Goal: Contribute content

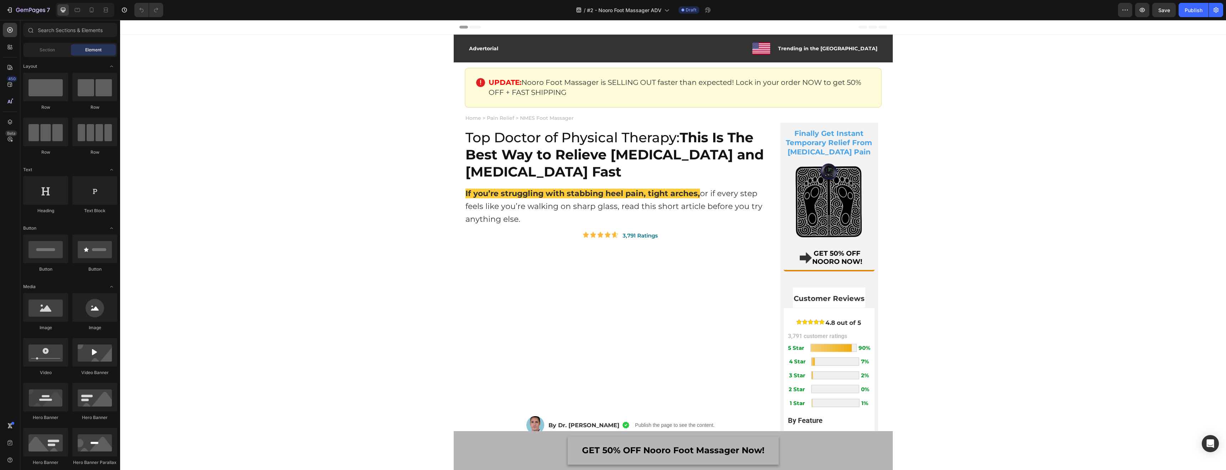
scroll to position [13, 0]
click at [17, 8] on icon "button" at bounding box center [30, 10] width 29 height 6
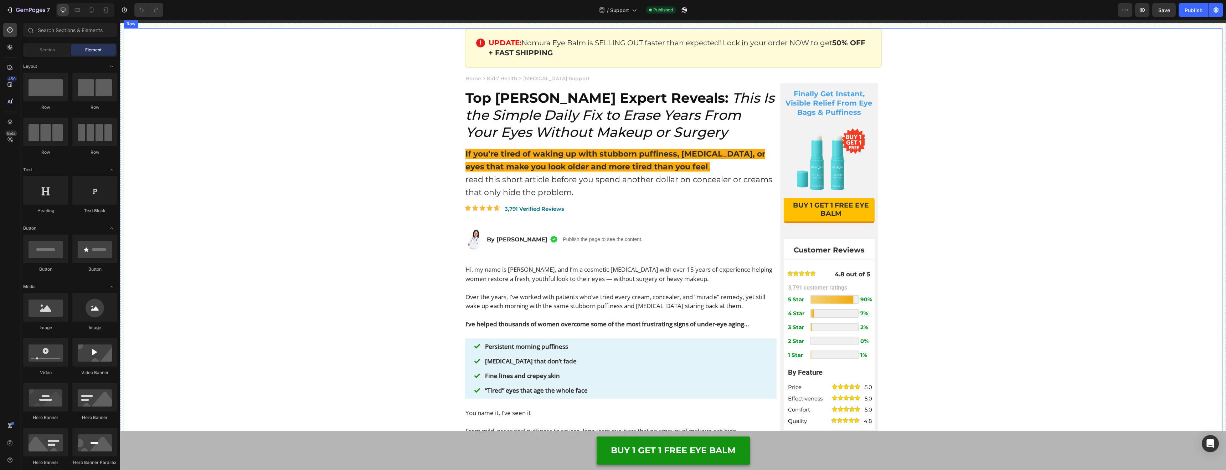
scroll to position [43, 0]
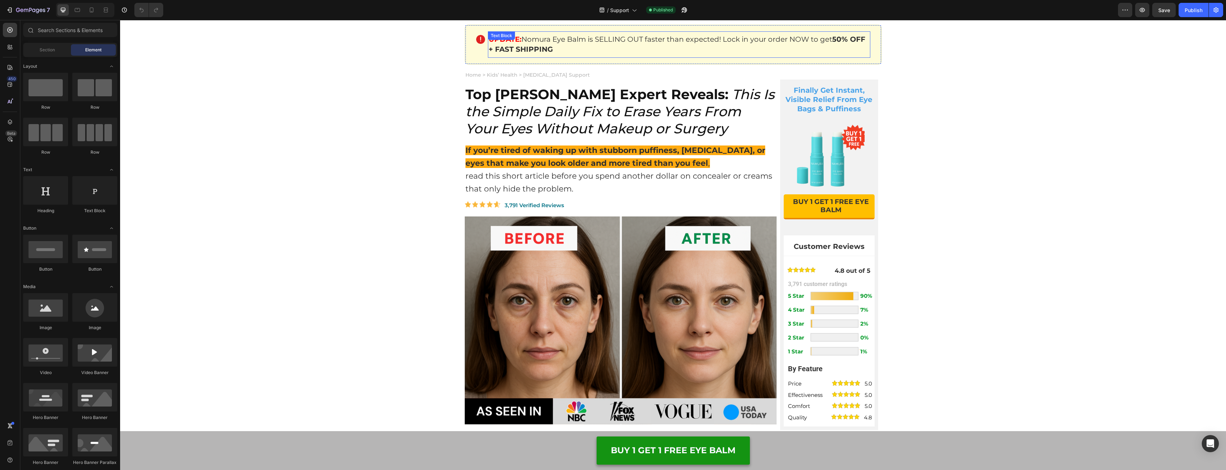
click at [556, 45] on p "UPDATE: Nomura Eye Balm is SELLING OUT faster than expected! Lock in your order…" at bounding box center [679, 44] width 381 height 20
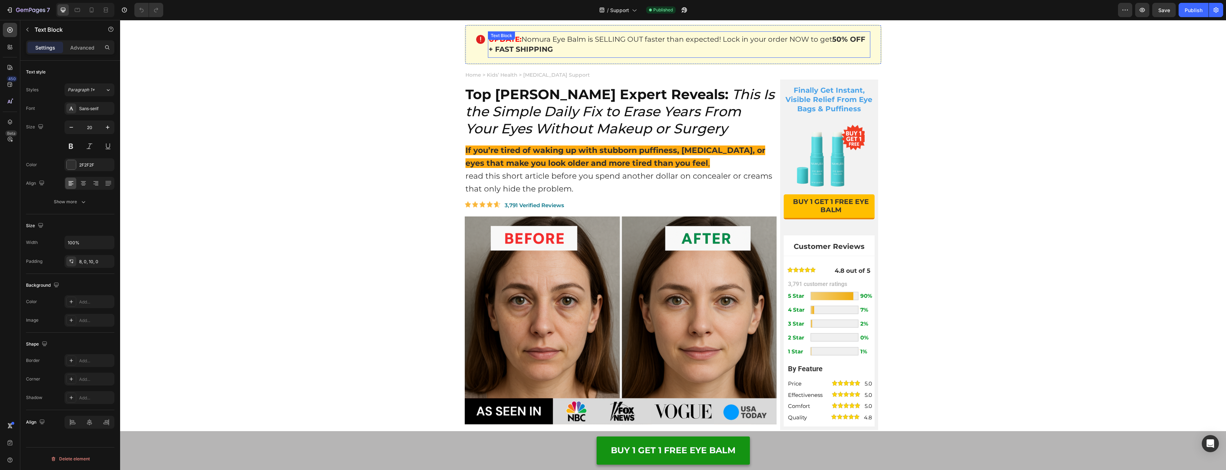
click at [556, 45] on p "UPDATE: Nomura Eye Balm is SELLING OUT faster than expected! Lock in your order…" at bounding box center [679, 44] width 381 height 20
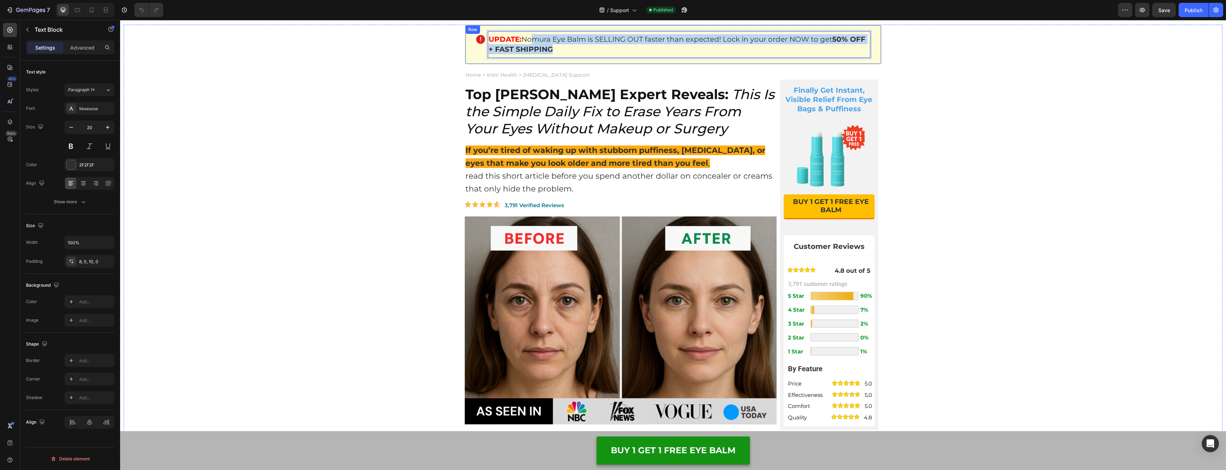
drag, startPoint x: 529, startPoint y: 41, endPoint x: 596, endPoint y: 59, distance: 69.7
click at [596, 59] on div "Image UPDATE: Nomura Eye Balm is SELLING OUT faster than expected! Lock in your…" at bounding box center [673, 45] width 417 height 40
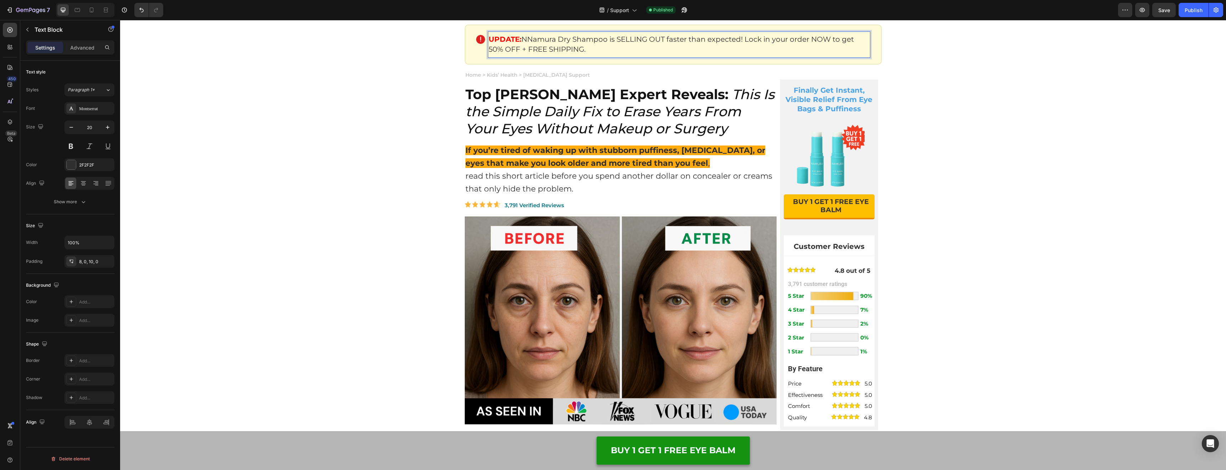
click at [530, 41] on p "UPDATE: NNamura Dry Shampoo is SELLING OUT faster than expected! Lock in your o…" at bounding box center [679, 44] width 381 height 20
drag, startPoint x: 553, startPoint y: 39, endPoint x: 568, endPoint y: 41, distance: 14.8
click at [554, 39] on p "UPDATE: Namura Dry Shampoo is SELLING OUT faster than expected! Lock in your or…" at bounding box center [679, 44] width 381 height 20
drag, startPoint x: 603, startPoint y: 47, endPoint x: 488, endPoint y: 46, distance: 115.2
click at [488, 46] on div "UPDATE: Namura Dog Dry Shampoo is SELLING OUT faster than expected! Lock in you…" at bounding box center [679, 44] width 383 height 26
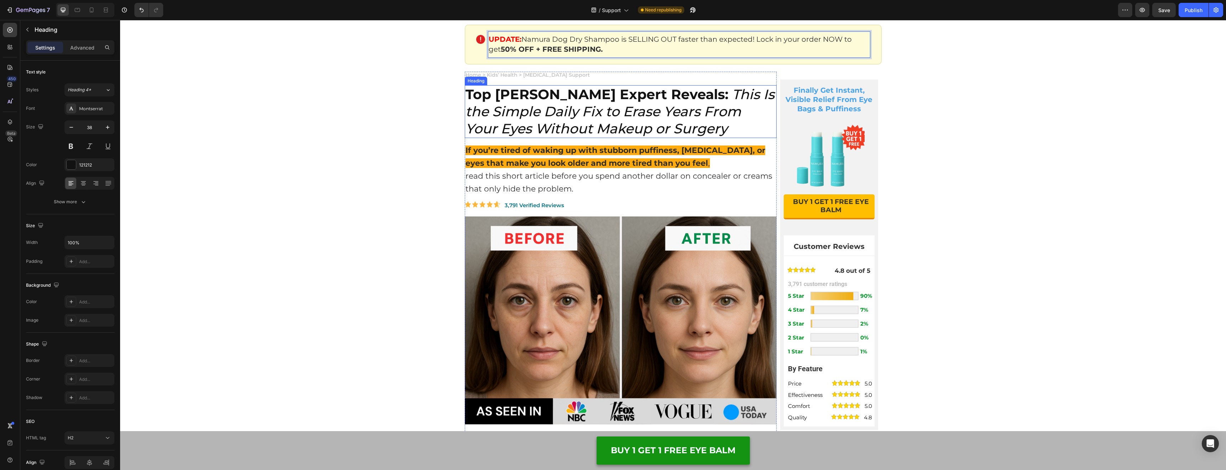
click at [575, 111] on icon "This Is the Simple Daily Fix to Erase Years From Your Eyes Without Makeup or Su…" at bounding box center [620, 111] width 309 height 51
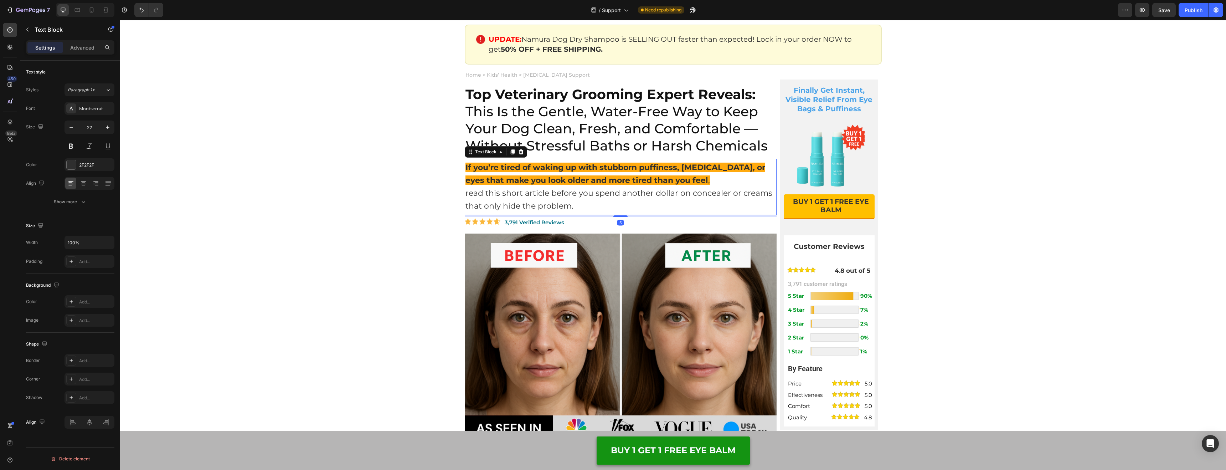
click at [595, 165] on strong "If you’re tired of waking up with stubborn puffiness, [MEDICAL_DATA], or eyes t…" at bounding box center [616, 174] width 300 height 22
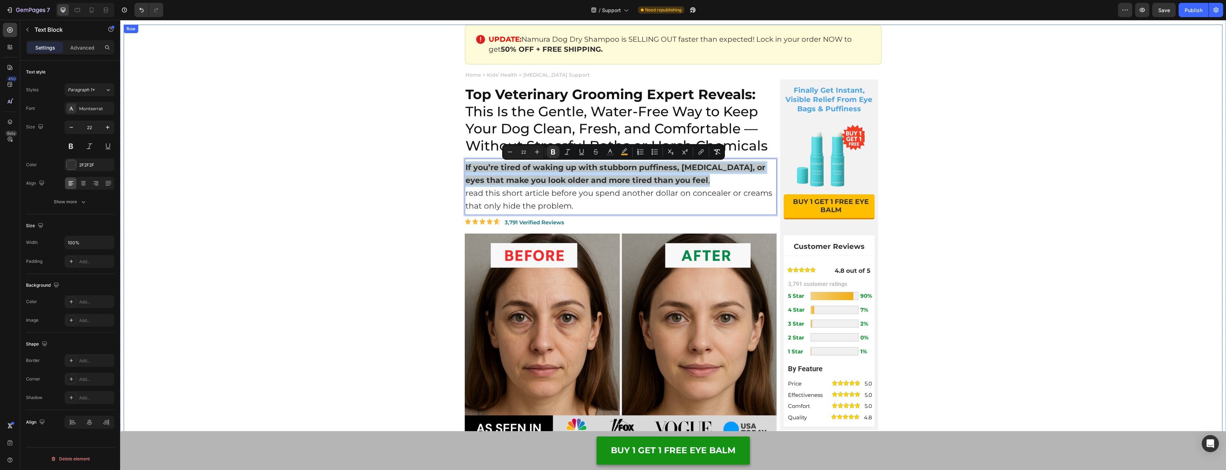
drag, startPoint x: 651, startPoint y: 179, endPoint x: 422, endPoint y: 169, distance: 229.5
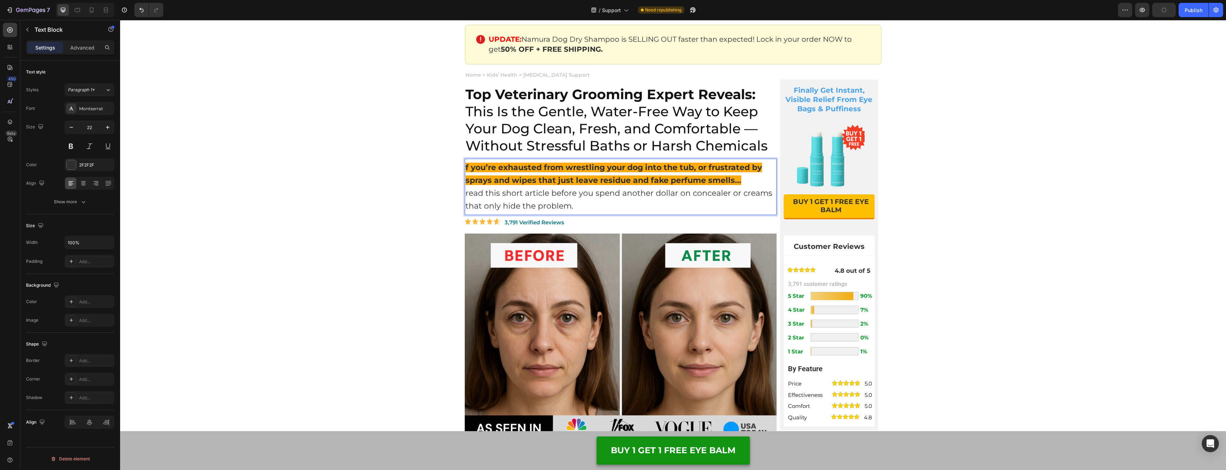
click at [535, 198] on p "f you’re exhausted from wrestling your dog into the tub, or frustrated by spray…" at bounding box center [621, 186] width 311 height 51
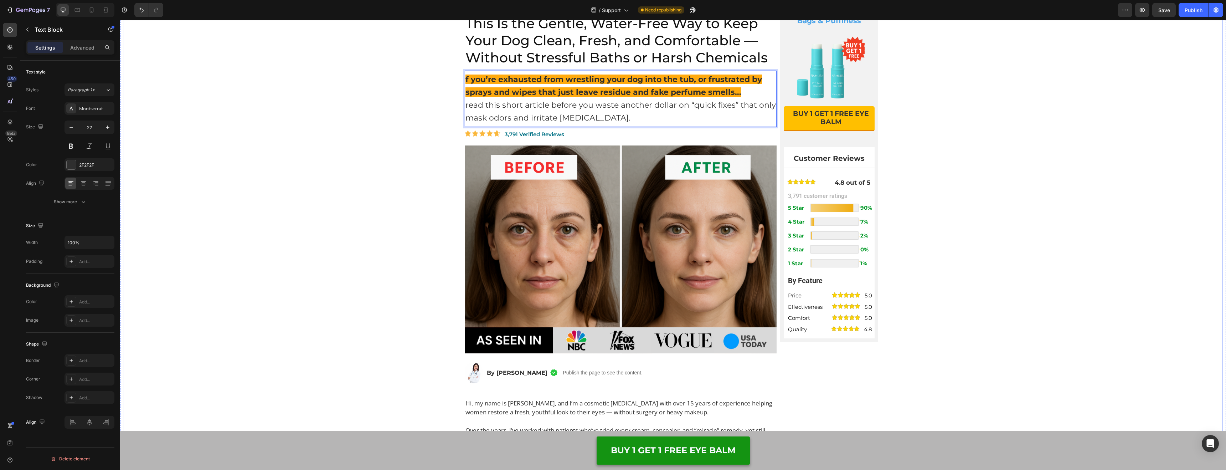
scroll to position [39, 0]
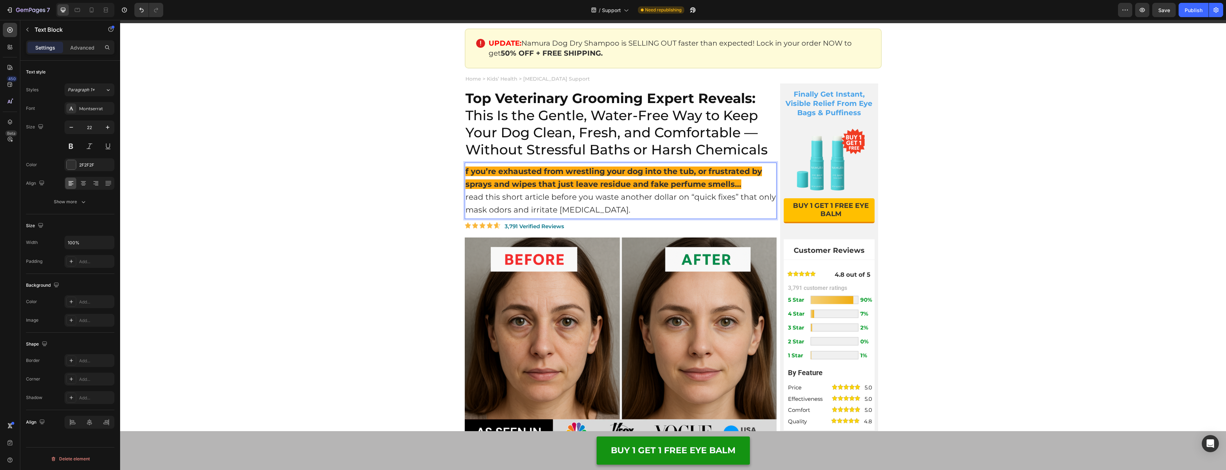
drag, startPoint x: 772, startPoint y: 20, endPoint x: 811, endPoint y: 102, distance: 90.6
click at [838, 103] on p "Finally Get Instant, Visible Relief From Eye Bags & Puffiness" at bounding box center [829, 103] width 89 height 28
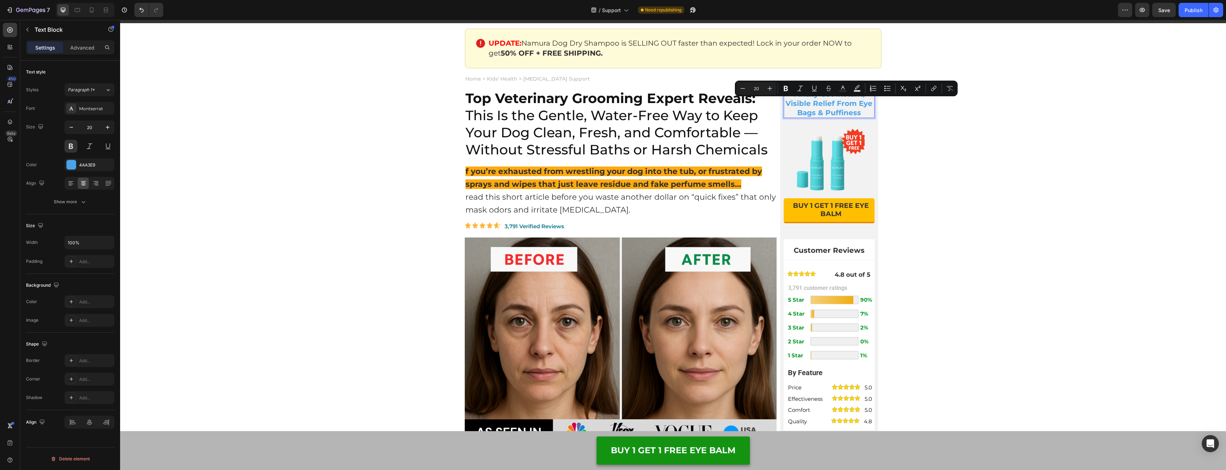
click at [815, 110] on p "Finally Get Instant, Visible Relief From Eye Bags & Puffiness" at bounding box center [829, 103] width 89 height 28
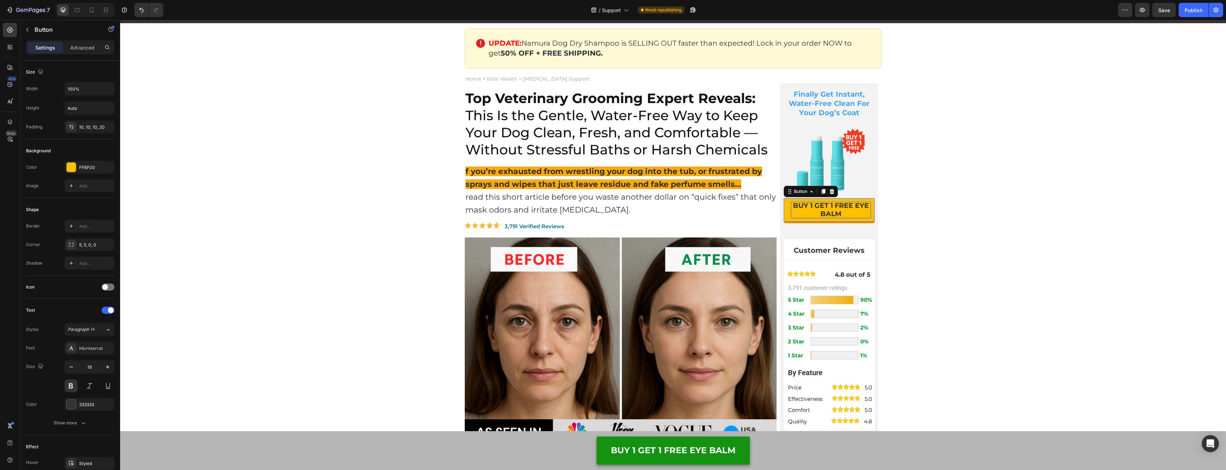
click at [838, 211] on p "BUY 1 GET 1 FREE EYE BALM" at bounding box center [831, 210] width 80 height 16
click at [838, 210] on p "BUY 1 GET 1 FREE EYE BALM" at bounding box center [831, 210] width 80 height 16
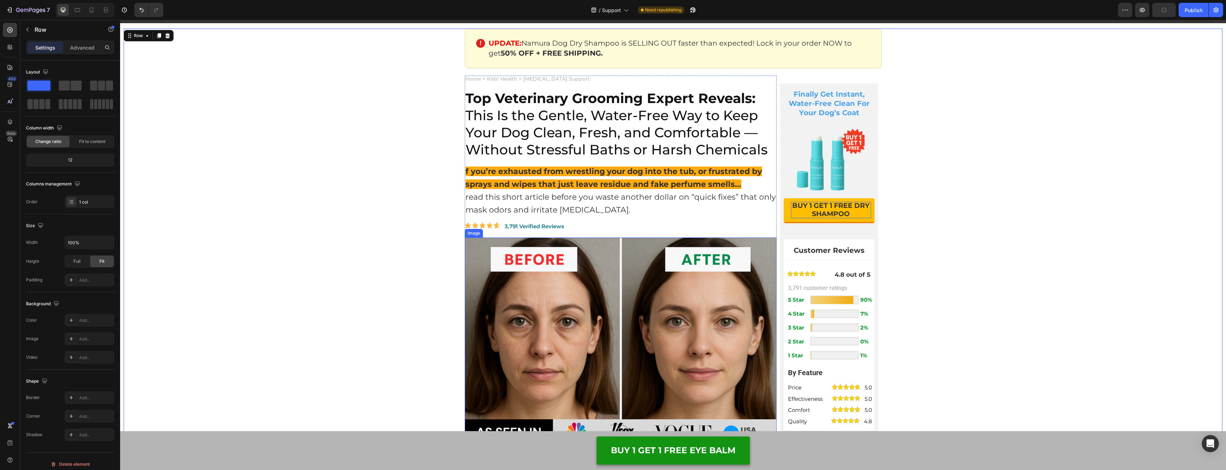
scroll to position [390, 0]
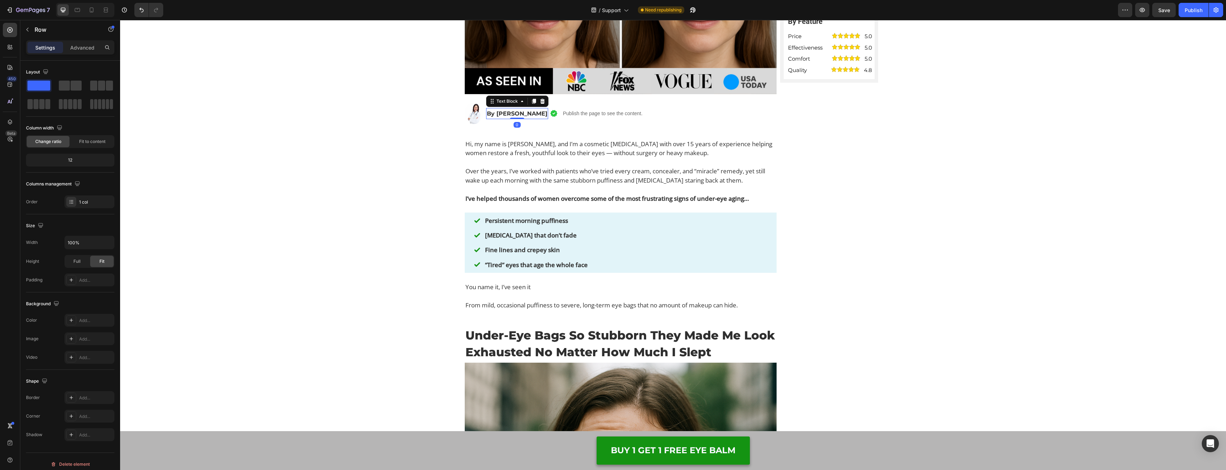
click at [503, 113] on p "By [PERSON_NAME]" at bounding box center [517, 114] width 61 height 10
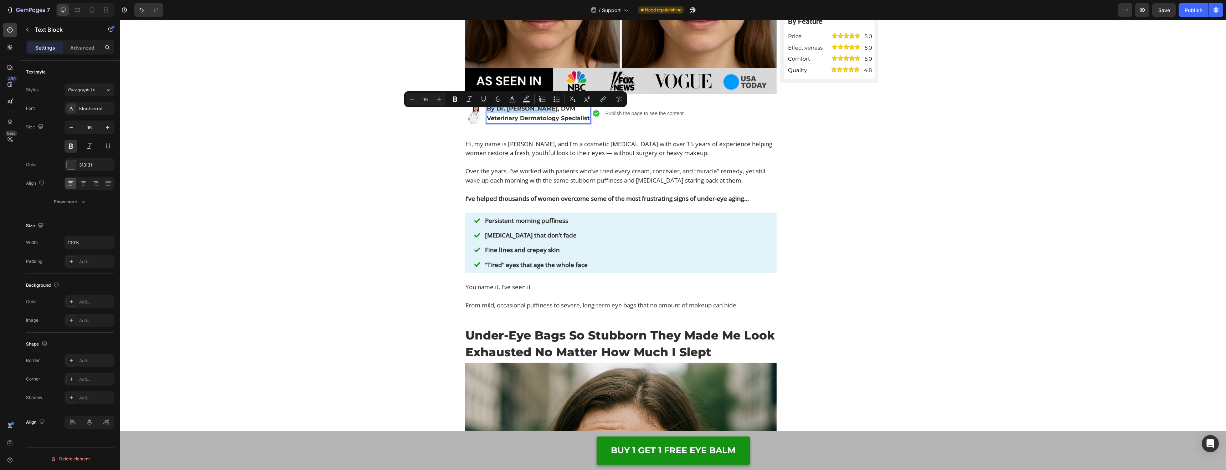
scroll to position [385, 0]
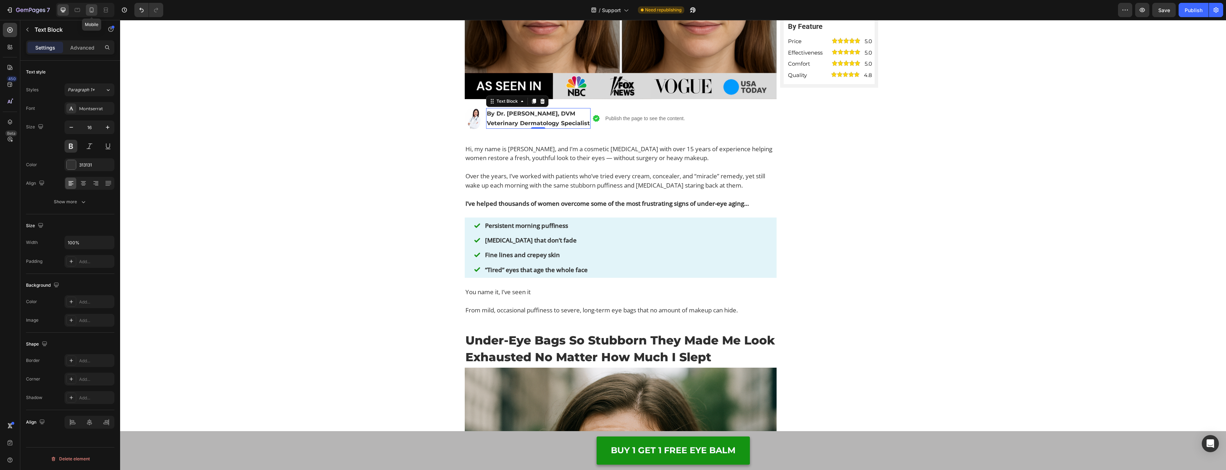
click at [96, 12] on div at bounding box center [91, 9] width 11 height 11
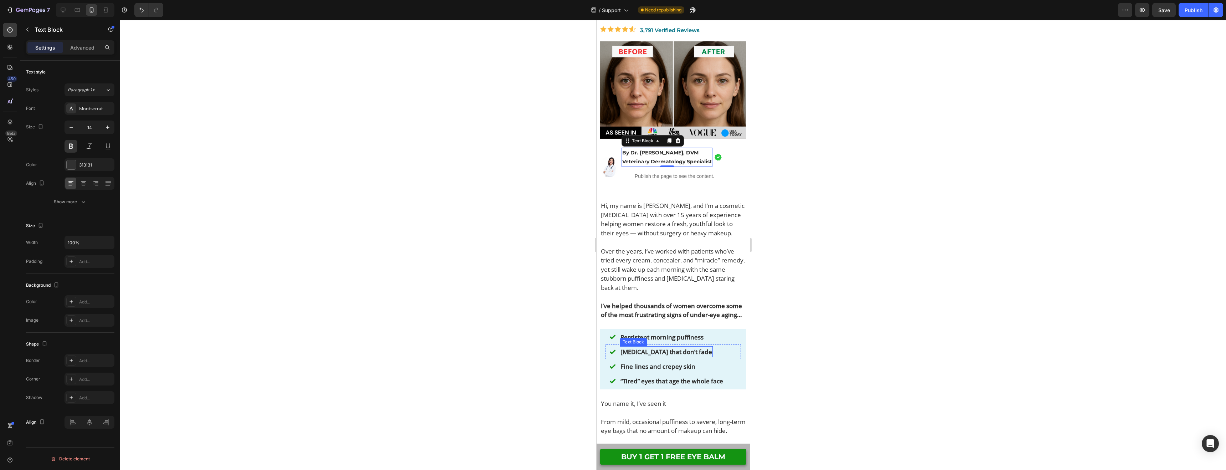
scroll to position [272, 0]
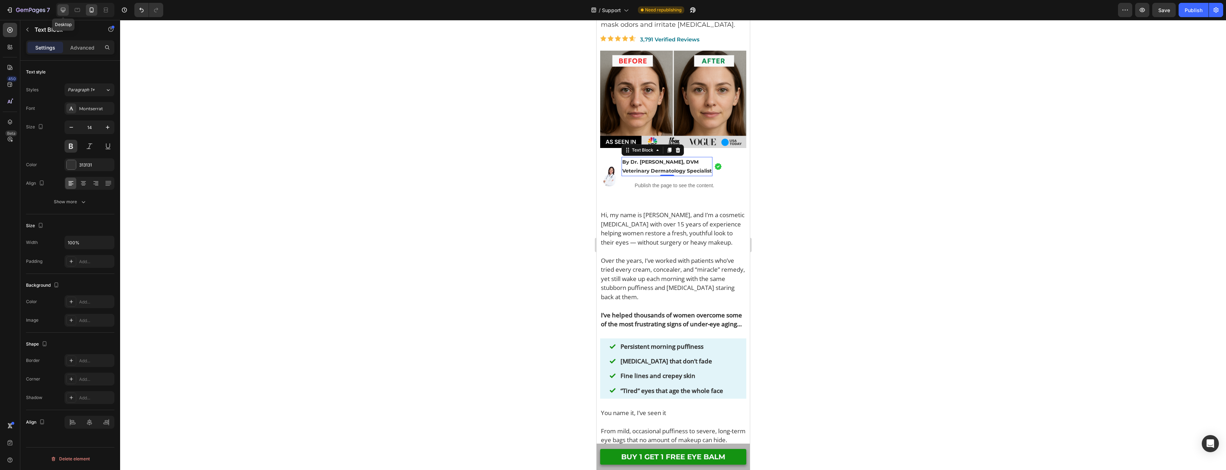
click at [67, 11] on div at bounding box center [62, 9] width 11 height 11
type input "16"
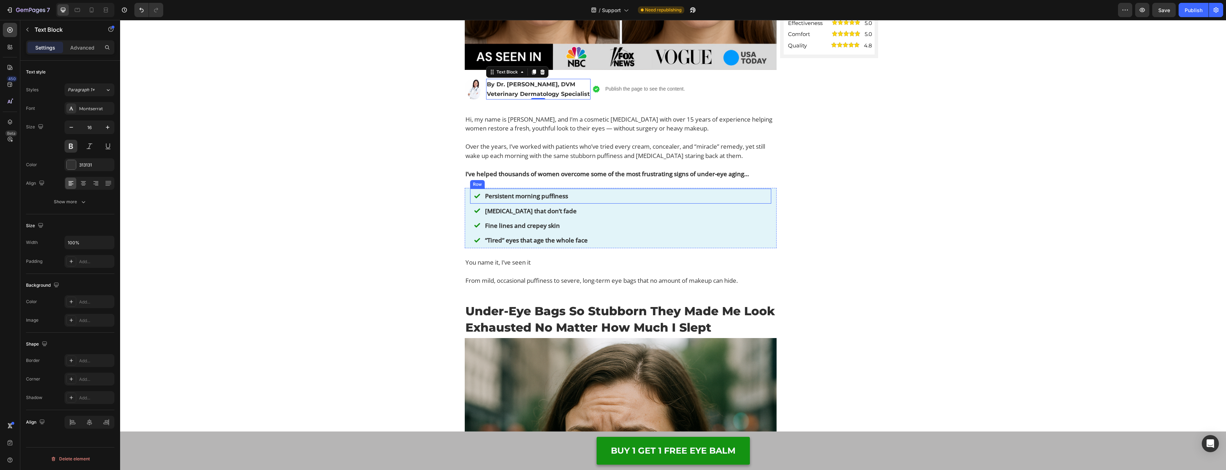
scroll to position [350, 0]
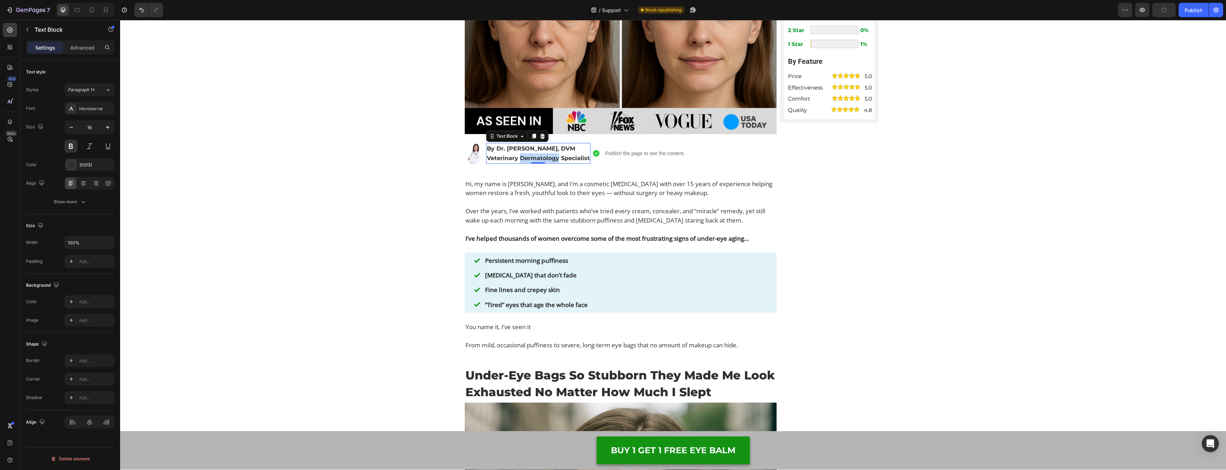
click at [535, 159] on p "By Dr. [PERSON_NAME], DVM Veterinary Dermatology Specialist" at bounding box center [538, 153] width 103 height 19
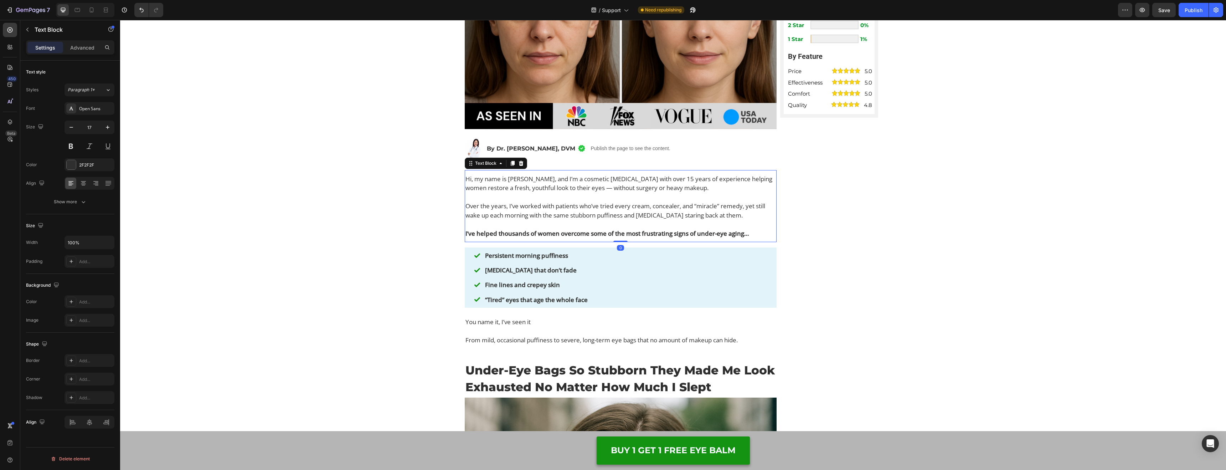
click at [544, 184] on p "Hi, my name is [PERSON_NAME], and I’m a cosmetic [MEDICAL_DATA] with over 15 ye…" at bounding box center [621, 187] width 311 height 27
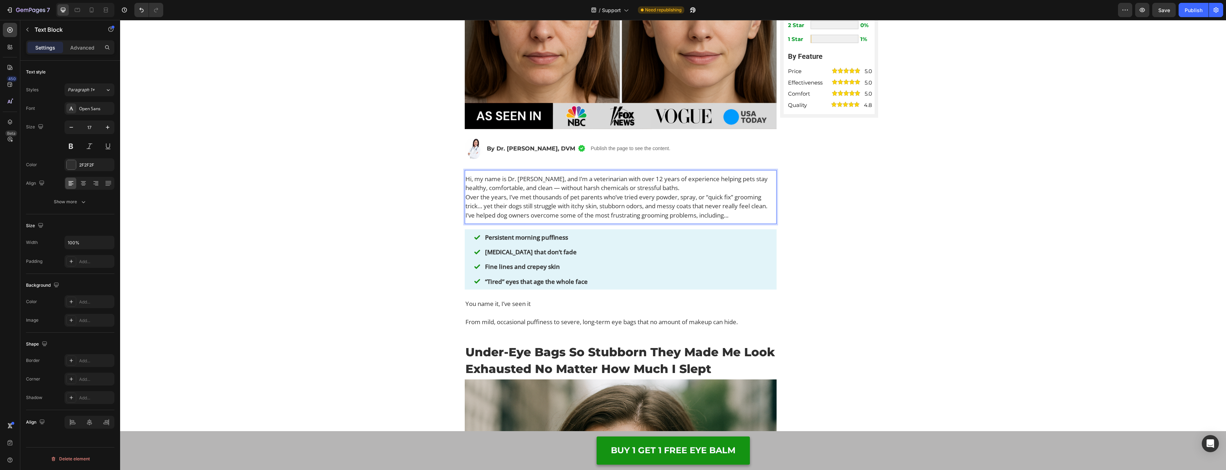
click at [695, 188] on p "Hi, my name is Dr. [PERSON_NAME], and I’m a veterinarian with over 12 years of …" at bounding box center [621, 183] width 311 height 18
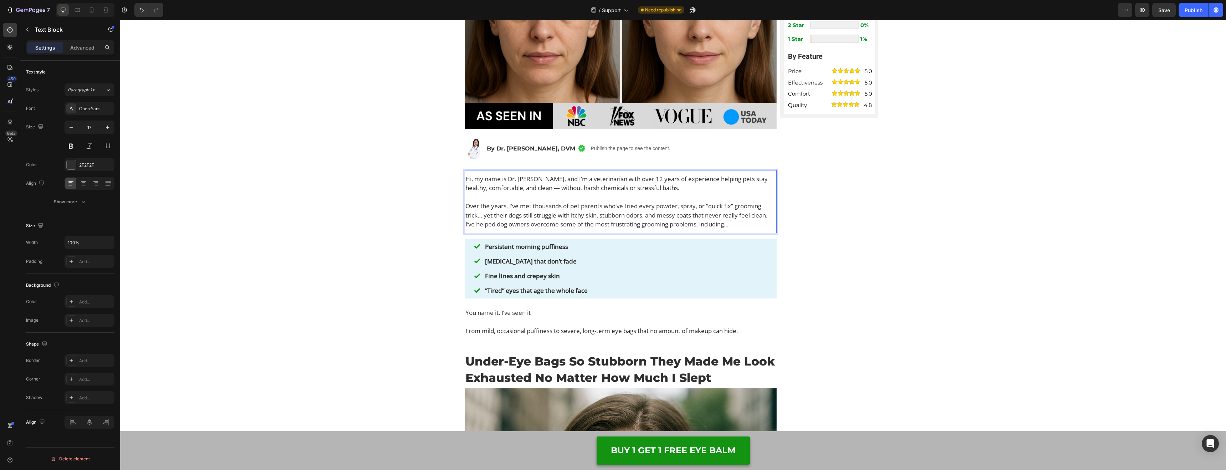
click at [774, 215] on p "Over the years, I’ve met thousands of pet parents who’ve tried every powder, sp…" at bounding box center [621, 210] width 311 height 18
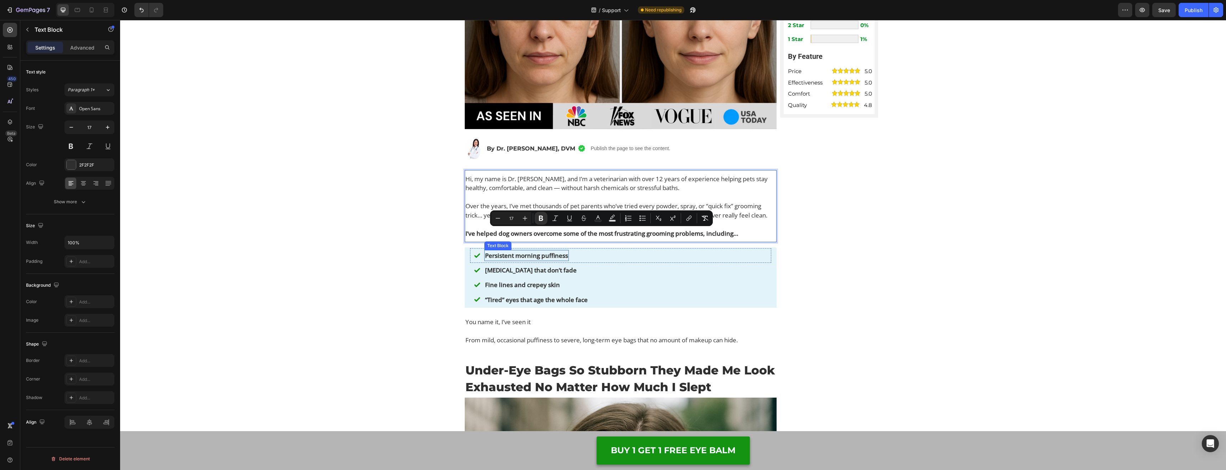
click at [513, 254] on p "Persistent morning puffiness" at bounding box center [526, 256] width 83 height 10
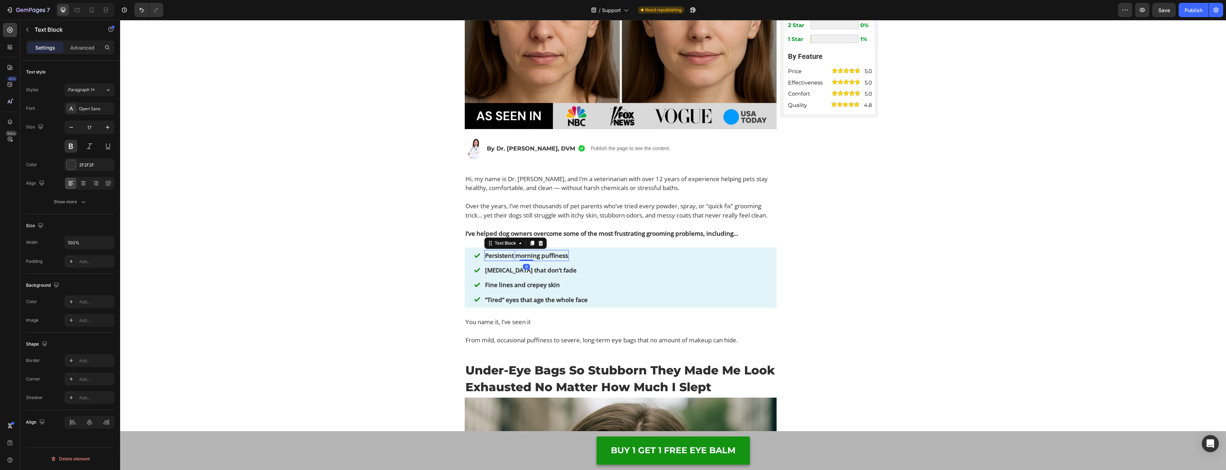
click at [513, 254] on p "Persistent morning puffiness" at bounding box center [526, 256] width 83 height 10
click at [535, 270] on p "[MEDICAL_DATA] that don’t fade" at bounding box center [531, 270] width 92 height 10
click at [524, 286] on p "Fine lines and crepey skin" at bounding box center [522, 285] width 75 height 10
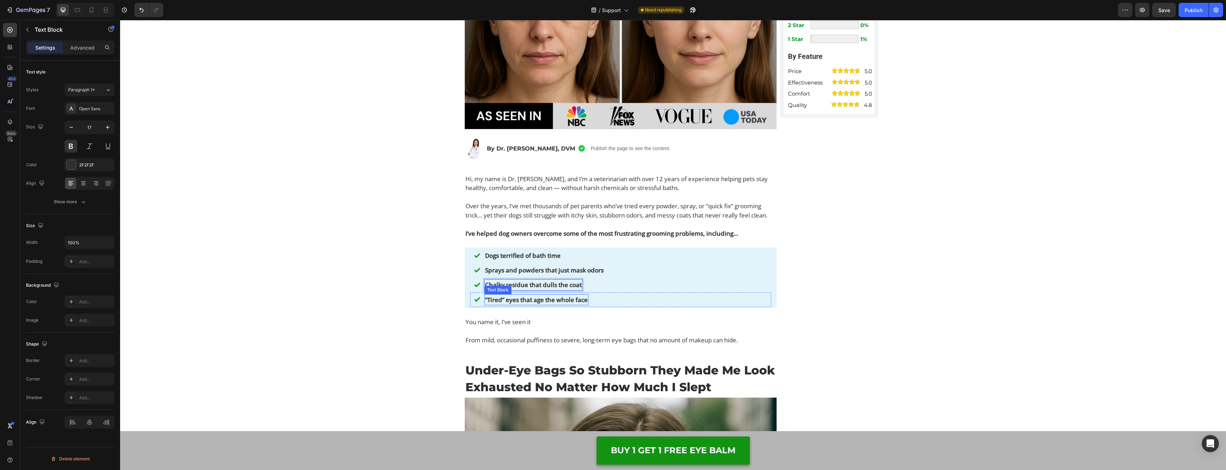
click at [533, 301] on p "“Tired” eyes that age the whole face" at bounding box center [536, 300] width 103 height 10
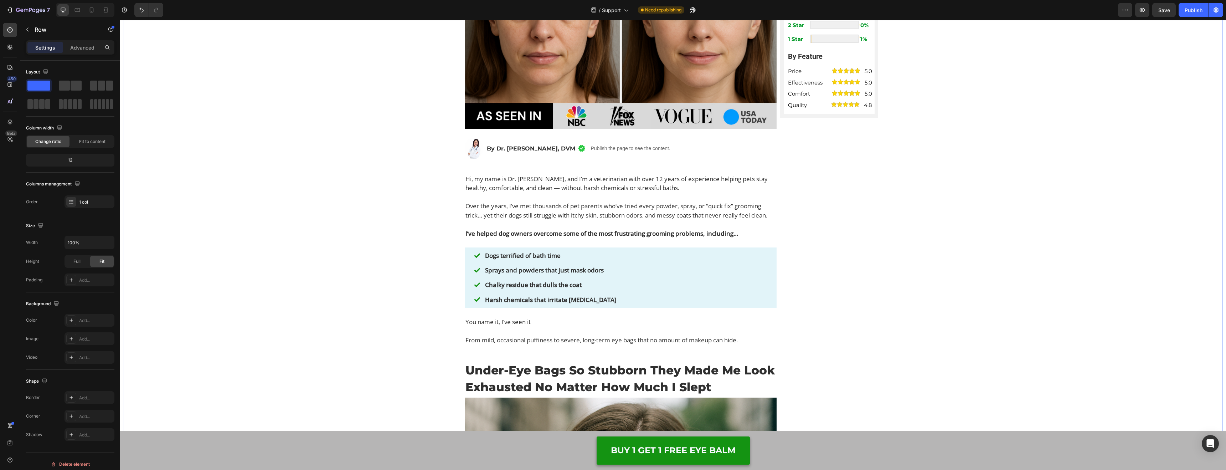
click at [529, 336] on p "You name it, I’ve seen it From mild, occasional puffiness to severe, long-term …" at bounding box center [621, 330] width 311 height 27
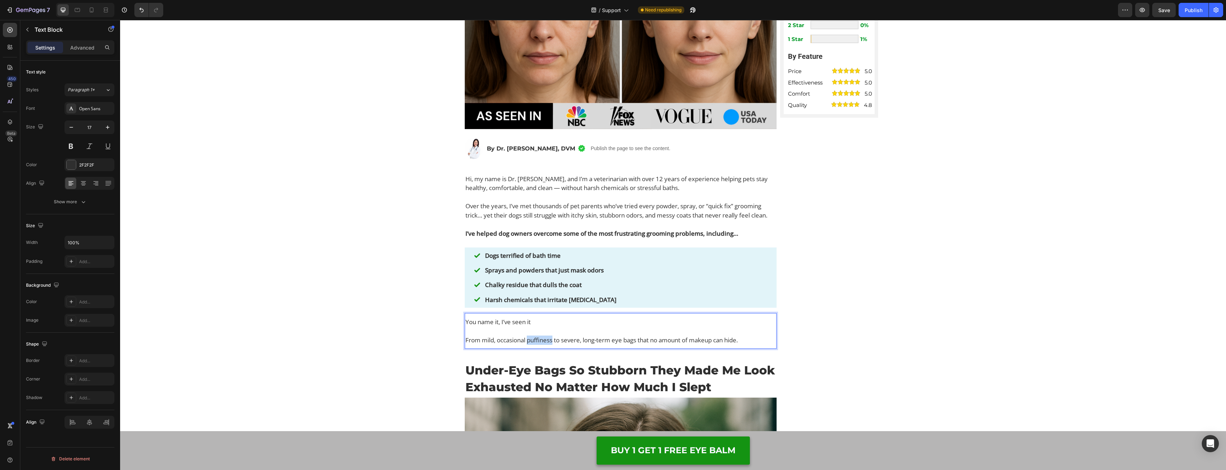
click at [529, 336] on p "You name it, I’ve seen it From mild, occasional puffiness to severe, long-term …" at bounding box center [621, 330] width 311 height 27
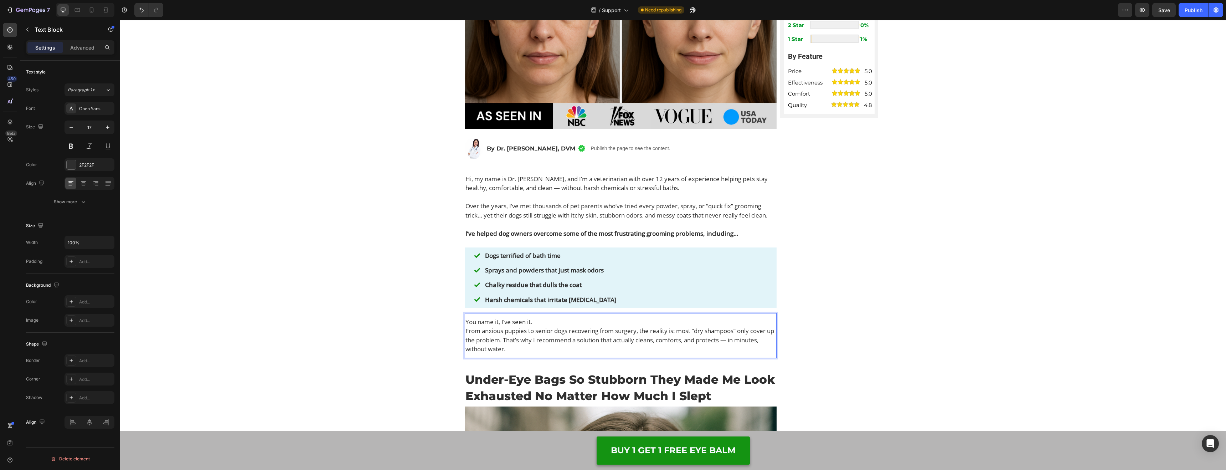
click at [552, 320] on p "You name it, I’ve seen it." at bounding box center [621, 321] width 311 height 9
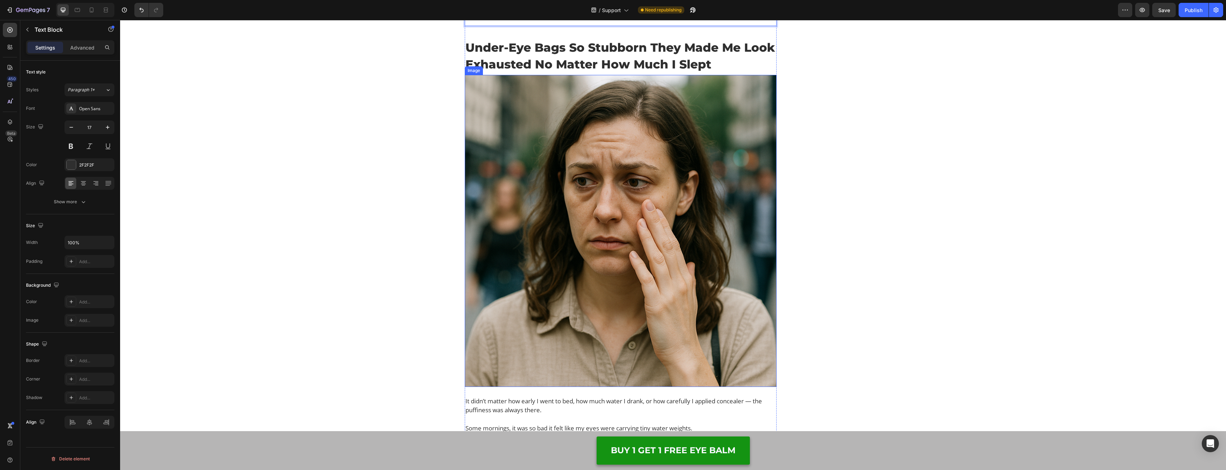
scroll to position [685, 0]
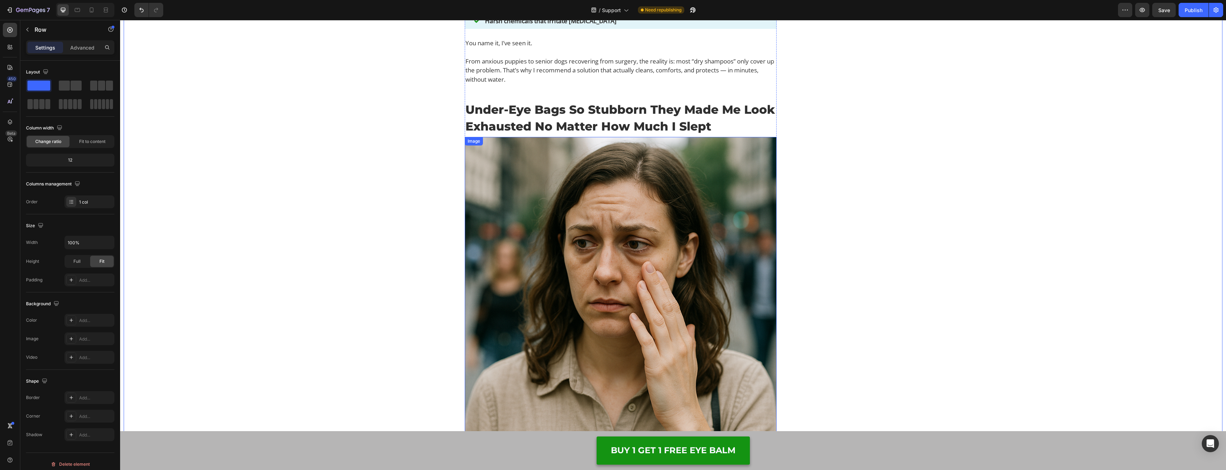
scroll to position [624, 0]
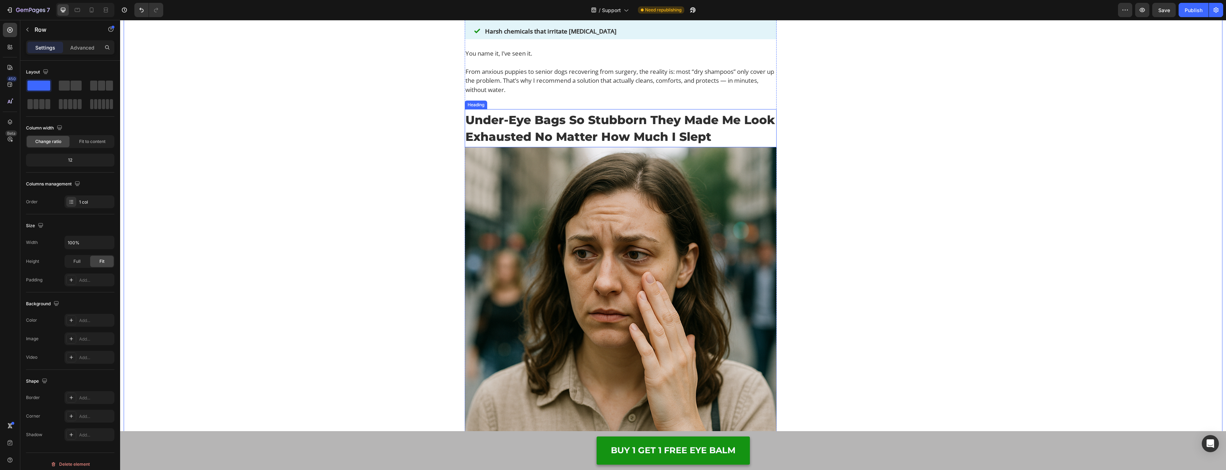
click at [535, 125] on h2 "Under-Eye Bags So Stubborn They Made Me Look Exhausted No Matter How Much I Sle…" at bounding box center [621, 128] width 312 height 34
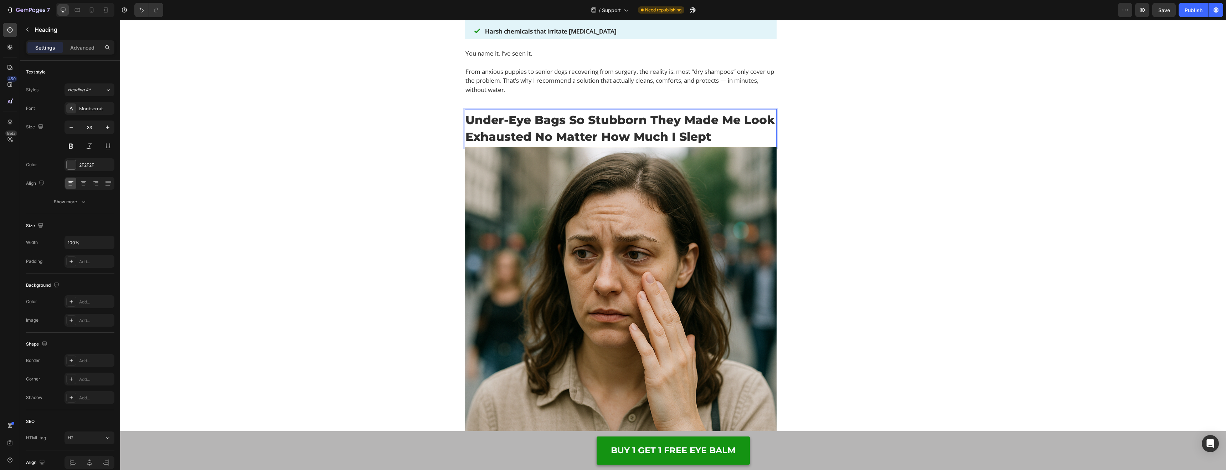
click at [534, 125] on h2 "Under-Eye Bags So Stubborn They Made Me Look Exhausted No Matter How Much I Sle…" at bounding box center [621, 128] width 312 height 34
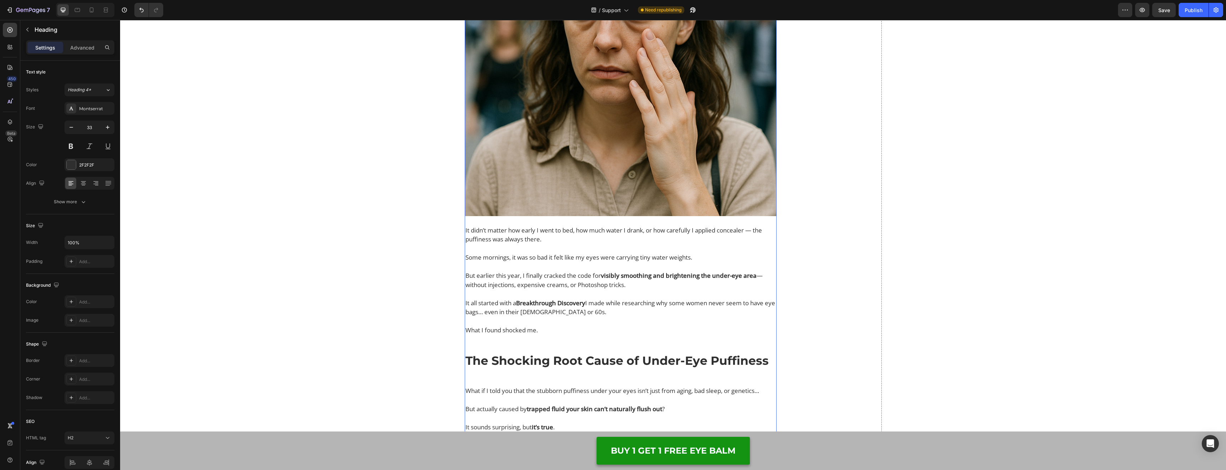
scroll to position [923, 0]
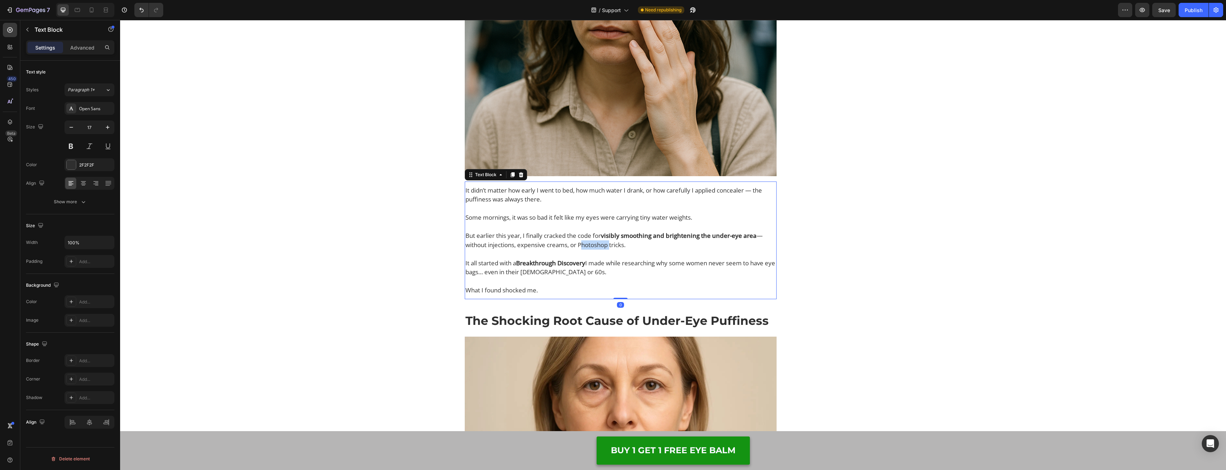
click at [607, 244] on p "But earlier this year, I finally cracked the code for visibly smoothing and bri…" at bounding box center [621, 244] width 311 height 27
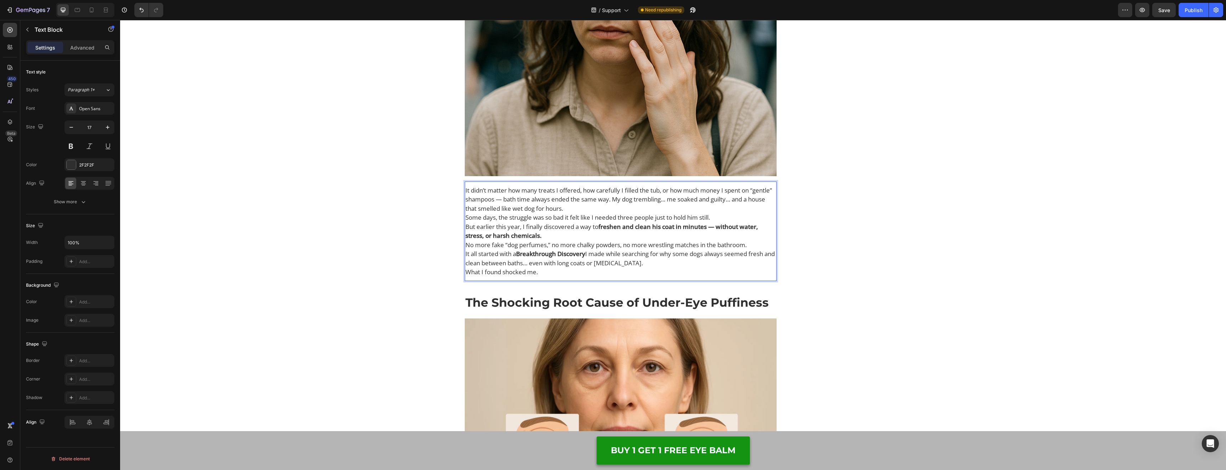
click at [622, 206] on p "It didn’t matter how many treats I offered, how carefully I filled the tub, or …" at bounding box center [621, 199] width 311 height 27
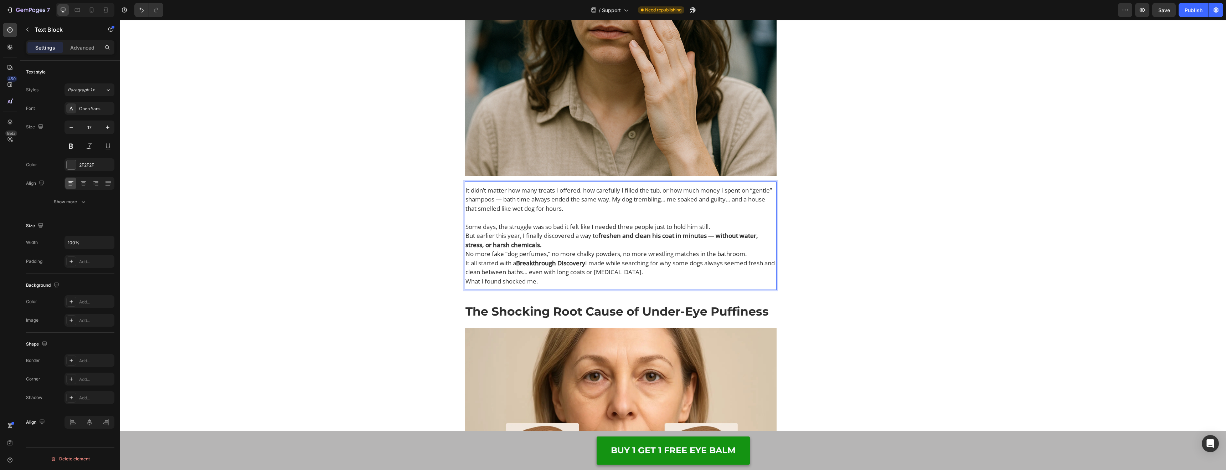
click at [718, 223] on p "Some days, the struggle was so bad it felt like I needed three people just to h…" at bounding box center [621, 226] width 311 height 9
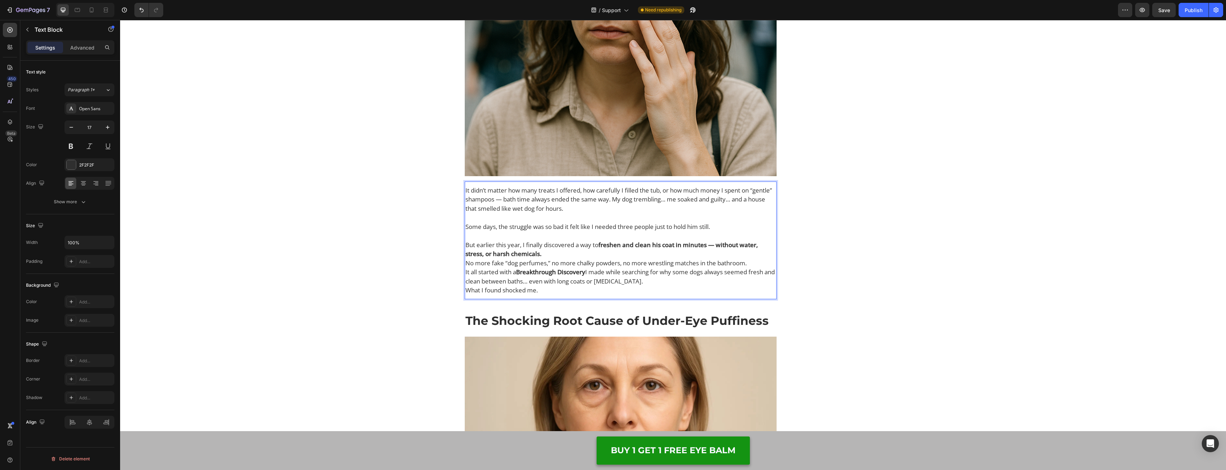
click at [657, 253] on p "But earlier this year, I finally discovered a way to freshen and clean his coat…" at bounding box center [621, 249] width 311 height 18
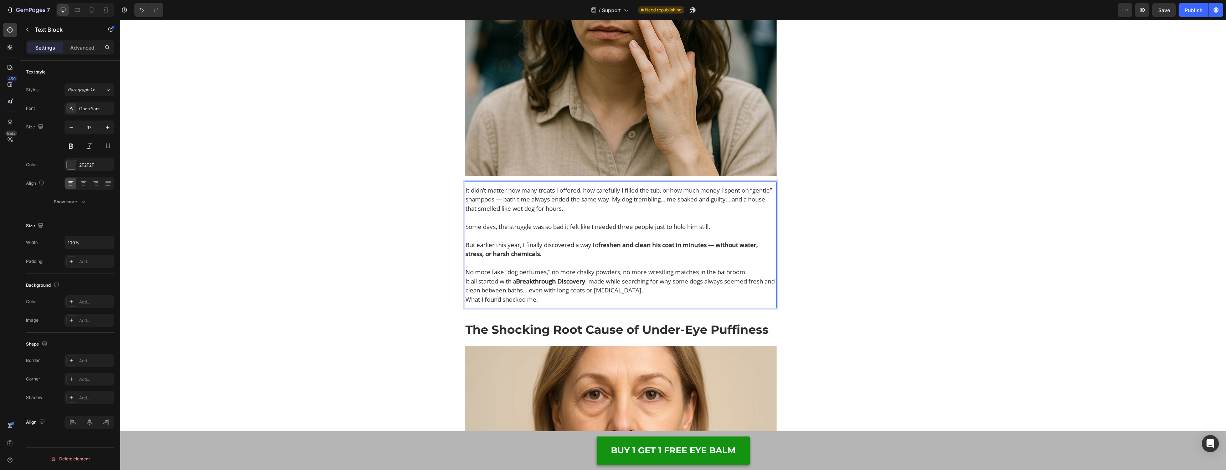
click at [754, 274] on p "No more fake “dog perfumes,” no more chalky powders, no more wrestling matches …" at bounding box center [621, 271] width 311 height 9
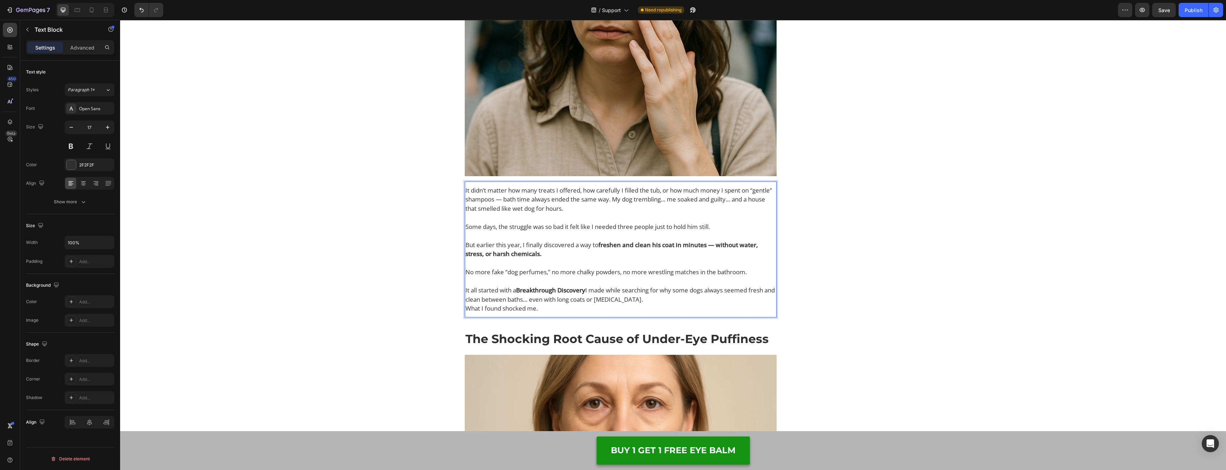
click at [715, 297] on p "It all started with a Breakthrough Discovery I made while searching for why som…" at bounding box center [621, 295] width 311 height 18
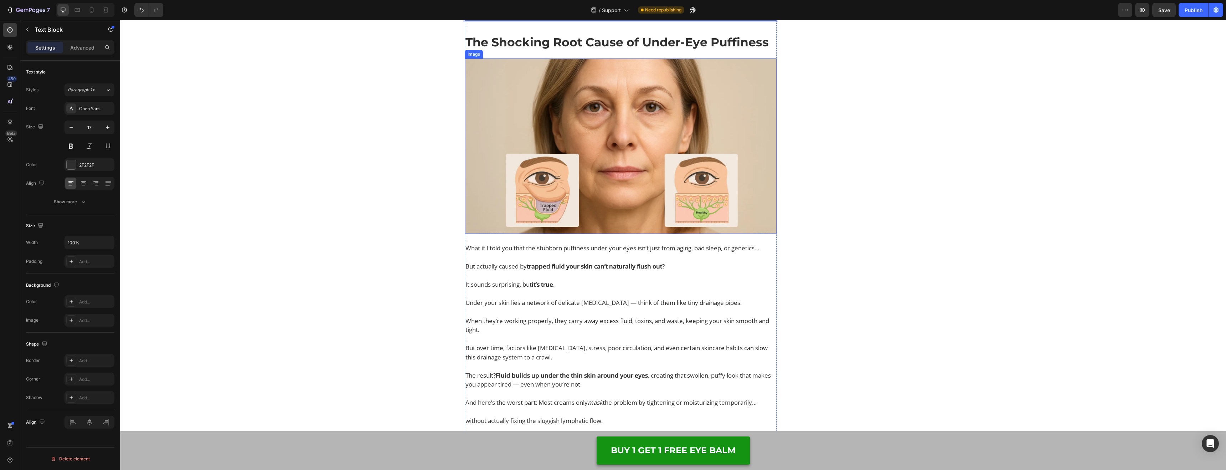
scroll to position [1226, 0]
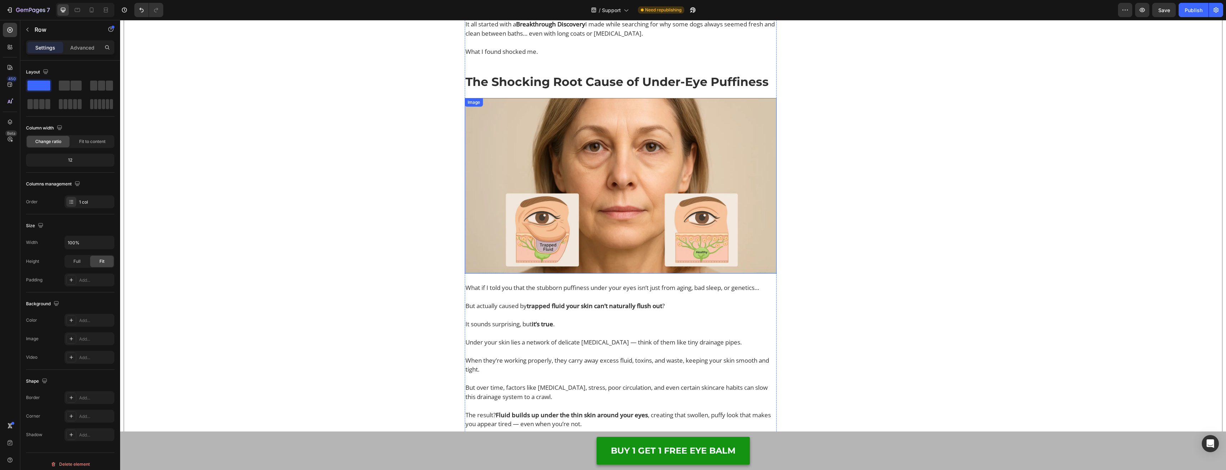
scroll to position [1139, 0]
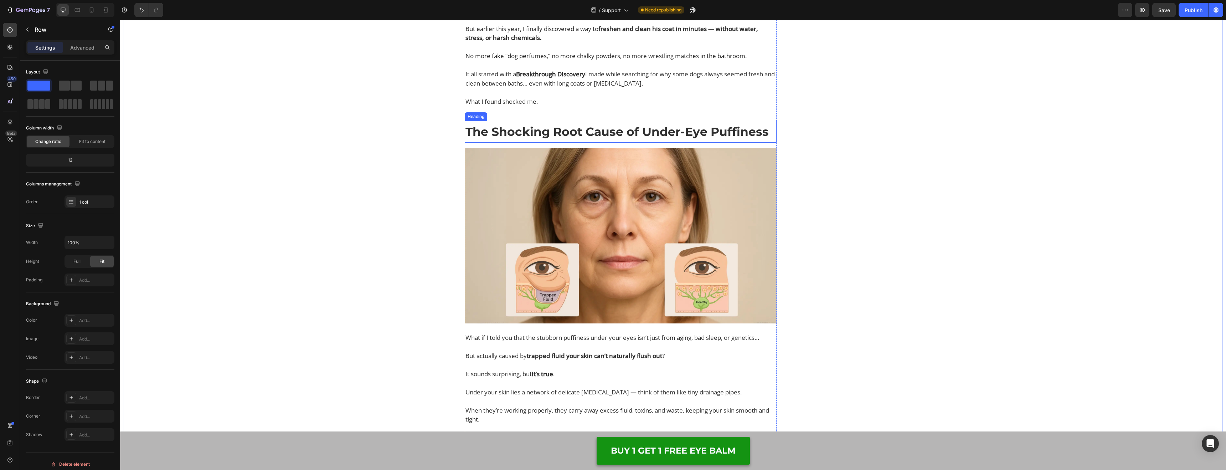
click at [560, 134] on strong "The Shocking Root Cause of Under-Eye Puffiness" at bounding box center [617, 131] width 303 height 14
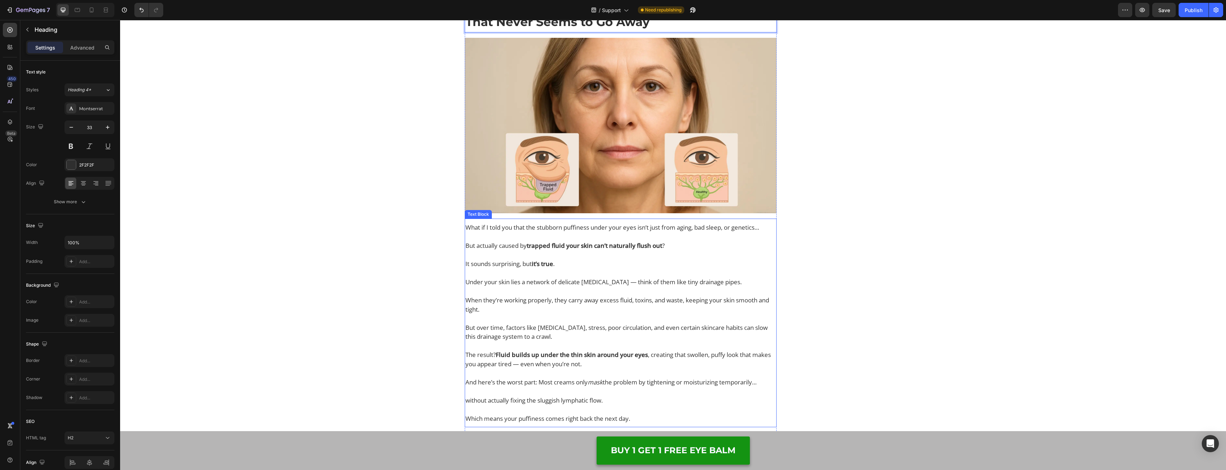
scroll to position [1285, 0]
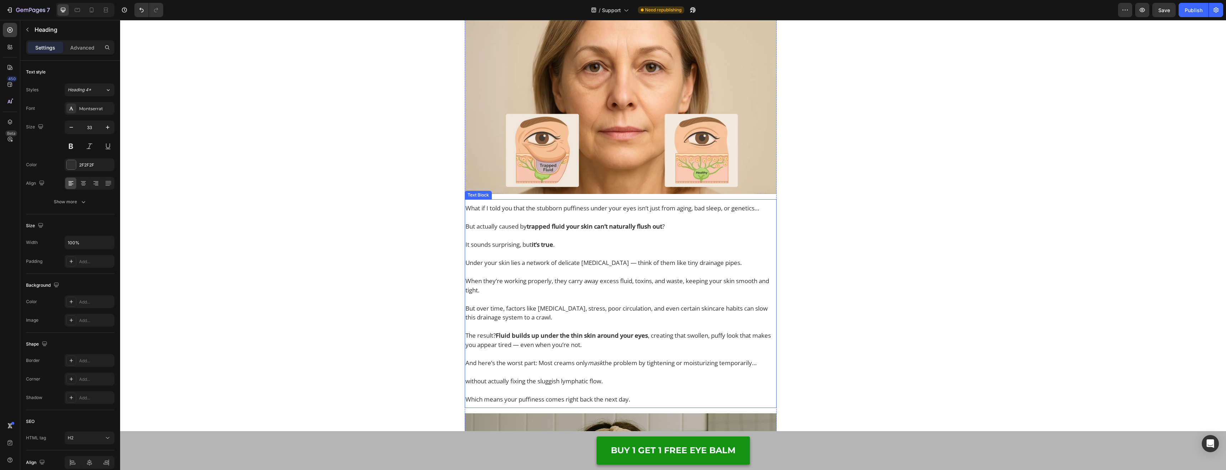
click at [554, 269] on p "Under your skin lies a network of delicate [MEDICAL_DATA] — think of them like …" at bounding box center [621, 281] width 311 height 46
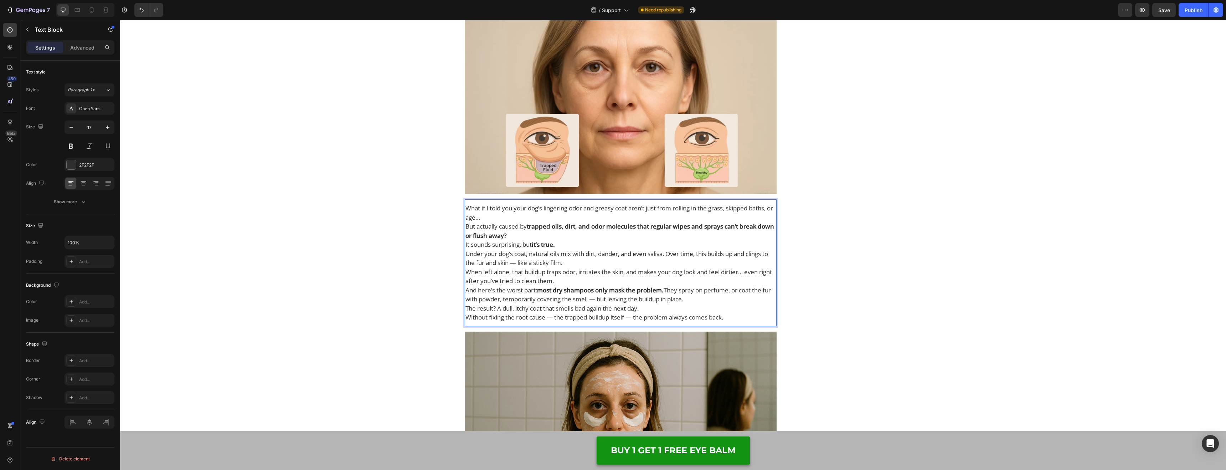
click at [713, 213] on p "What if I told you your dog’s lingering odor and greasy coat aren’t just from r…" at bounding box center [621, 213] width 311 height 18
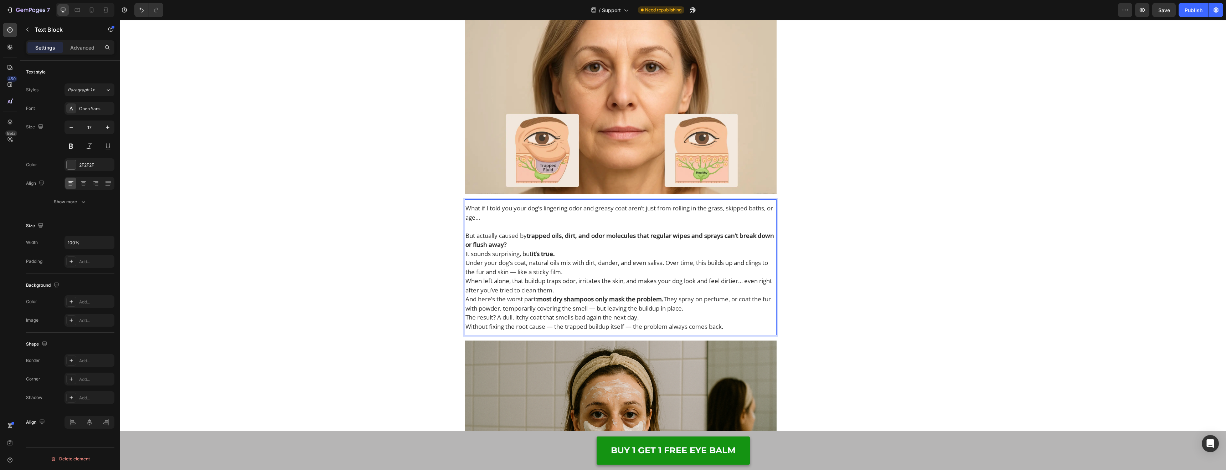
click at [635, 245] on p "But actually caused by trapped oils, dirt, and odor molecules that regular wipe…" at bounding box center [621, 240] width 311 height 18
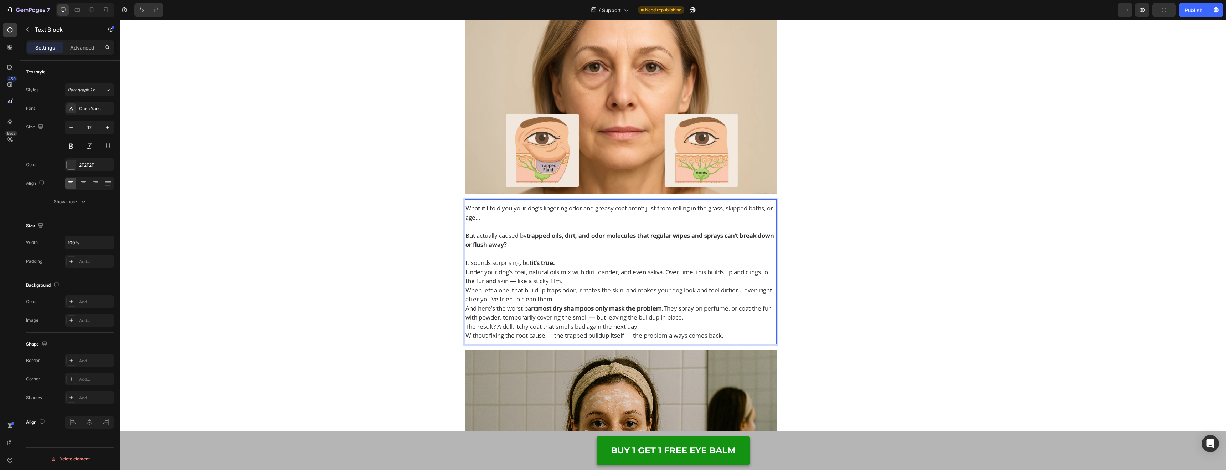
click at [621, 263] on p "It sounds surprising, but it’s true." at bounding box center [621, 262] width 311 height 9
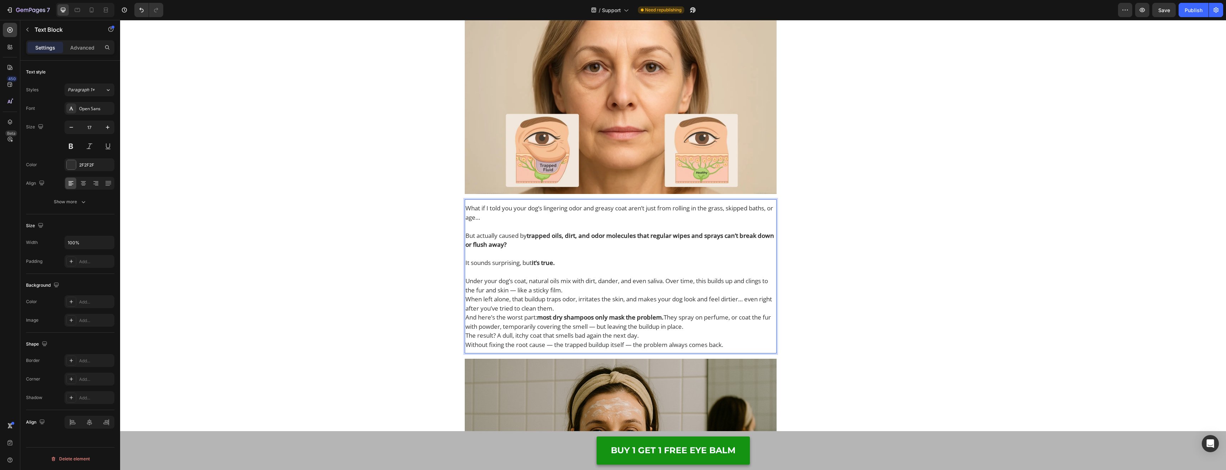
click at [619, 286] on p "Under your dog’s coat, natural oils mix with dirt, dander, and even saliva. Ove…" at bounding box center [621, 285] width 311 height 18
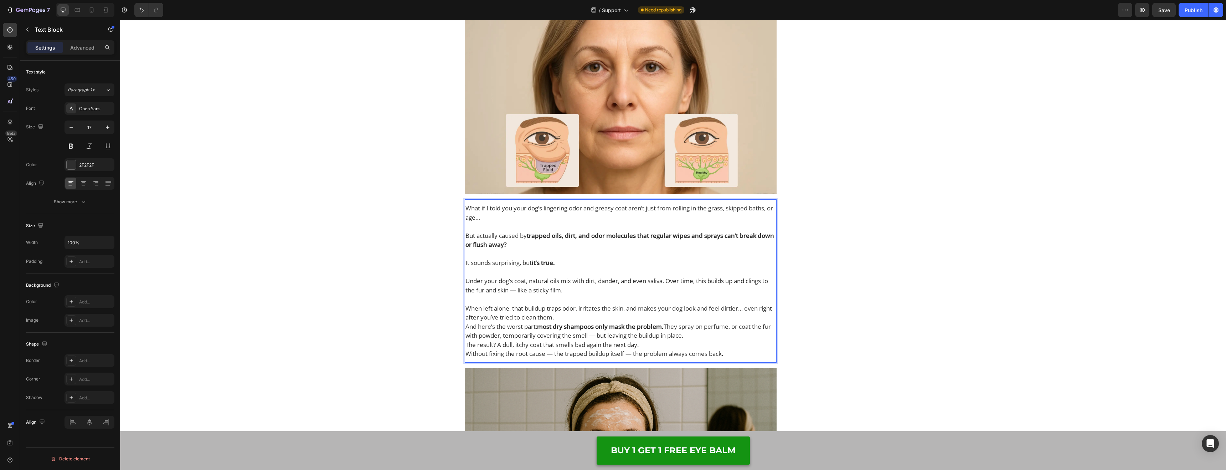
click at [620, 315] on p "When left alone, that buildup traps odor, irritates the skin, and makes your do…" at bounding box center [621, 313] width 311 height 18
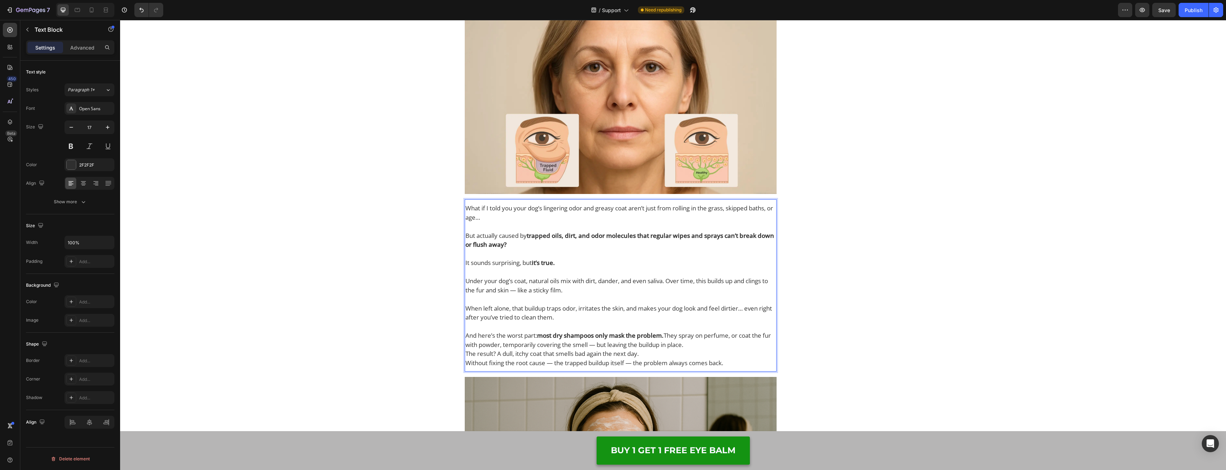
click at [668, 333] on p "And here’s the worst part: most dry shampoos only mask the problem. They spray …" at bounding box center [621, 340] width 311 height 18
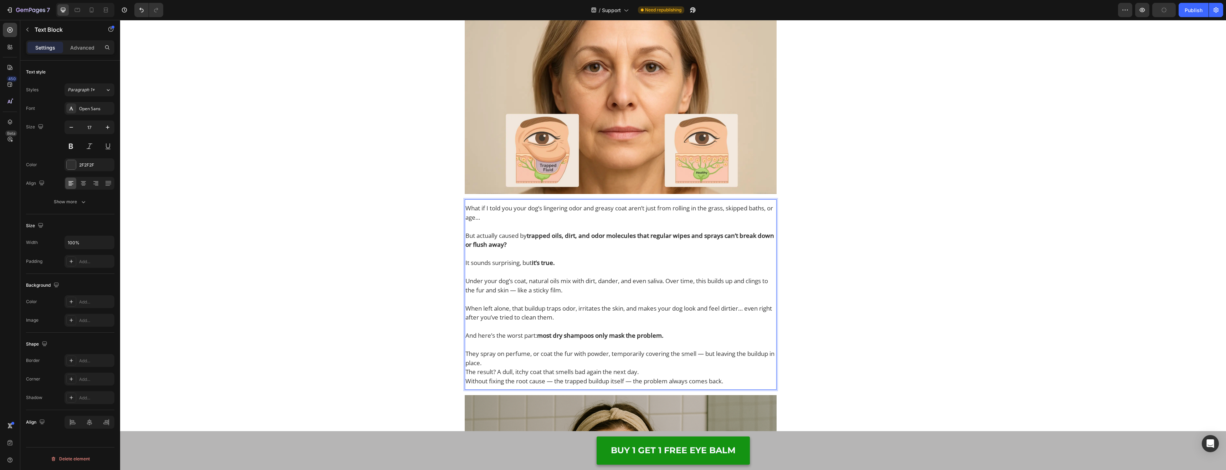
click at [521, 358] on p "And here’s the worst part: most dry shampoos only mask the problem. They spray …" at bounding box center [621, 349] width 311 height 36
click at [532, 361] on p "And here’s the worst part: most dry shampoos only mask the problem. They spray …" at bounding box center [621, 349] width 311 height 36
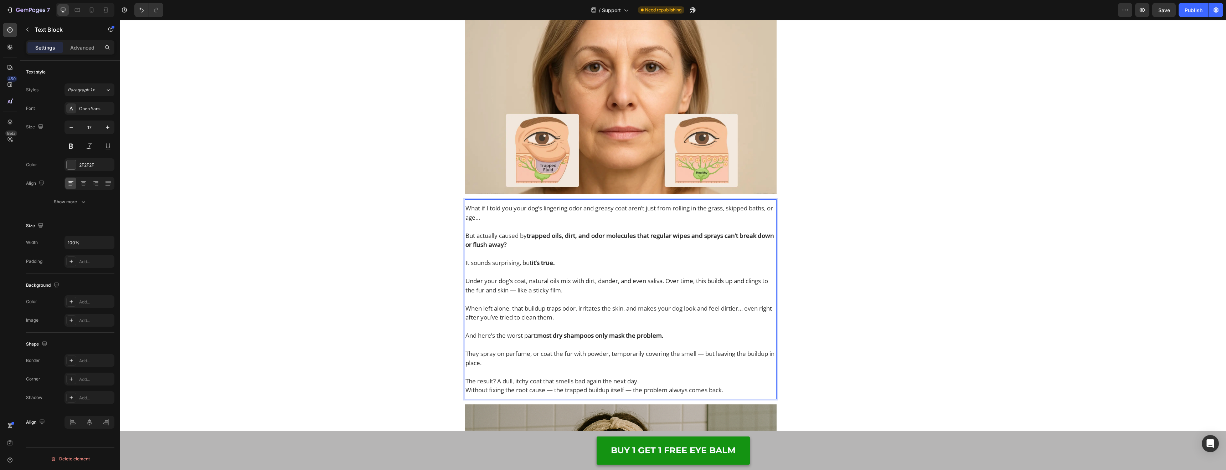
scroll to position [1295, 0]
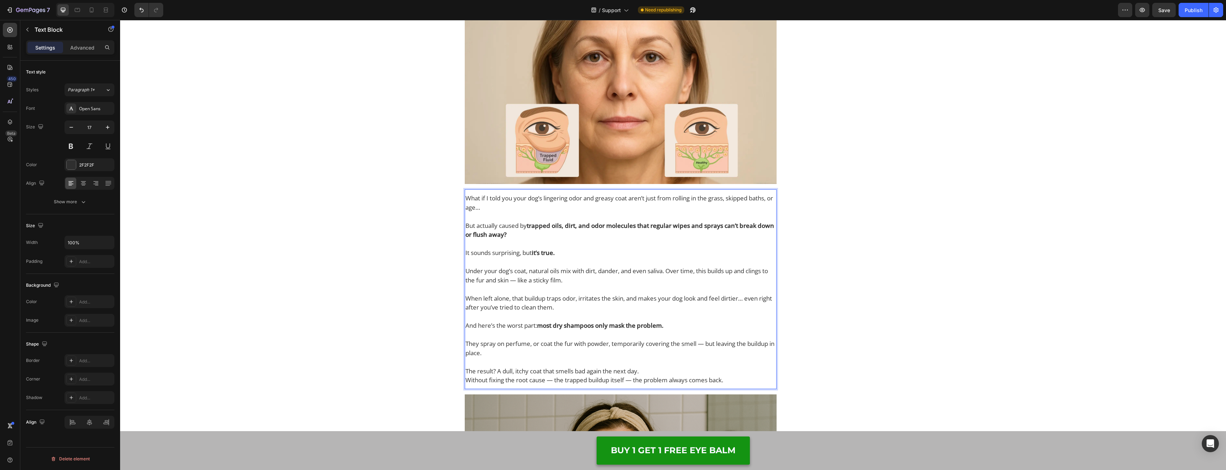
click at [677, 371] on p "The result? A dull, itchy coat that smells bad again the next day." at bounding box center [621, 370] width 311 height 9
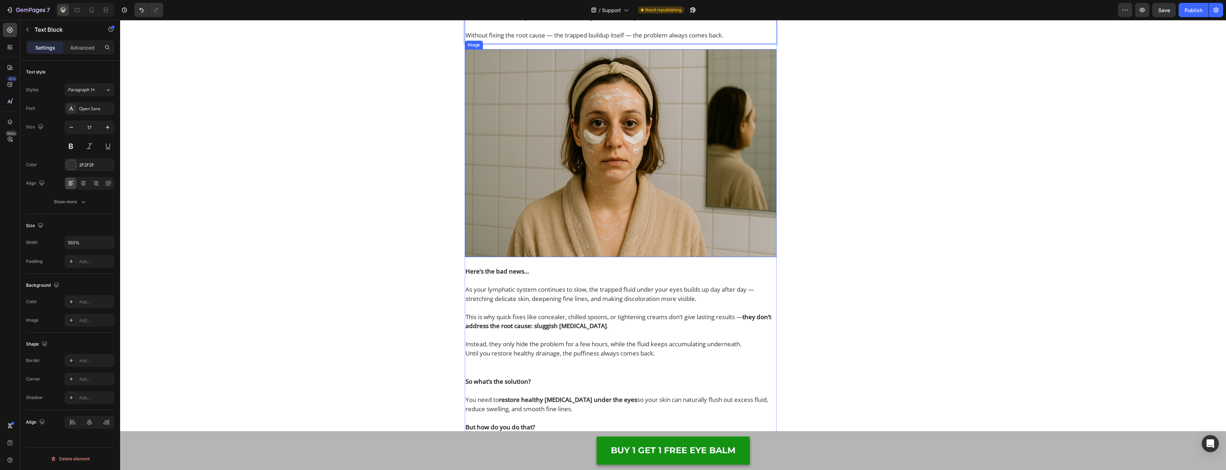
scroll to position [1682, 0]
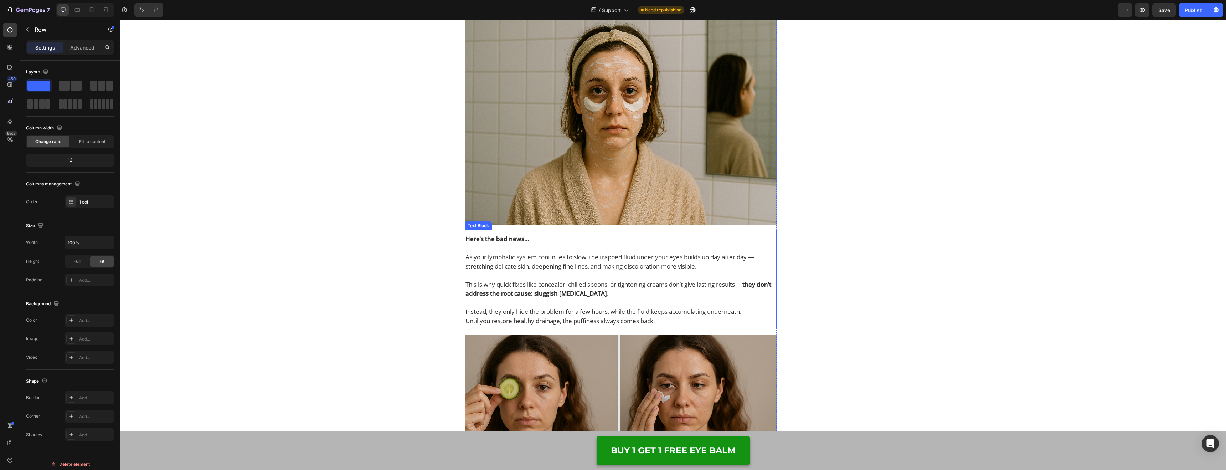
click at [569, 271] on p "As your lymphatic system continues to slow, the trapped fluid under your eyes b…" at bounding box center [621, 265] width 311 height 27
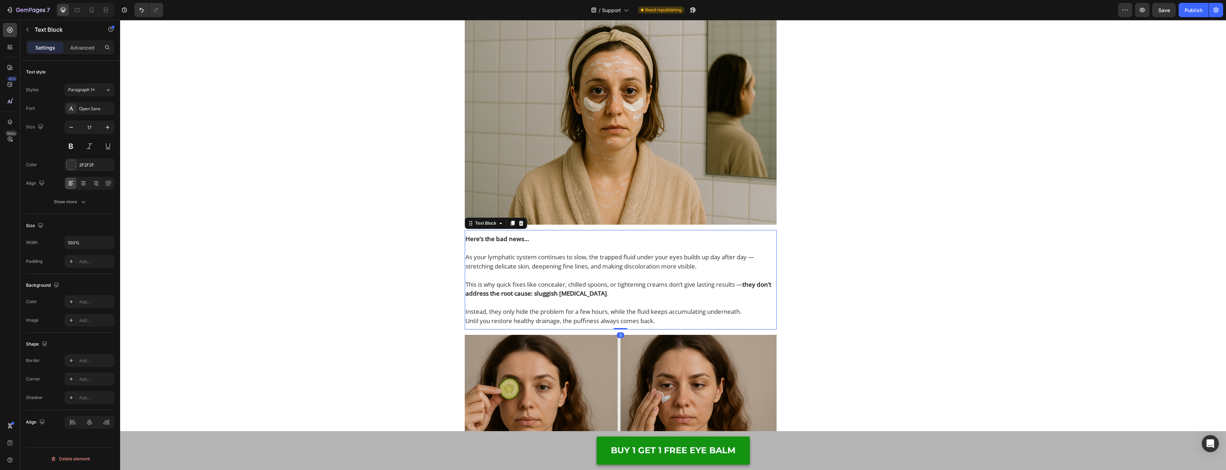
click at [569, 271] on p "As your lymphatic system continues to slow, the trapped fluid under your eyes b…" at bounding box center [621, 265] width 311 height 27
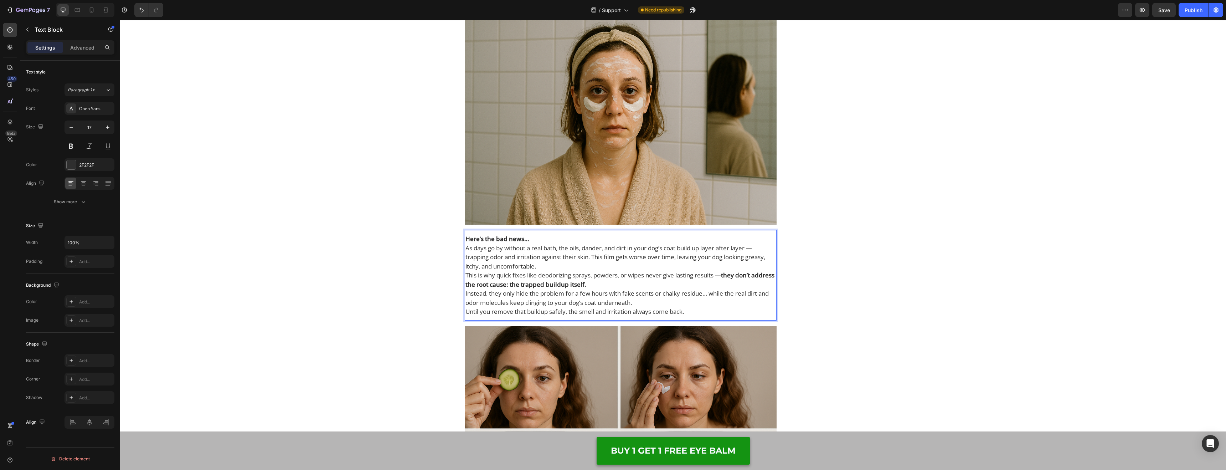
click at [538, 237] on p "Here’s the bad news…" at bounding box center [621, 238] width 311 height 9
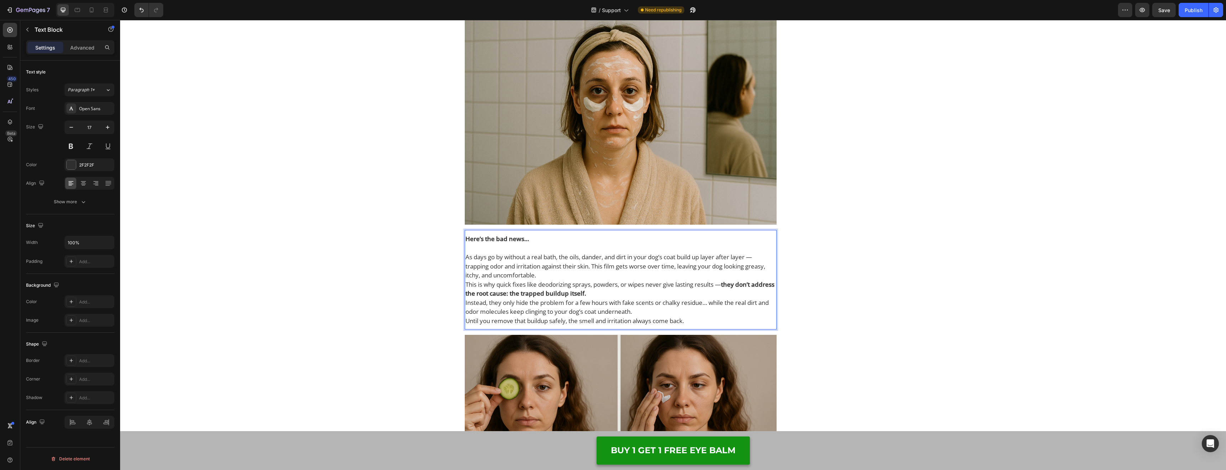
click at [564, 275] on p "As days go by without a real bath, the oils, dander, and dirt in your dog’s coa…" at bounding box center [621, 265] width 311 height 27
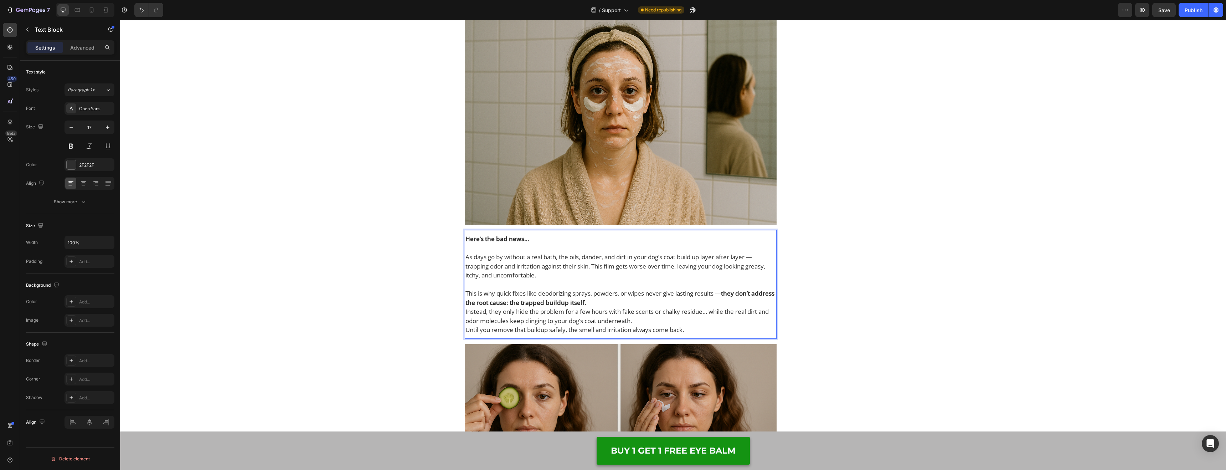
click at [625, 302] on p "This is why quick fixes like deodorizing sprays, powders, or wipes never give l…" at bounding box center [621, 298] width 311 height 18
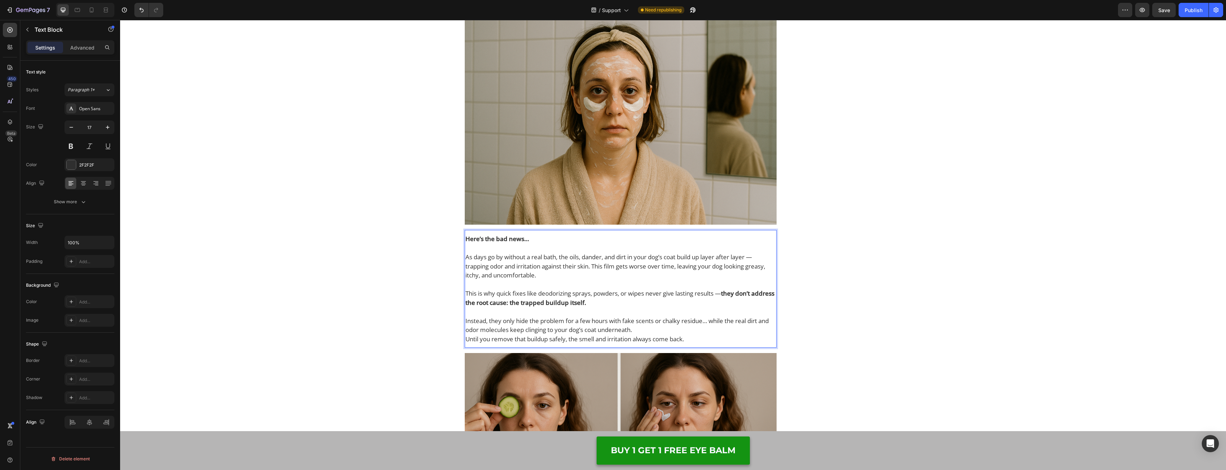
click at [649, 325] on p "Instead, they only hide the problem for a few hours with fake scents or chalky …" at bounding box center [621, 325] width 311 height 18
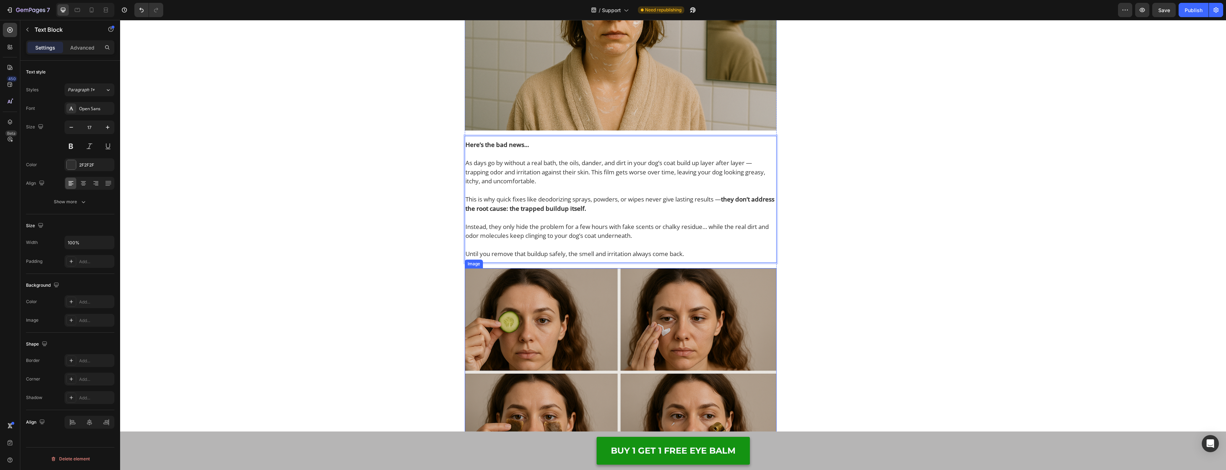
scroll to position [2085, 0]
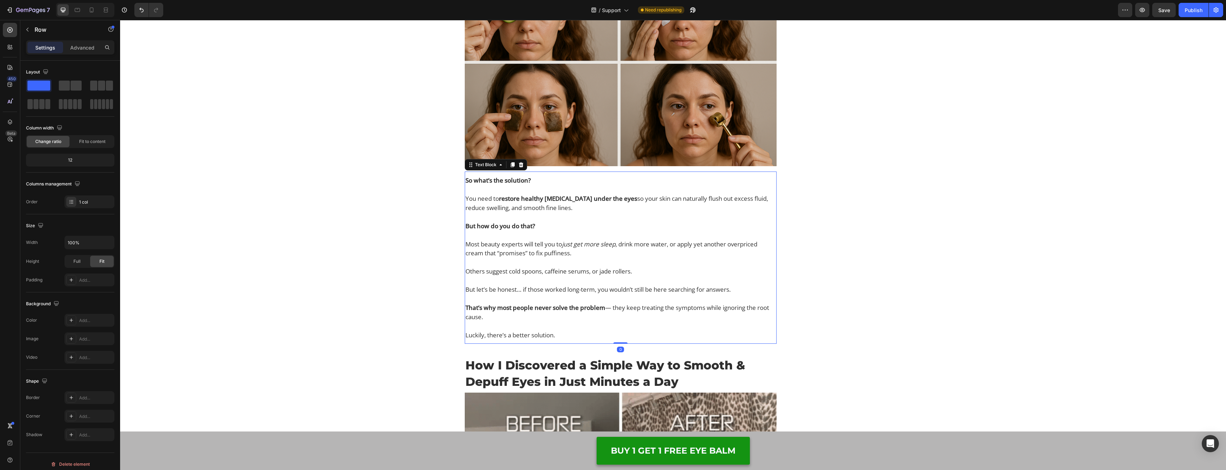
click at [583, 241] on icon "just get more sleep" at bounding box center [588, 244] width 53 height 8
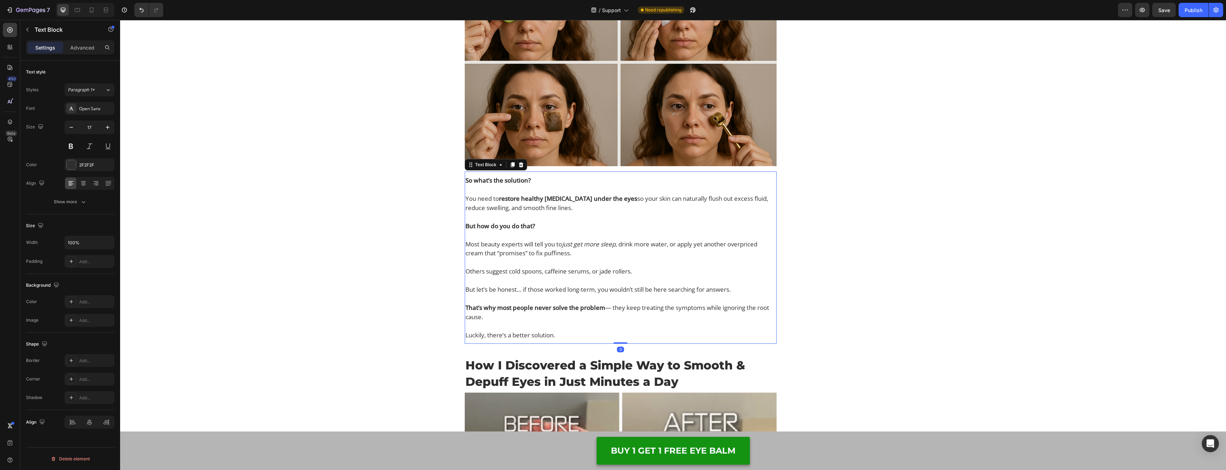
click at [583, 241] on icon "just get more sleep" at bounding box center [588, 244] width 53 height 8
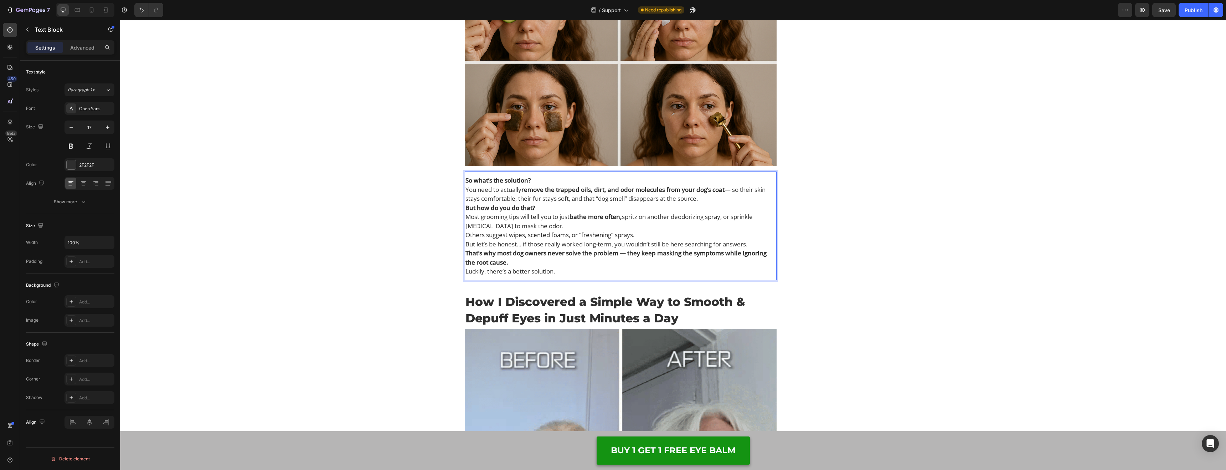
click at [560, 179] on p "So what’s the solution?" at bounding box center [621, 180] width 311 height 9
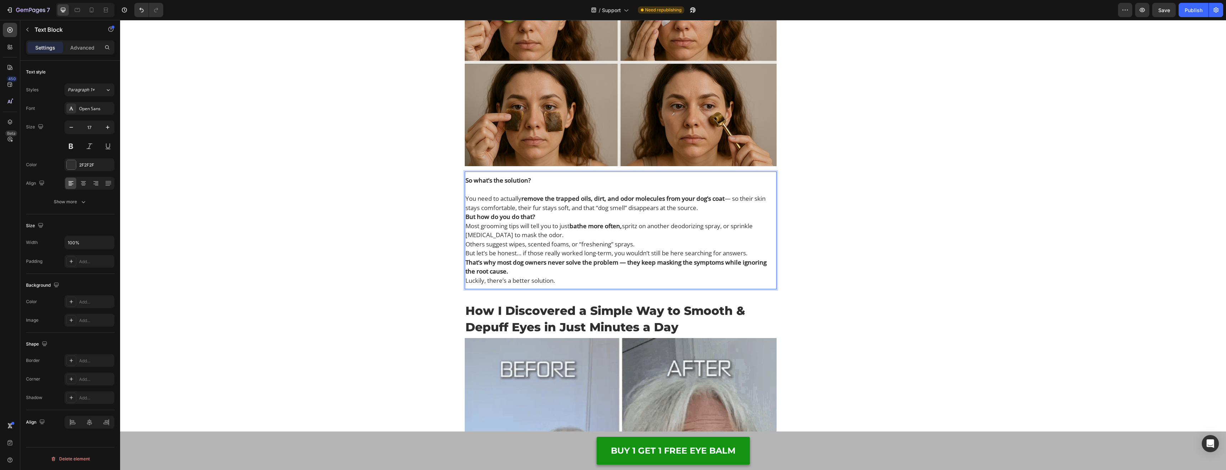
click at [728, 209] on p "You need to actually remove the trapped oils, dirt, and odor molecules from you…" at bounding box center [621, 203] width 311 height 18
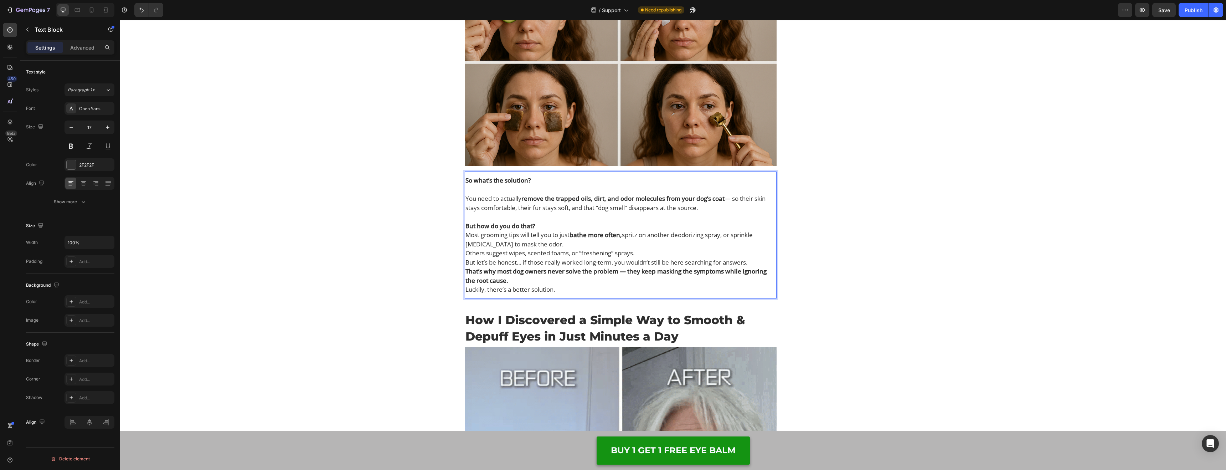
click at [622, 230] on p "But how do you do that?" at bounding box center [621, 225] width 311 height 9
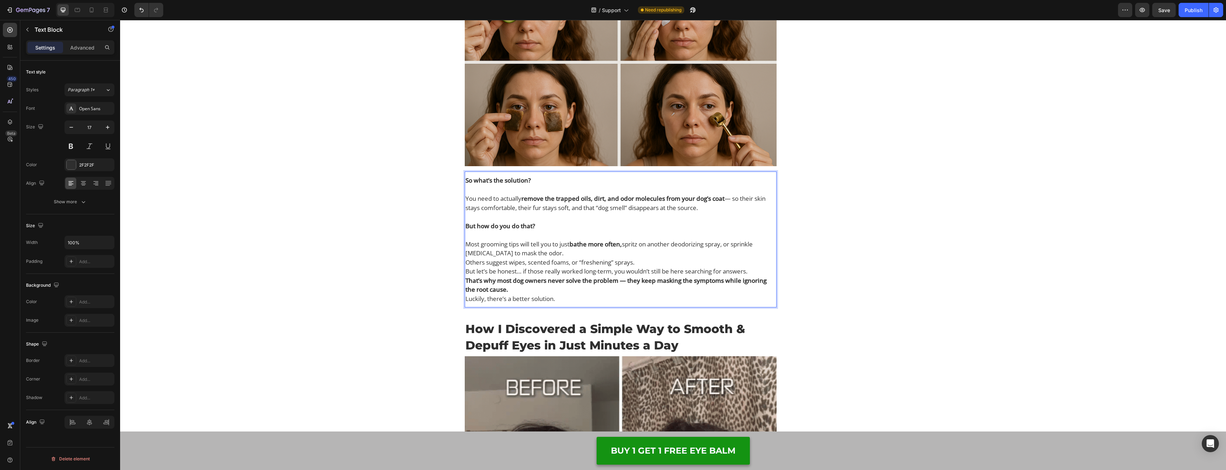
click at [600, 253] on p "Most grooming tips will tell you to just bathe more often, spritz on another de…" at bounding box center [621, 249] width 311 height 18
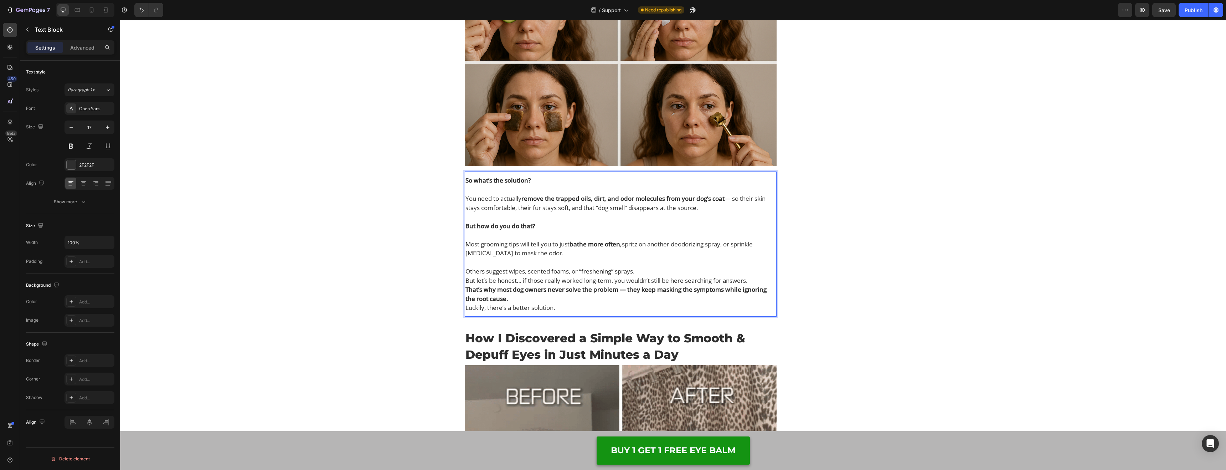
click at [668, 269] on p "Others suggest wipes, scented foams, or “freshening” sprays." at bounding box center [621, 271] width 311 height 9
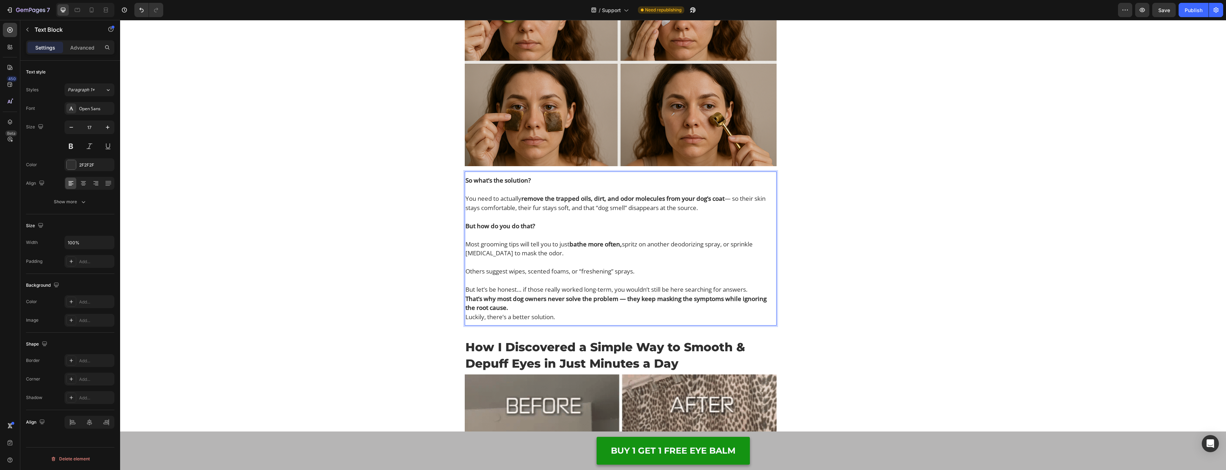
click at [757, 287] on p "But let’s be honest… if those really worked long-term, you wouldn’t still be he…" at bounding box center [621, 289] width 311 height 9
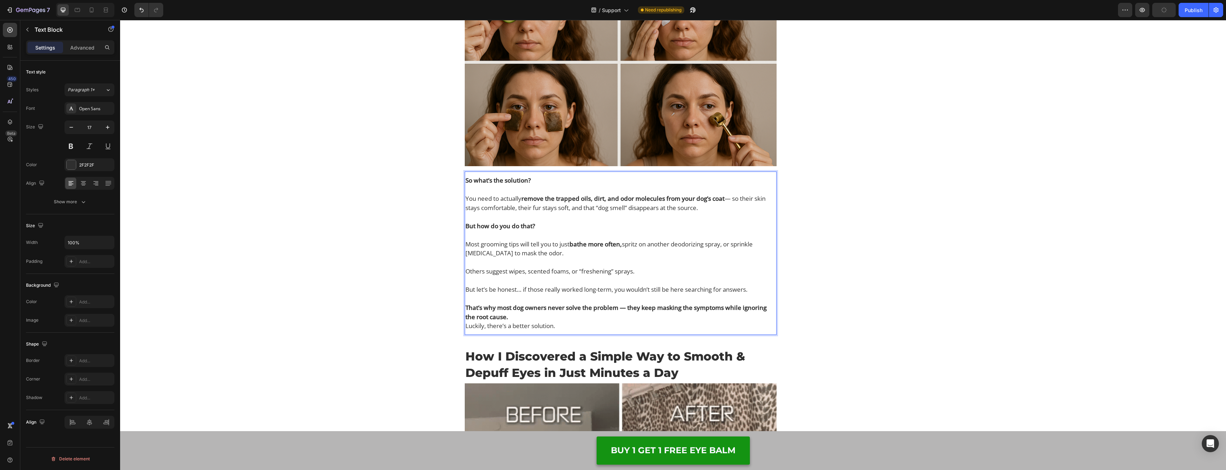
click at [522, 314] on p "That’s why most dog owners never solve the problem — they keep masking the symp…" at bounding box center [621, 312] width 311 height 18
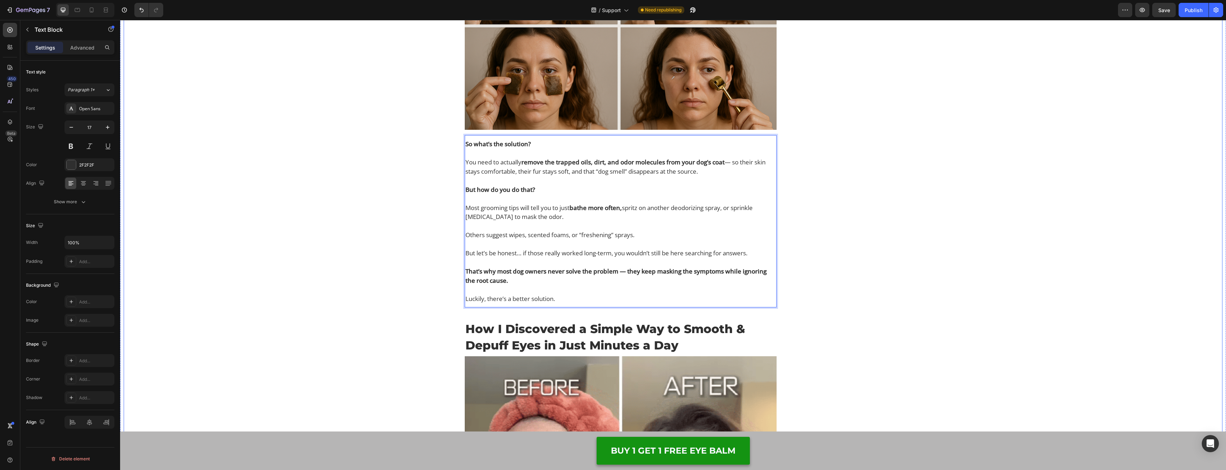
scroll to position [2390, 0]
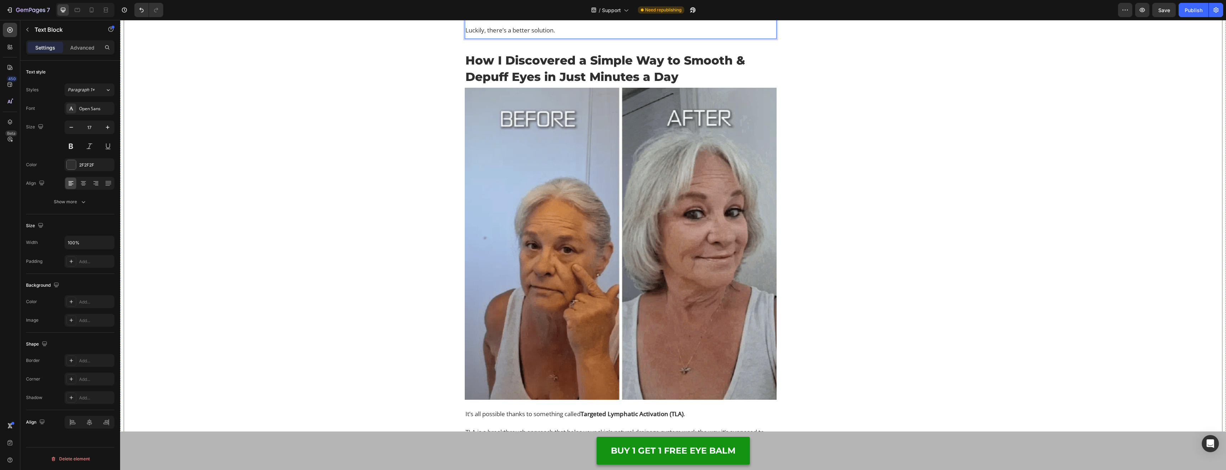
click at [363, 179] on div "Image UPDATE: Namura Dog Dry Shampoo is SELLING OUT faster than expected! Lock …" at bounding box center [673, 276] width 1099 height 5199
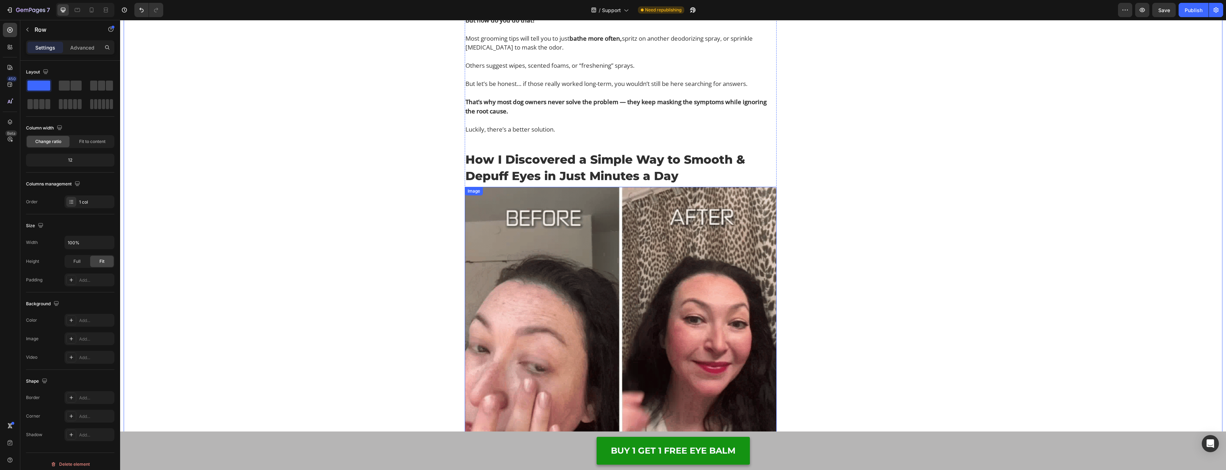
scroll to position [2251, 0]
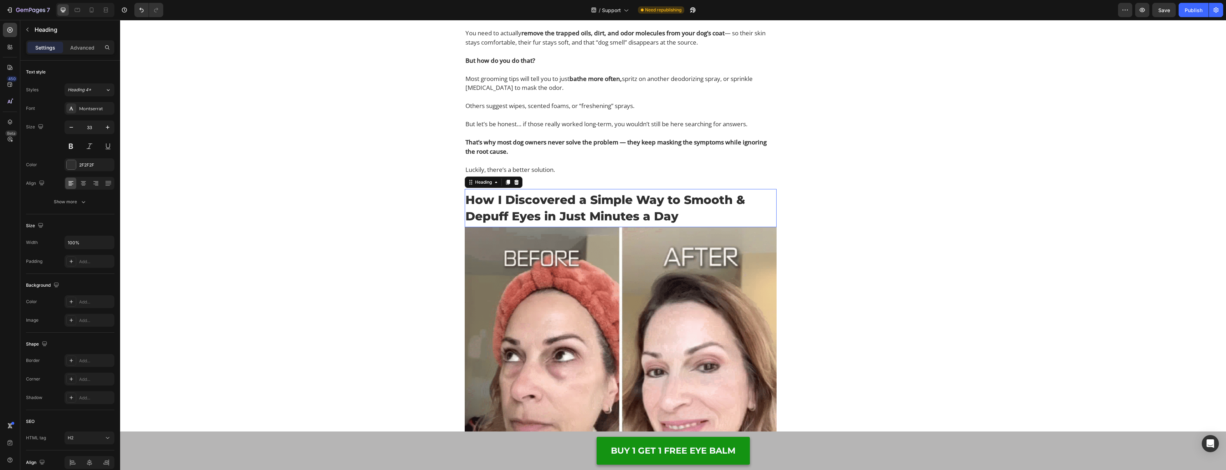
click at [558, 201] on h2 "How I Discovered a Simple Way to Smooth & Depuff Eyes in Just Minutes a Day" at bounding box center [621, 208] width 312 height 34
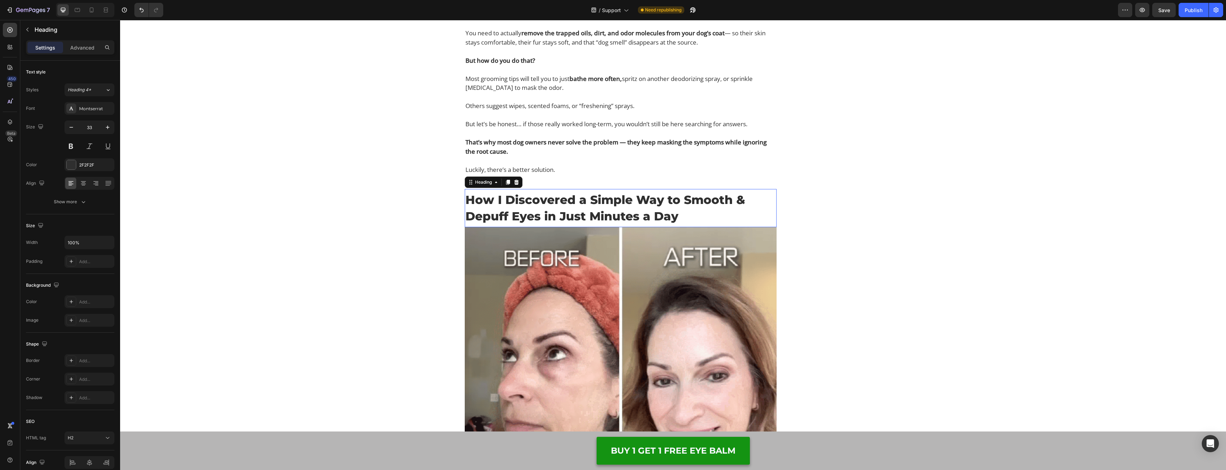
click at [558, 201] on h2 "How I Discovered a Simple Way to Smooth & Depuff Eyes in Just Minutes a Day" at bounding box center [621, 208] width 312 height 34
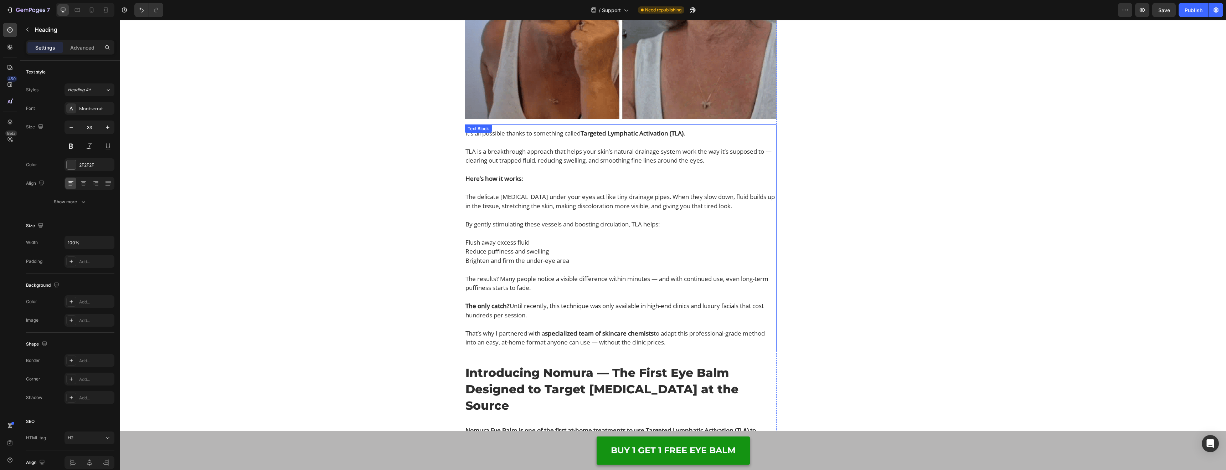
scroll to position [2629, 0]
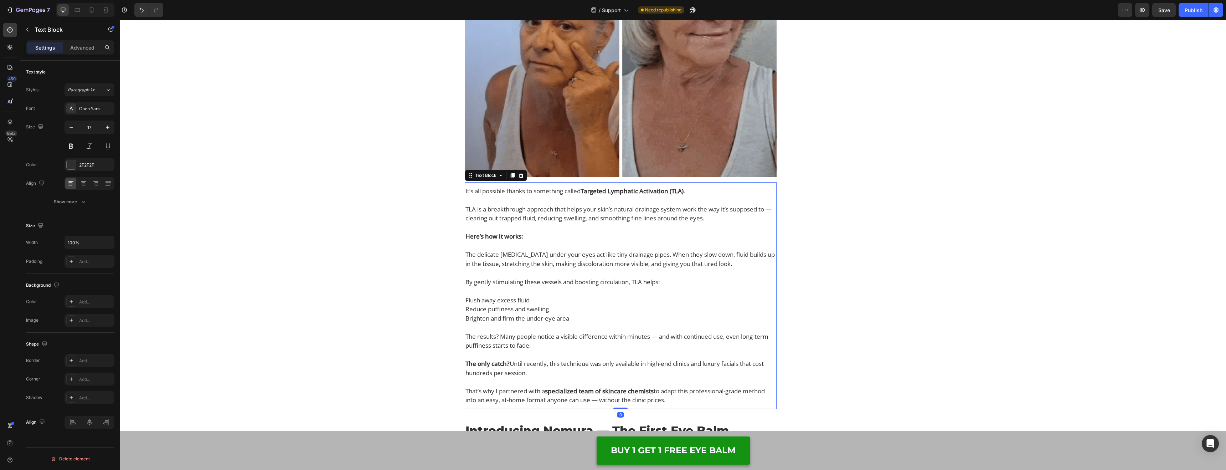
click at [585, 325] on p "Brighten and firm the under-eye area" at bounding box center [621, 323] width 311 height 18
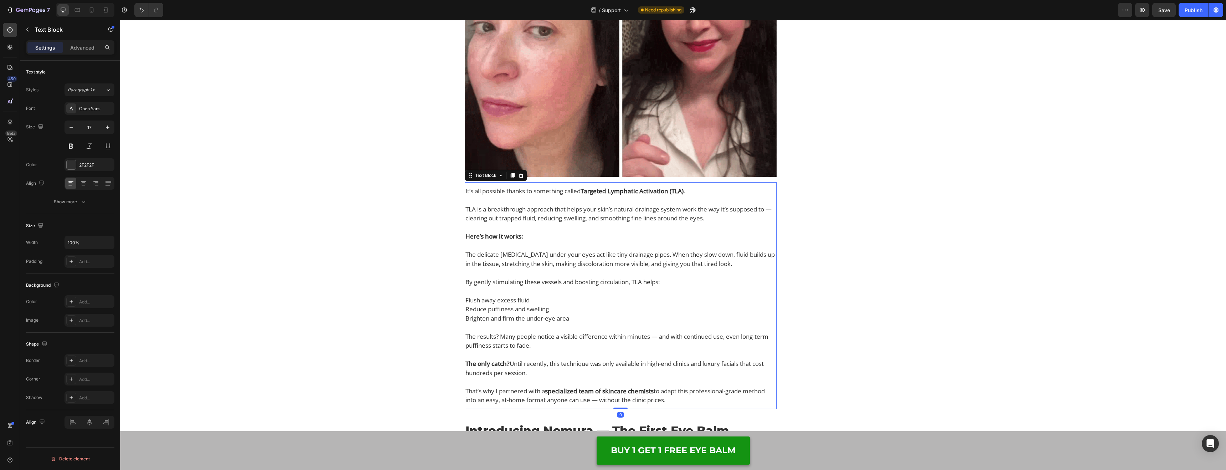
click at [585, 325] on p "Brighten and firm the under-eye area" at bounding box center [621, 323] width 311 height 18
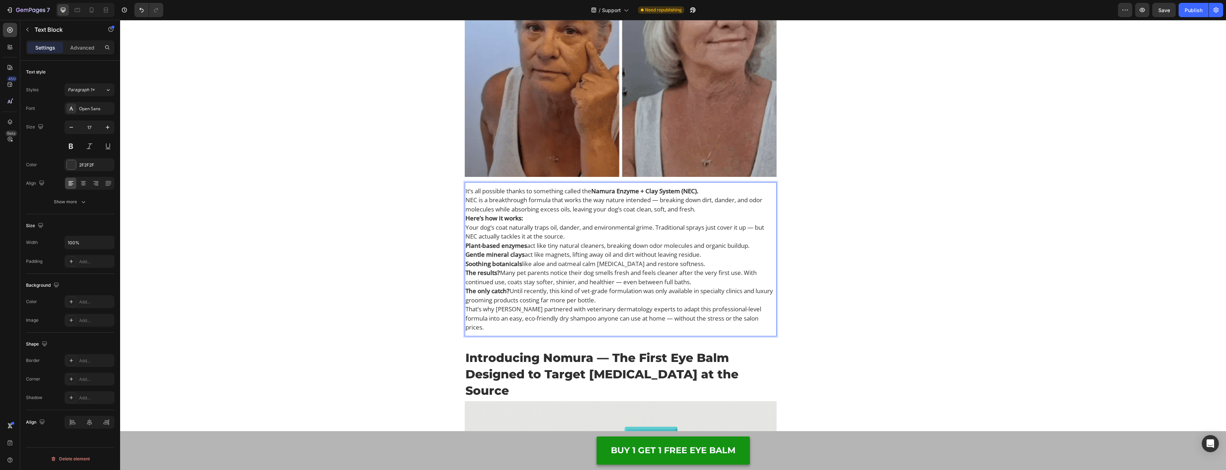
click at [720, 190] on p "It’s all possible thanks to something called the Namura Enzyme + Clay System (N…" at bounding box center [621, 190] width 311 height 9
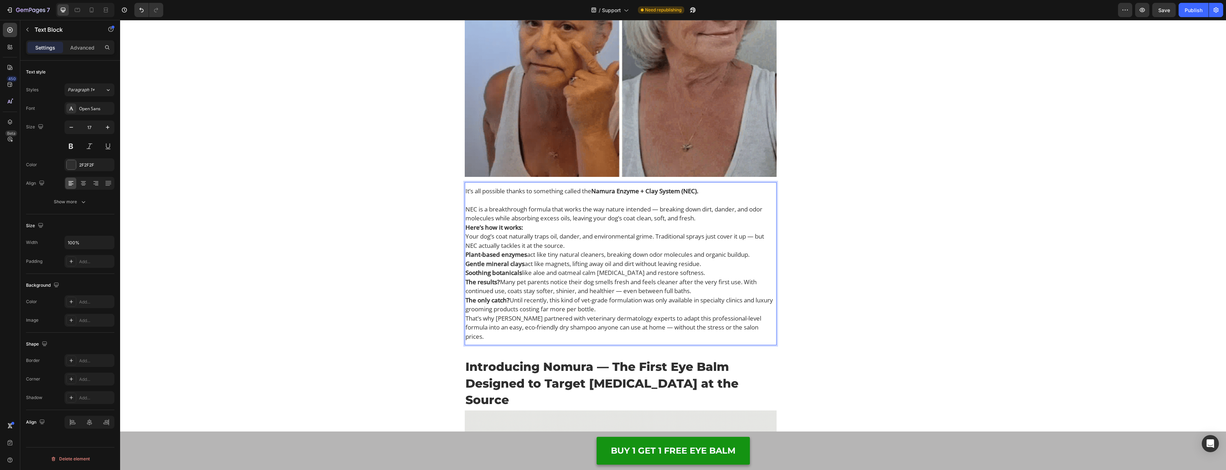
click at [713, 215] on p "NEC is a breakthrough formula that works the way nature intended — breaking dow…" at bounding box center [621, 214] width 311 height 18
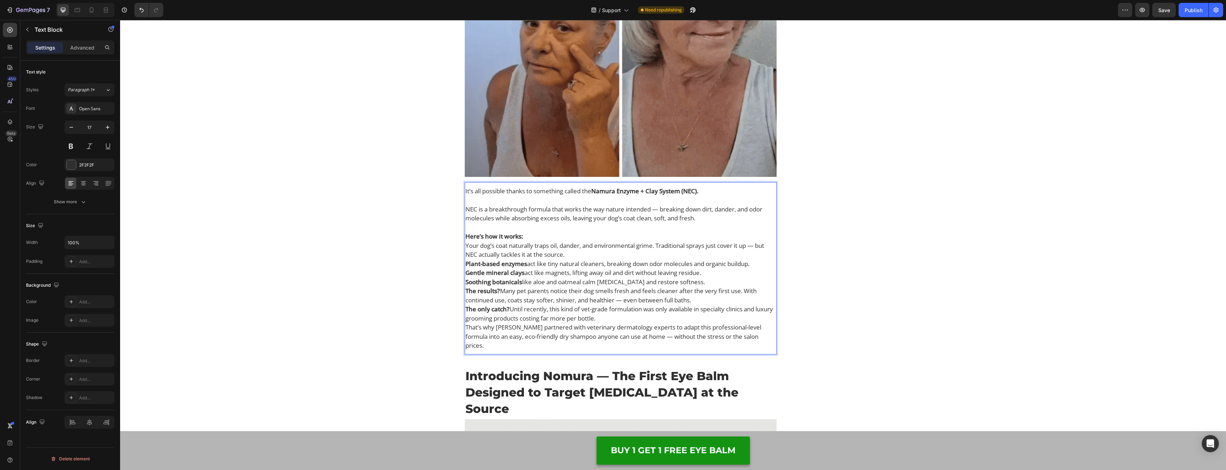
click at [545, 237] on p "Here’s how it works:" at bounding box center [621, 236] width 311 height 9
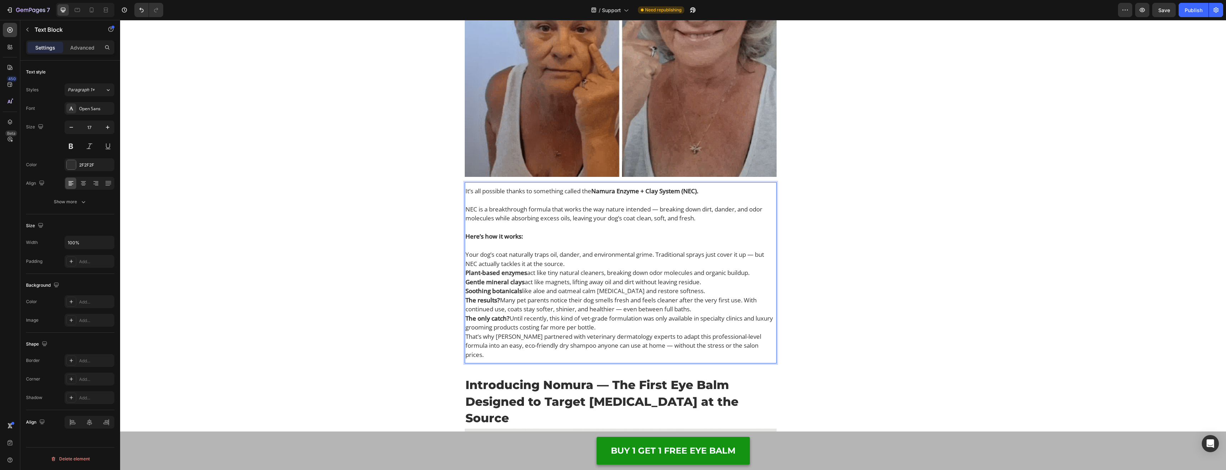
click at [583, 265] on p "Your dog’s coat naturally traps oil, dander, and environmental grime. Tradition…" at bounding box center [621, 259] width 311 height 18
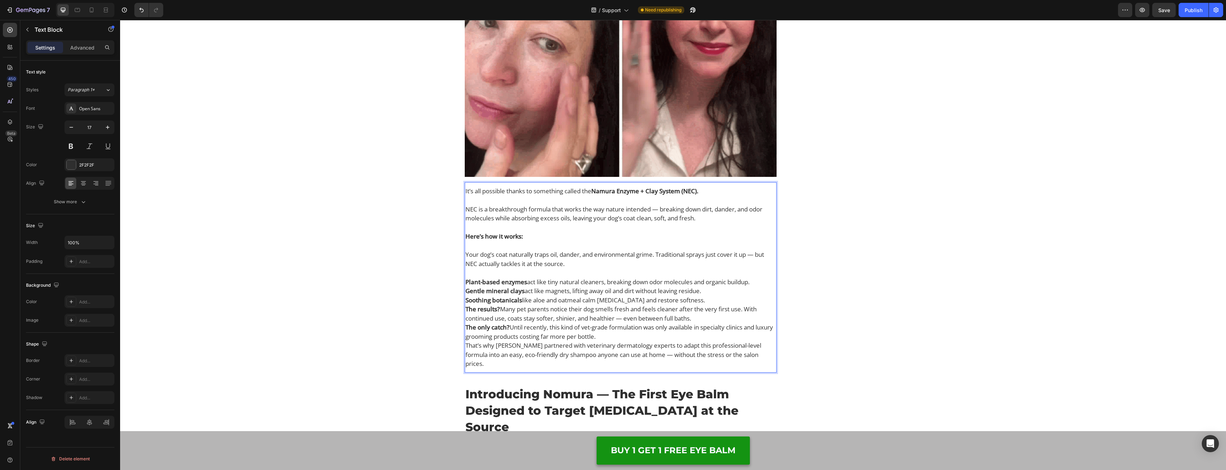
click at [761, 280] on p "Plant-based enzymes act like tiny natural cleaners, breaking down odor molecule…" at bounding box center [621, 281] width 311 height 9
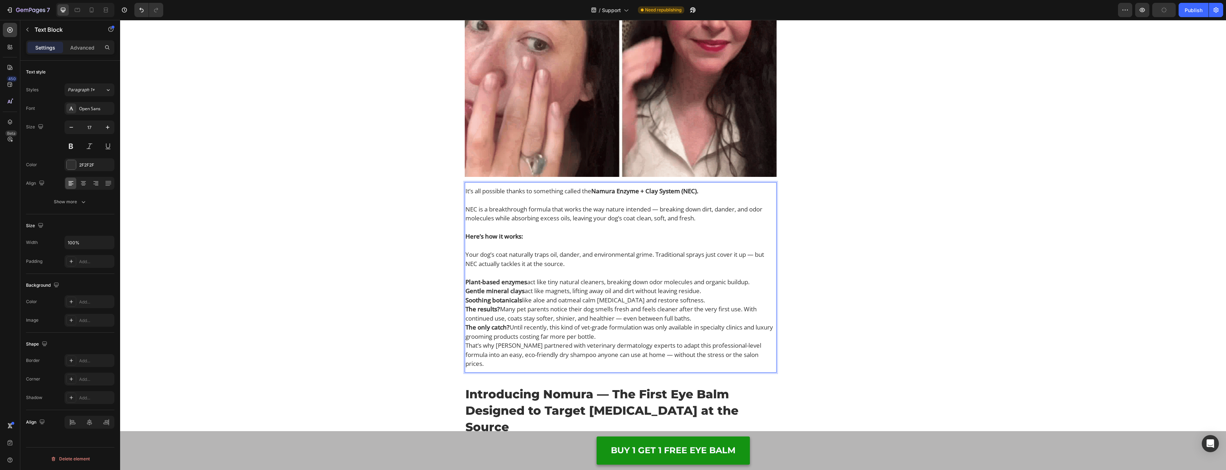
click at [728, 302] on p "Soothing botanicals like aloe and oatmeal calm [MEDICAL_DATA] and restore softn…" at bounding box center [621, 300] width 311 height 9
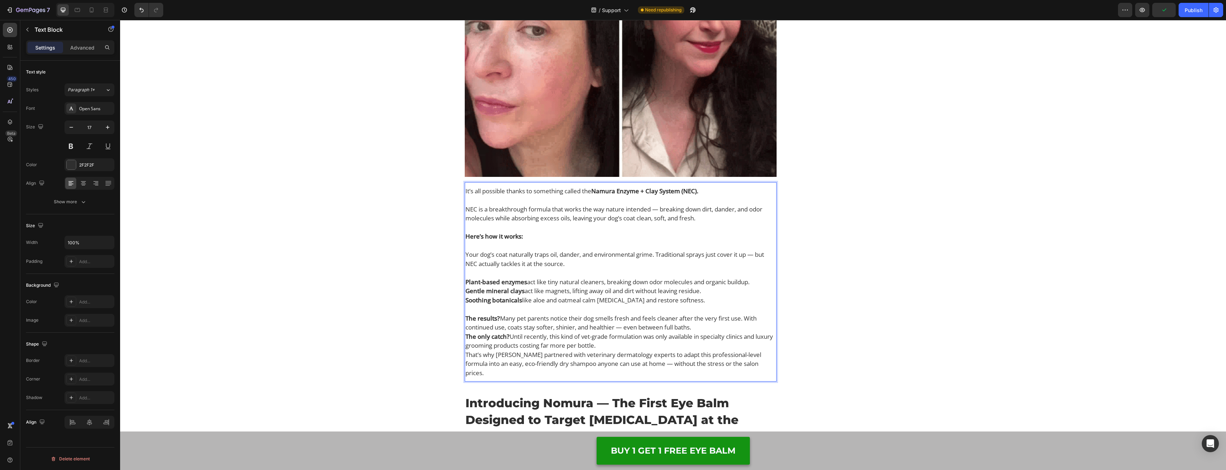
click at [715, 329] on p "The results? Many pet parents notice their dog smells fresh and feels cleaner a…" at bounding box center [621, 323] width 311 height 18
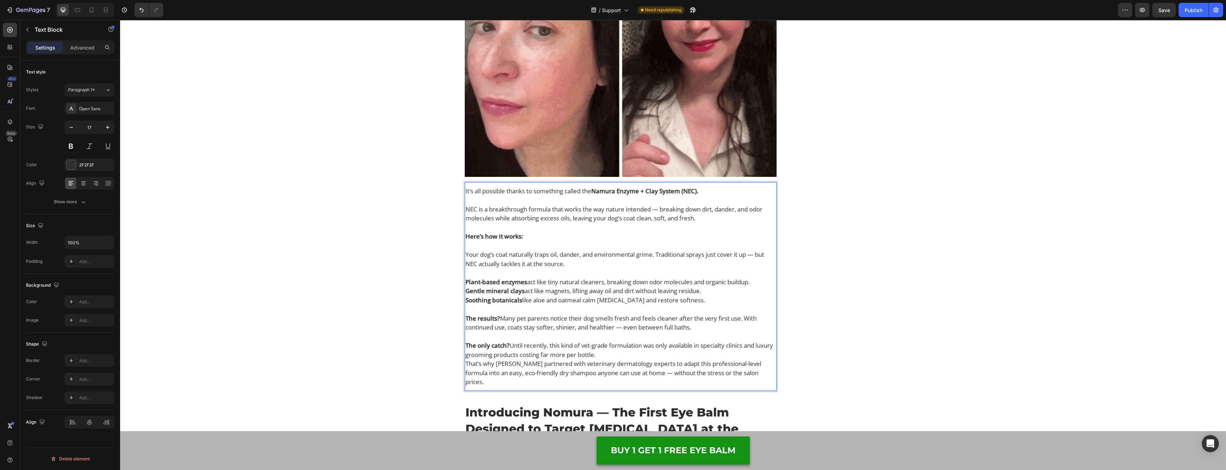
click at [632, 351] on p "The only catch? Until recently, this kind of vet-grade formulation was only ava…" at bounding box center [621, 350] width 311 height 18
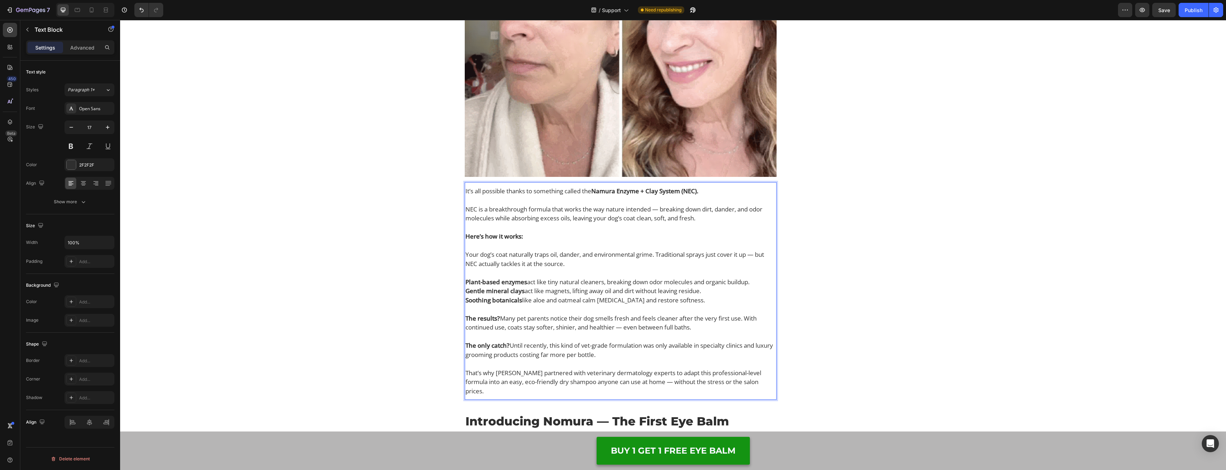
click at [509, 371] on p "That’s why [PERSON_NAME] partnered with veterinary dermatology experts to adapt…" at bounding box center [621, 381] width 311 height 27
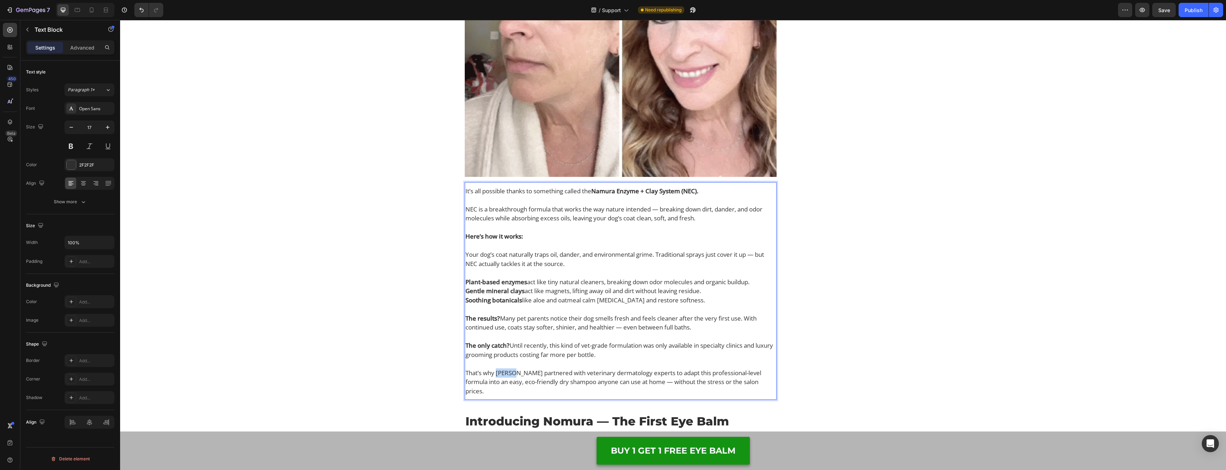
click at [509, 371] on p "That’s why [PERSON_NAME] partnered with veterinary dermatology experts to adapt…" at bounding box center [621, 381] width 311 height 27
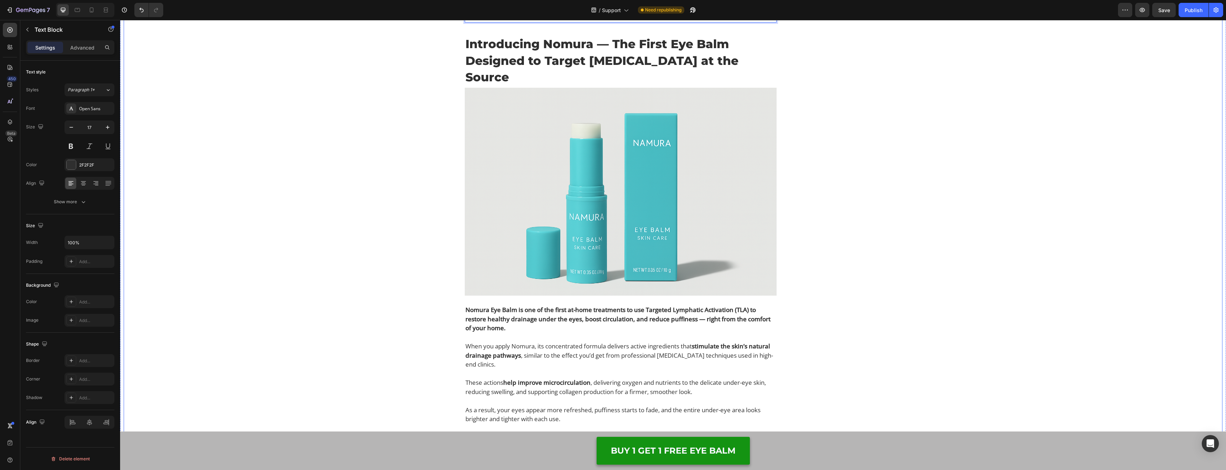
scroll to position [3006, 0]
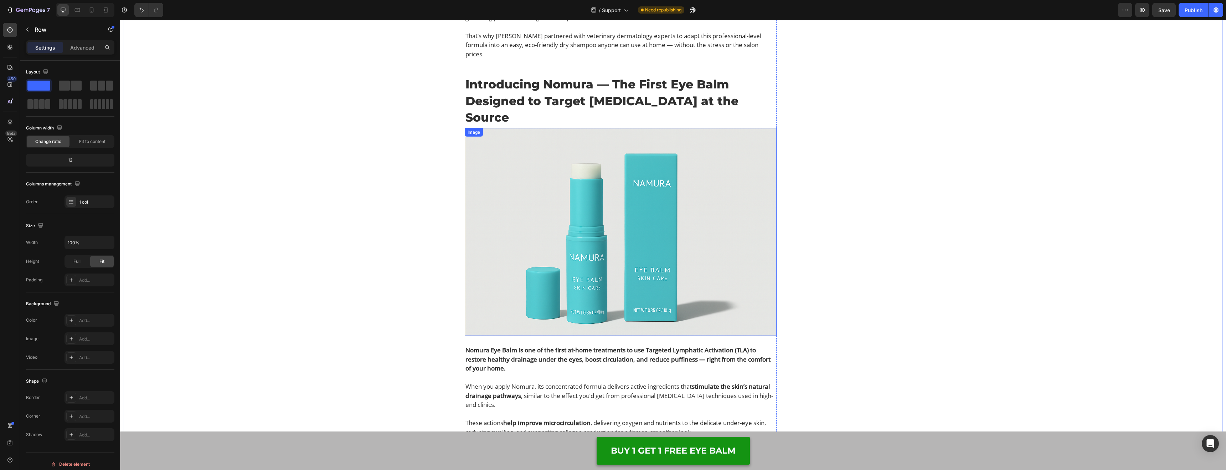
scroll to position [2935, 0]
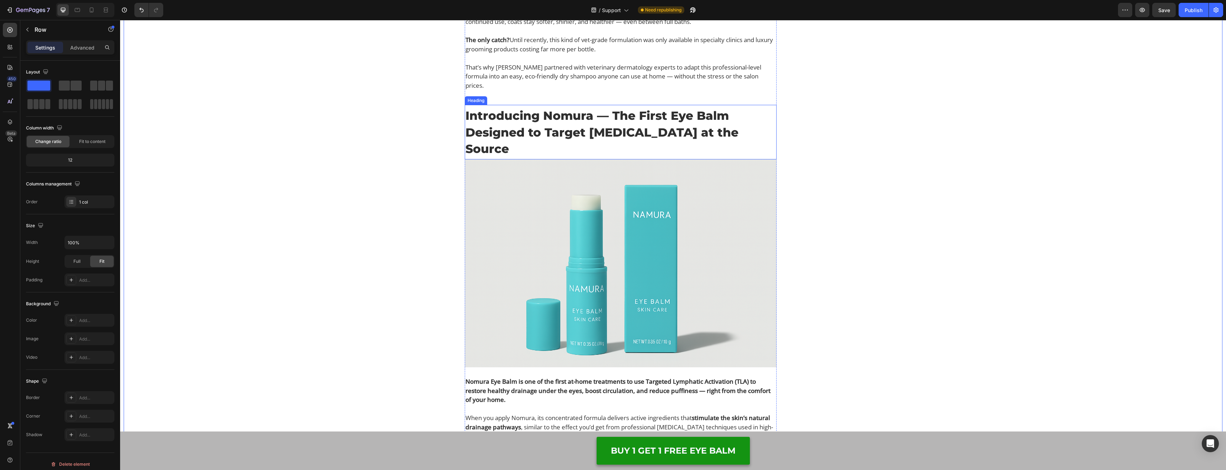
click at [527, 111] on h2 "Introducing Nomura — The First Eye Balm Designed to Target [MEDICAL_DATA] at th…" at bounding box center [621, 132] width 312 height 51
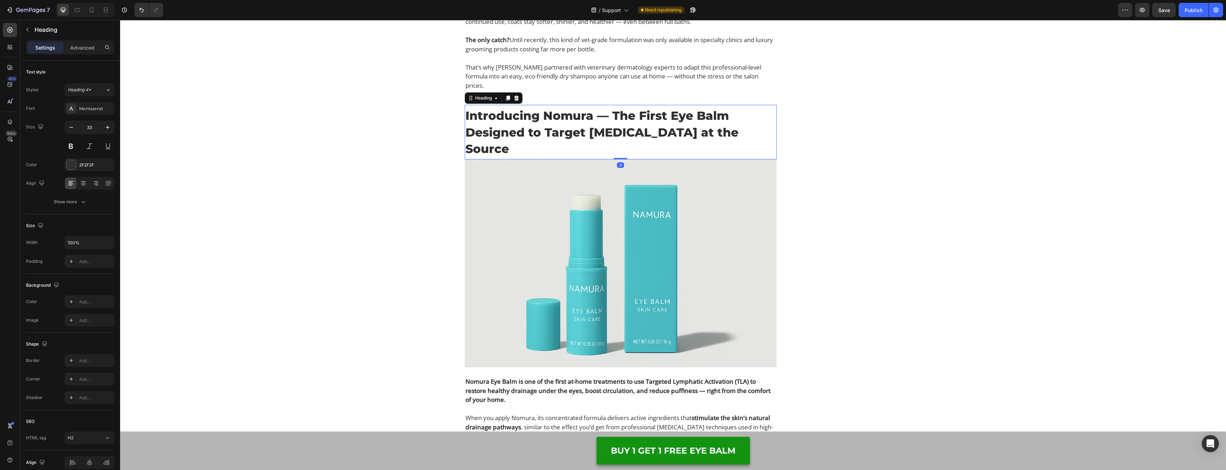
click at [527, 111] on h2 "Introducing Nomura — The First Eye Balm Designed to Target [MEDICAL_DATA] at th…" at bounding box center [621, 132] width 312 height 51
drag, startPoint x: 592, startPoint y: 105, endPoint x: 550, endPoint y: 108, distance: 42.5
click at [550, 108] on p "Introducing Namura — The First Dry Shampoo That Actually Cleans Your Dog’s Coat…" at bounding box center [621, 132] width 311 height 50
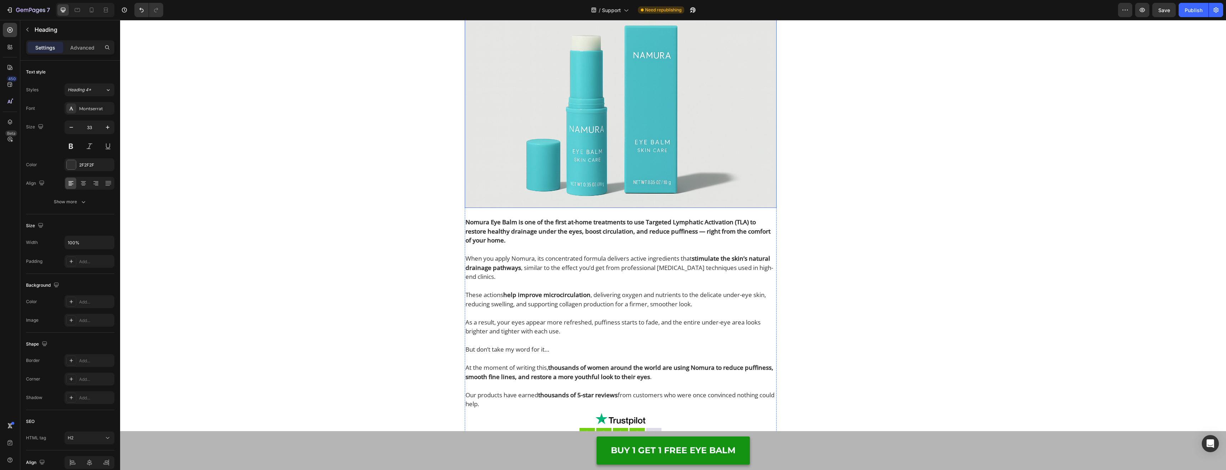
scroll to position [3114, 0]
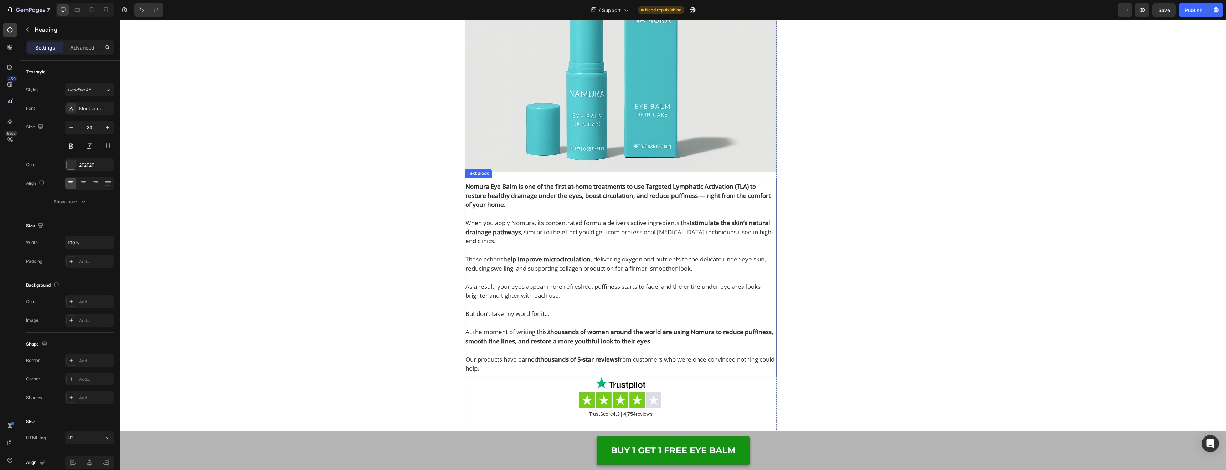
click at [571, 226] on p "When you apply Nomura, its concentrated formula delivers active ingredients tha…" at bounding box center [621, 236] width 311 height 36
click at [570, 226] on p "When you apply Nomura, its concentrated formula delivers active ingredients tha…" at bounding box center [621, 236] width 311 height 36
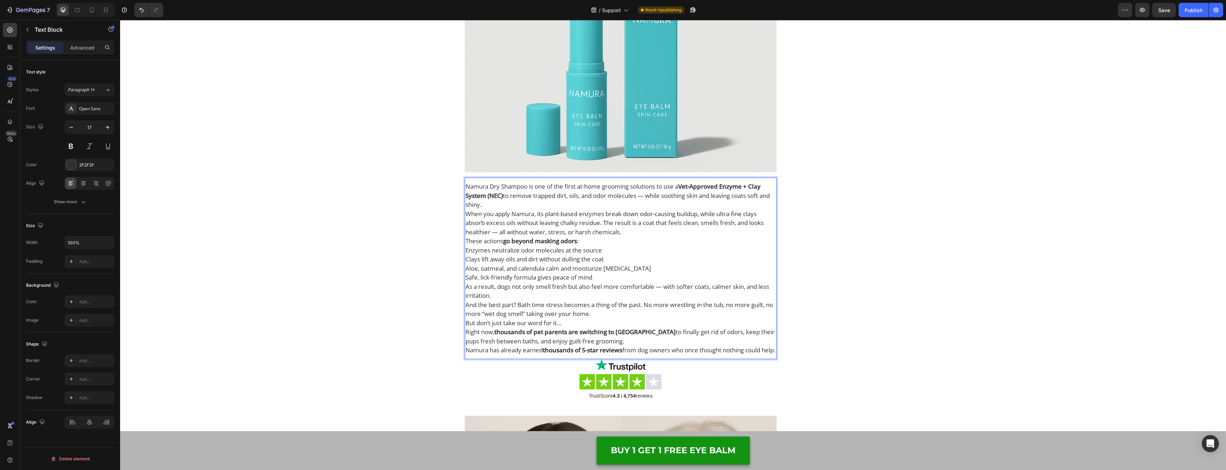
click at [550, 193] on p "Namura Dry Shampoo is one of the first at-home grooming solutions to use a Vet-…" at bounding box center [621, 195] width 311 height 27
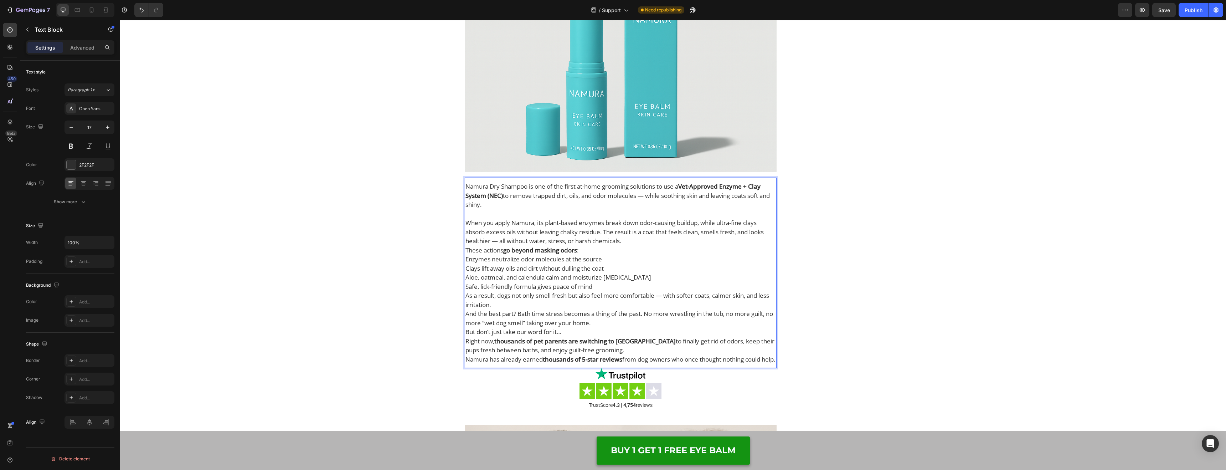
click at [607, 224] on p "When you apply Namura, its plant-based enzymes break down odor-causing buildup,…" at bounding box center [621, 231] width 311 height 27
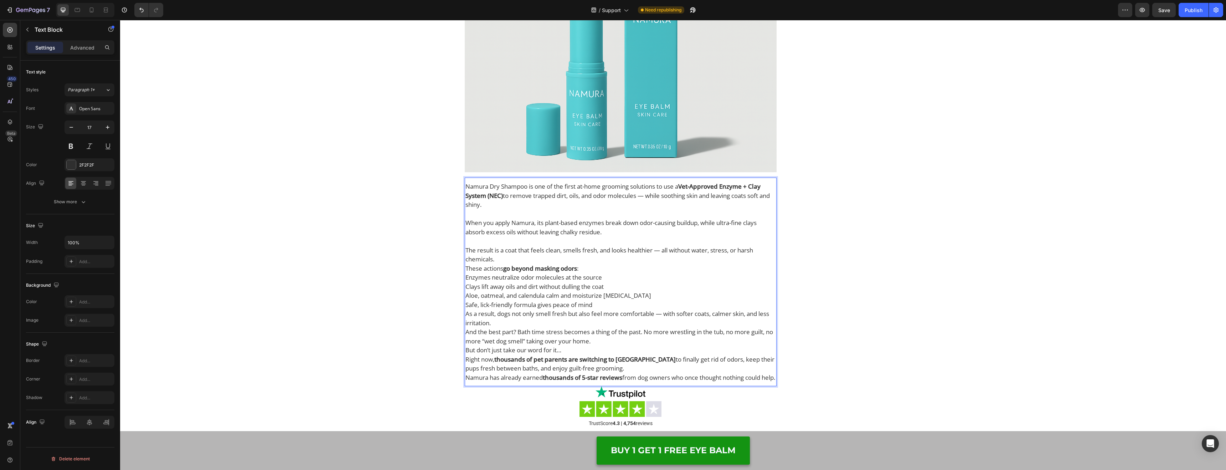
click at [557, 245] on p "When you apply Namura, its plant-based enzymes break down odor-causing buildup,…" at bounding box center [621, 241] width 311 height 46
click at [557, 250] on p "When you apply Namura, its plant-based enzymes break down odor-causing buildup,…" at bounding box center [621, 241] width 311 height 46
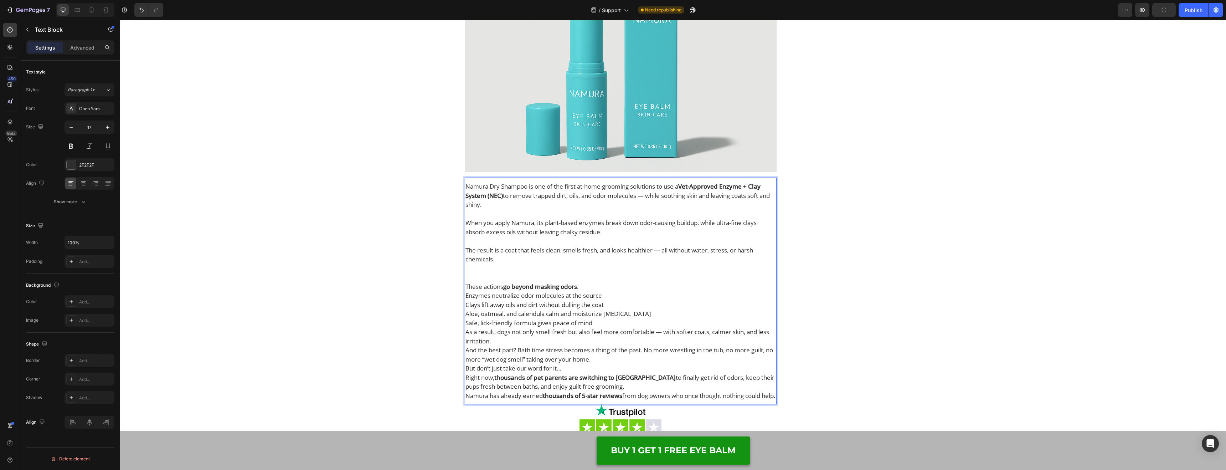
click at [637, 318] on p "Safe, lick-friendly formula gives peace of mind" at bounding box center [621, 322] width 311 height 9
click at [647, 309] on p "Aloe, oatmeal, and calendula calm and moisturize [MEDICAL_DATA]" at bounding box center [621, 313] width 311 height 9
click at [634, 318] on p "Safe, lick-friendly formula gives peace of mind" at bounding box center [621, 322] width 311 height 9
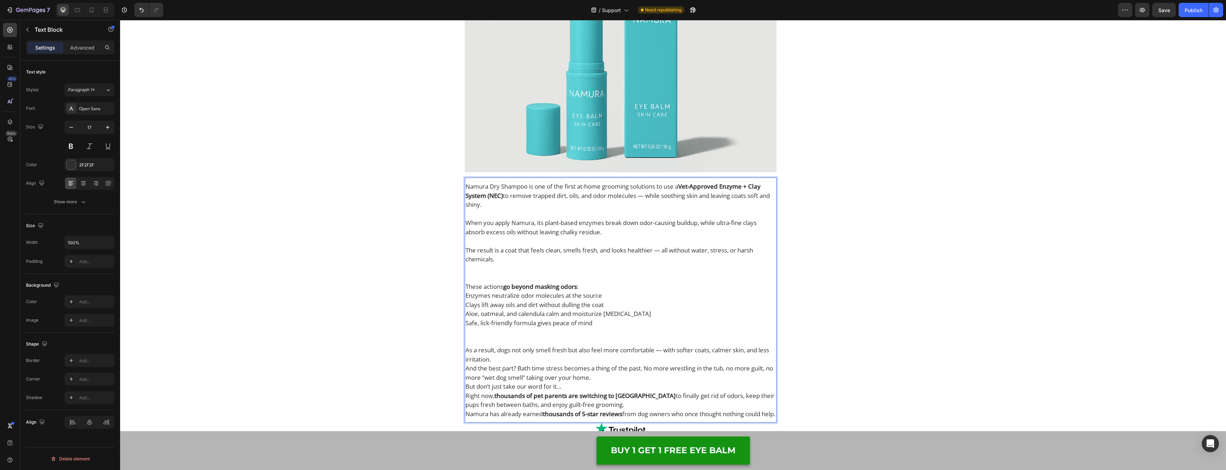
click at [533, 352] on p "As a result, dogs not only smell fresh but also feel more comfortable — with so…" at bounding box center [621, 354] width 311 height 18
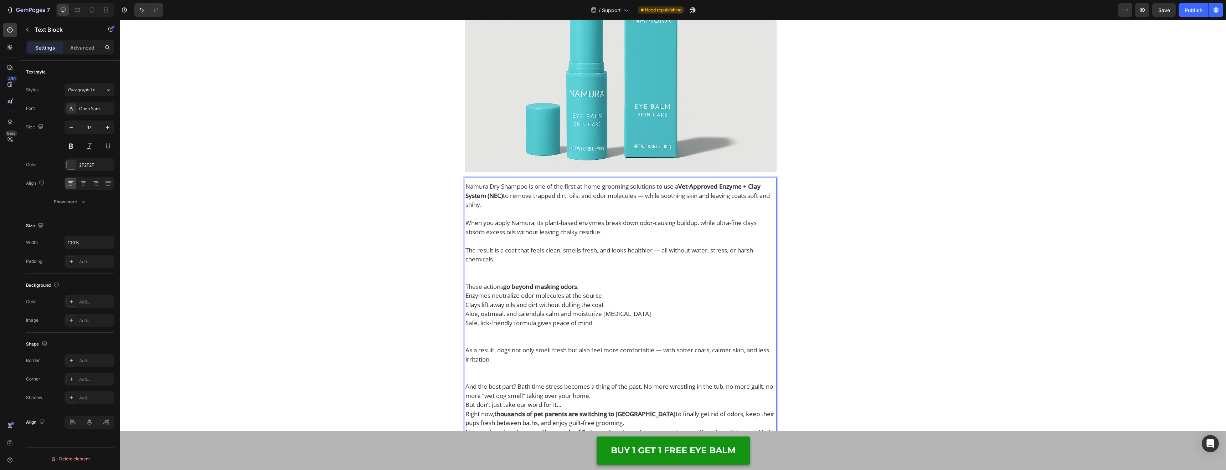
click at [655, 282] on p "These actions go beyond masking odors :" at bounding box center [621, 286] width 311 height 9
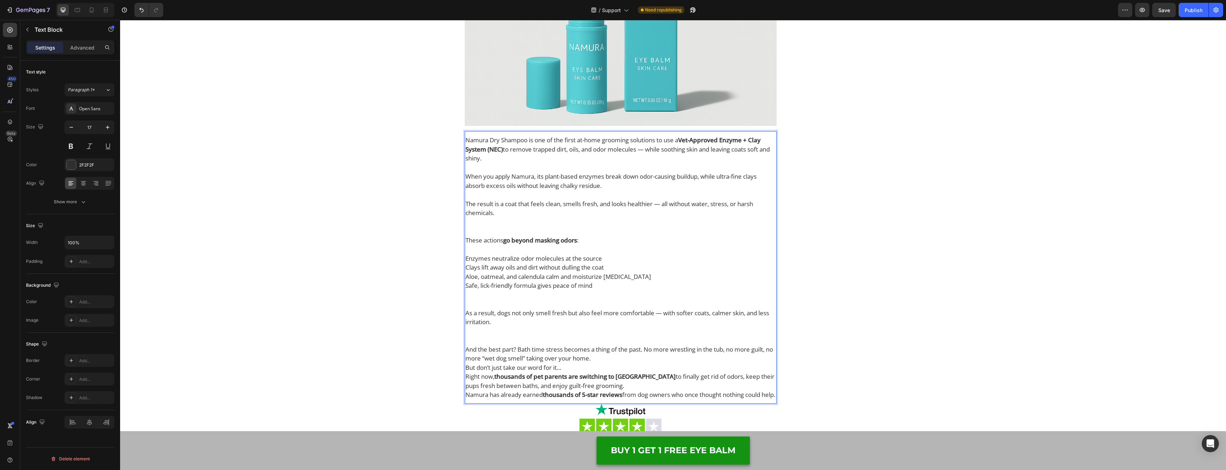
scroll to position [3162, 0]
click at [549, 330] on p "As a result, dogs not only smell fresh but also feel more comfortable — with so…" at bounding box center [621, 324] width 311 height 36
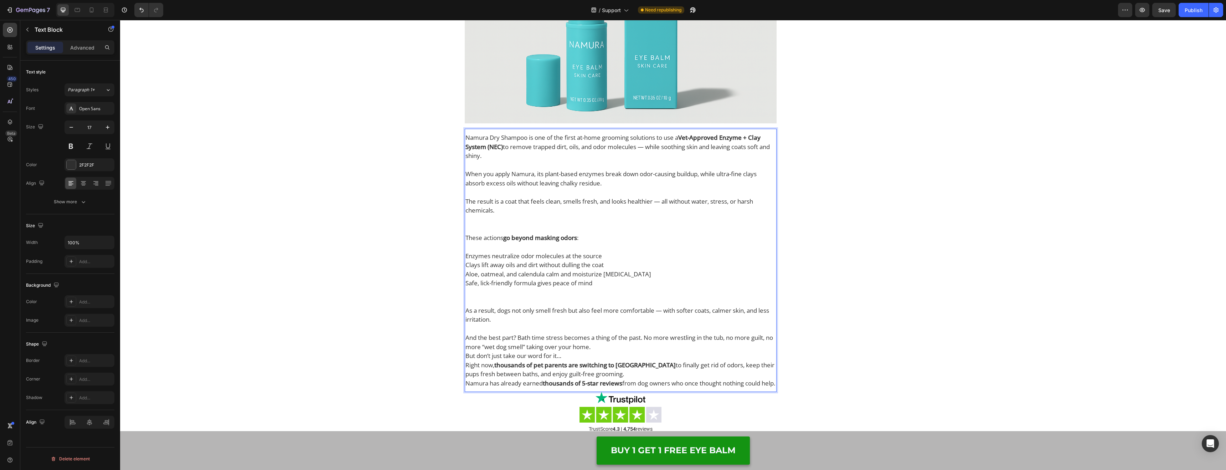
click at [474, 291] on p "Safe, lick-friendly formula gives peace of mind" at bounding box center [621, 291] width 311 height 27
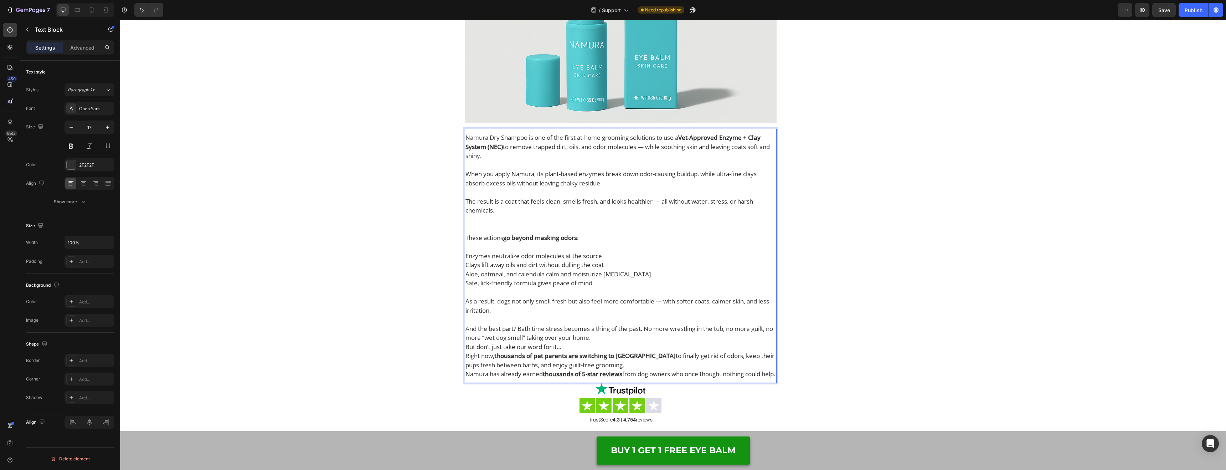
click at [470, 214] on p "When you apply Namura, its plant-based enzymes break down odor-causing buildup,…" at bounding box center [621, 201] width 311 height 64
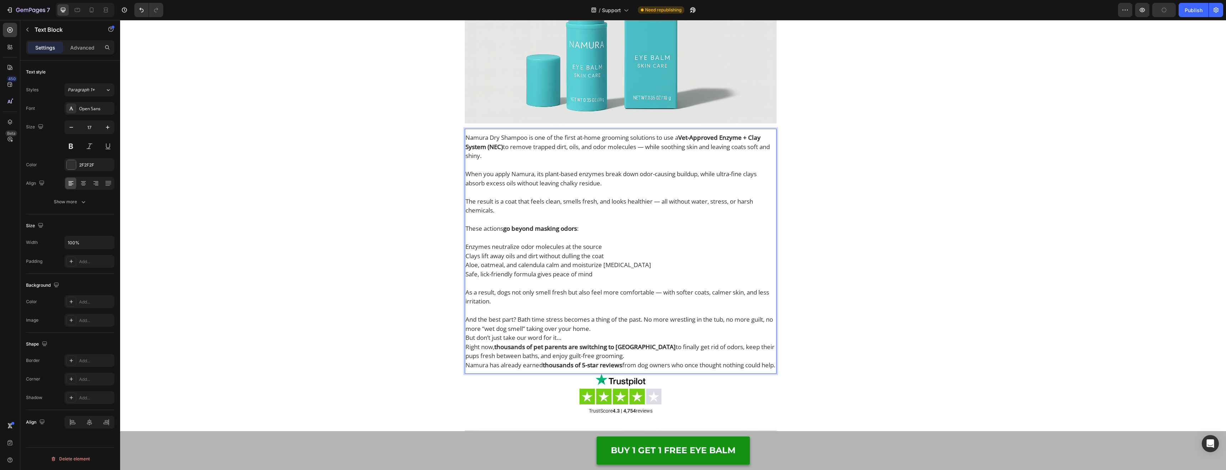
click at [614, 318] on p "And the best part? Bath time stress becomes a thing of the past. No more wrestl…" at bounding box center [621, 324] width 311 height 18
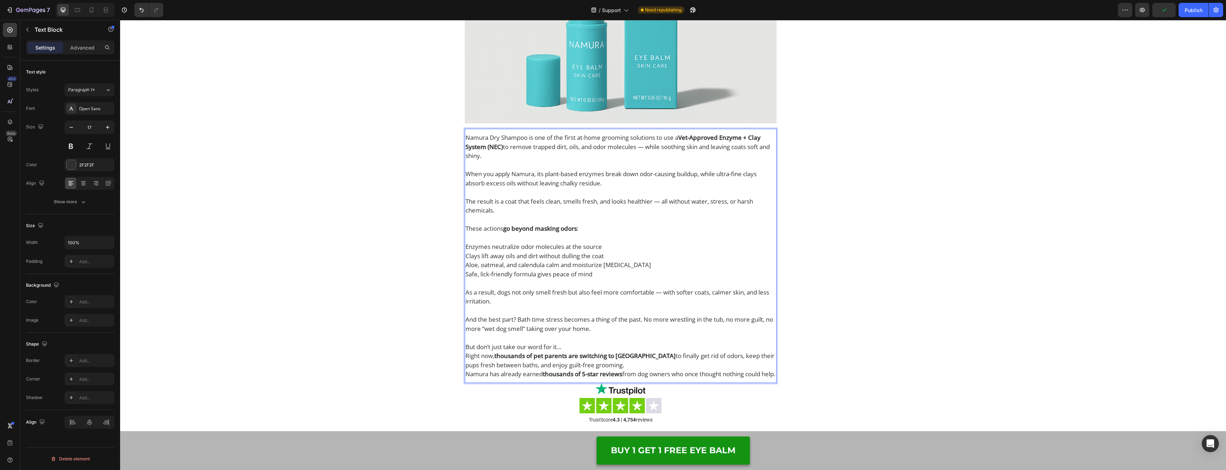
click at [581, 342] on p "But don’t just take our word for it…" at bounding box center [621, 346] width 311 height 9
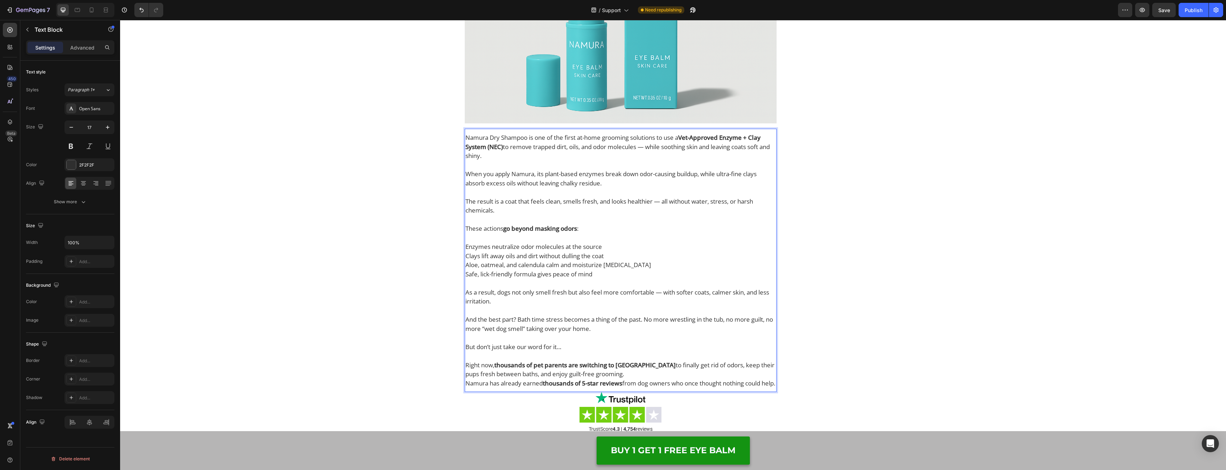
click at [624, 362] on p "Right now, thousands of pet parents are switching to [GEOGRAPHIC_DATA] to final…" at bounding box center [621, 369] width 311 height 18
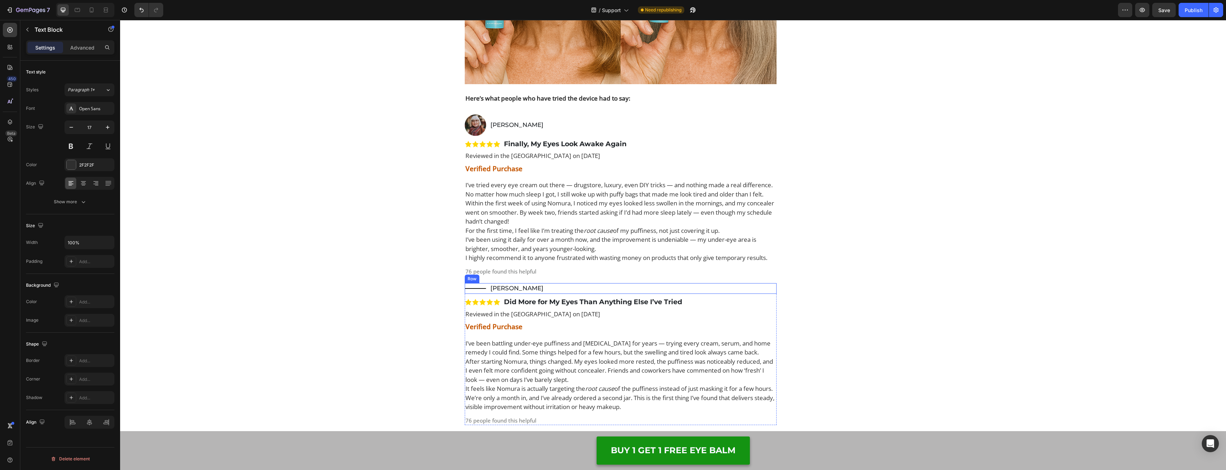
scroll to position [3990, 0]
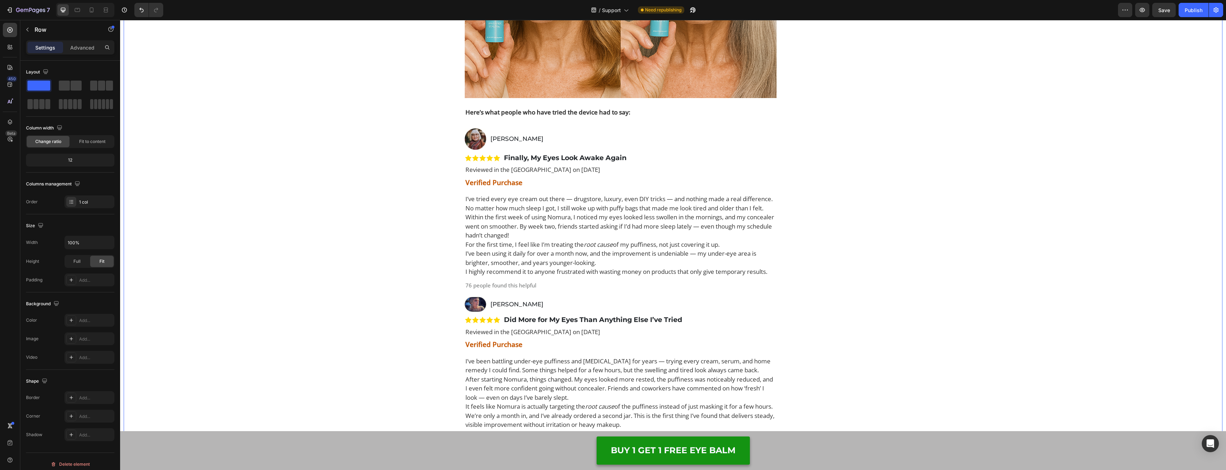
click at [543, 209] on p "I’ve tried every eye cream out there — drugstore, luxury, even DIY tricks — and…" at bounding box center [621, 203] width 311 height 18
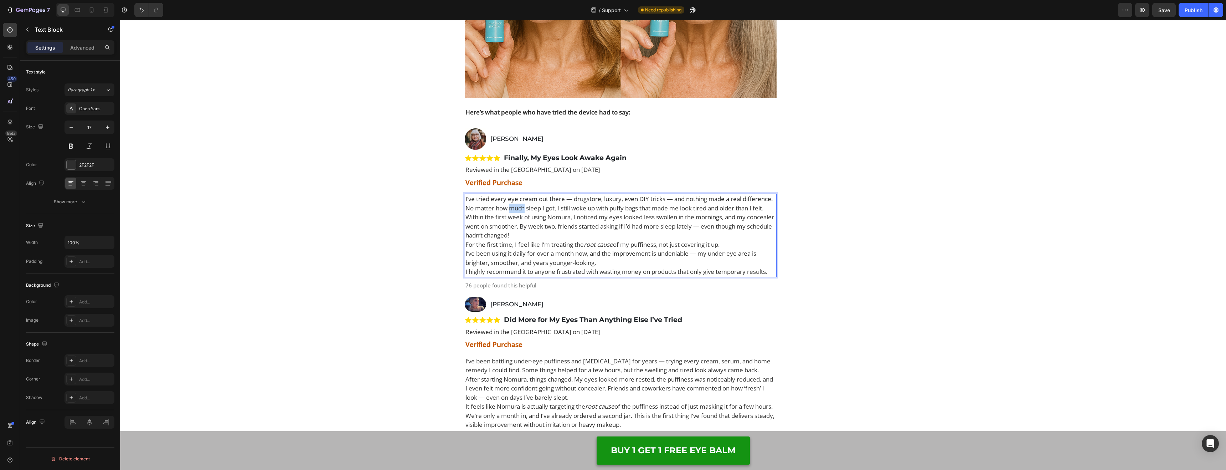
click at [543, 209] on p "I’ve tried every eye cream out there — drugstore, luxury, even DIY tricks — and…" at bounding box center [621, 203] width 311 height 18
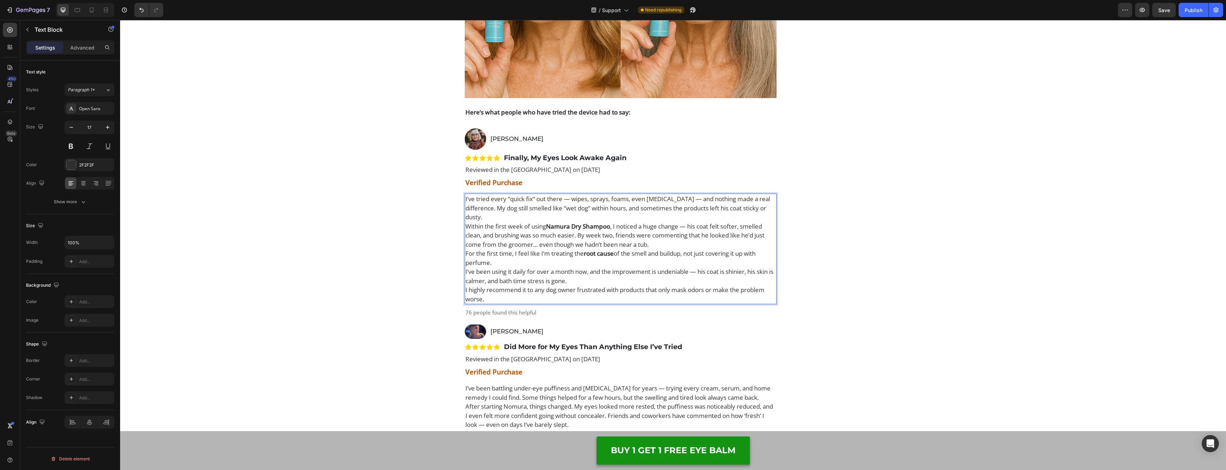
click at [545, 216] on p "I’ve tried every “quick fix” out there — wipes, sprays, foams, even [MEDICAL_DA…" at bounding box center [621, 207] width 311 height 27
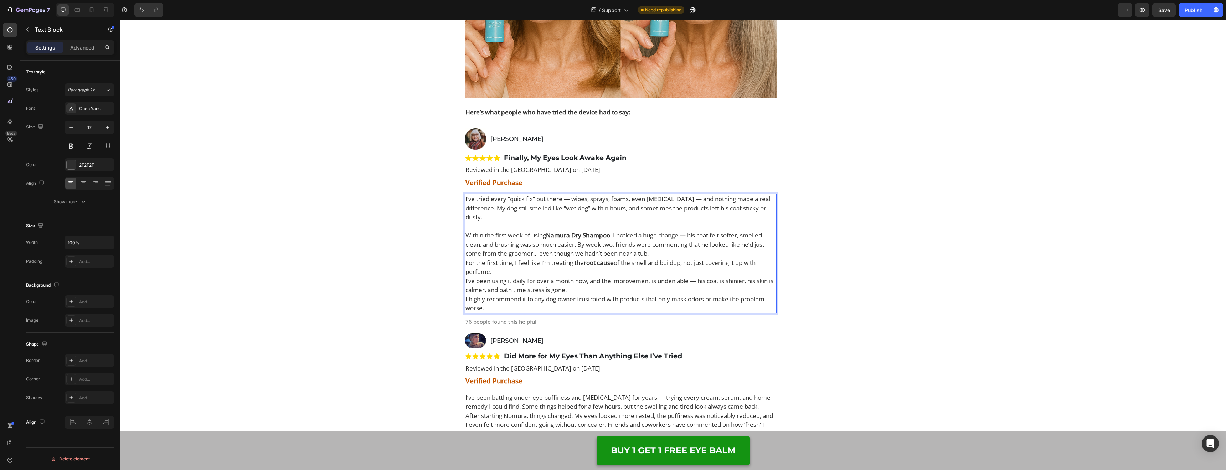
click at [565, 237] on strong "Namura Dry Shampoo" at bounding box center [578, 235] width 64 height 8
click at [566, 237] on strong "Namura Dry Shampoo" at bounding box center [578, 235] width 64 height 8
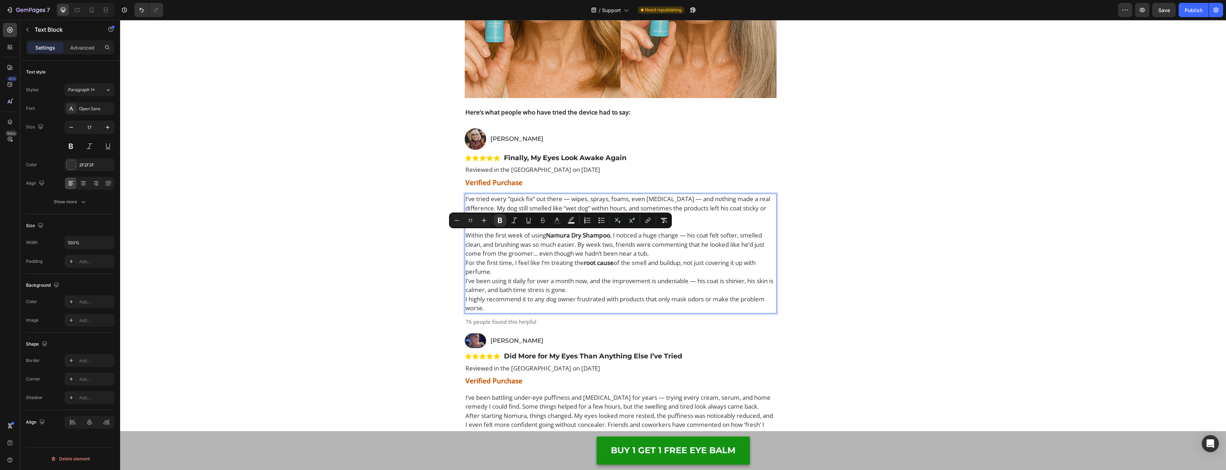
click at [656, 243] on p "Within the first week of using Namura Dry Shampoo , I noticed a huge change — h…" at bounding box center [621, 244] width 311 height 27
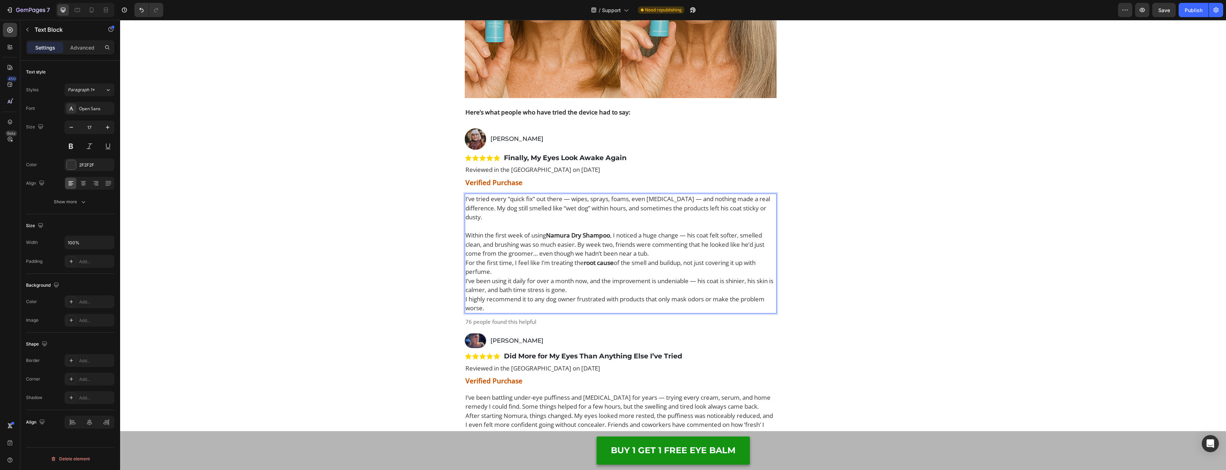
click at [670, 251] on p "Within the first week of using Namura Dry Shampoo , I noticed a huge change — h…" at bounding box center [621, 244] width 311 height 27
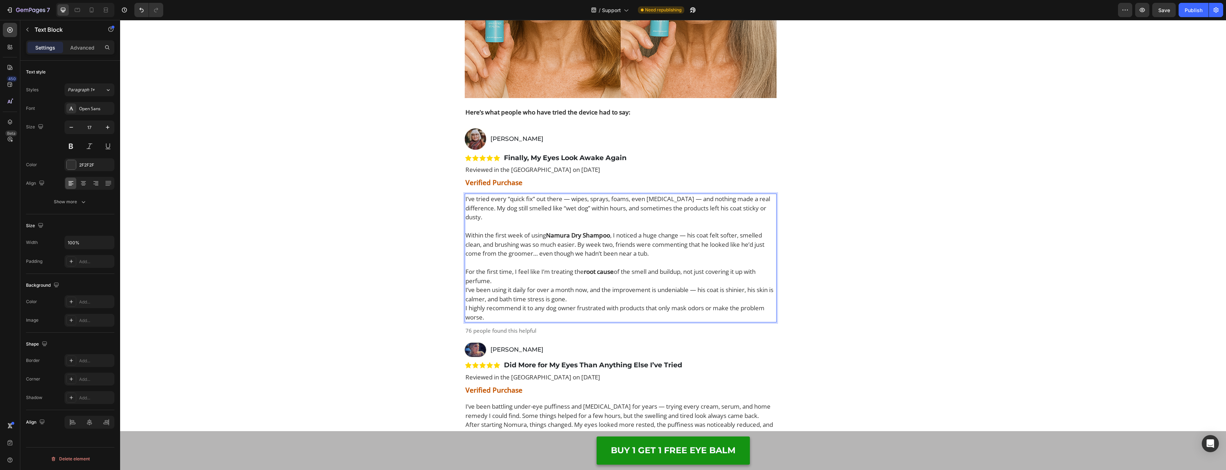
click at [589, 279] on p "For the first time, I feel like I’m treating the root cause of the smell and bu…" at bounding box center [621, 276] width 311 height 18
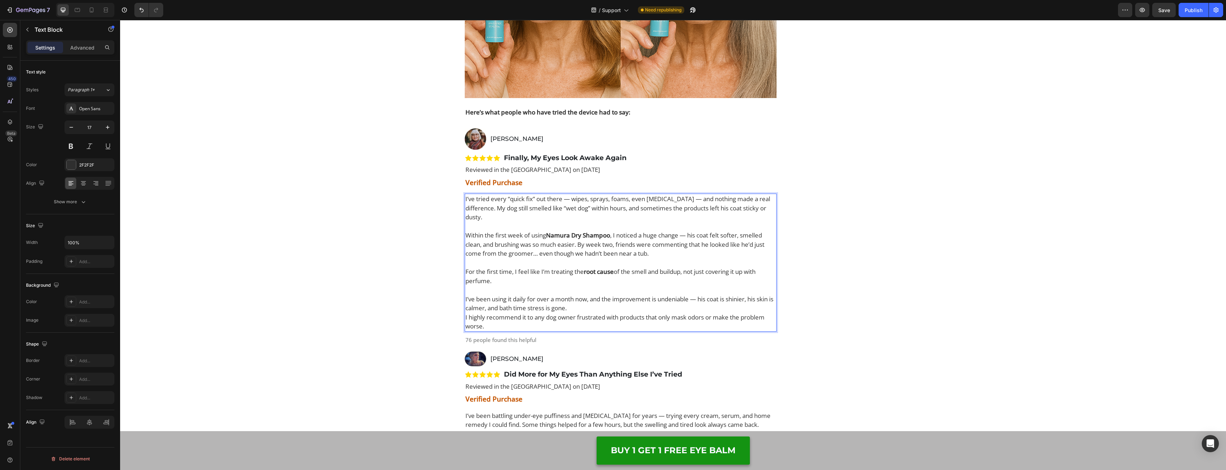
click at [597, 304] on p "I’ve been using it daily for over a month now, and the improvement is undeniabl…" at bounding box center [621, 303] width 311 height 18
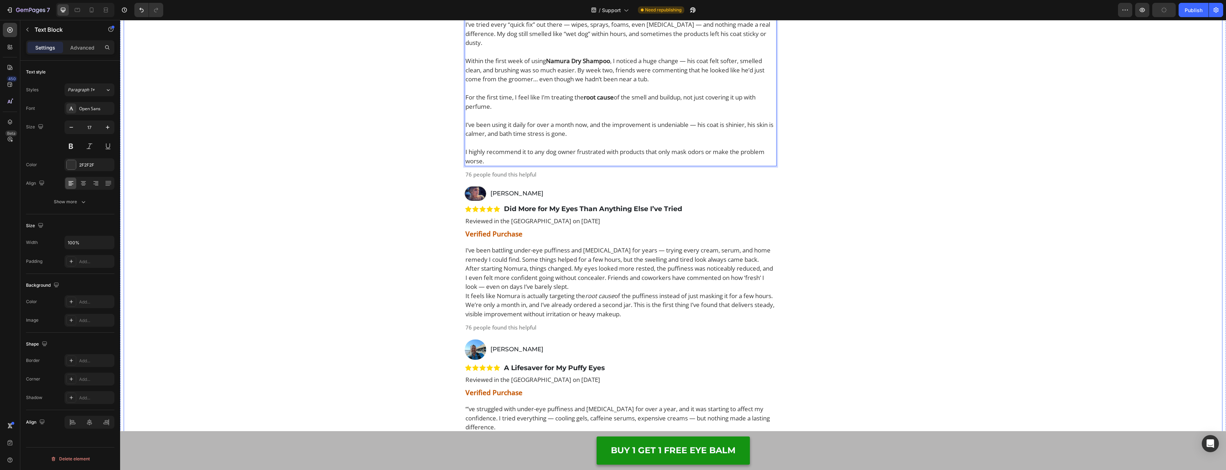
scroll to position [4166, 0]
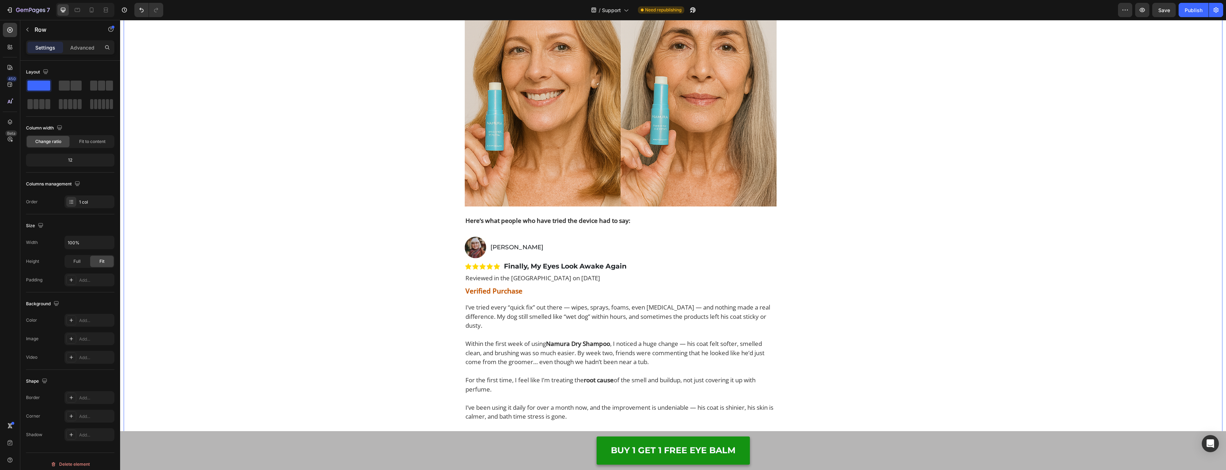
scroll to position [3884, 0]
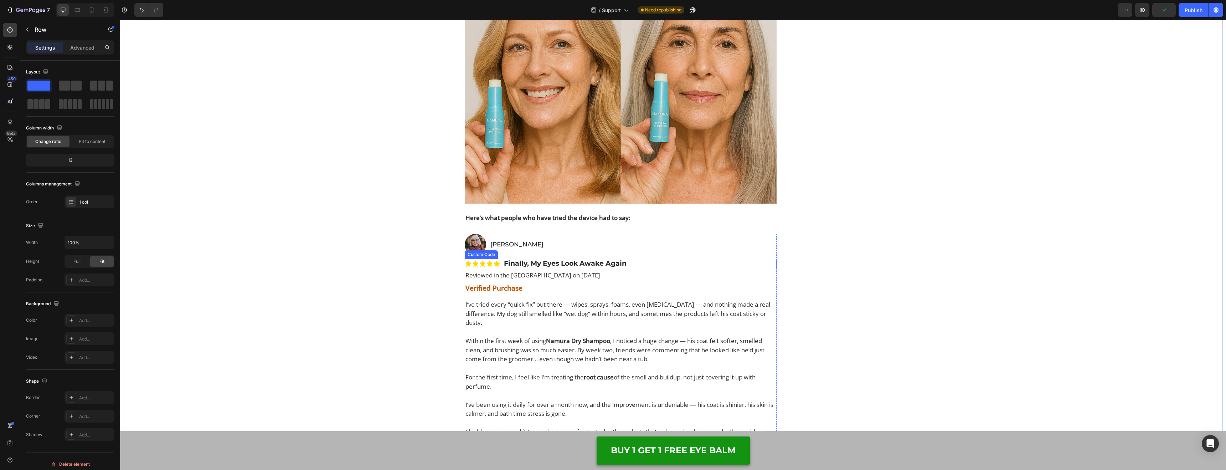
click at [550, 263] on p "Finally, My Eyes Look Awake Again" at bounding box center [621, 264] width 312 height 10
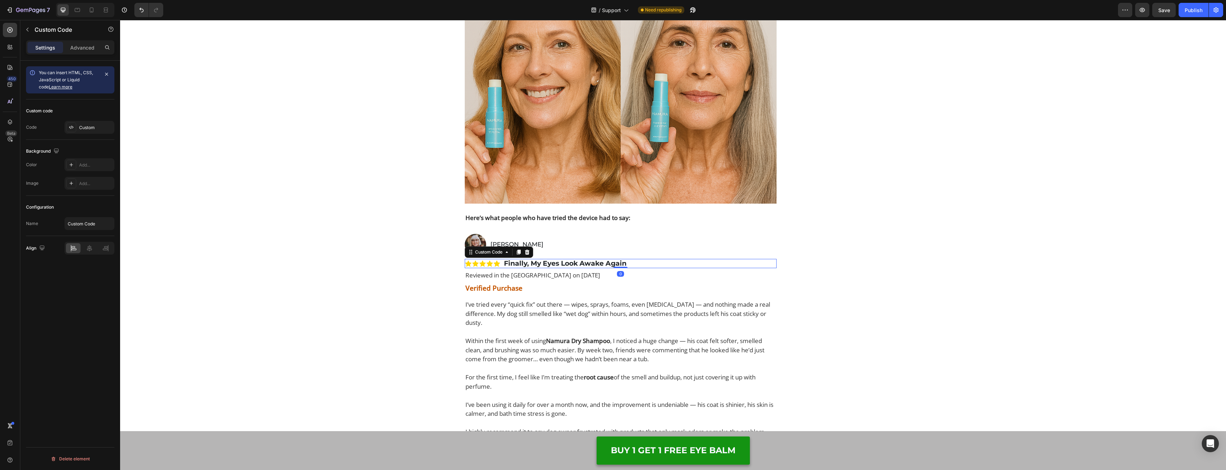
click at [550, 263] on p "Finally, My Eyes Look Awake Again" at bounding box center [621, 264] width 312 height 10
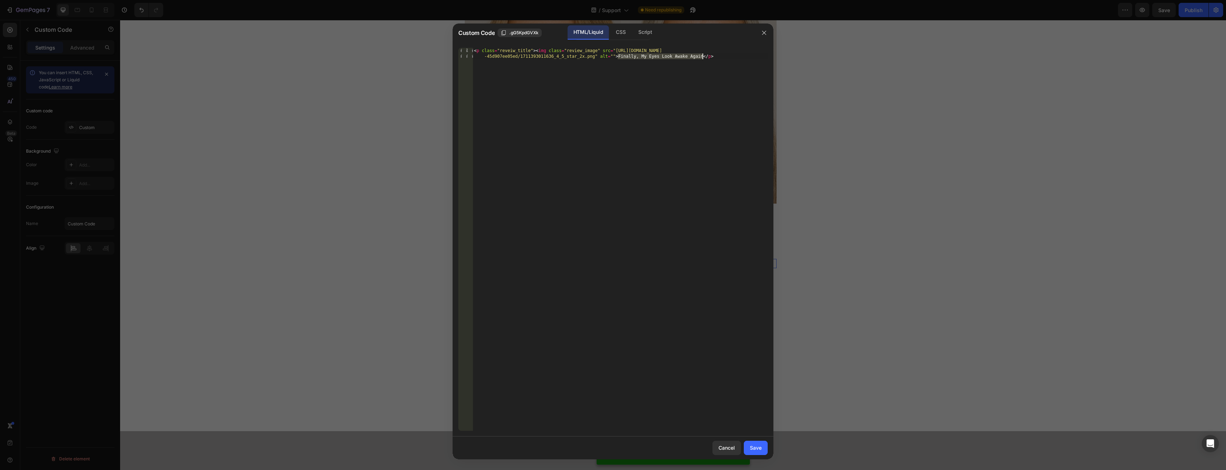
drag, startPoint x: 618, startPoint y: 55, endPoint x: 702, endPoint y: 54, distance: 83.8
click at [702, 54] on div "< p class = "reveiw_title" > < img class = "review_image" src = "[URL][DOMAIN_N…" at bounding box center [620, 251] width 295 height 406
paste textarea "Dog Smells Fresh Again — Without a Battle"
type textarea "<p class="reveiw_title"><img class="review_image" src="[URL][DOMAIN_NAME]" alt=…"
click at [750, 447] on div "Save" at bounding box center [756, 447] width 12 height 7
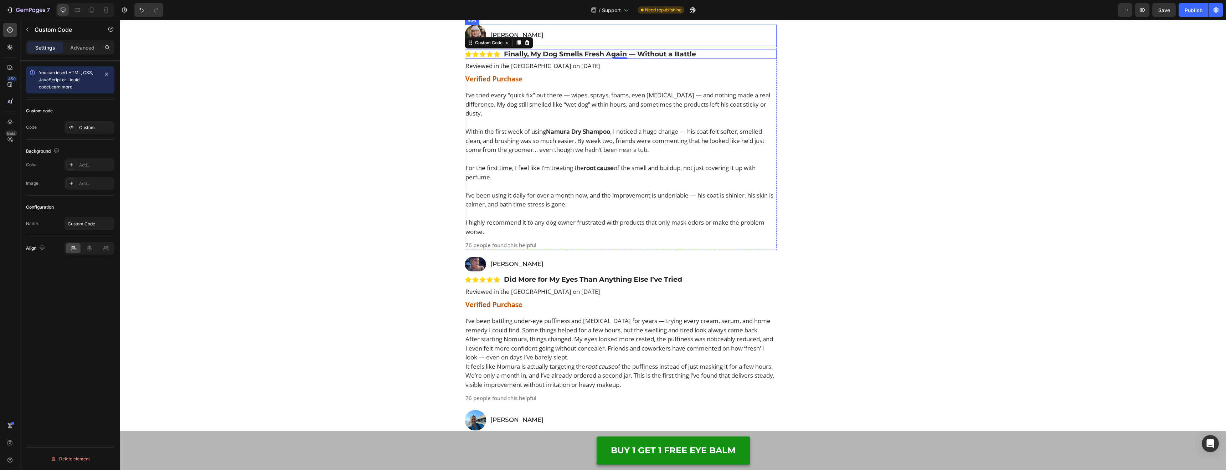
scroll to position [4174, 0]
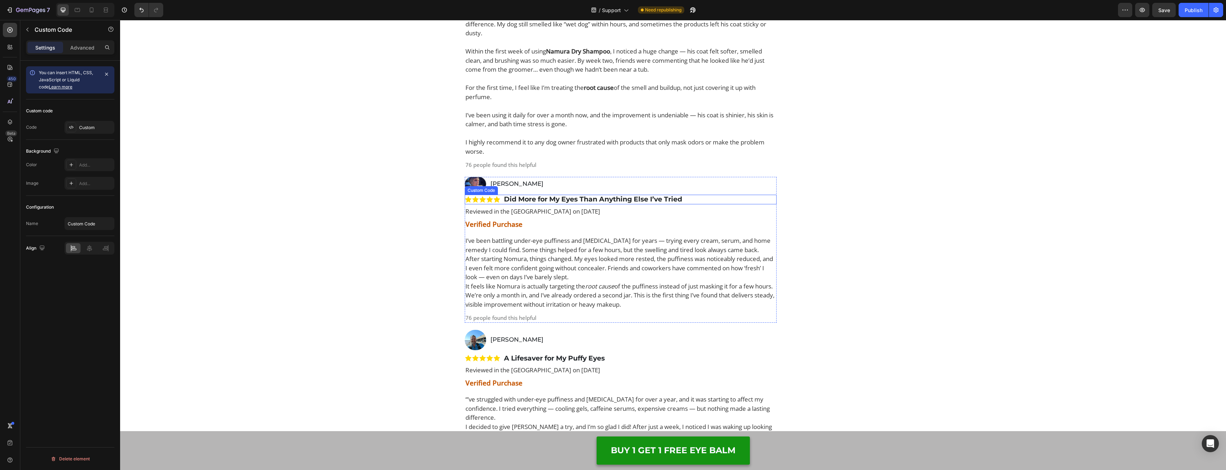
click at [575, 198] on p "Did More for My Eyes Than Anything Else I’ve Tried" at bounding box center [621, 200] width 312 height 10
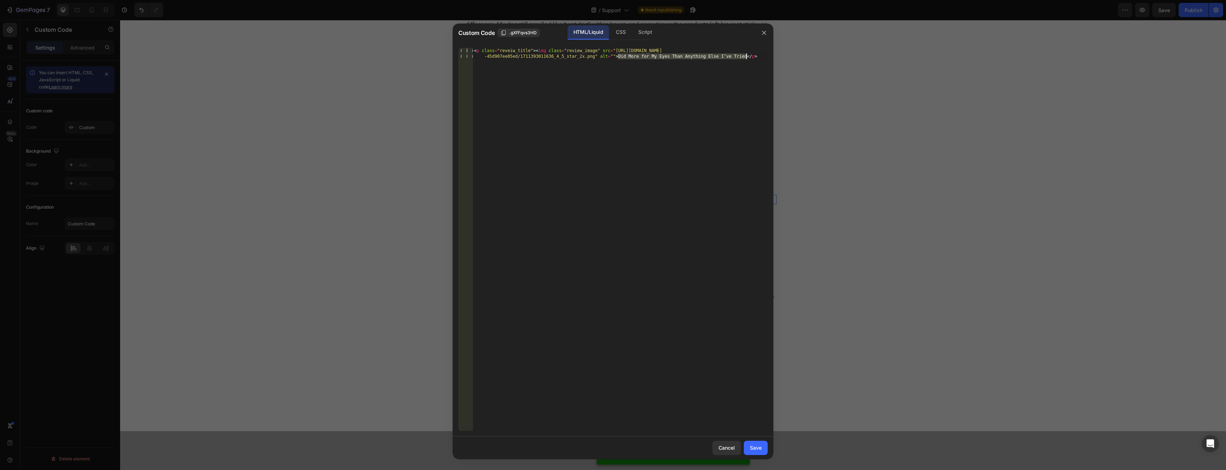
drag, startPoint x: 620, startPoint y: 53, endPoint x: 745, endPoint y: 54, distance: 125.8
click at [745, 54] on div "< p class = "reveiw_title" > < img class = "review_image" src = "[URL][DOMAIN_N…" at bounding box center [620, 251] width 295 height 406
paste textarea "Dog’s Coat"
type textarea "<p class="reveiw_title"><img class="review_image" src="[URL][DOMAIN_NAME]" alt=…"
click at [757, 446] on div "Save" at bounding box center [756, 447] width 12 height 7
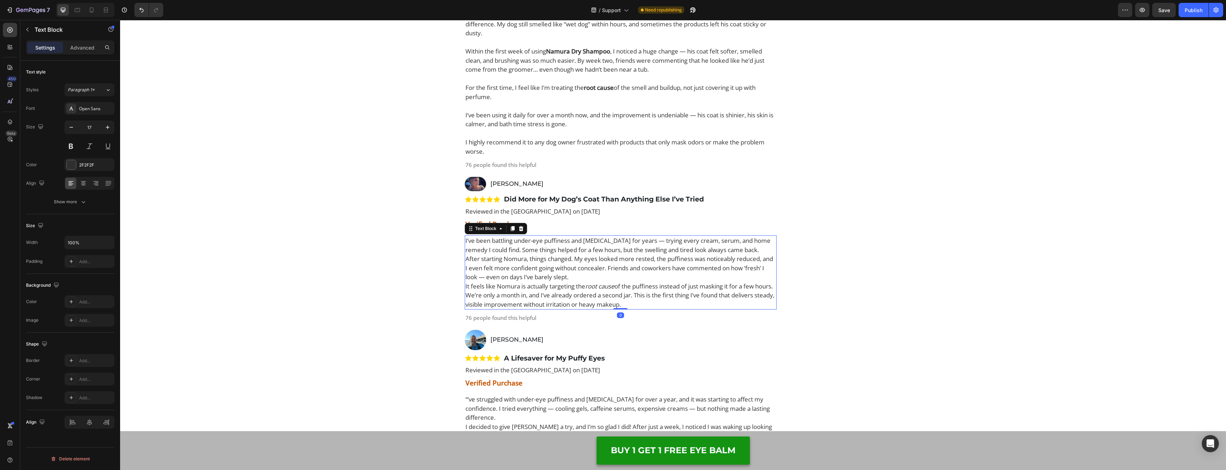
click at [555, 267] on p "After starting Nomura, things changed. My eyes looked more rested, the puffines…" at bounding box center [621, 267] width 311 height 27
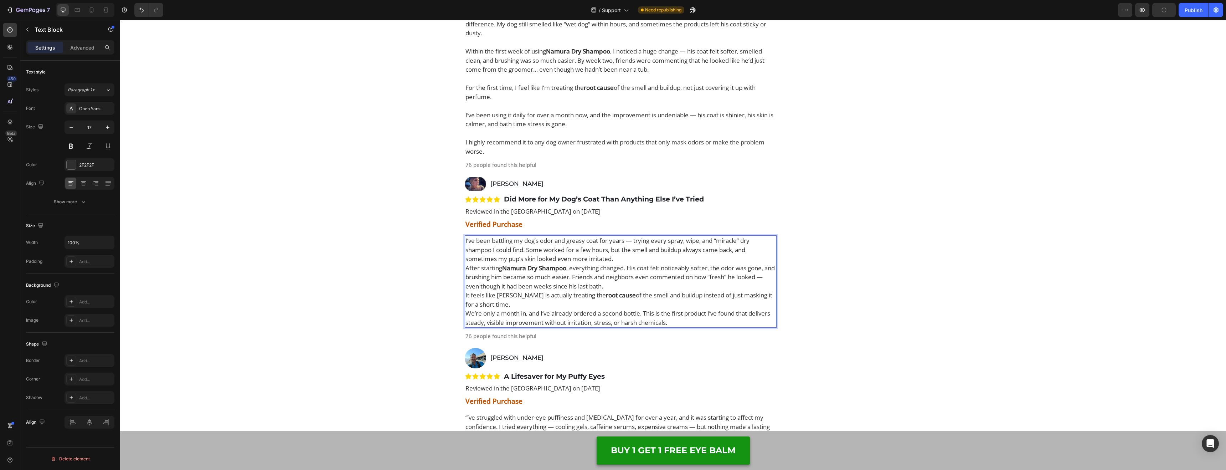
click at [661, 256] on p "I’ve been battling my dog’s odor and greasy coat for years — trying every spray…" at bounding box center [621, 249] width 311 height 27
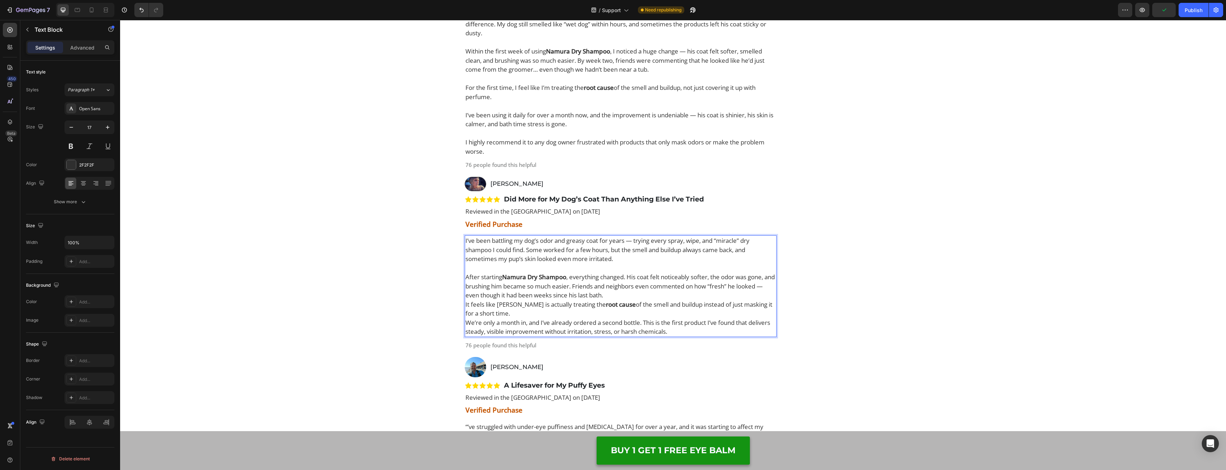
click at [640, 294] on p "After starting Namura Dry Shampoo , everything changed. His coat felt noticeabl…" at bounding box center [621, 285] width 311 height 27
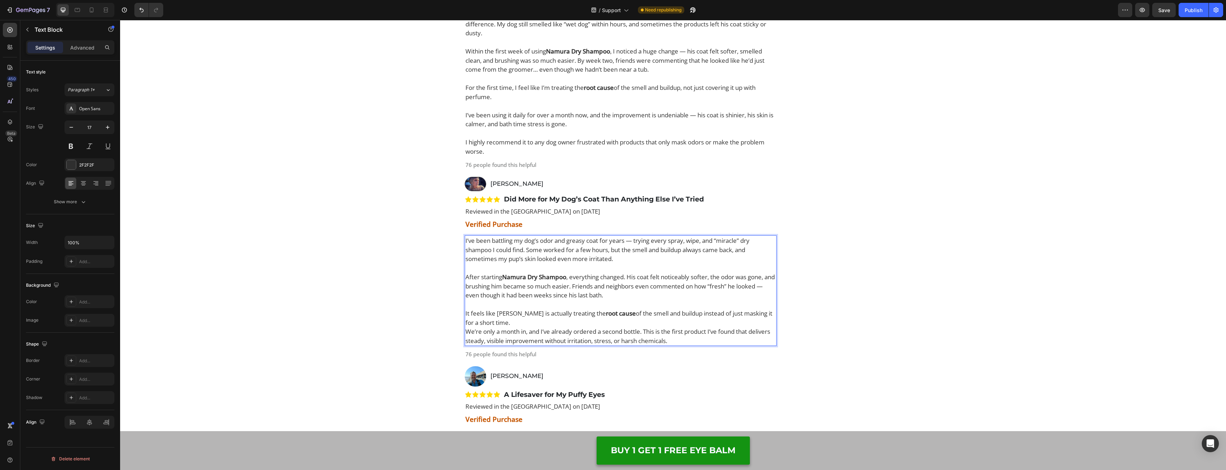
click at [511, 323] on p "It feels like [PERSON_NAME] is actually treating the root cause of the smell an…" at bounding box center [621, 318] width 311 height 18
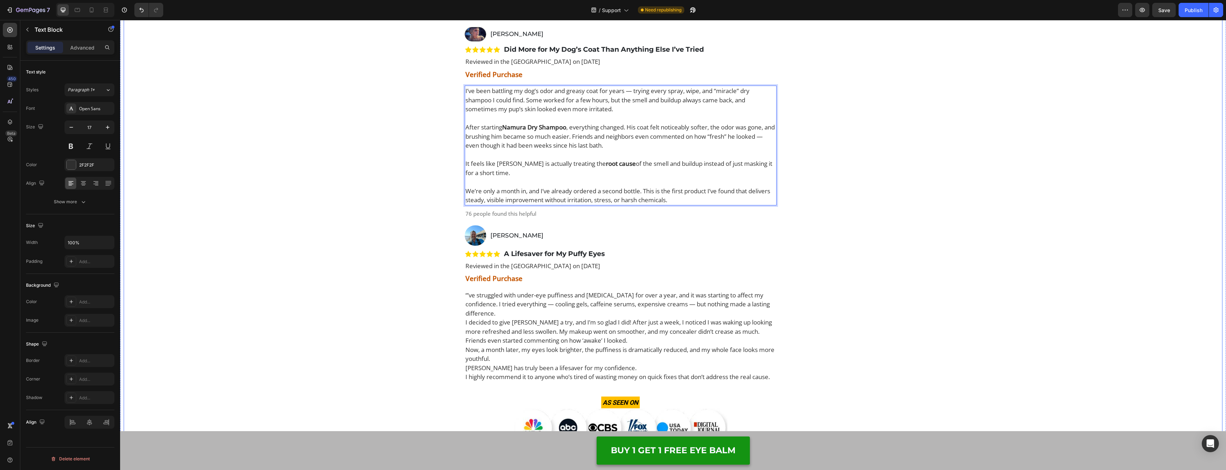
scroll to position [4336, 0]
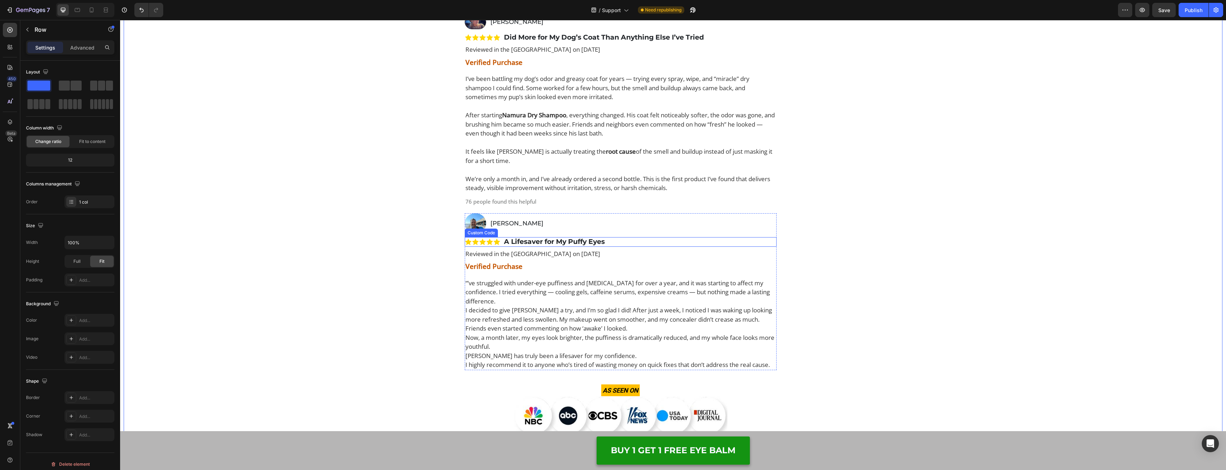
click at [566, 241] on p "A Lifesaver for My Puffy Eyes" at bounding box center [621, 242] width 312 height 10
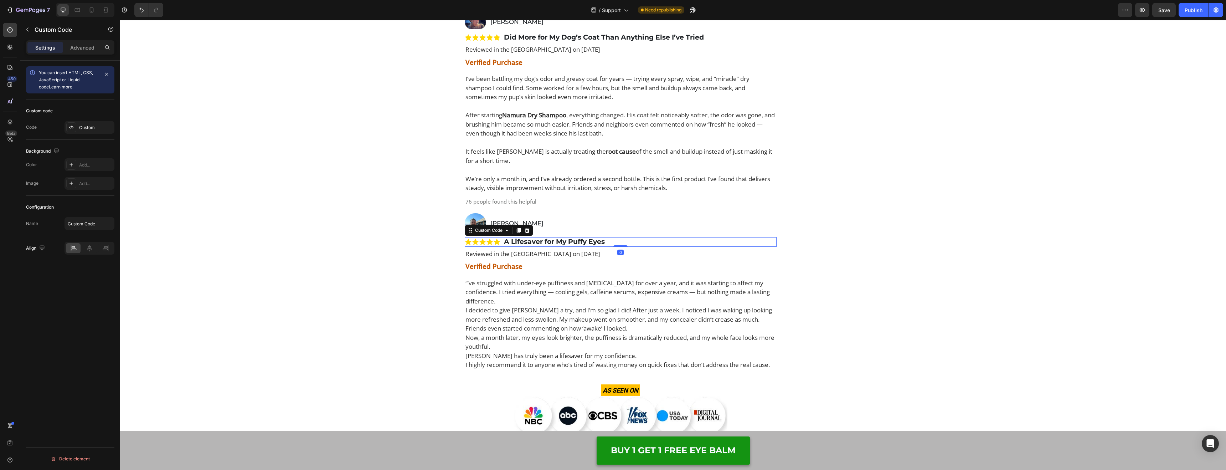
click at [566, 241] on p "A Lifesaver for My Puffy Eyes" at bounding box center [621, 242] width 312 height 10
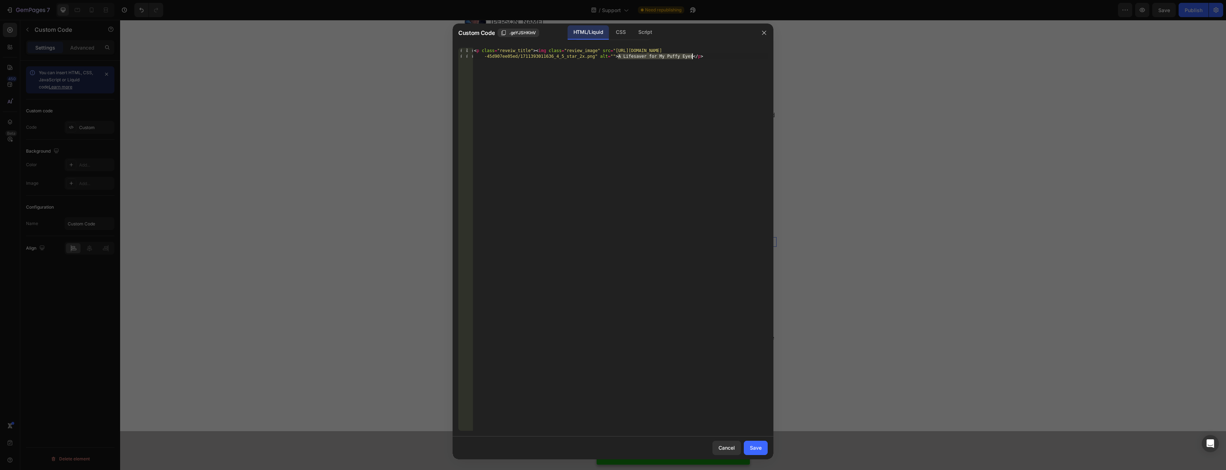
drag, startPoint x: 621, startPoint y: 55, endPoint x: 691, endPoint y: 55, distance: 70.2
click at [691, 55] on div "< p class = "reveiw_title" > < img class = "review_image" src = "[URL][DOMAIN_N…" at bounding box center [620, 251] width 295 height 406
paste textarea "Dog (and My Sanity)"
type textarea "<p class="reveiw_title"><img class="review_image" src="[URL][DOMAIN_NAME]" alt=…"
click at [758, 452] on button "Save" at bounding box center [756, 448] width 24 height 14
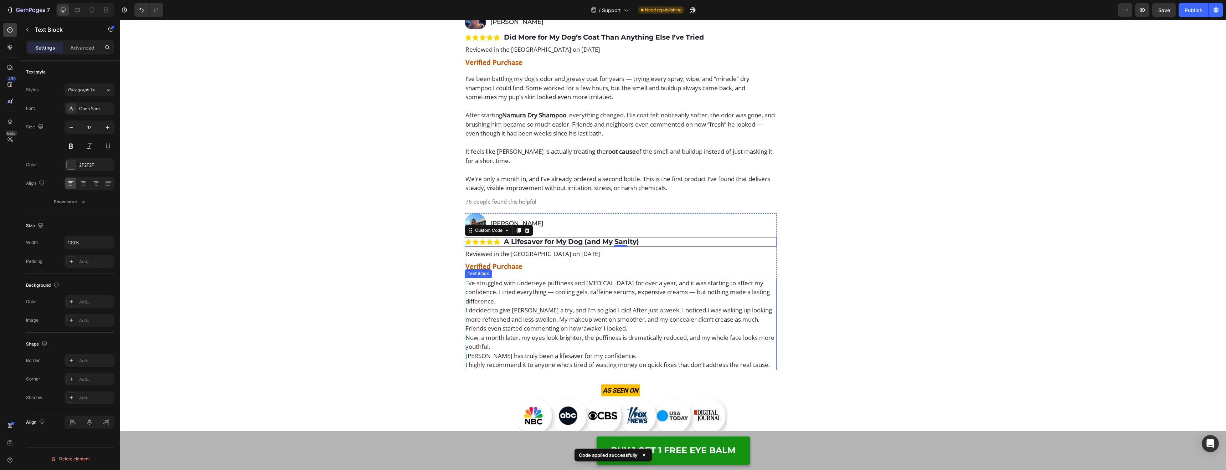
click at [572, 298] on p "“’ve struggled with under-eye puffiness and [MEDICAL_DATA] for over a year, and…" at bounding box center [621, 291] width 311 height 27
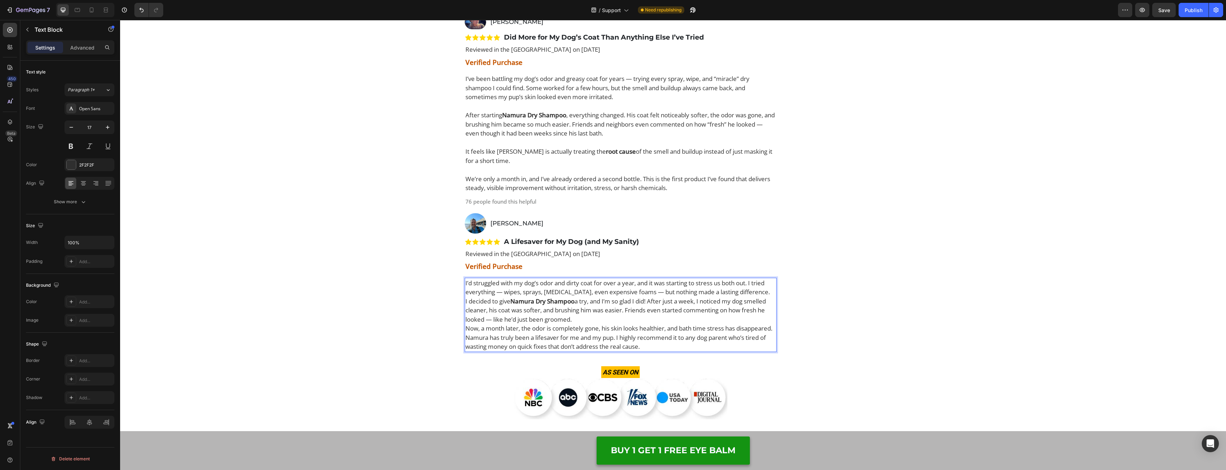
click at [769, 291] on p "I’d struggled with my dog’s odor and dirty coat for over a year, and it was sta…" at bounding box center [621, 287] width 311 height 18
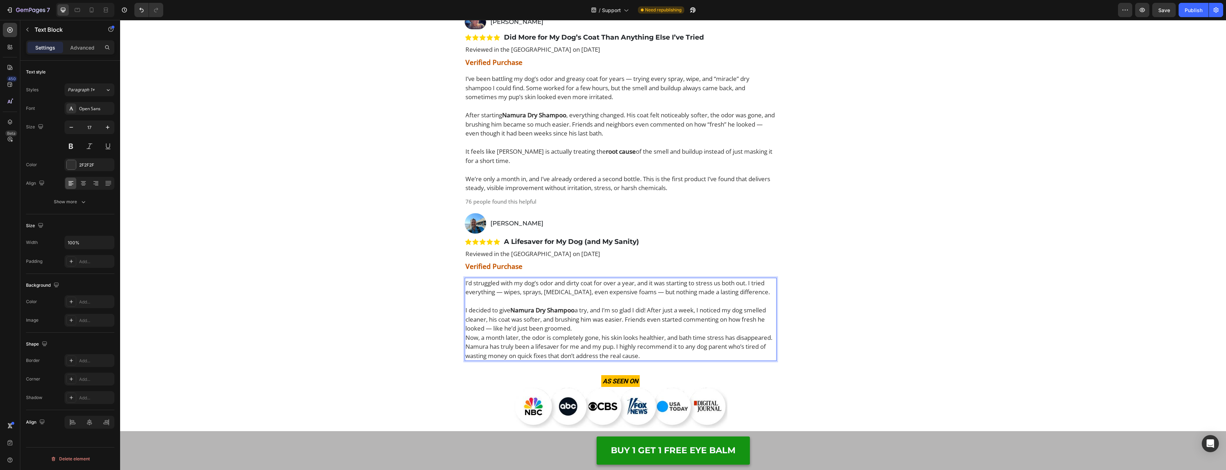
click at [640, 327] on p "I decided to give Namura Dry Shampoo a try, and I’m so glad I did! After just a…" at bounding box center [621, 319] width 311 height 27
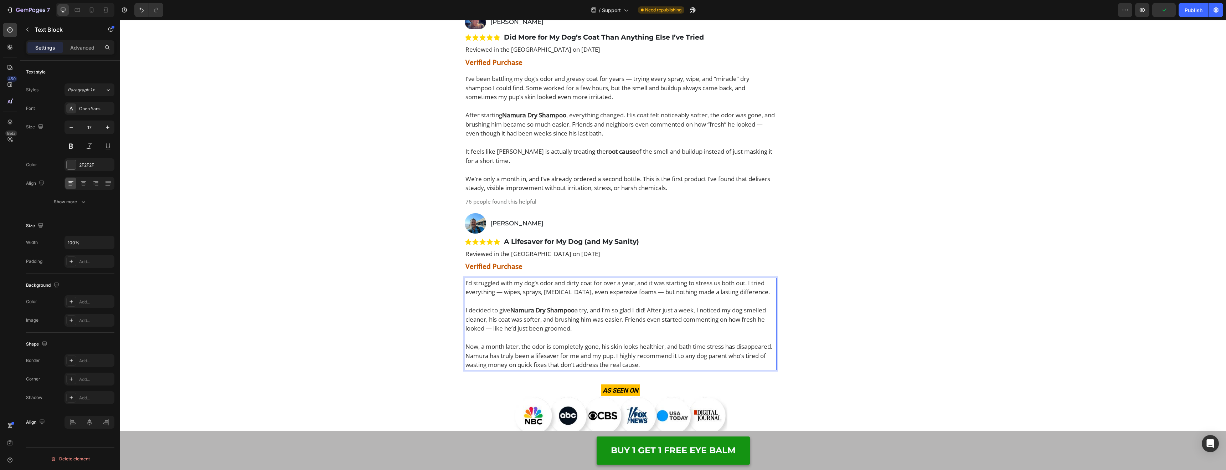
click at [578, 351] on p "Now, a month later, the odor is completely gone, his skin looks healthier, and …" at bounding box center [621, 346] width 311 height 9
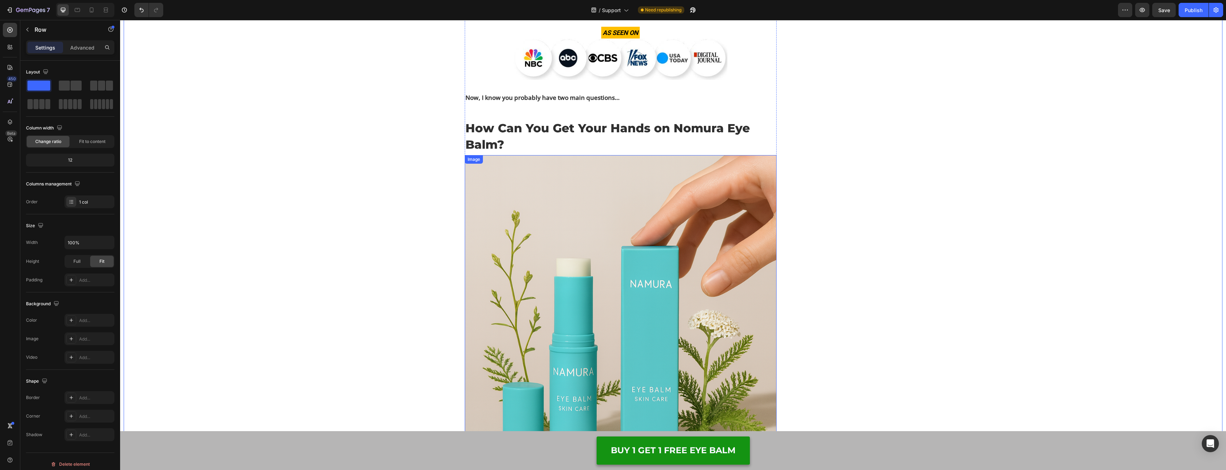
scroll to position [4698, 0]
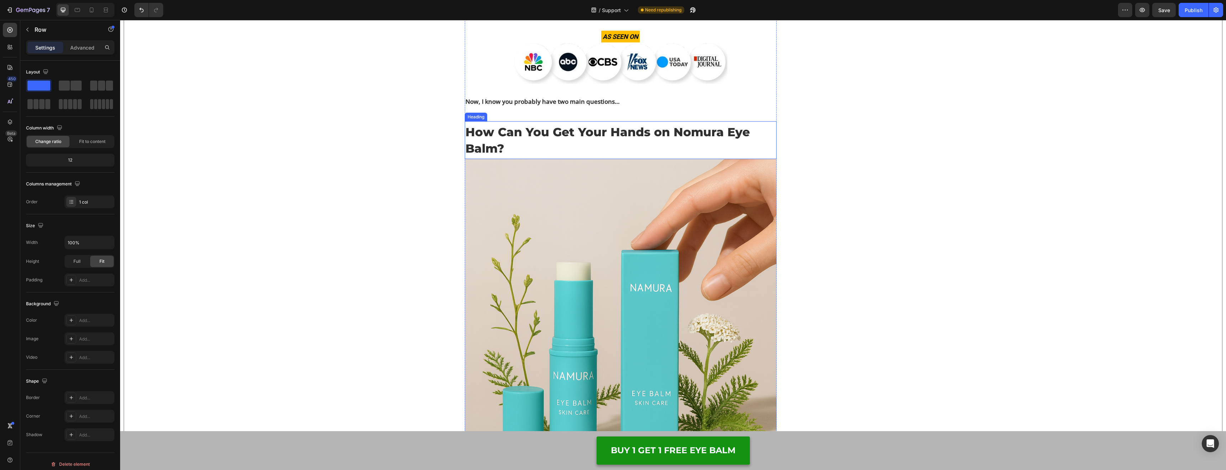
click at [535, 142] on h2 "How Can You Get Your Hands on Nomura Eye Balm?" at bounding box center [621, 140] width 312 height 34
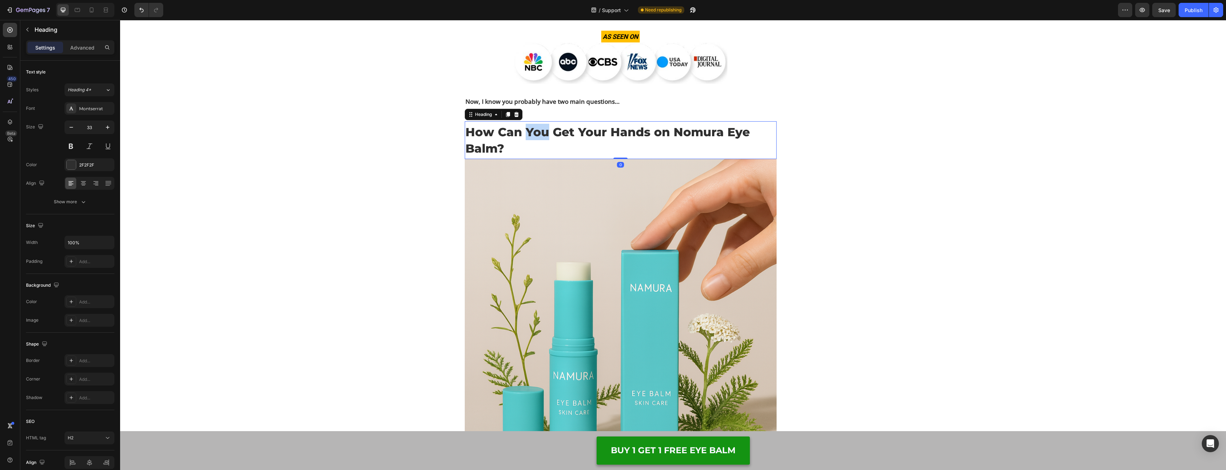
click at [535, 142] on h2 "How Can You Get Your Hands on Nomura Eye Balm?" at bounding box center [621, 140] width 312 height 34
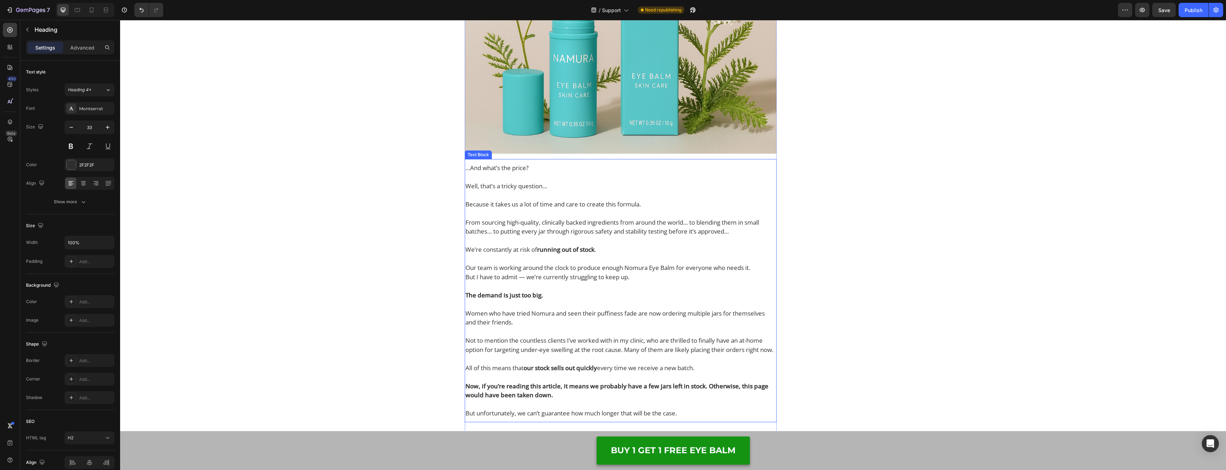
scroll to position [5083, 0]
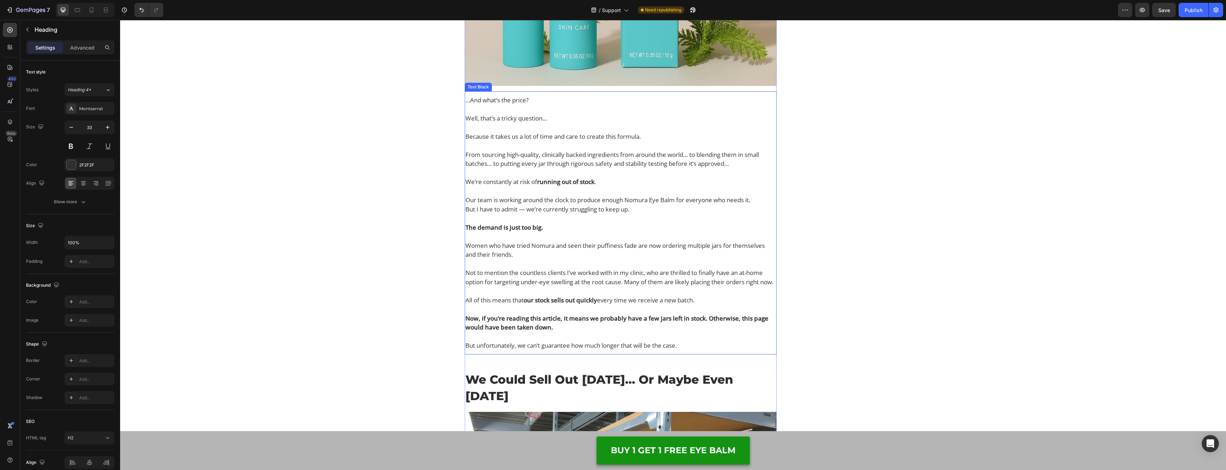
click at [547, 205] on p "Our team is working around the clock to produce enough Nomura Eye Balm for ever…" at bounding box center [621, 199] width 311 height 9
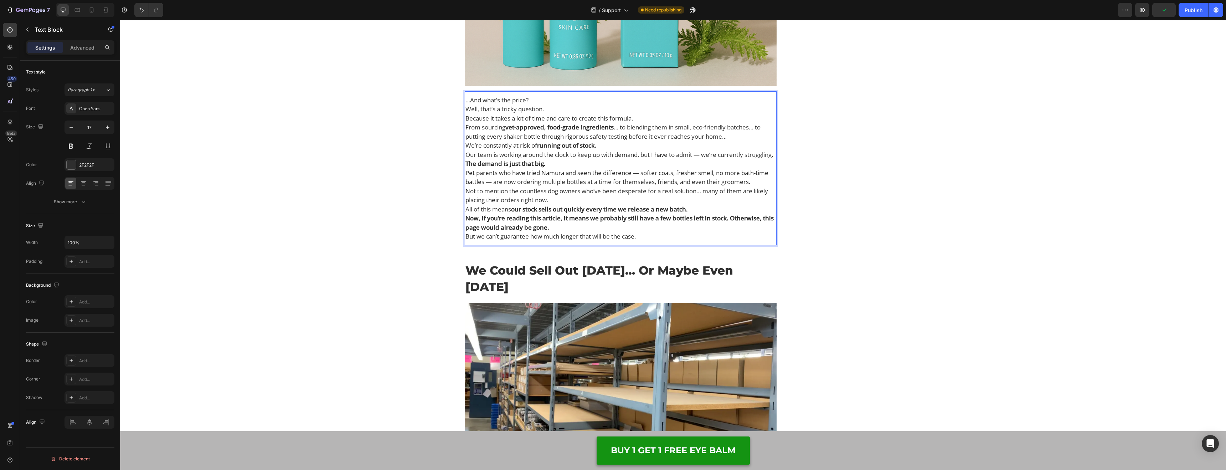
click at [556, 105] on p "…And what’s the price?" at bounding box center [621, 100] width 311 height 9
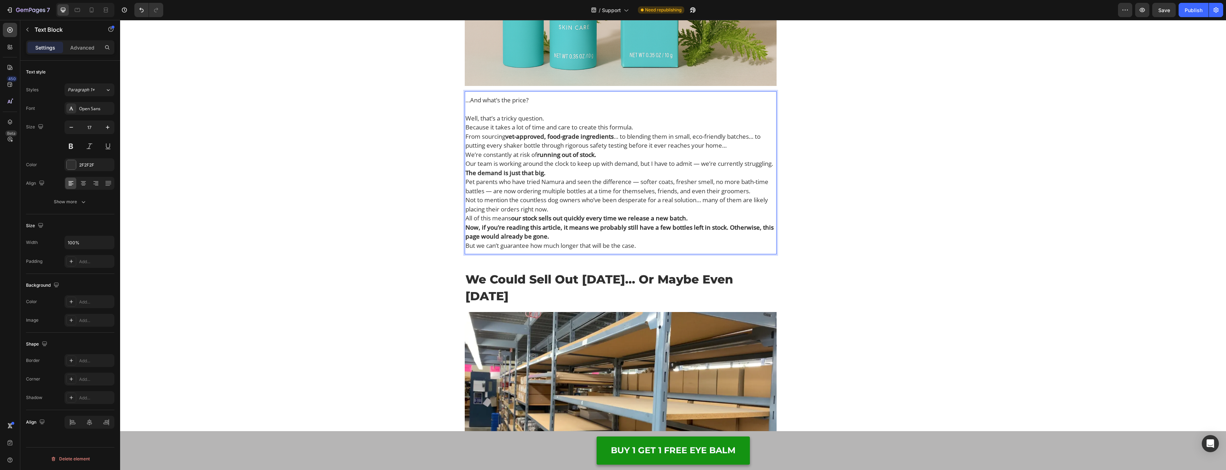
click at [561, 123] on p "Well, that’s a tricky question." at bounding box center [621, 118] width 311 height 9
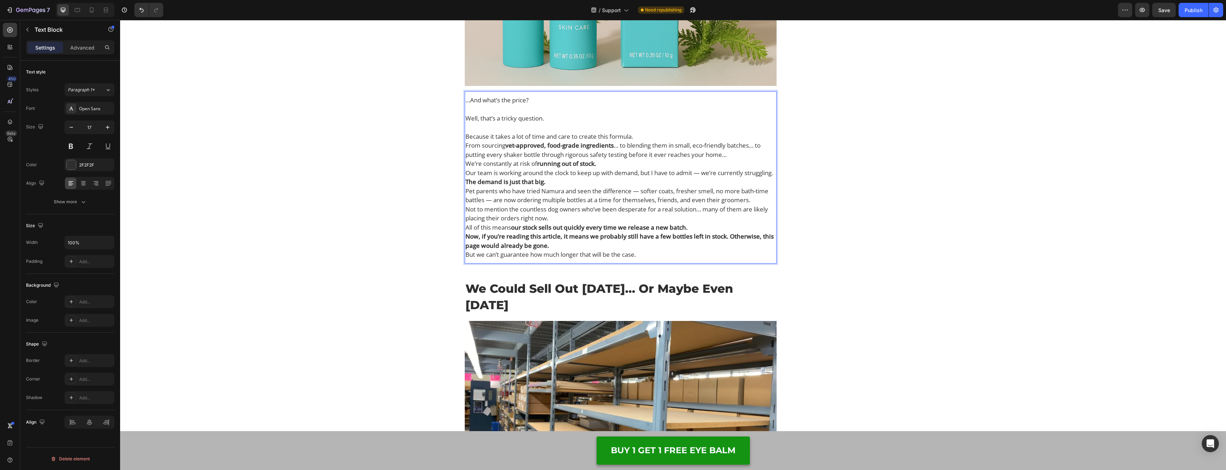
click at [670, 141] on p "Because it takes a lot of time and care to create this formula." at bounding box center [621, 136] width 311 height 9
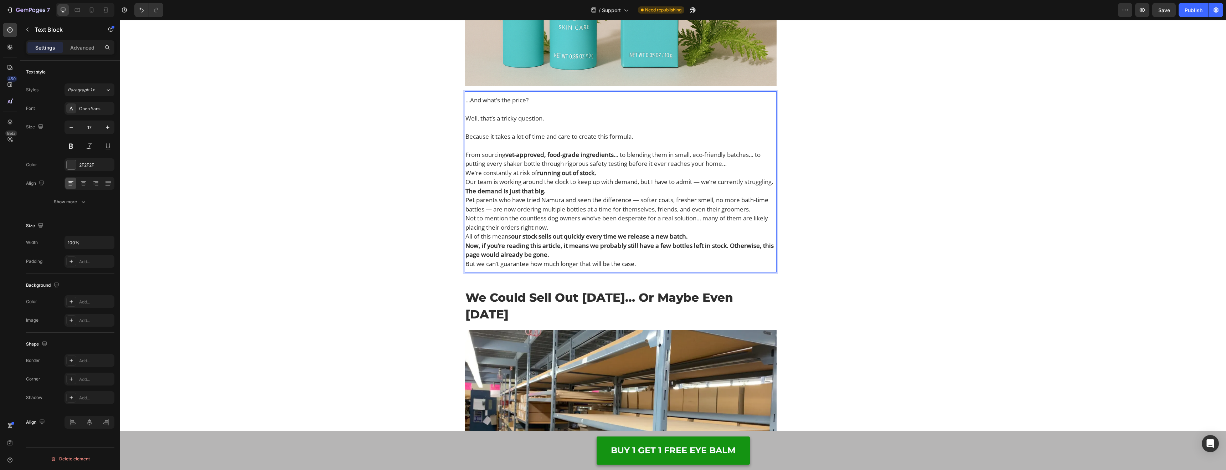
click at [748, 168] on p "From sourcing vet-approved, food-grade ingredients … to blending them in small,…" at bounding box center [621, 159] width 311 height 18
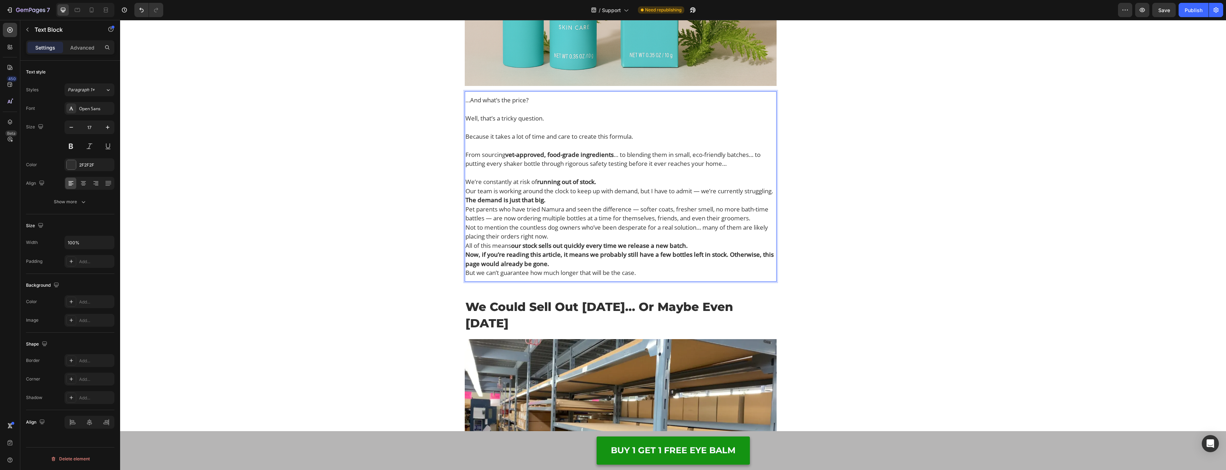
click at [676, 186] on p "We’re constantly at risk of running out of stock." at bounding box center [621, 181] width 311 height 9
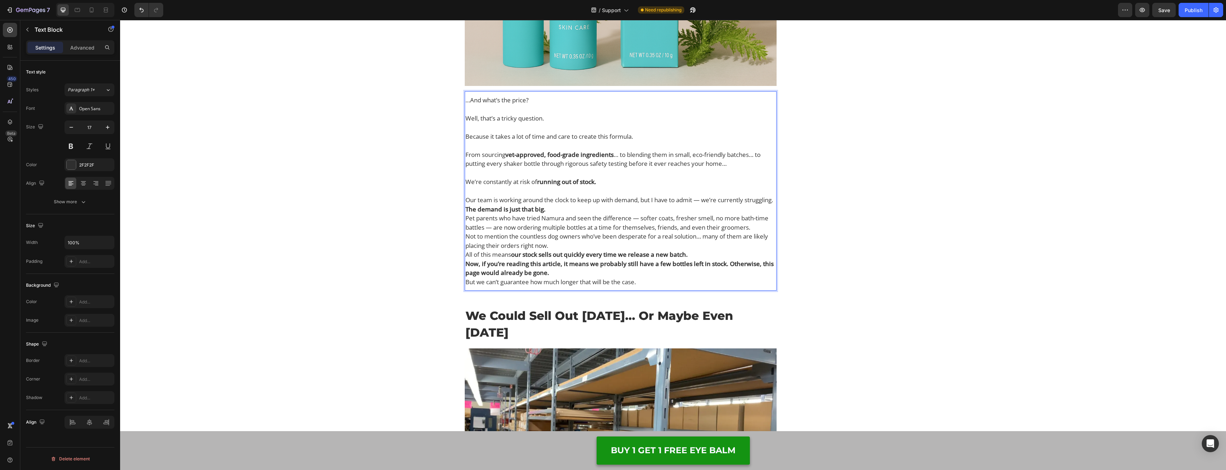
click at [535, 205] on p "Our team is working around the clock to keep up with demand, but I have to admi…" at bounding box center [621, 199] width 311 height 9
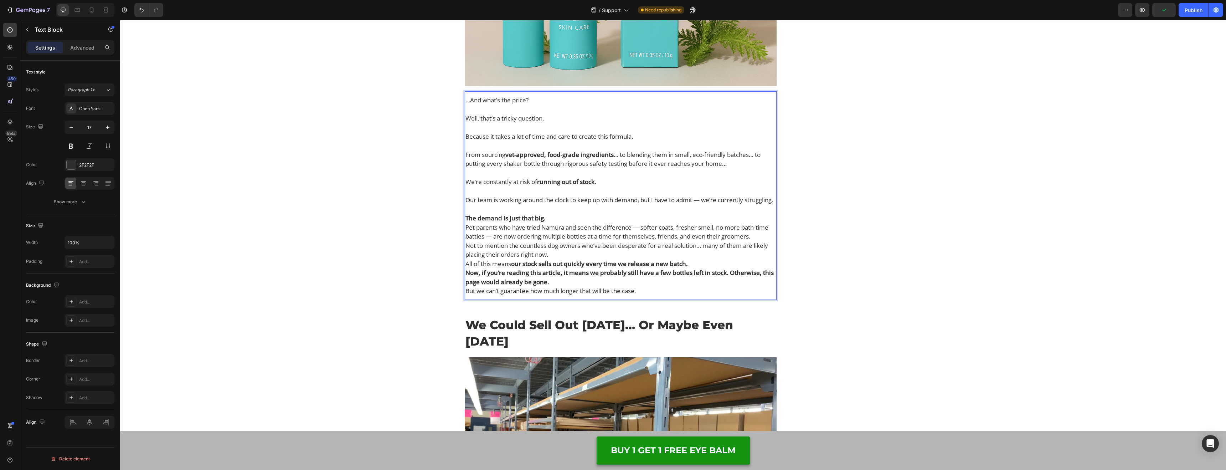
click at [558, 223] on p "The demand is just that big." at bounding box center [621, 218] width 311 height 9
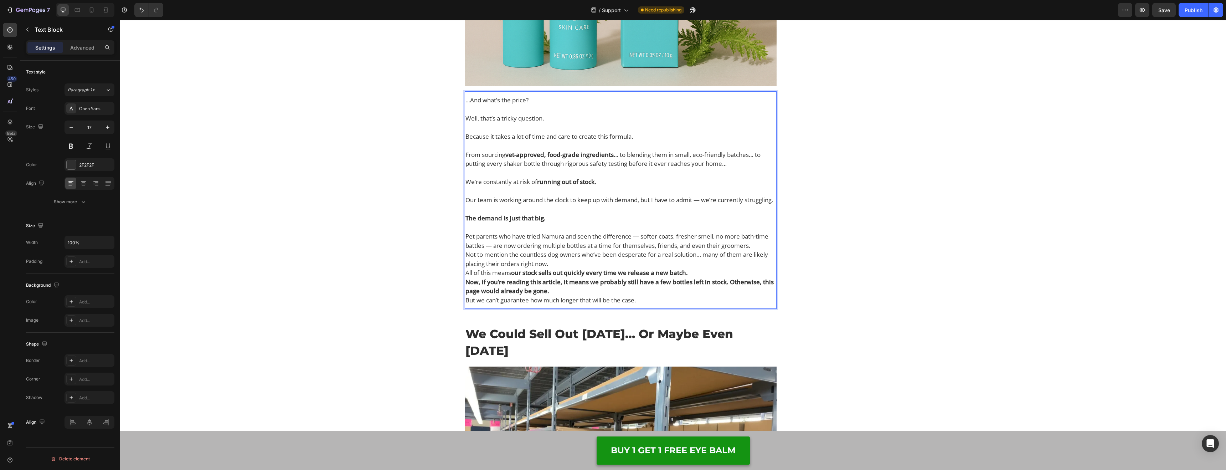
click at [758, 250] on p "Pet parents who have tried Namura and seen the difference — softer coats, fresh…" at bounding box center [621, 241] width 311 height 18
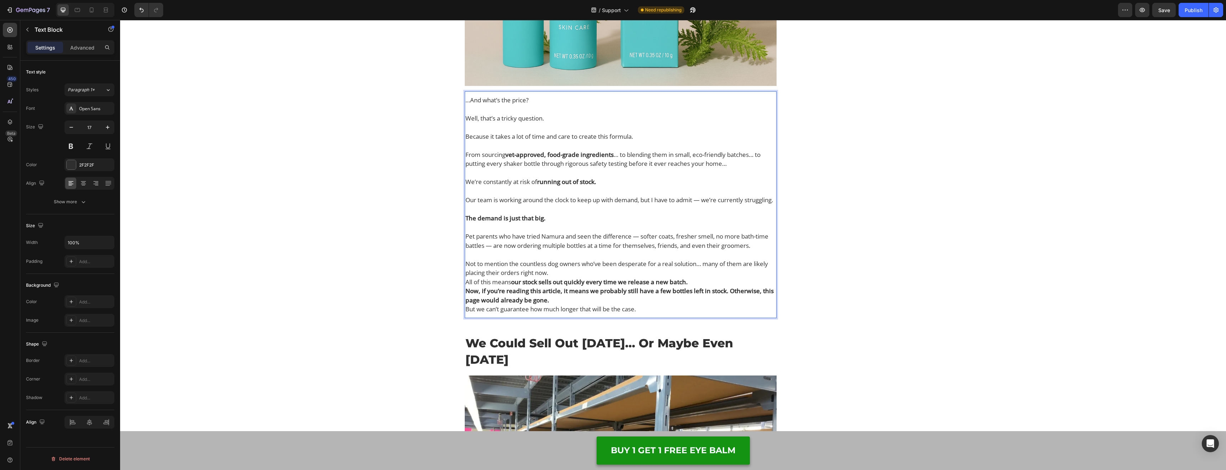
click at [574, 277] on p "Not to mention the countless dog owners who’ve been desperate for a real soluti…" at bounding box center [621, 268] width 311 height 18
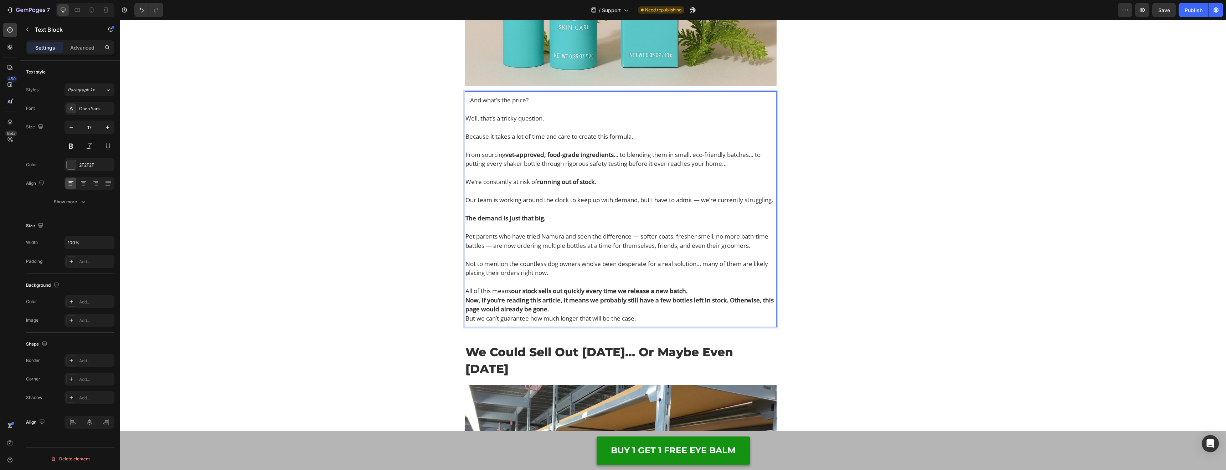
click at [723, 296] on p "All of this means our stock sells out quickly every time we release a new batch." at bounding box center [621, 290] width 311 height 9
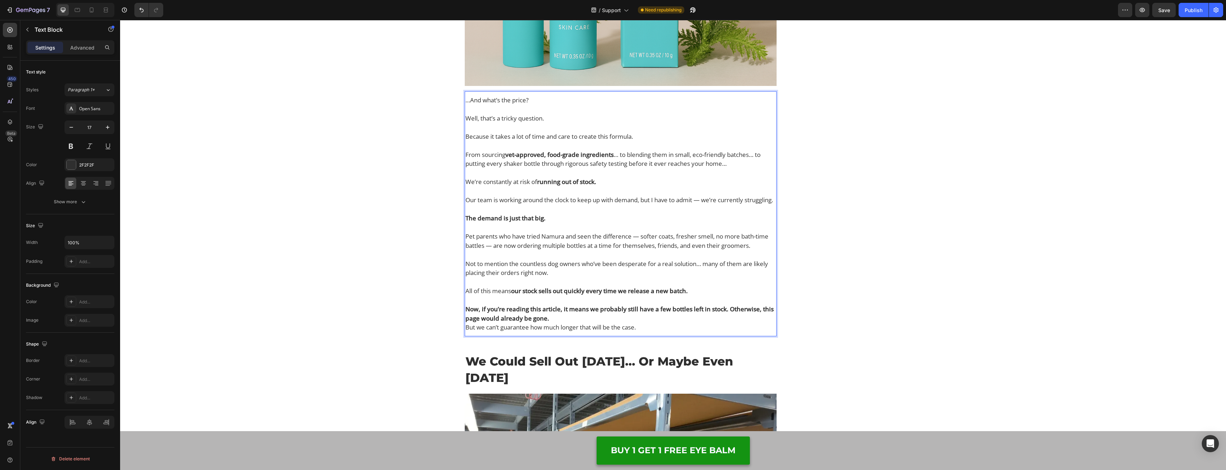
click at [605, 323] on p "Now, if you’re reading this article, it means we probably still have a few bott…" at bounding box center [621, 313] width 311 height 18
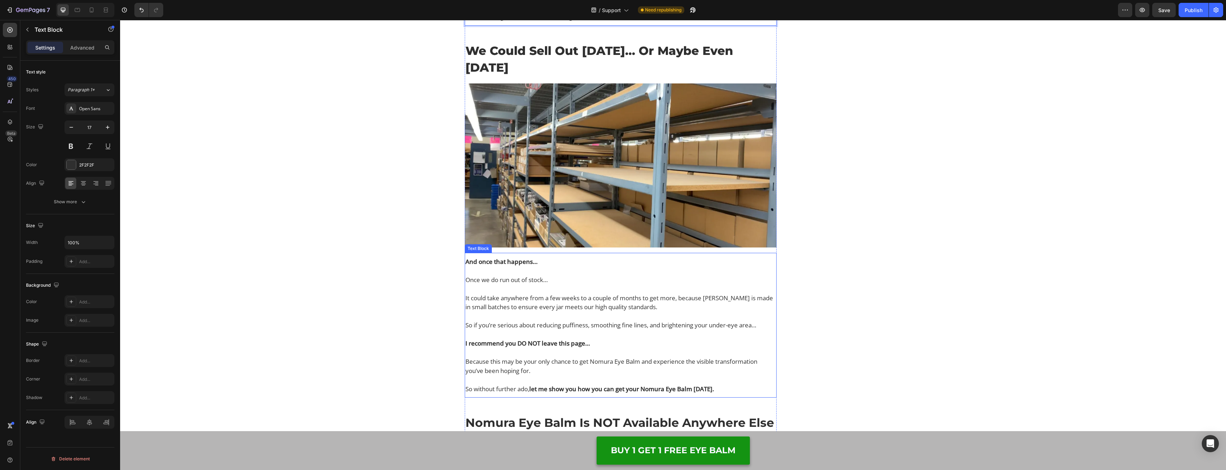
scroll to position [5397, 0]
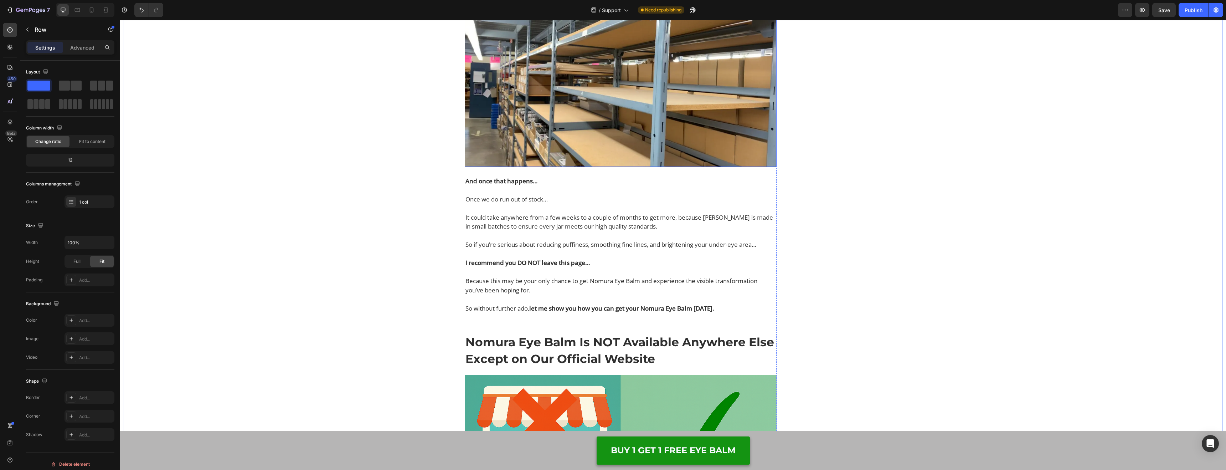
scroll to position [5492, 0]
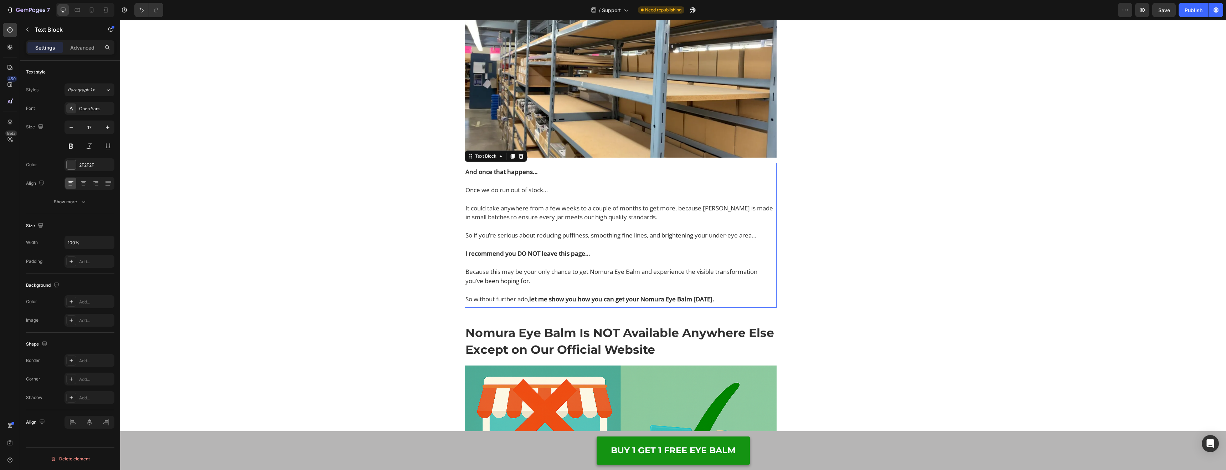
click at [555, 249] on p "So if you’re serious about reducing puffiness, smoothing fine lines, and bright…" at bounding box center [621, 240] width 311 height 18
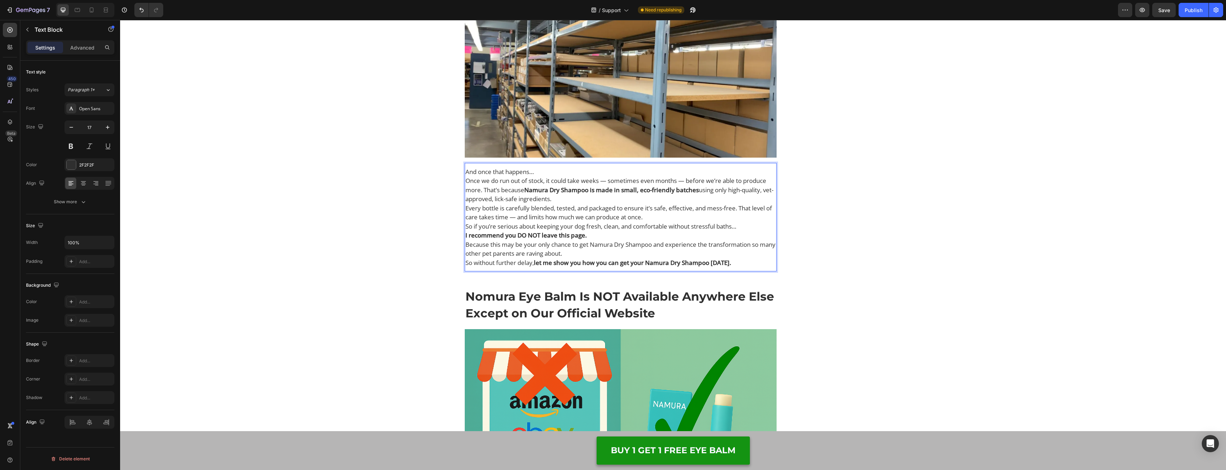
drag, startPoint x: 544, startPoint y: 201, endPoint x: 549, endPoint y: 192, distance: 10.1
click at [549, 176] on p "And once that happens…" at bounding box center [621, 171] width 311 height 9
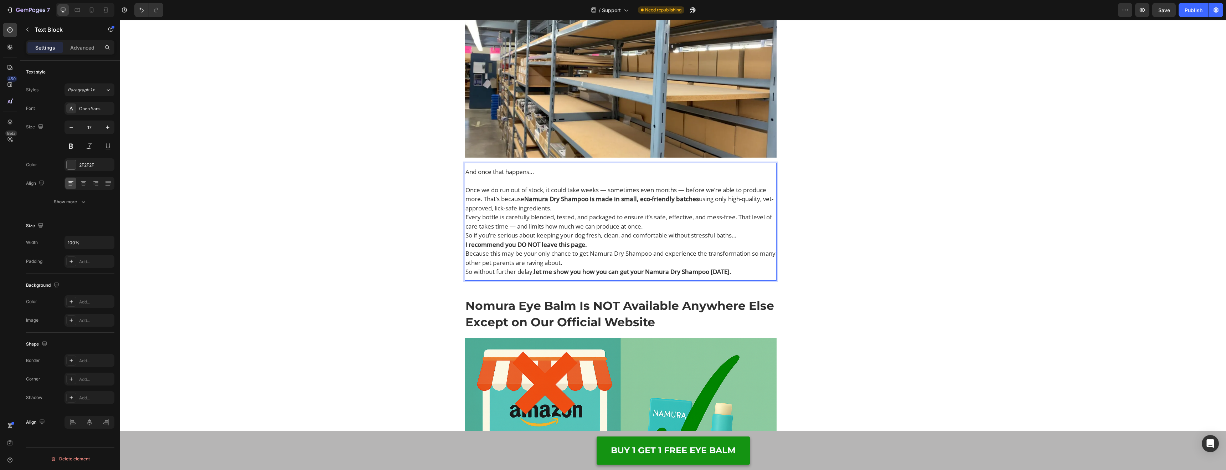
click at [658, 213] on p "Once we do run out of stock, it could take weeks — sometimes even months — befo…" at bounding box center [621, 198] width 311 height 27
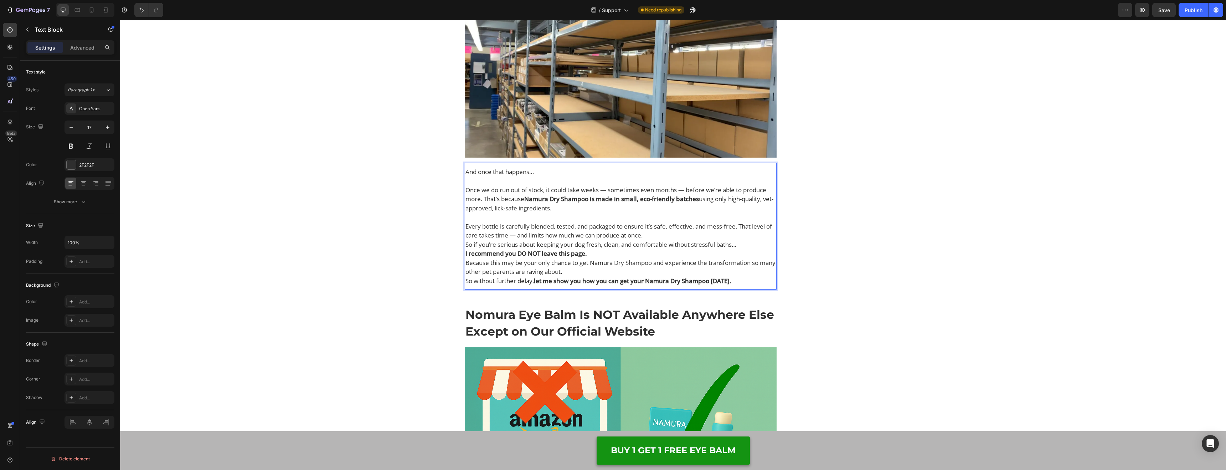
click at [677, 240] on p "Every bottle is carefully blended, tested, and packaged to ensure it’s safe, ef…" at bounding box center [621, 231] width 311 height 18
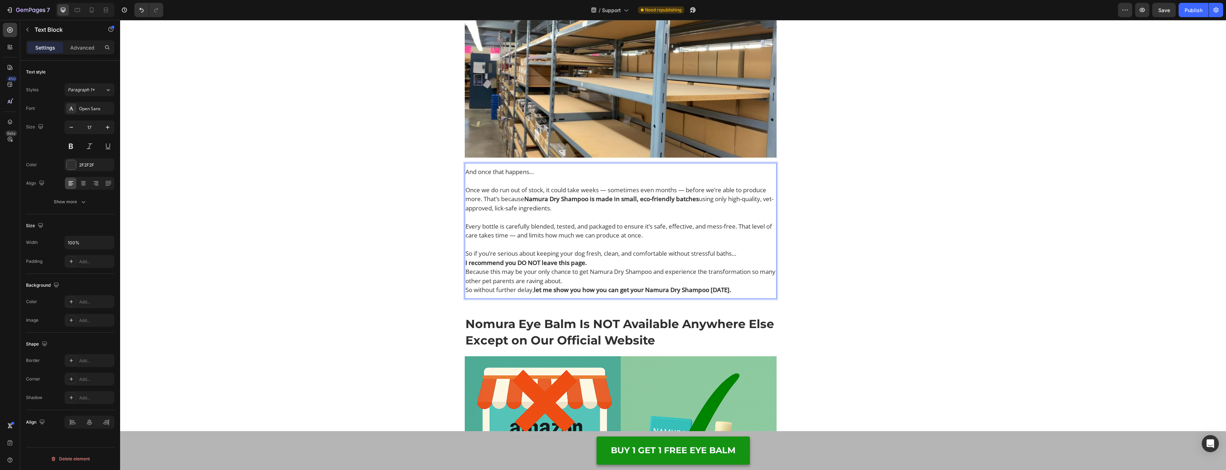
click at [753, 258] on p "So if you’re serious about keeping your dog fresh, clean, and comfortable witho…" at bounding box center [621, 253] width 311 height 9
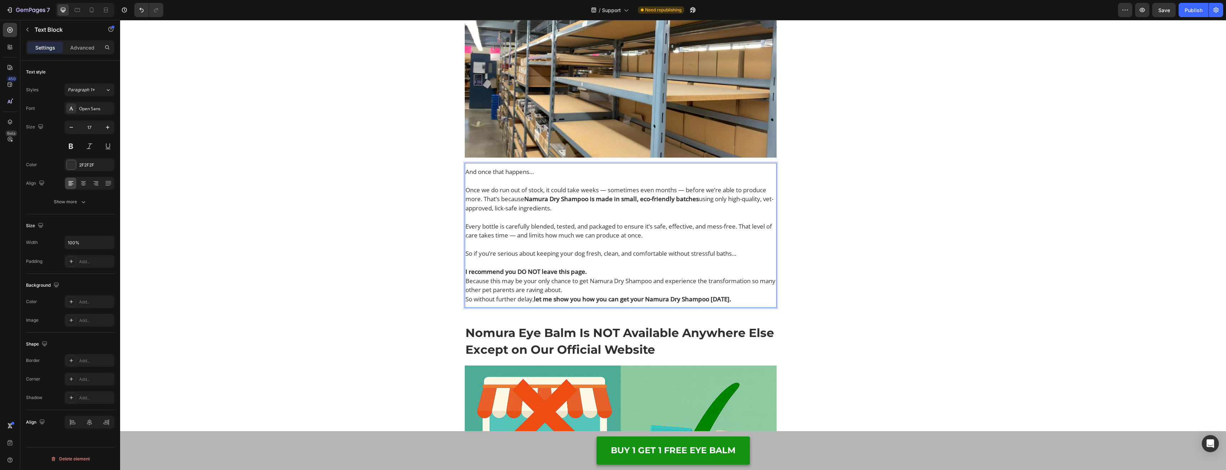
click at [642, 276] on p "I recommend you DO NOT leave this page." at bounding box center [621, 271] width 311 height 9
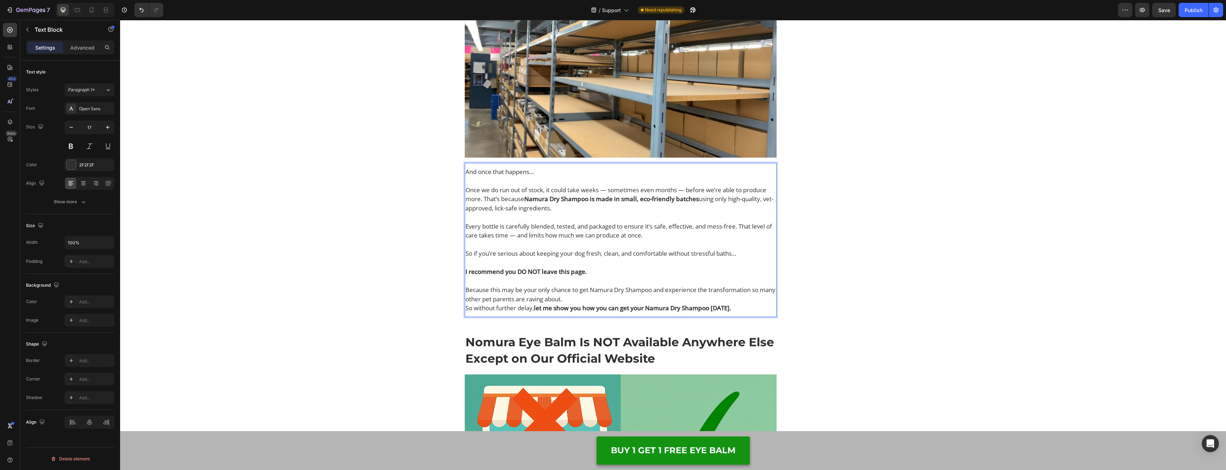
click at [629, 303] on p "Because this may be your only chance to get Namura Dry Shampoo and experience t…" at bounding box center [621, 294] width 311 height 18
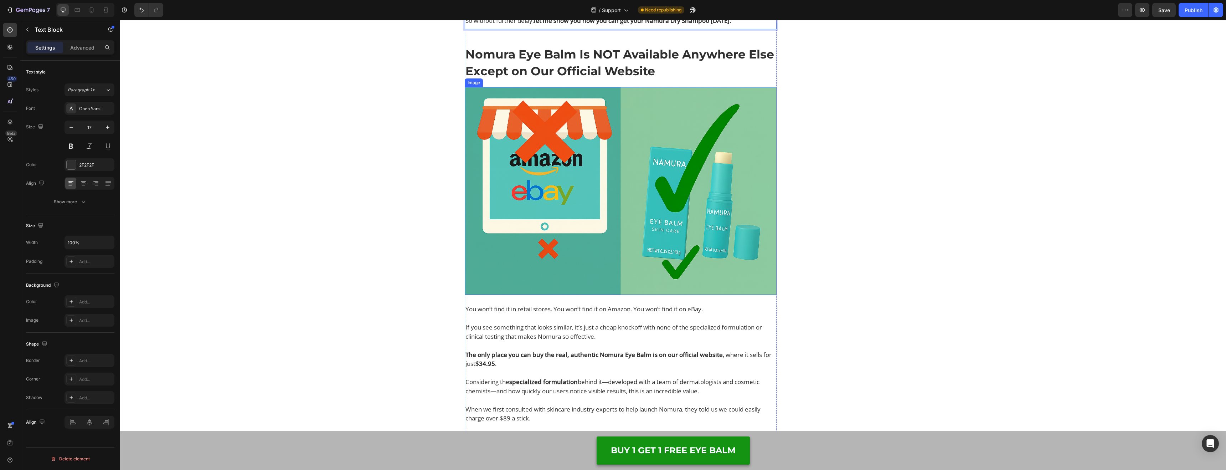
scroll to position [5810, 0]
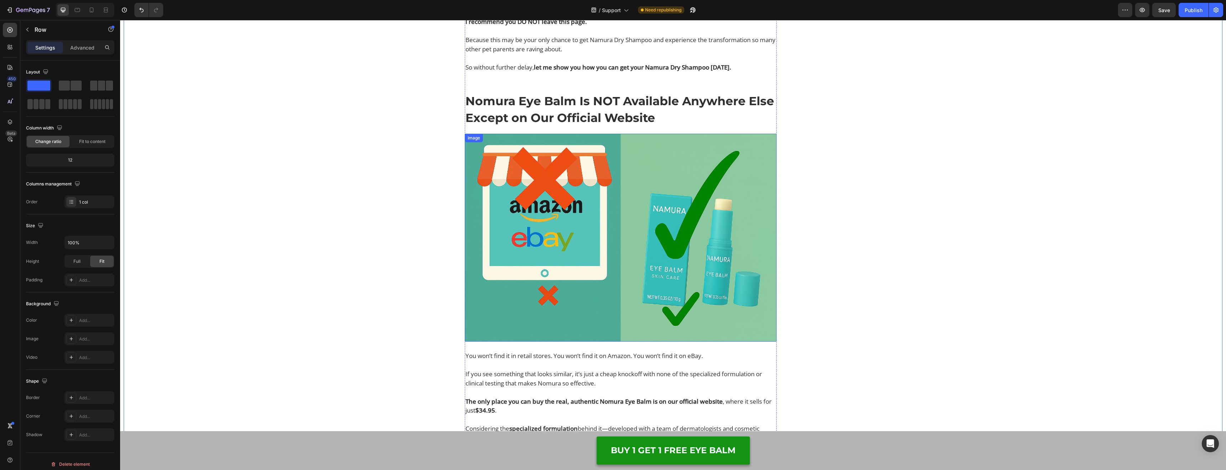
scroll to position [5716, 0]
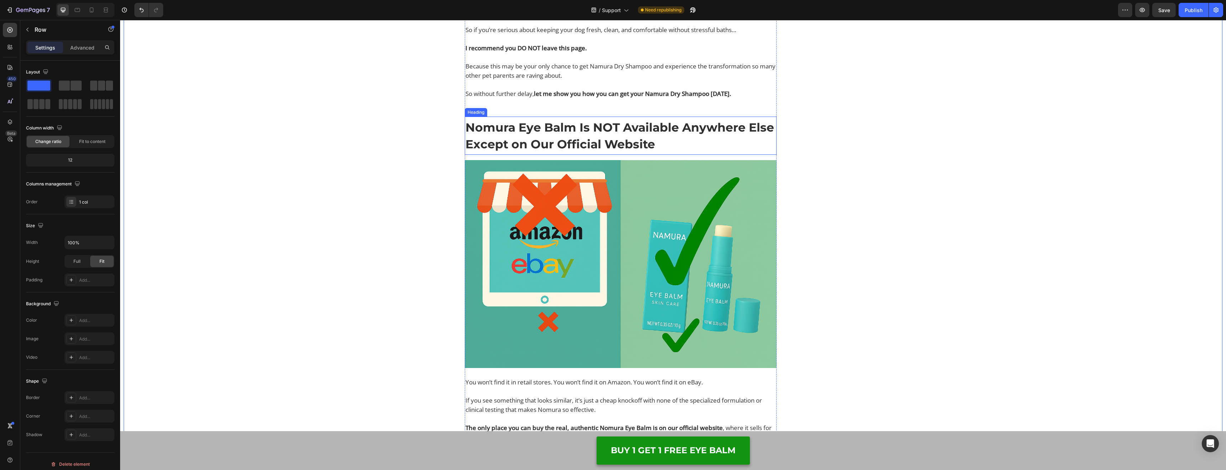
click at [578, 143] on strong "Nomura Eye Balm Is NOT Available Anywhere Else Except on Our Official Website" at bounding box center [620, 135] width 309 height 31
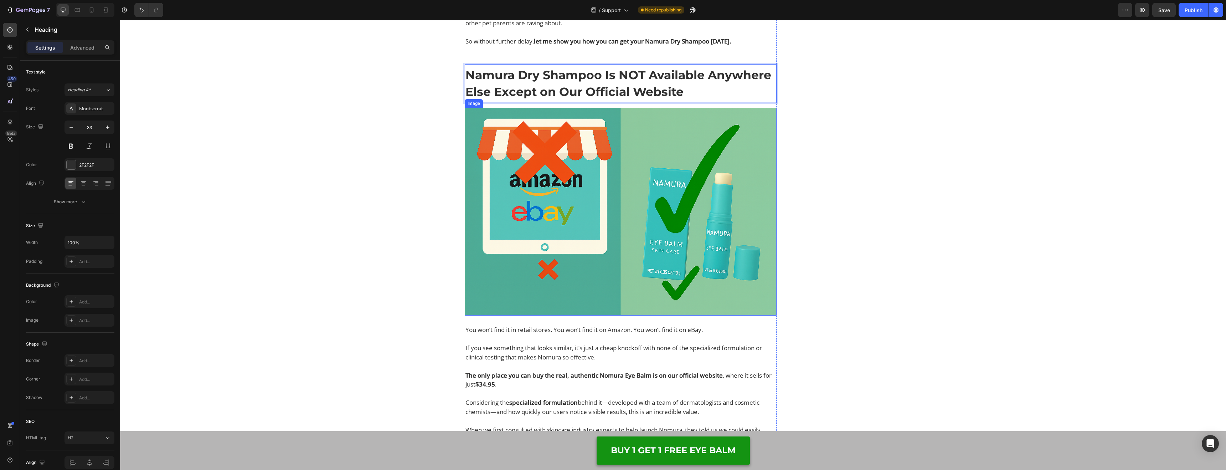
scroll to position [5885, 0]
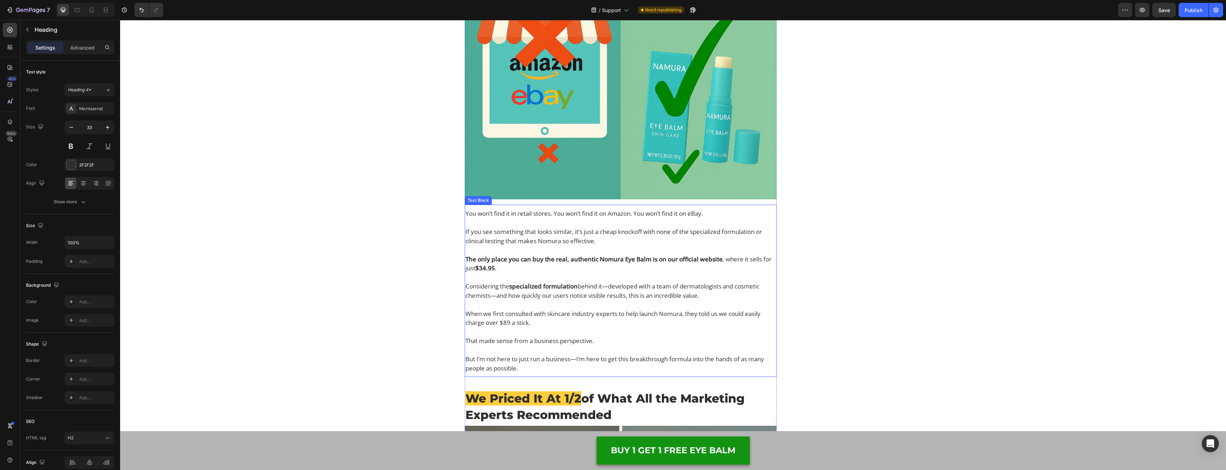
click at [551, 273] on p "The only place you can buy the real, authentic Nomura Eye Balm is on our offici…" at bounding box center [621, 264] width 311 height 18
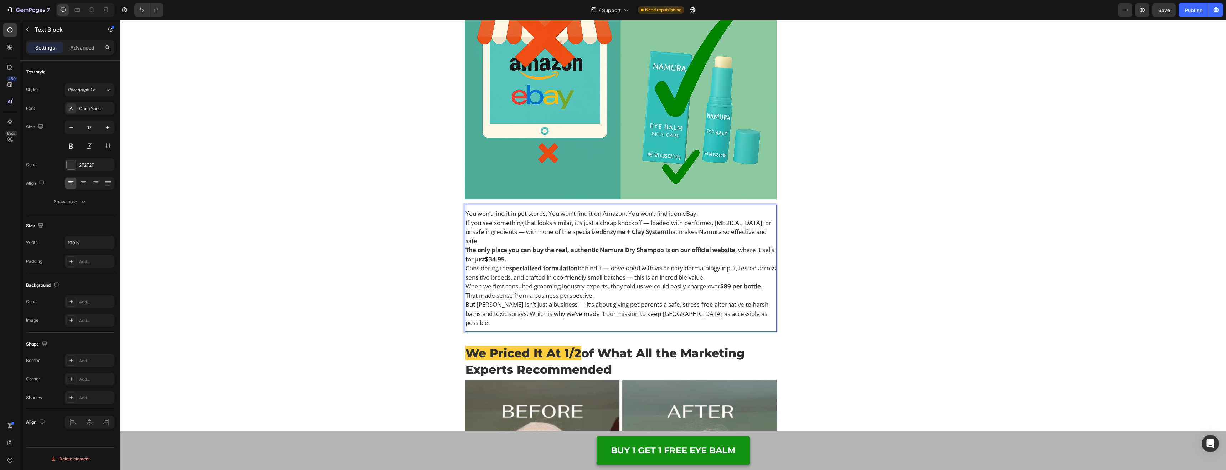
click at [723, 218] on p "You won’t find it in pet stores. You won’t find it on Amazon. You won’t find it…" at bounding box center [621, 213] width 311 height 9
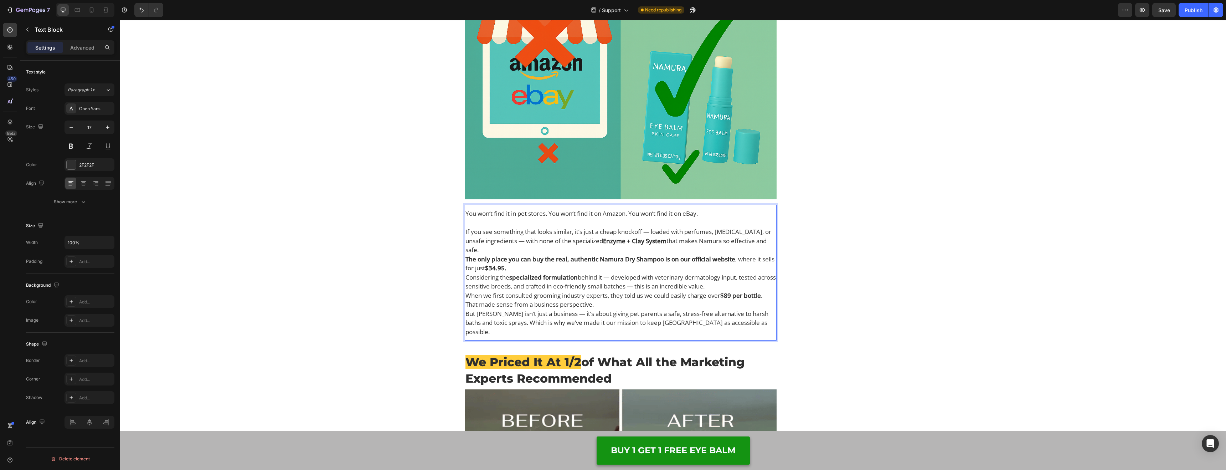
click at [768, 255] on p "If you see something that looks similar, it’s just a cheap knockoff — loaded wi…" at bounding box center [621, 240] width 311 height 27
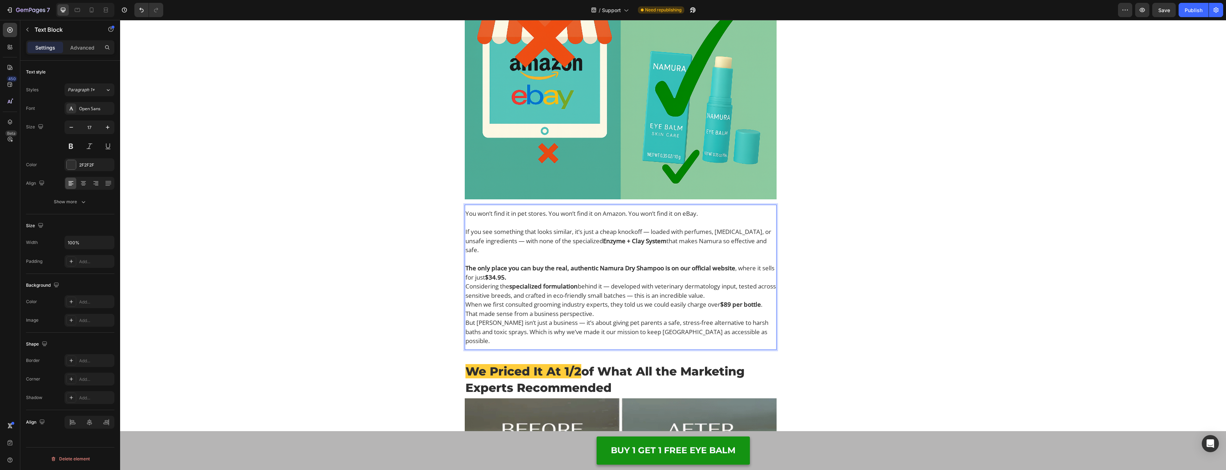
click at [654, 282] on p "The only place you can buy the real, authentic Namura Dry Shampoo is on our off…" at bounding box center [621, 272] width 311 height 18
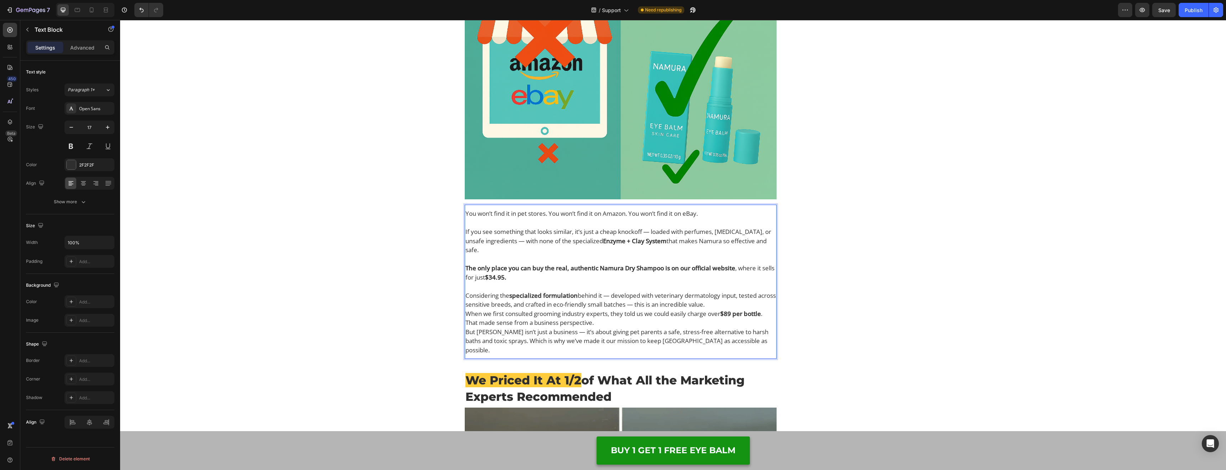
click at [756, 309] on p "Considering the specialized formulation behind it — developed with veterinary d…" at bounding box center [621, 300] width 311 height 18
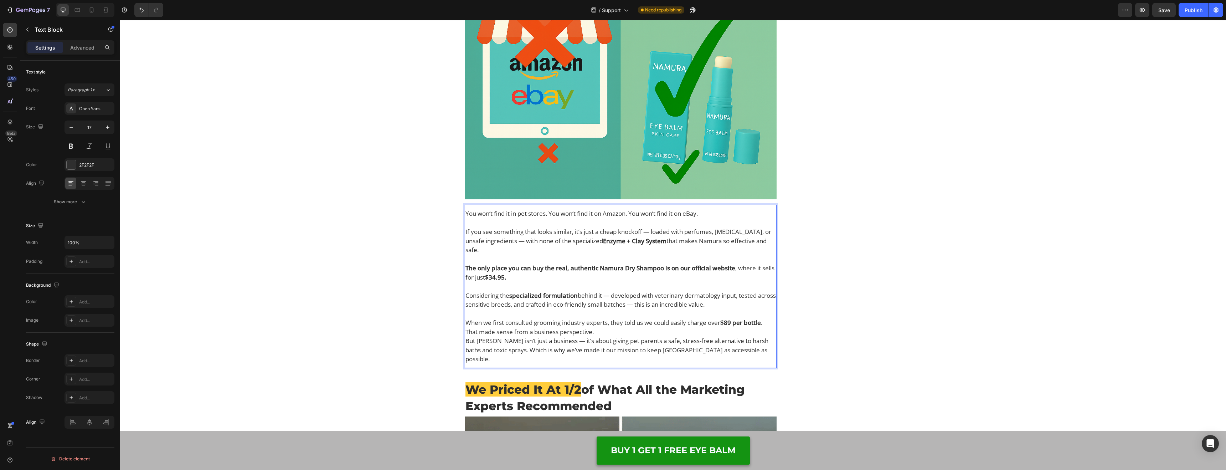
click at [653, 337] on p "That made sense from a business perspective." at bounding box center [621, 331] width 311 height 9
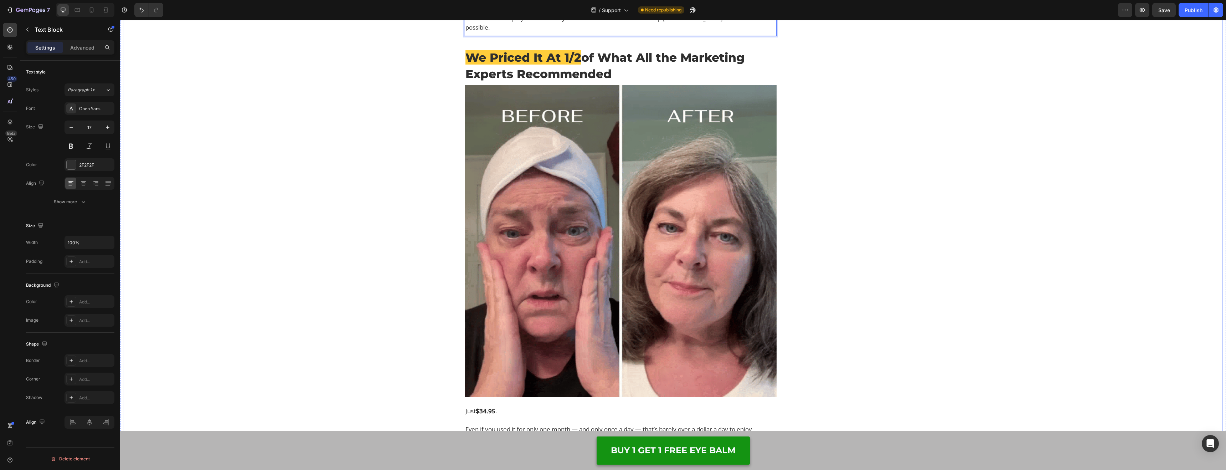
scroll to position [6224, 0]
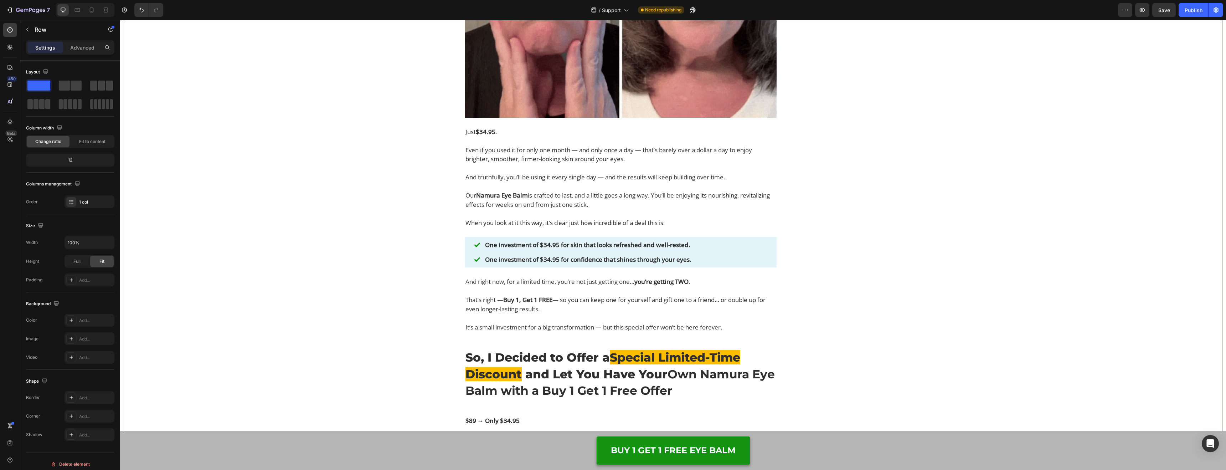
scroll to position [6506, 0]
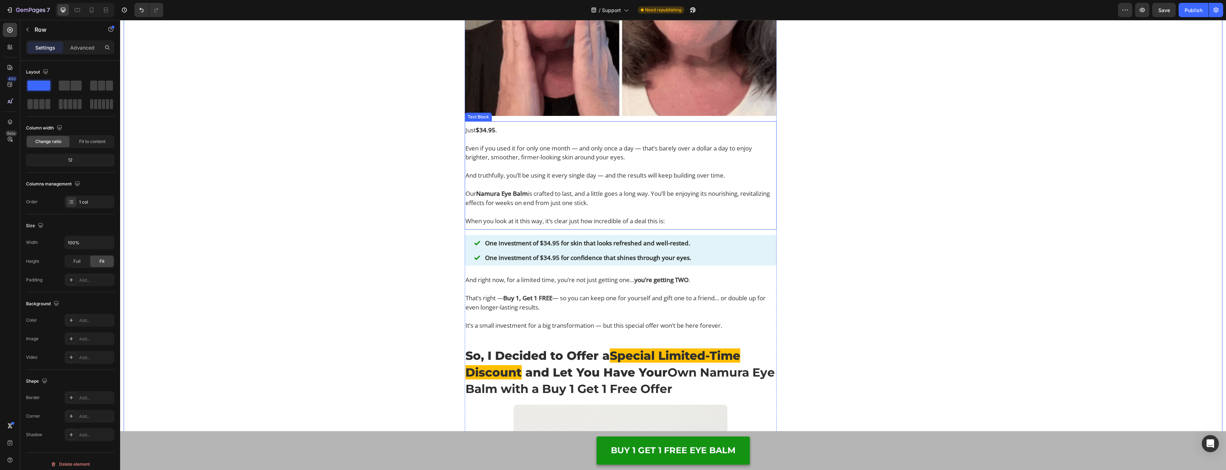
click at [546, 189] on p "Our Namura Eye Balm is crafted to last, and a little goes a long way. You’ll be…" at bounding box center [621, 202] width 311 height 27
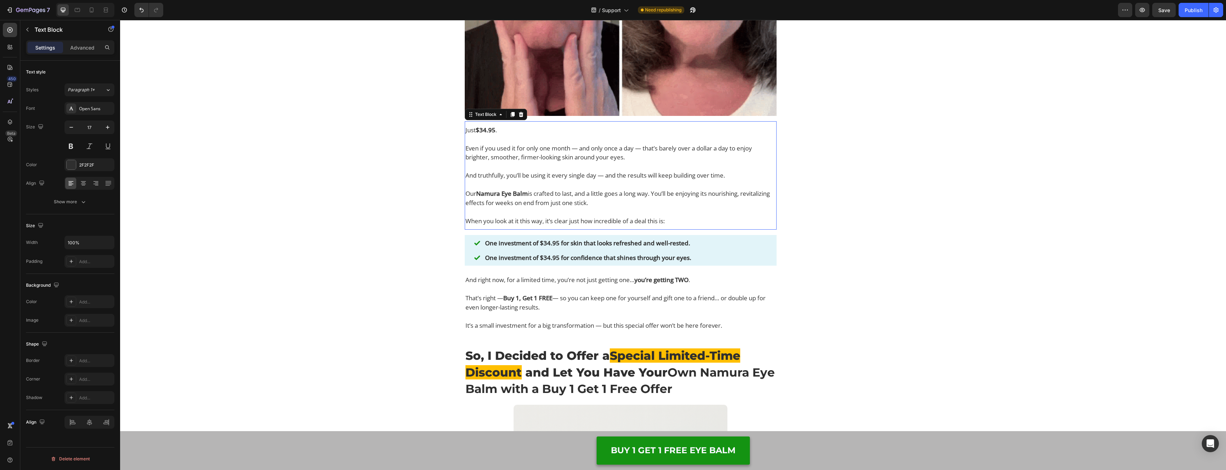
click at [546, 189] on p "Our Namura Eye Balm is crafted to last, and a little goes a long way. You’ll be…" at bounding box center [621, 202] width 311 height 27
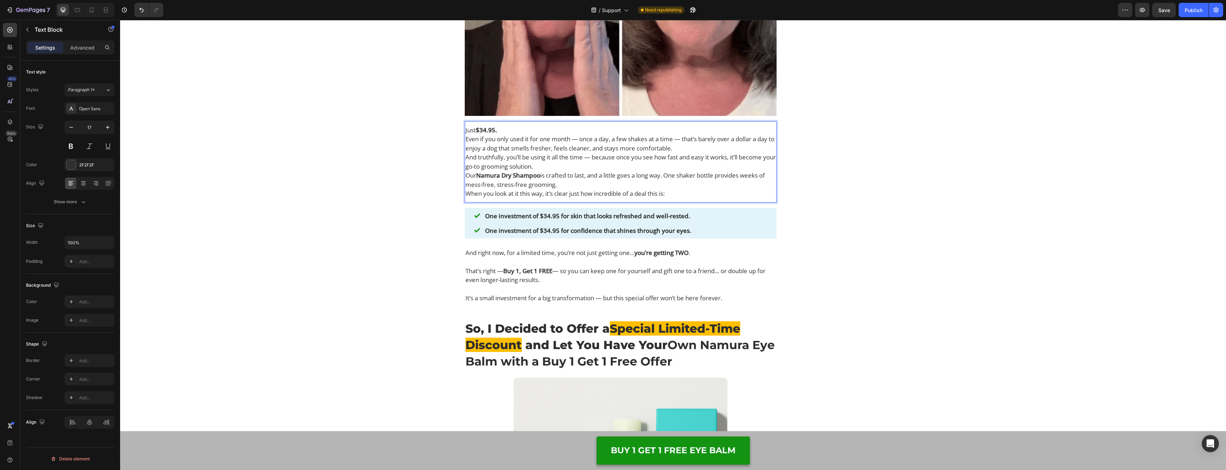
click at [516, 130] on p "Just $34.95." at bounding box center [621, 129] width 311 height 9
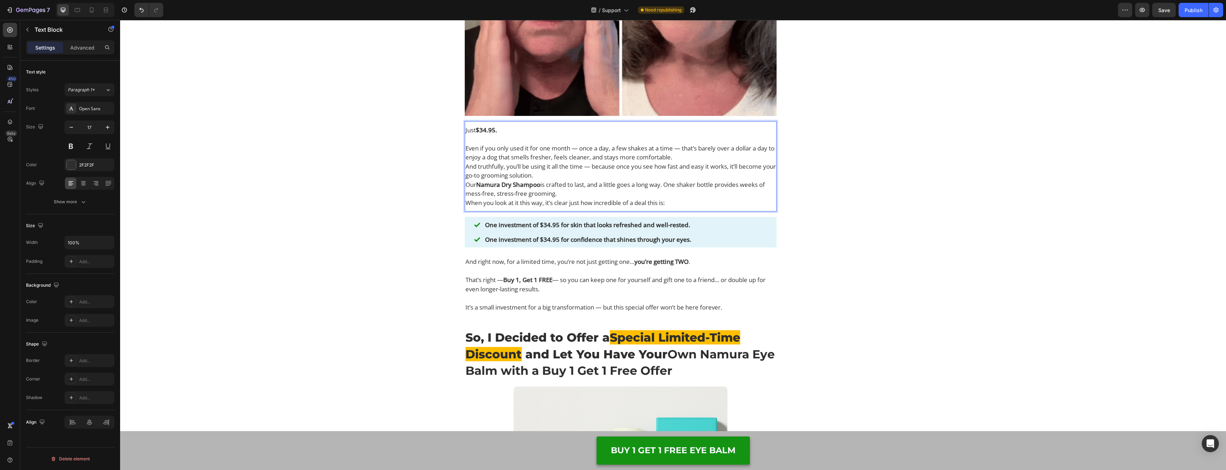
click at [697, 154] on p "Even if you only used it for one month — once a day, a few shakes at a time — t…" at bounding box center [621, 153] width 311 height 18
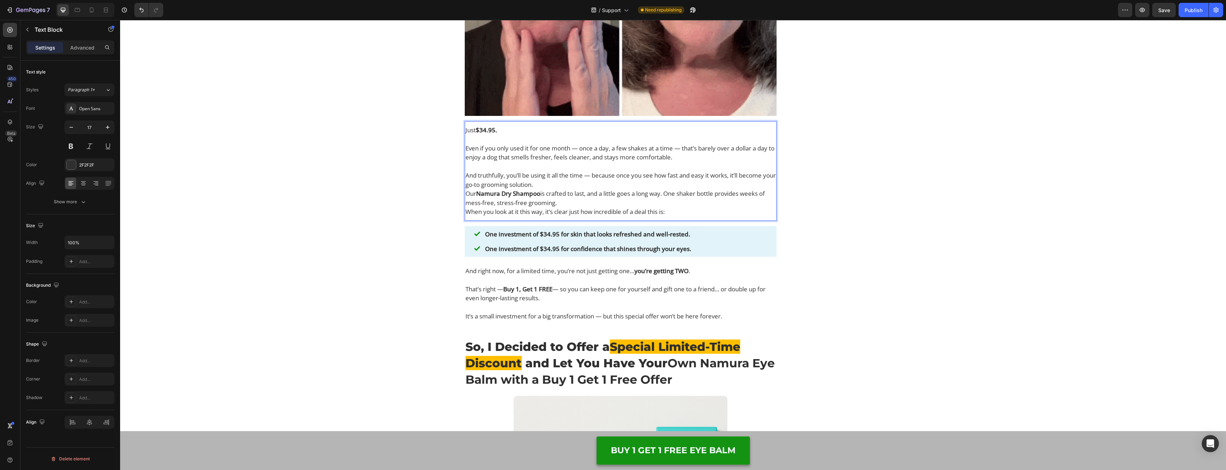
click at [622, 184] on p "And truthfully, you’ll be using it all the time — because once you see how fast…" at bounding box center [621, 180] width 311 height 18
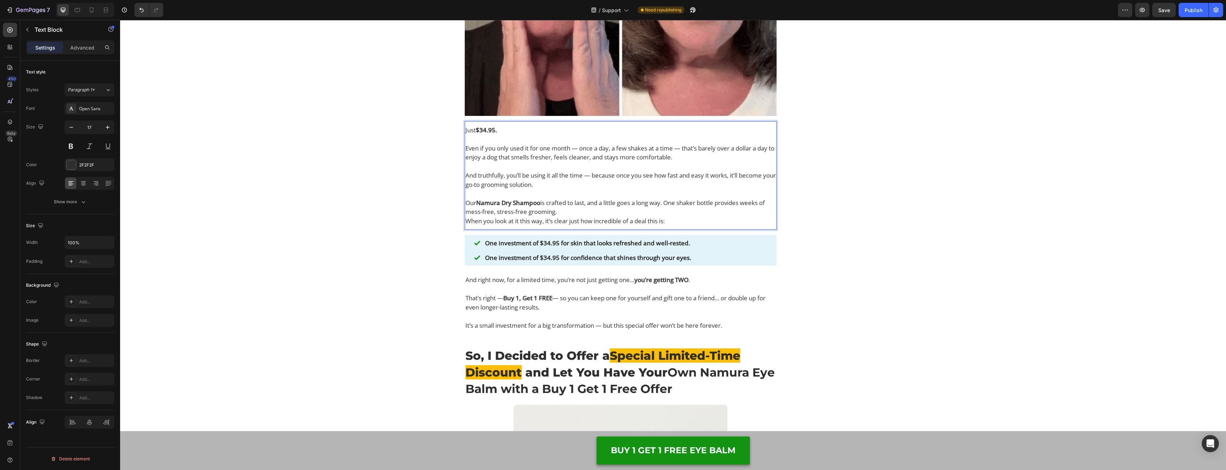
click at [629, 209] on p "Our Namura Dry Shampoo is crafted to last, and a little goes a long way. One sh…" at bounding box center [621, 207] width 311 height 18
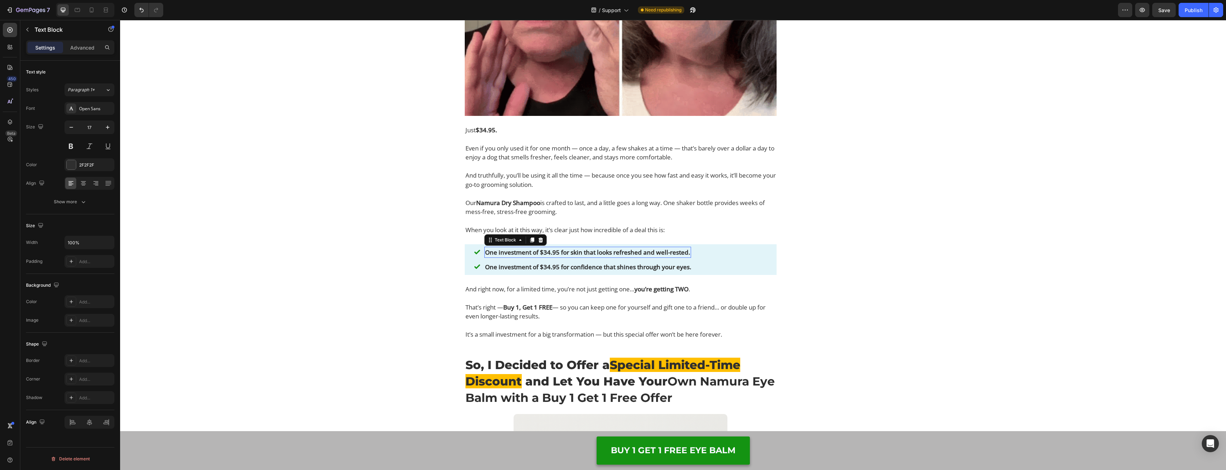
click at [585, 255] on strong "One investment of $34.95 for skin that looks refreshed and well-rested." at bounding box center [587, 252] width 205 height 8
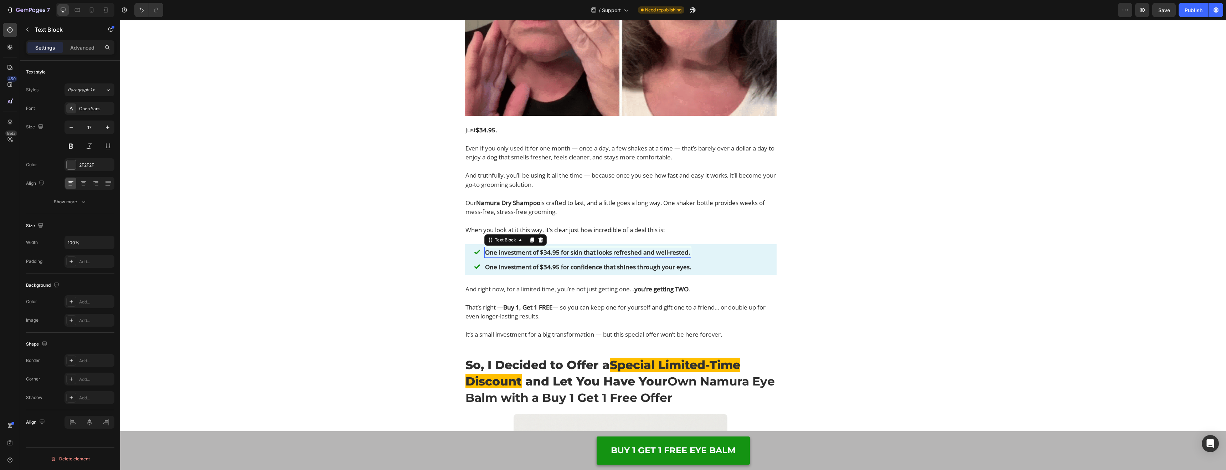
click at [585, 255] on strong "One investment of $34.95 for skin that looks refreshed and well-rested." at bounding box center [587, 252] width 205 height 8
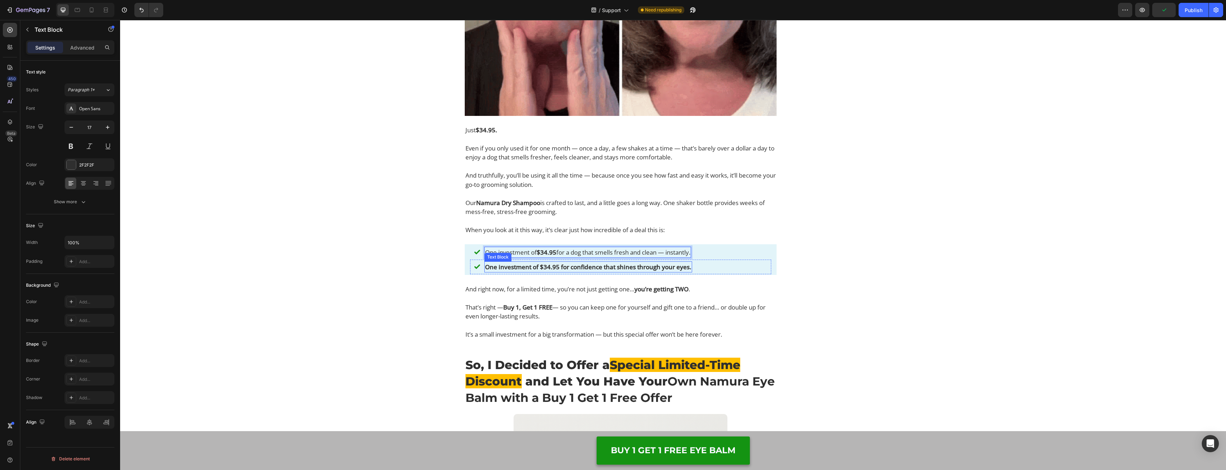
click at [589, 263] on strong "One investment of $34.95 for confidence that shines through your eyes." at bounding box center [588, 267] width 206 height 8
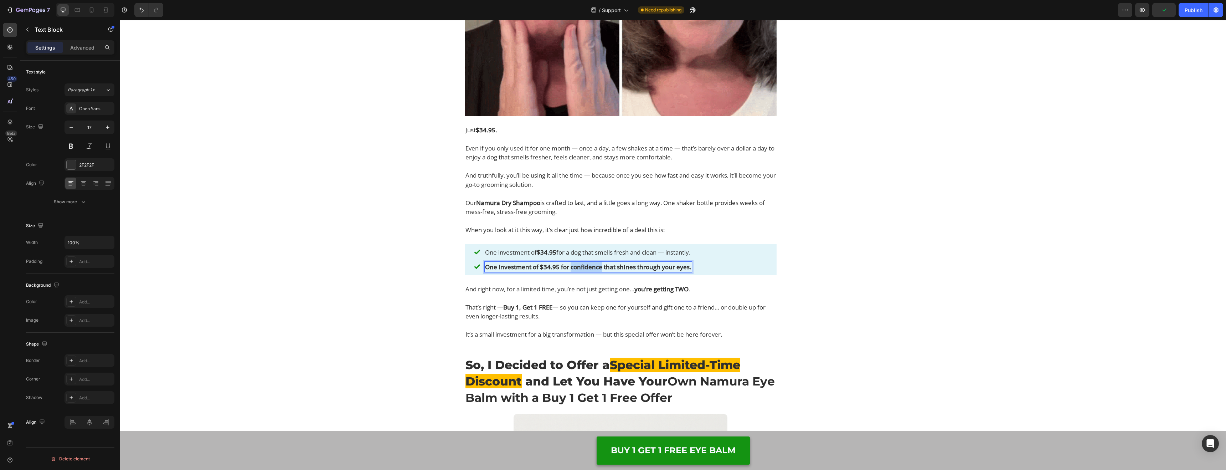
click at [589, 263] on strong "One investment of $34.95 for confidence that shines through your eyes." at bounding box center [588, 267] width 206 height 8
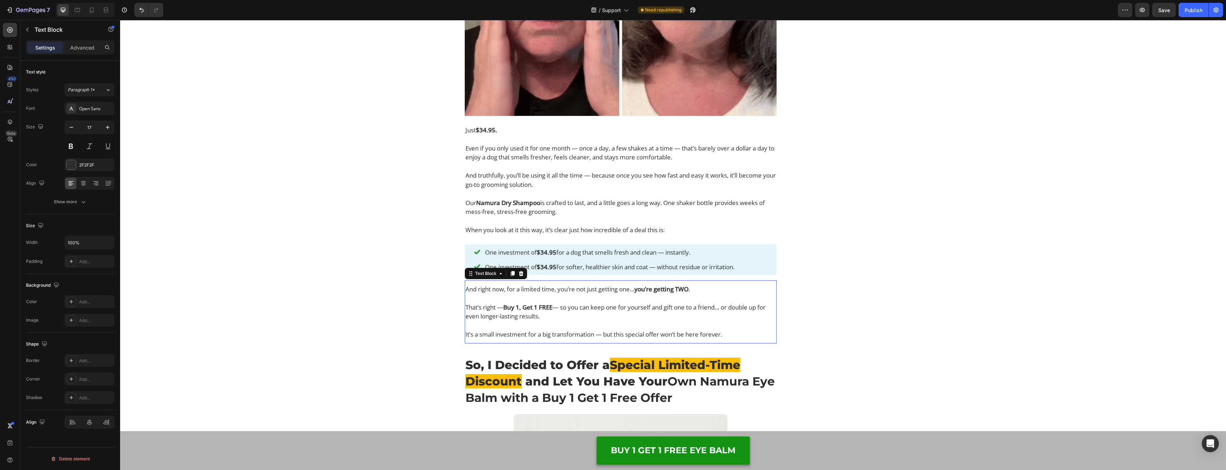
click at [595, 299] on p "And right now, for a limited time, you’re not just getting one… you’re getting …" at bounding box center [621, 293] width 311 height 18
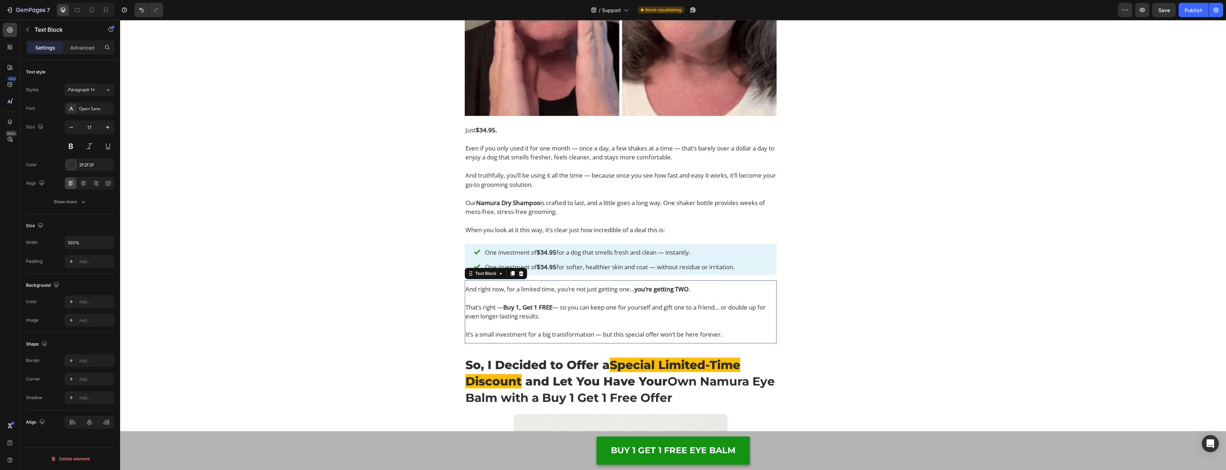
click at [595, 299] on p "And right now, for a limited time, you’re not just getting one… you’re getting …" at bounding box center [621, 293] width 311 height 18
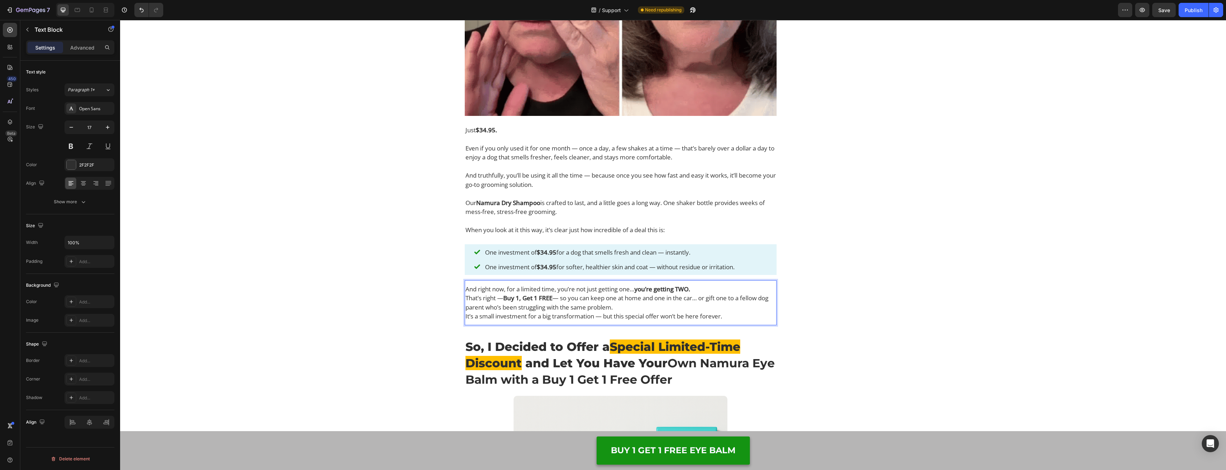
click at [708, 288] on p "And right now, for a limited time, you’re not just getting one… you’re getting …" at bounding box center [621, 288] width 311 height 9
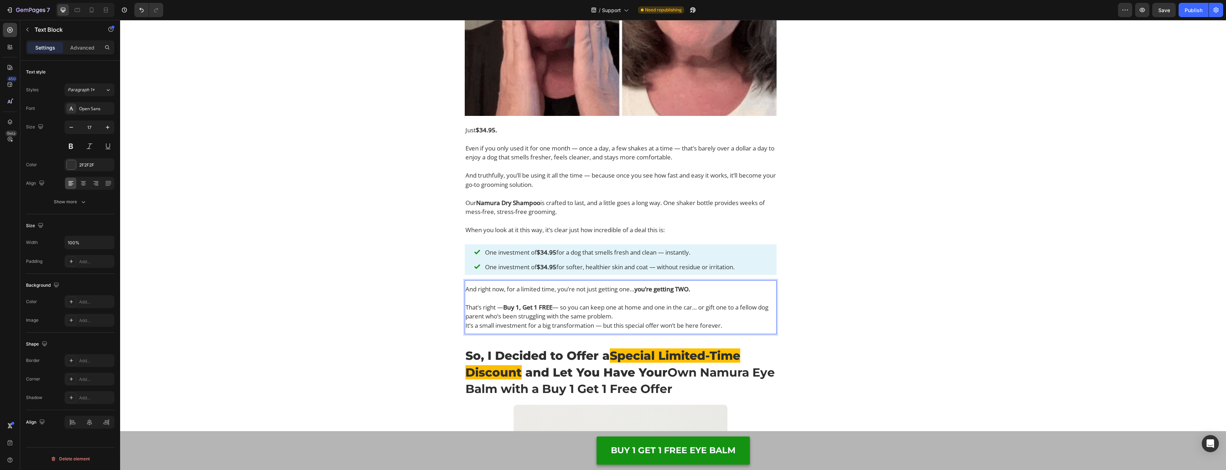
click at [658, 320] on p "That’s right — Buy 1, Get 1 FREE — so you can keep one at home and one in the c…" at bounding box center [621, 312] width 311 height 18
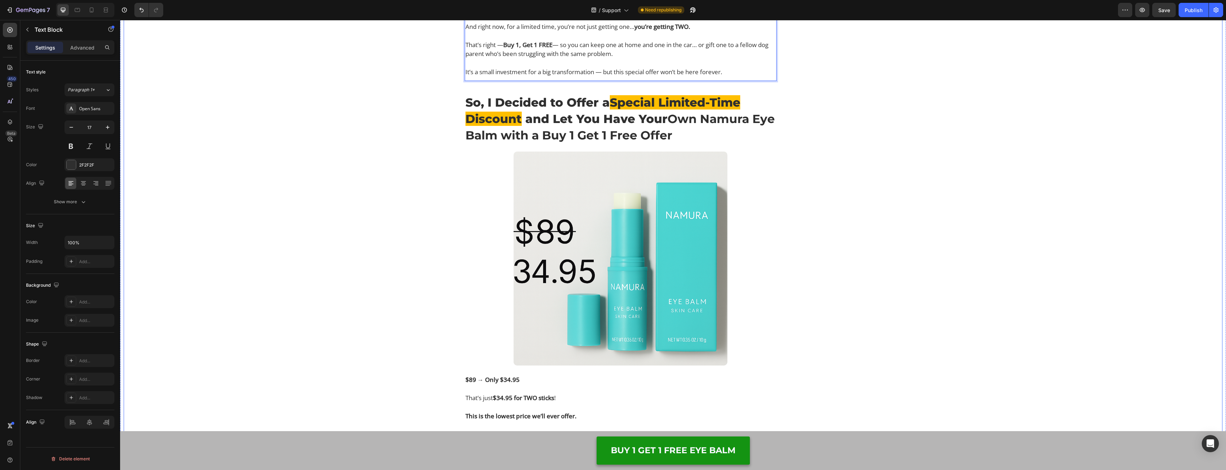
scroll to position [6783, 0]
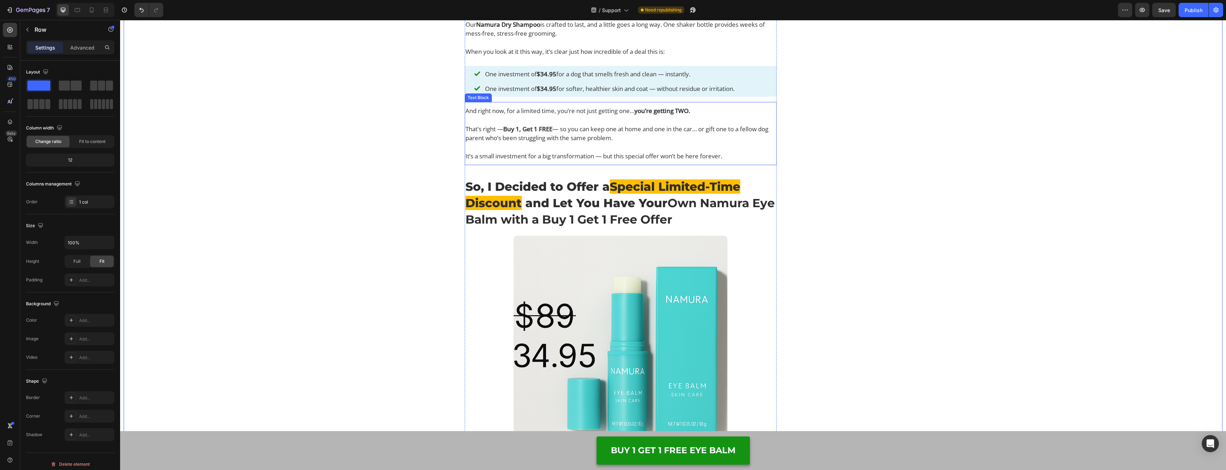
scroll to position [6638, 0]
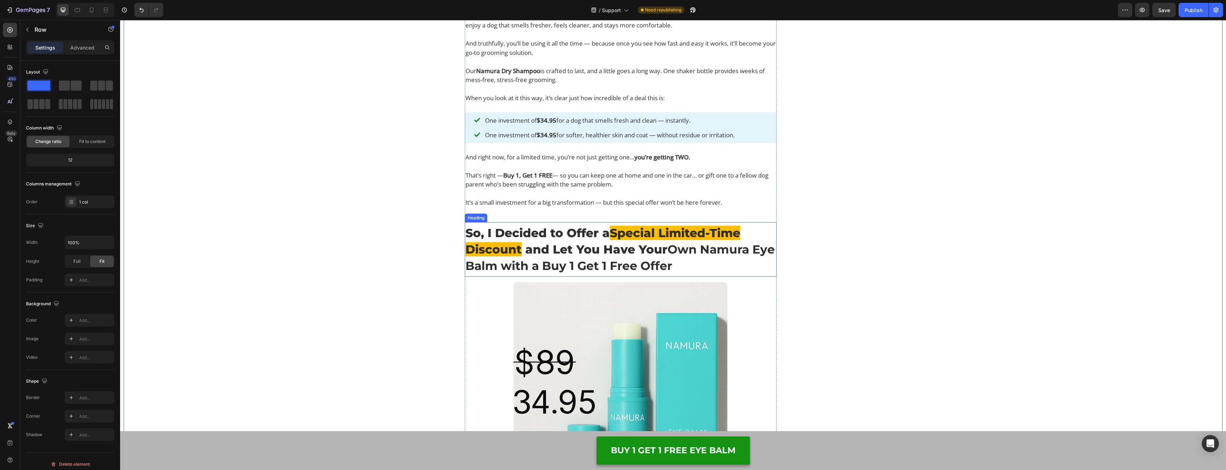
click at [631, 265] on strong "Own Namura Eye Balm with a Buy 1 Get 1 Free Offer" at bounding box center [620, 257] width 309 height 31
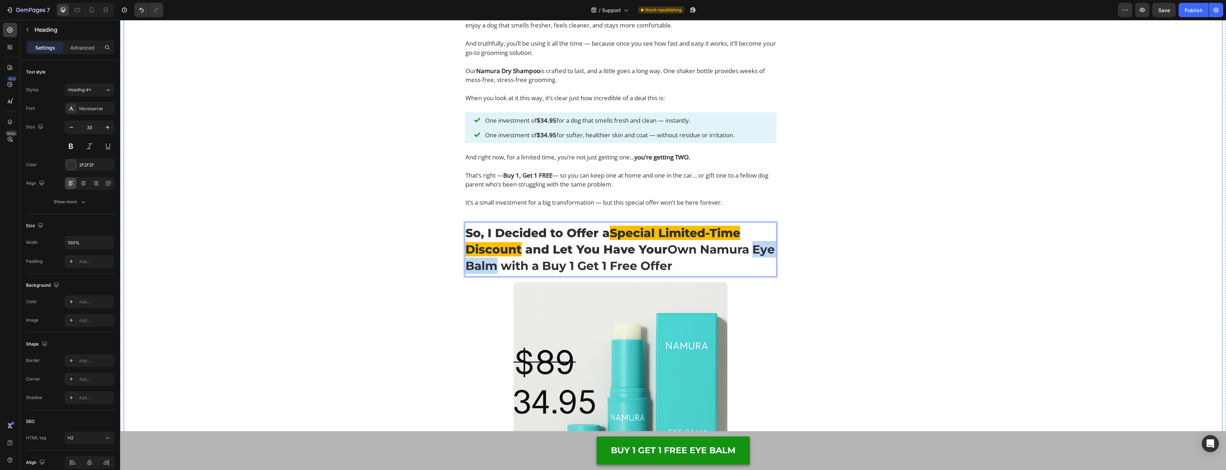
drag, startPoint x: 523, startPoint y: 264, endPoint x: 462, endPoint y: 265, distance: 61.3
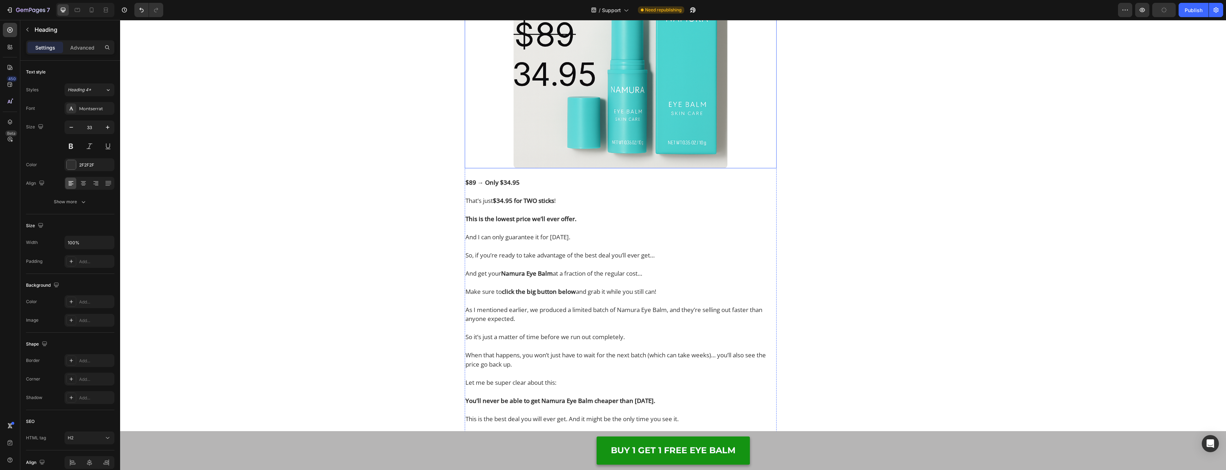
scroll to position [7064, 0]
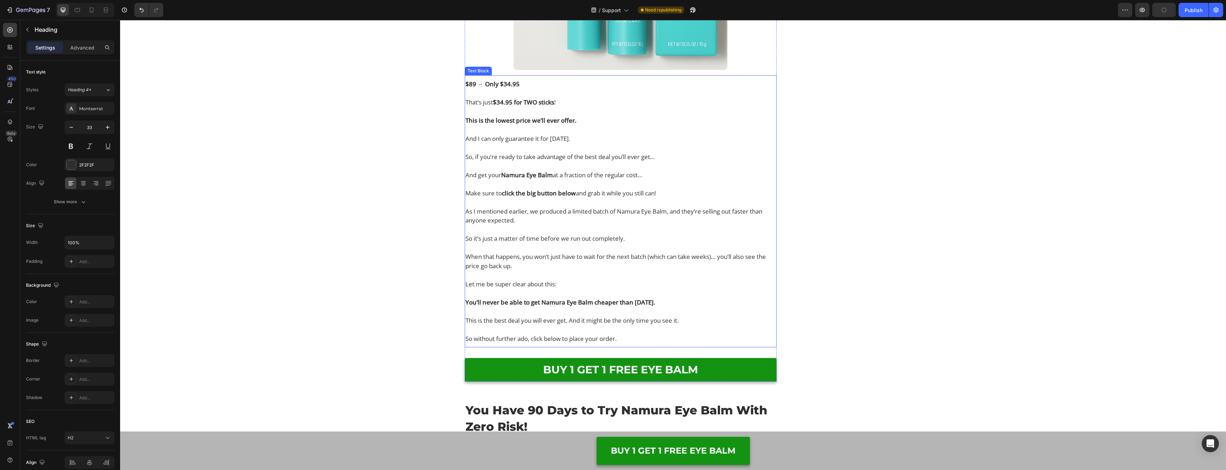
click at [644, 156] on p "So, if you’re ready to take advantage of the best deal you’ll ever get…" at bounding box center [621, 161] width 311 height 18
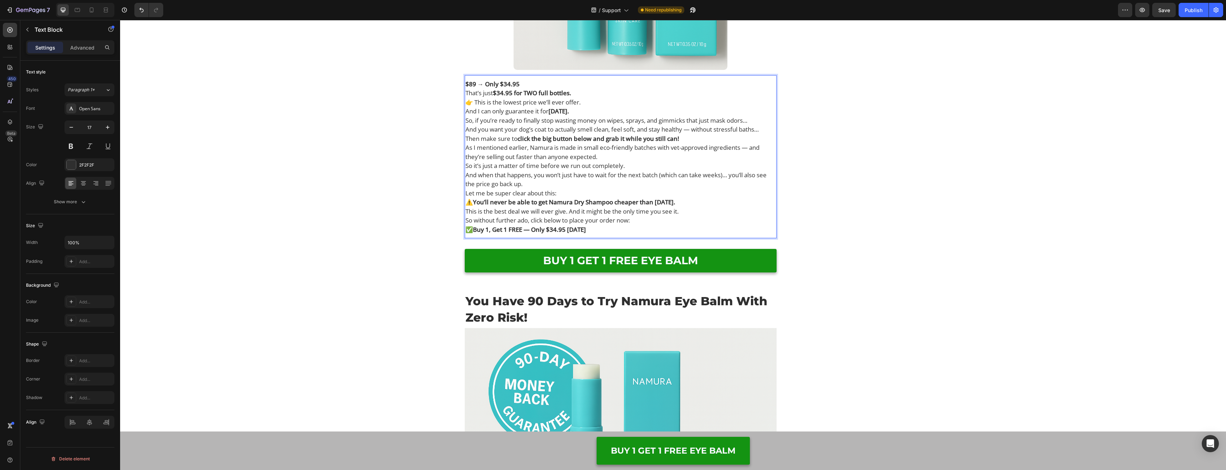
click at [533, 82] on p "$89 → Only $34.95" at bounding box center [621, 83] width 311 height 9
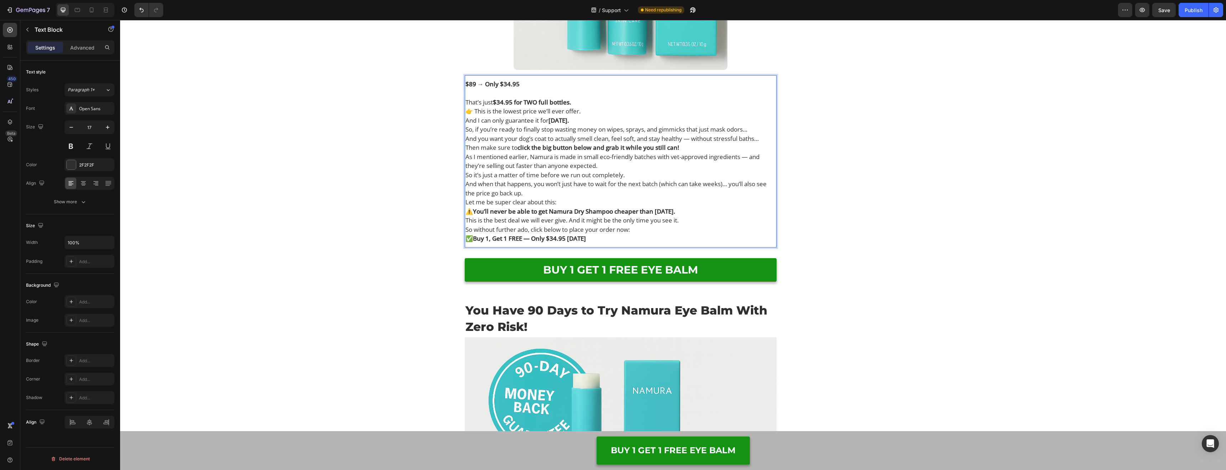
click at [589, 102] on p "That’s just $34.95 for TWO full bottles." at bounding box center [621, 102] width 311 height 9
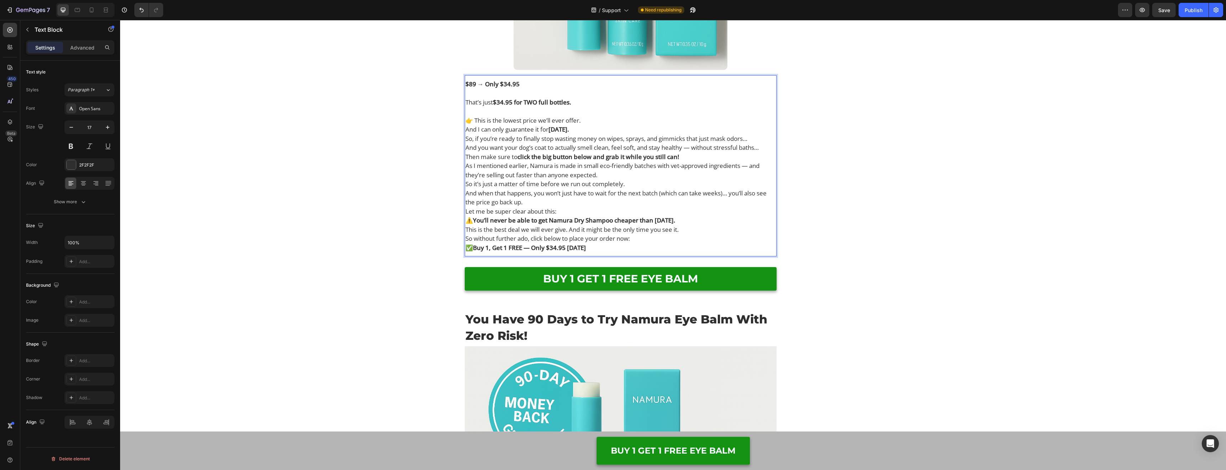
click at [604, 119] on p "👉 This is the lowest price we’ll ever offer." at bounding box center [621, 120] width 311 height 9
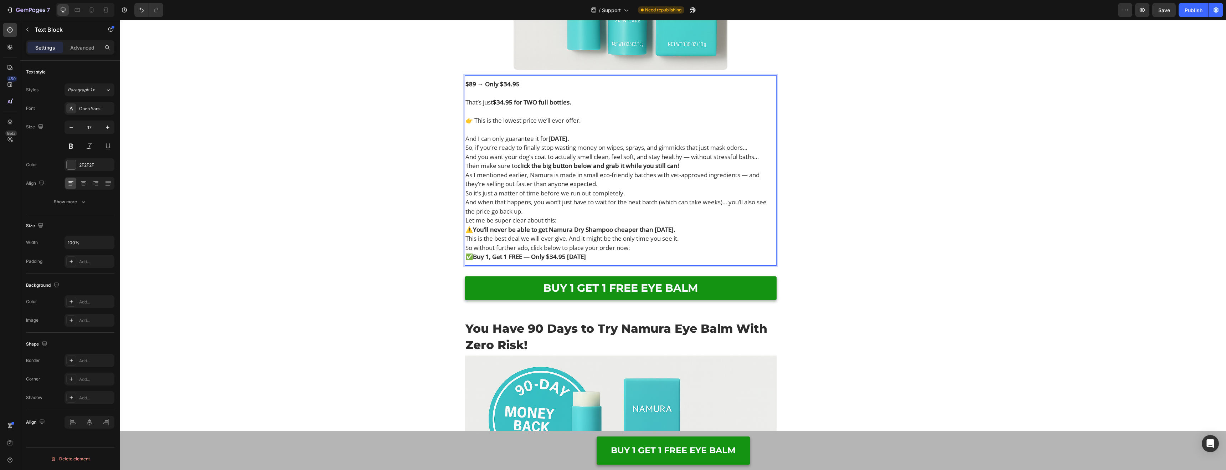
click at [597, 140] on p "And I can only guarantee it for [DATE]." at bounding box center [621, 138] width 311 height 9
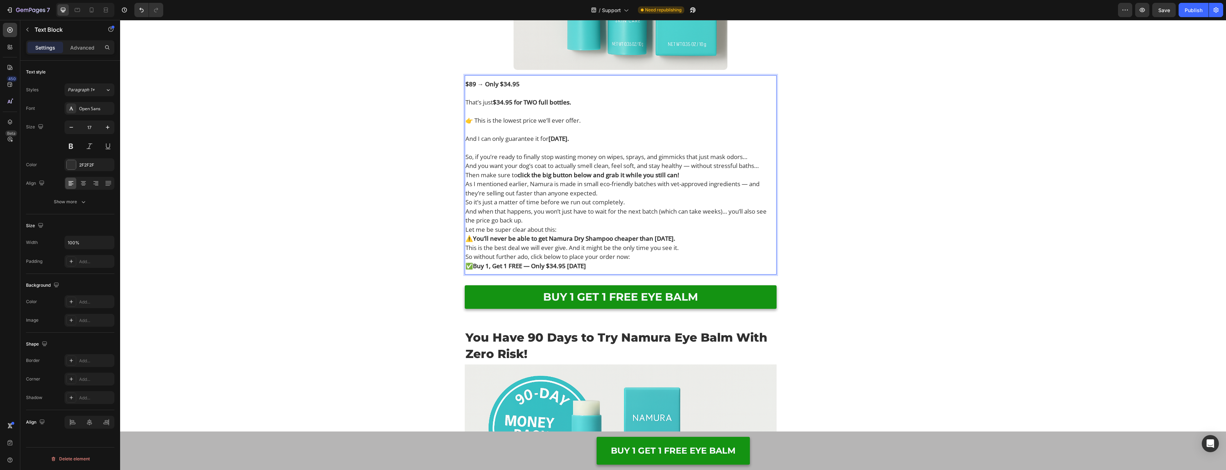
click at [759, 155] on p "So, if you’re ready to finally stop wasting money on wipes, sprays, and gimmick…" at bounding box center [621, 156] width 311 height 9
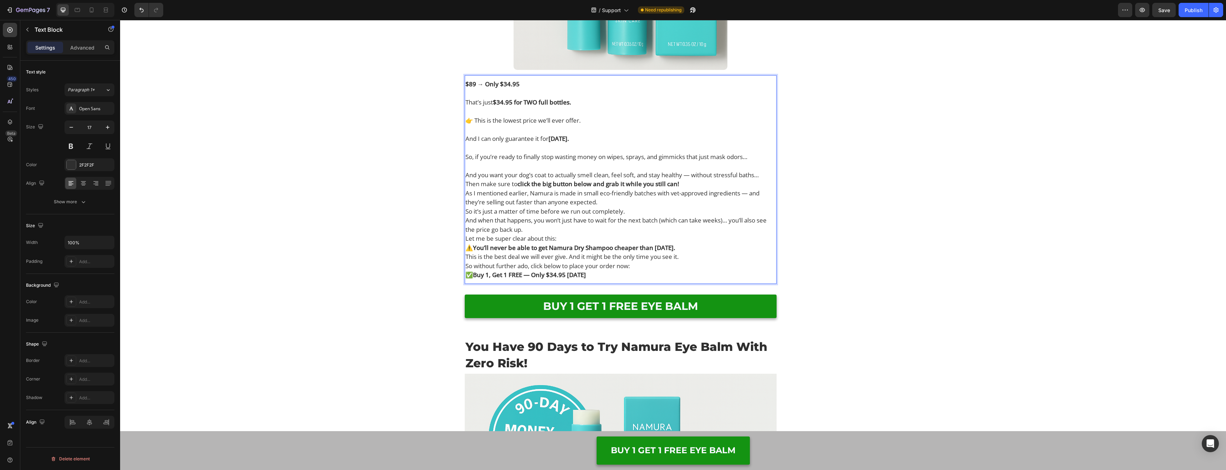
click at [769, 175] on p "And you want your dog’s coat to actually smell clean, feel soft, and stay healt…" at bounding box center [621, 174] width 311 height 9
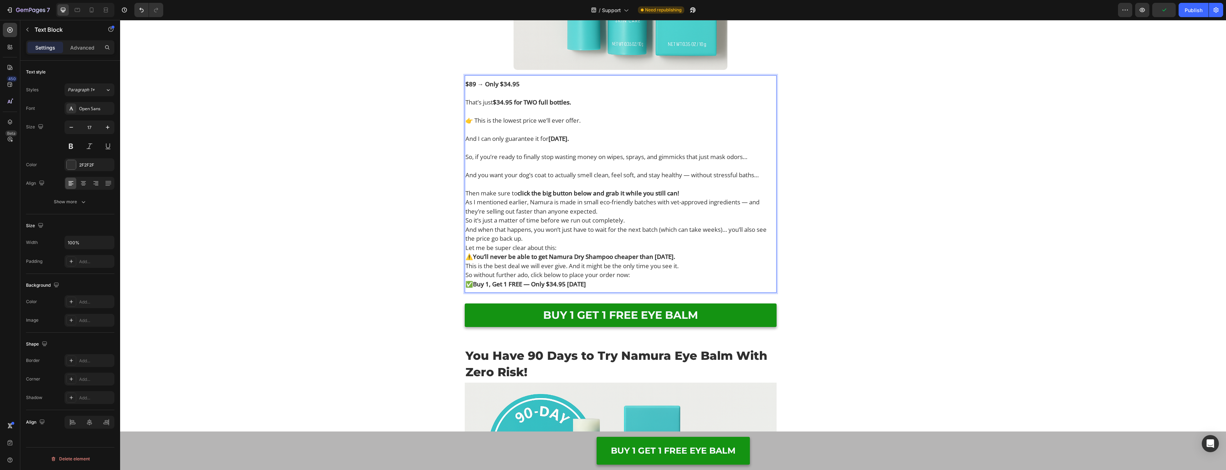
click at [690, 194] on p "Then make sure to click the big button below and grab it while you still can!" at bounding box center [621, 193] width 311 height 9
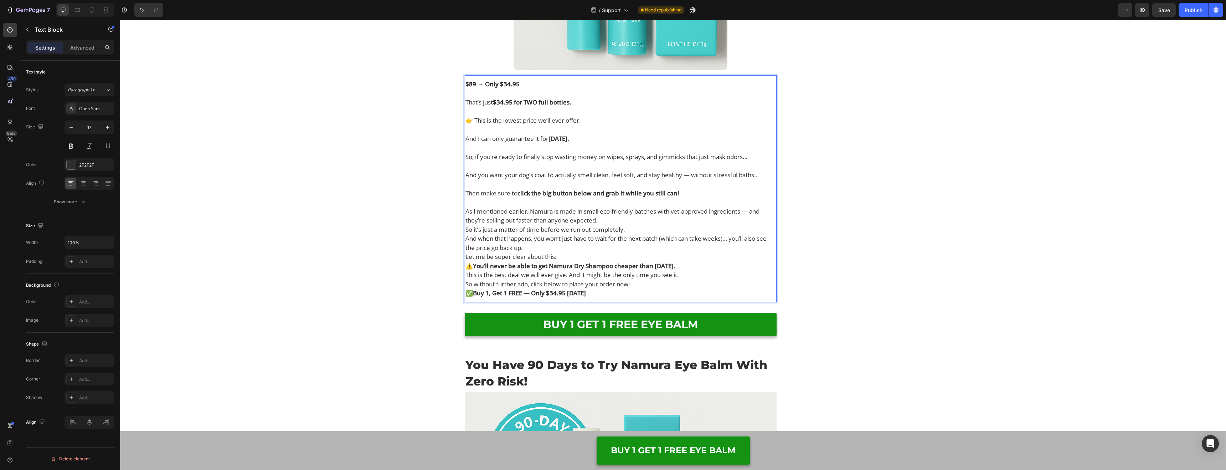
click at [674, 216] on p "As I mentioned earlier, Namura is made in small eco-friendly batches with vet-a…" at bounding box center [621, 216] width 311 height 18
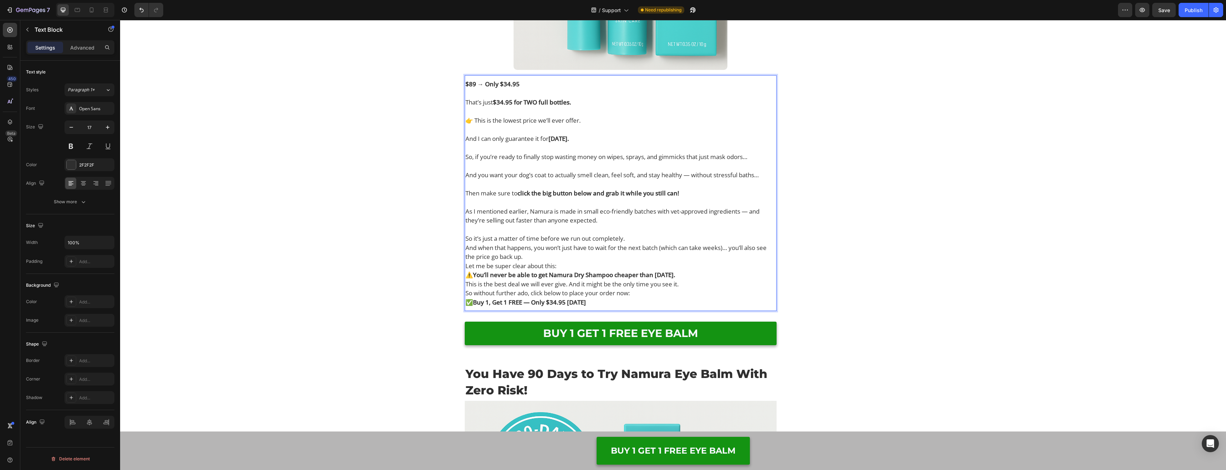
click at [662, 237] on p "So it’s just a matter of time before we run out completely." at bounding box center [621, 238] width 311 height 9
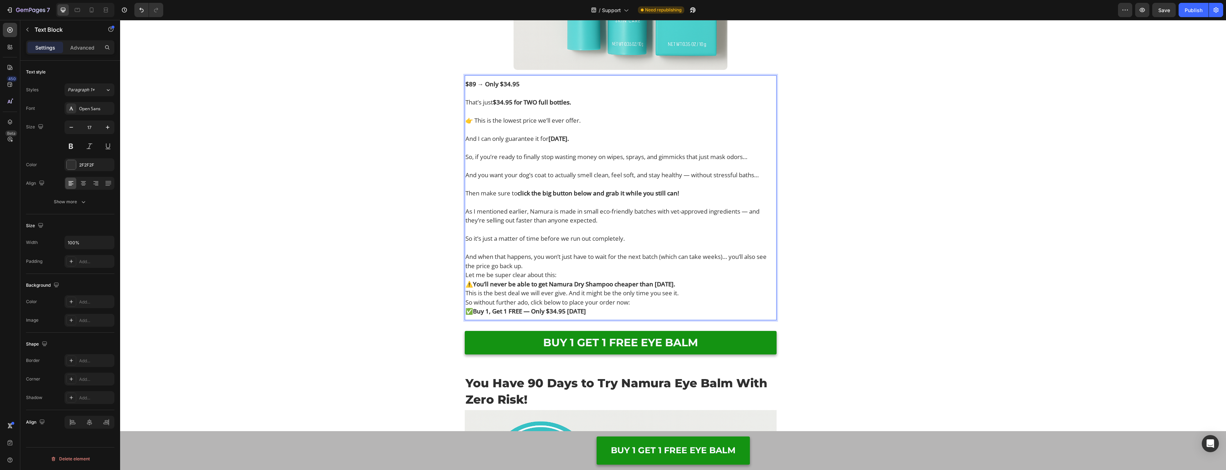
click at [622, 266] on p "And when that happens, you won’t just have to wait for the next batch (which ca…" at bounding box center [621, 261] width 311 height 18
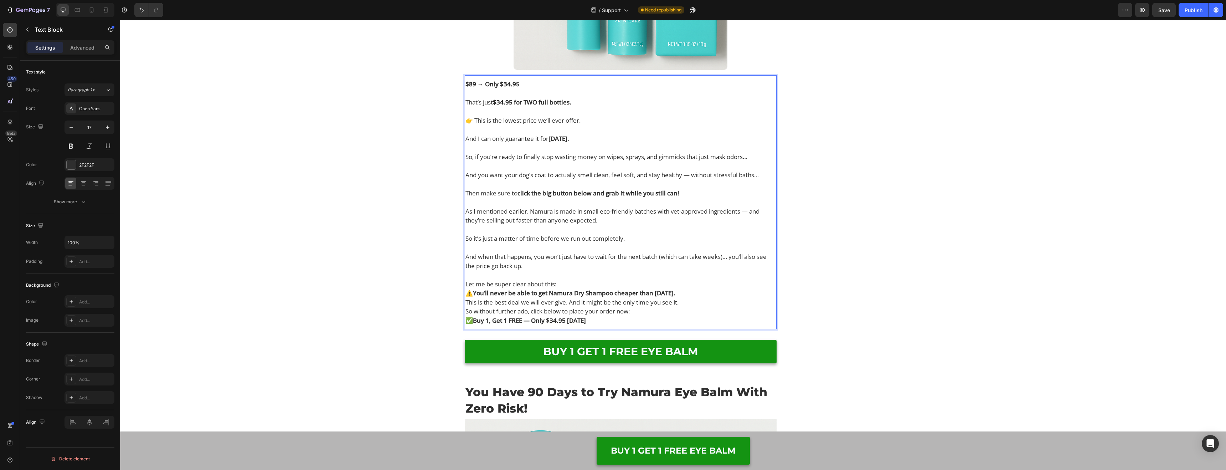
click at [623, 279] on p "Let me be super clear about this:" at bounding box center [621, 283] width 311 height 9
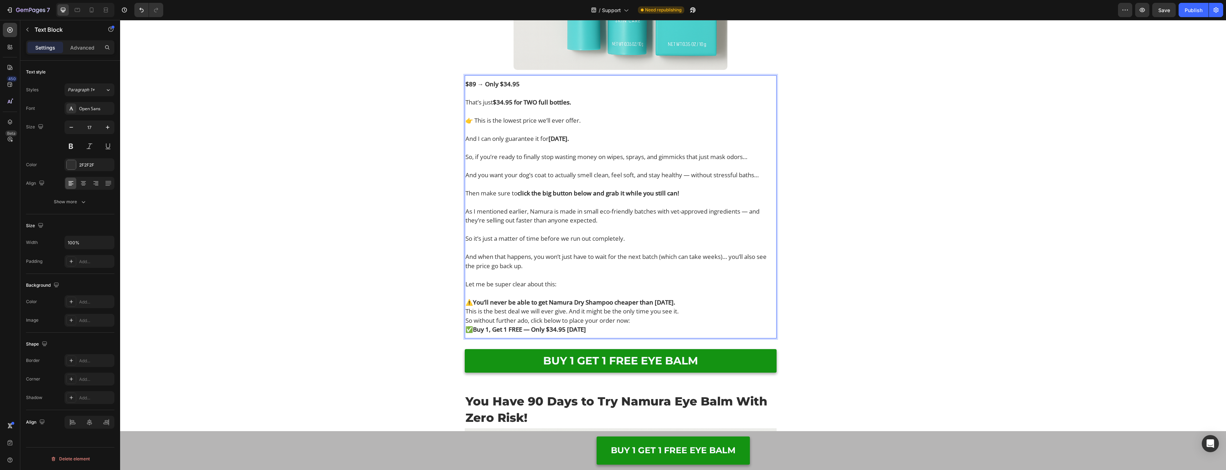
click at [688, 302] on p "⚠️ You’ll never be able to get Namura Dry Shampoo cheaper than [DATE]." at bounding box center [621, 302] width 311 height 9
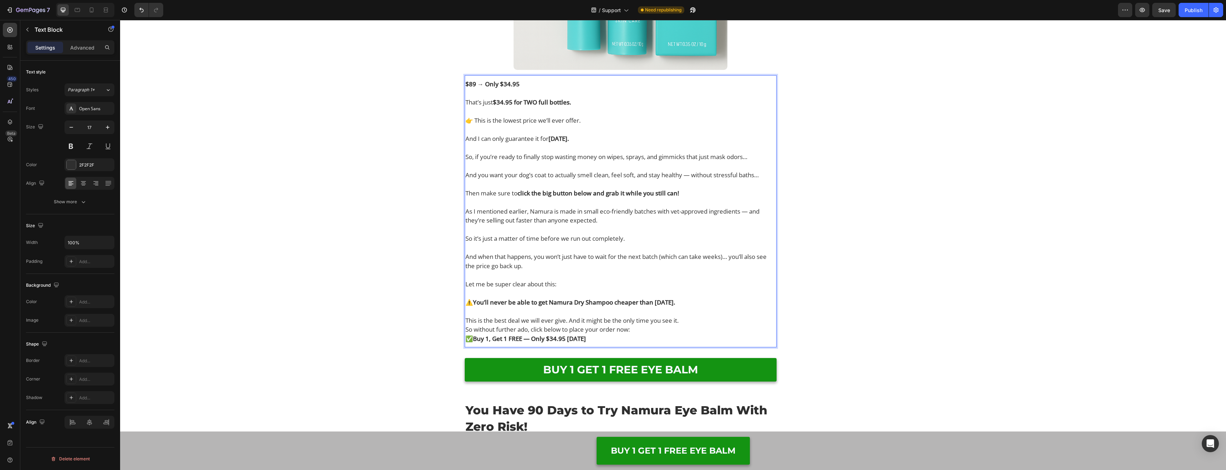
click at [700, 319] on p "This is the best deal we will ever give. And it might be the only time you see …" at bounding box center [621, 320] width 311 height 9
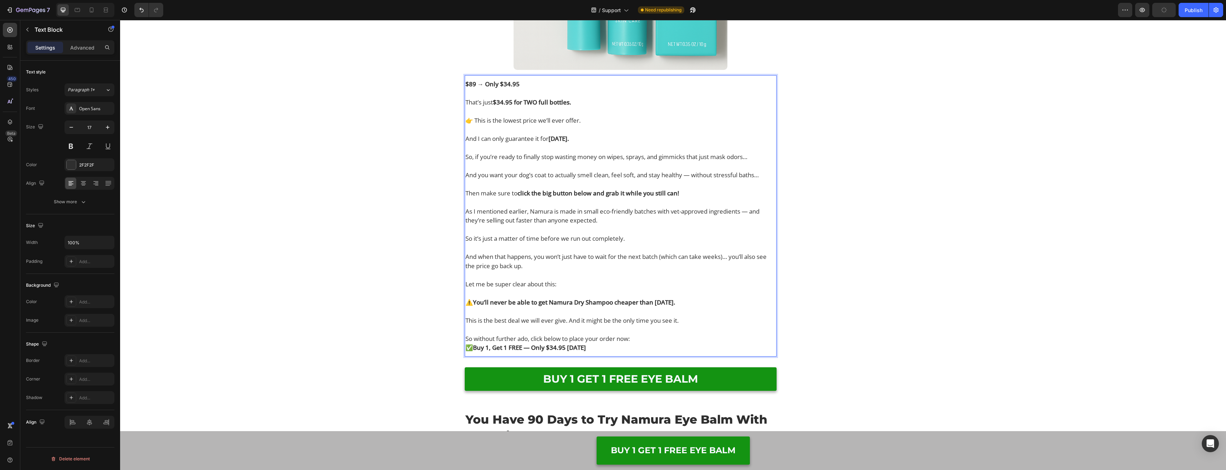
click at [669, 341] on p "So without further ado, click below to place your order now:" at bounding box center [621, 338] width 311 height 9
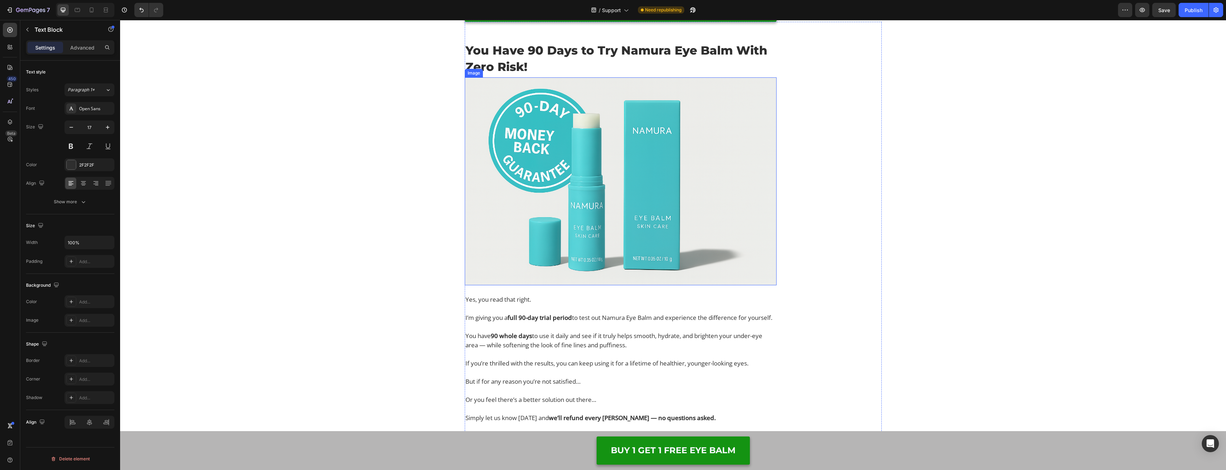
scroll to position [7429, 0]
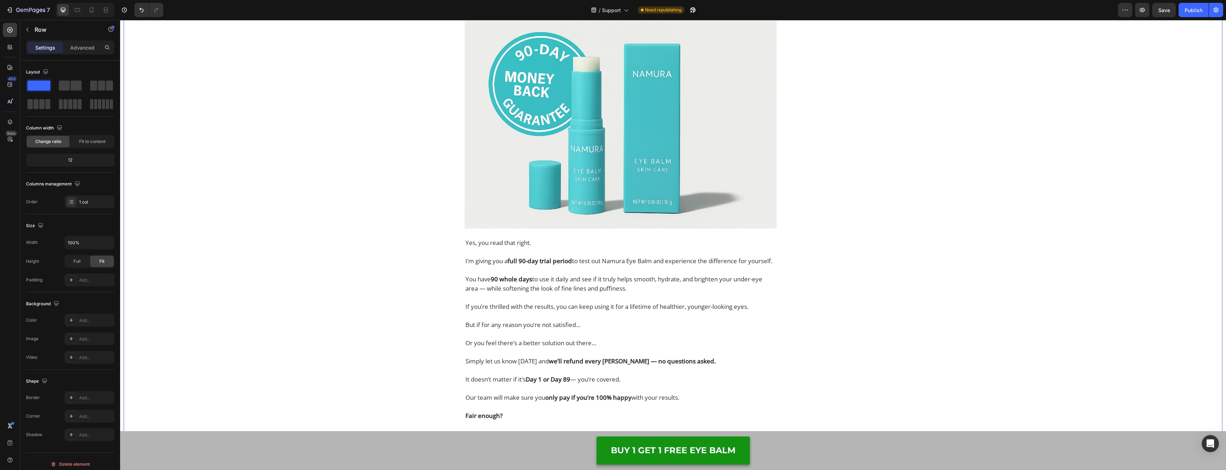
scroll to position [7591, 0]
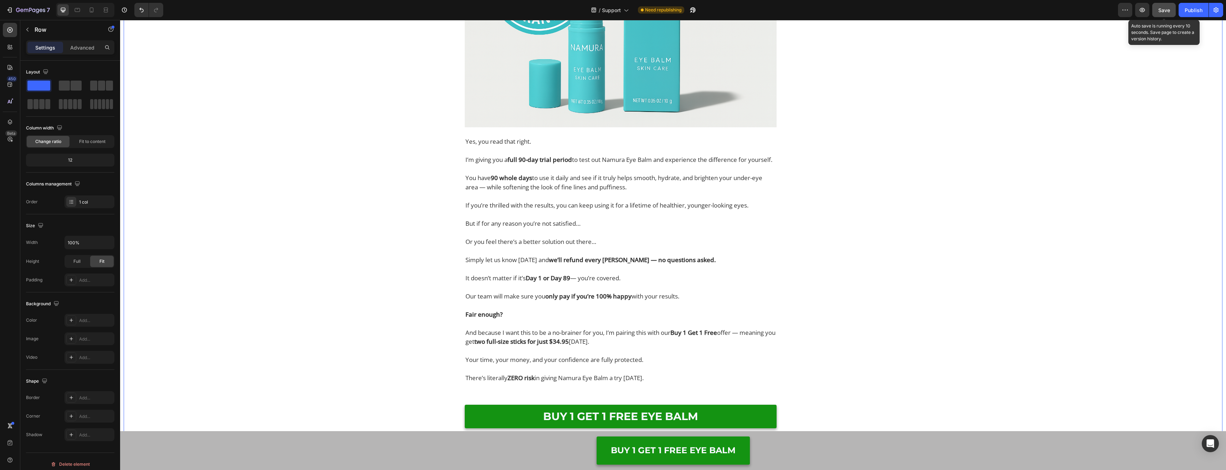
click at [1163, 12] on span "Save" at bounding box center [1165, 10] width 12 height 6
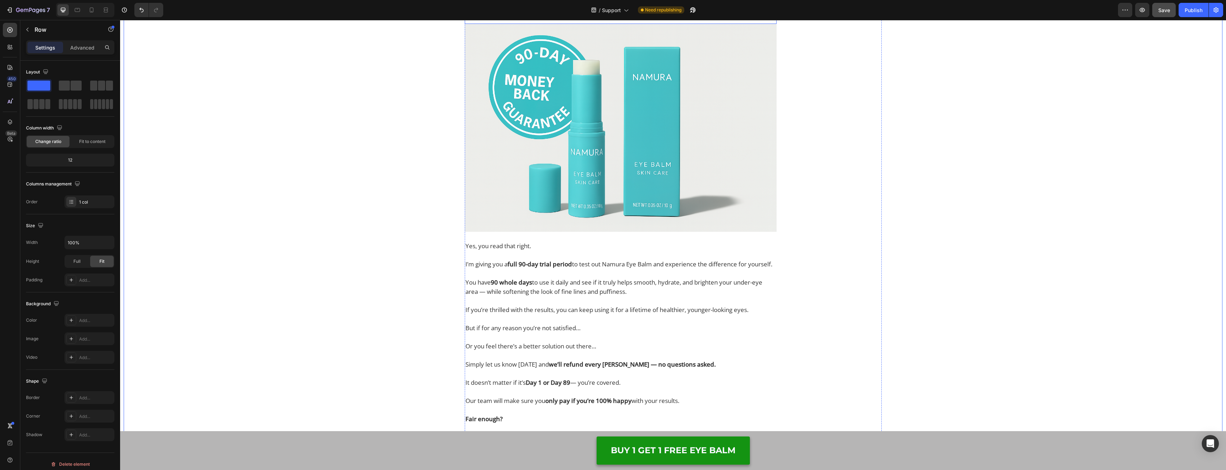
scroll to position [7323, 0]
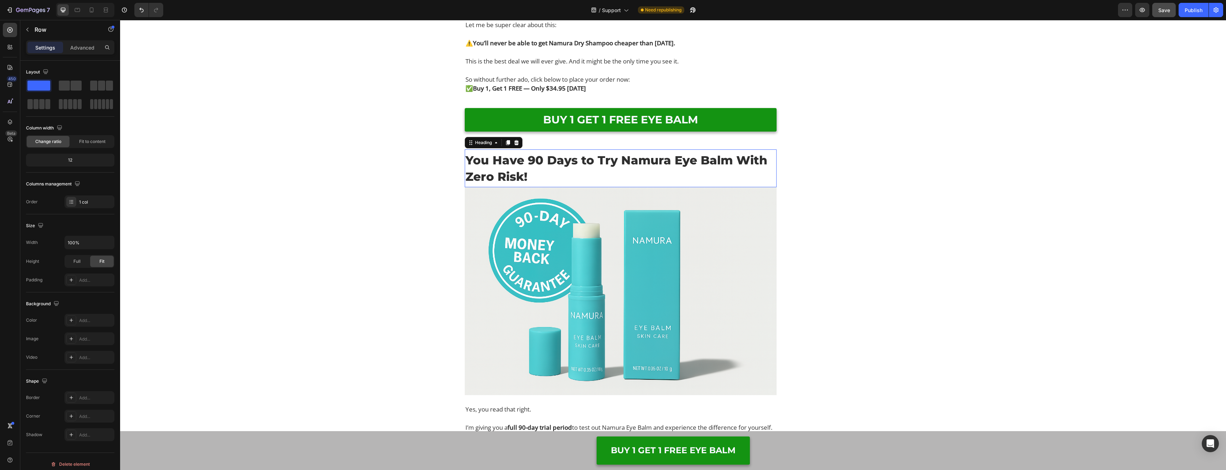
click at [580, 162] on span "You Have 90 Days to Try Namura Eye Balm With Zero Risk!" at bounding box center [617, 168] width 302 height 31
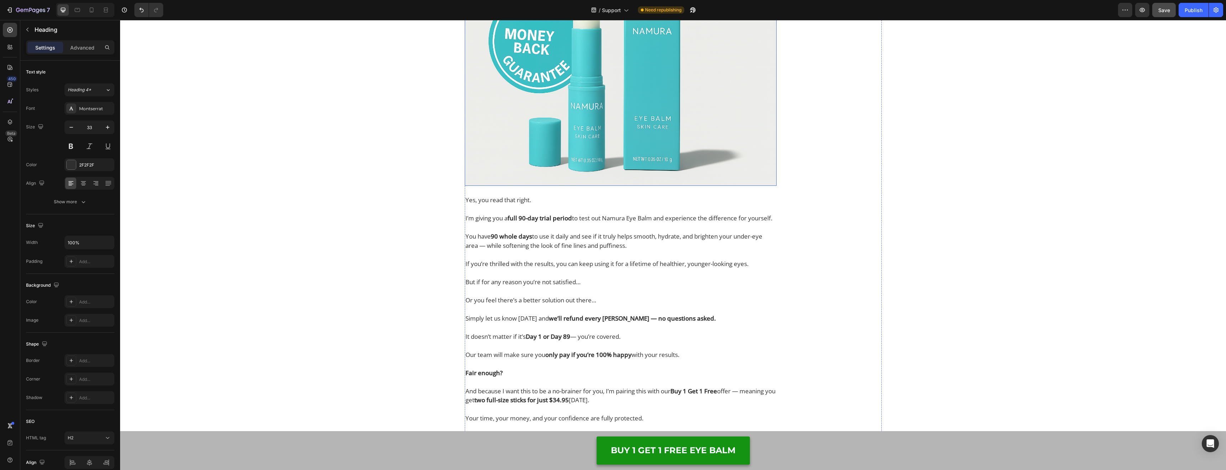
scroll to position [7637, 0]
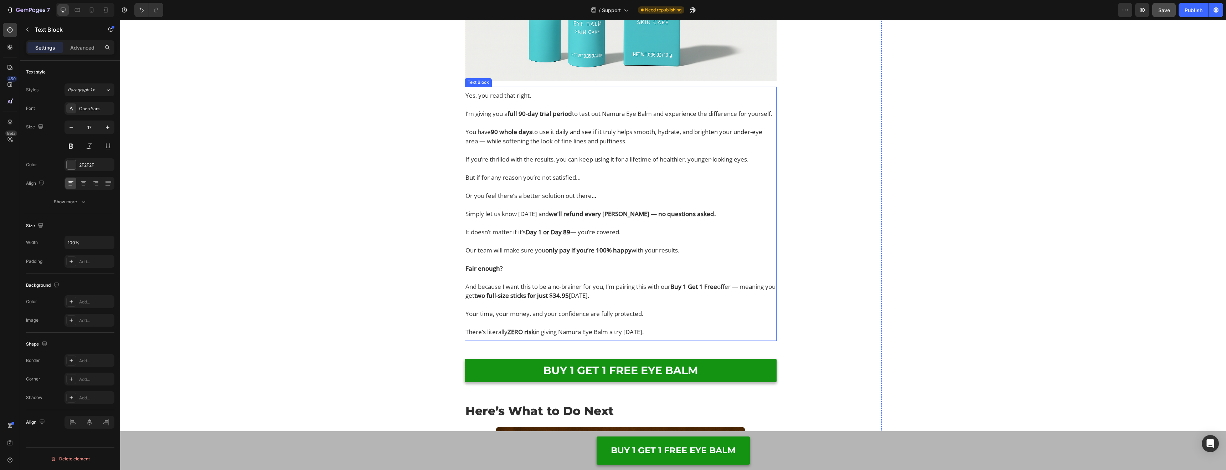
click at [590, 183] on p "But if for any reason you’re not satisfied… Or you feel there’s a better soluti…" at bounding box center [621, 191] width 311 height 36
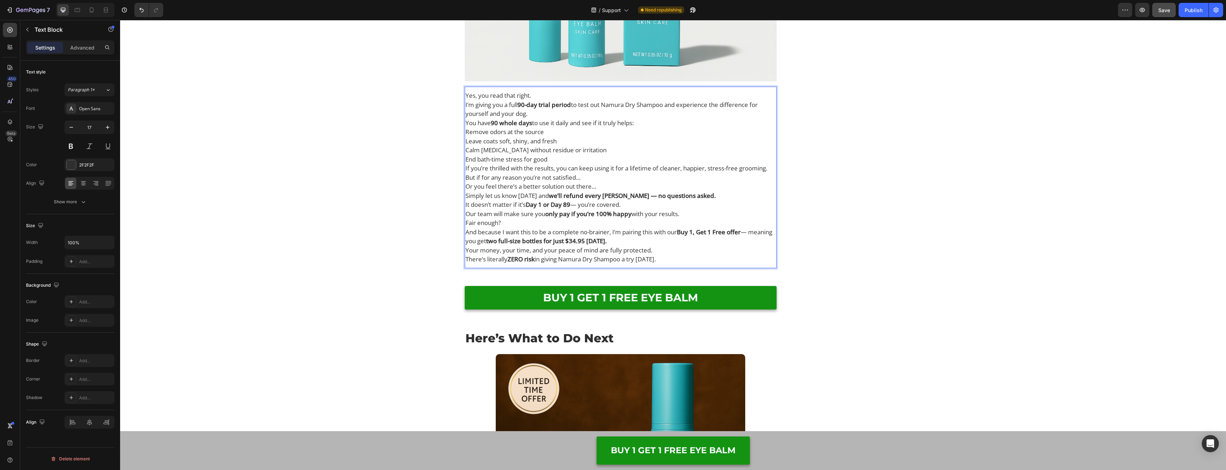
click at [553, 97] on p "Yes, you read that right." at bounding box center [621, 95] width 311 height 9
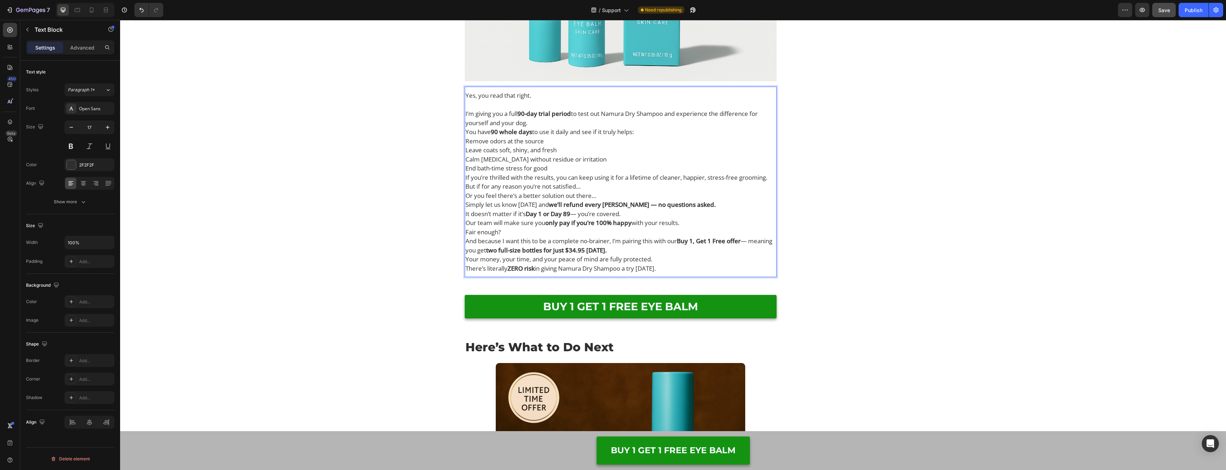
click at [550, 122] on p "I’m giving you a full 90-day trial period to test out Namura Dry Shampoo and ex…" at bounding box center [621, 118] width 311 height 18
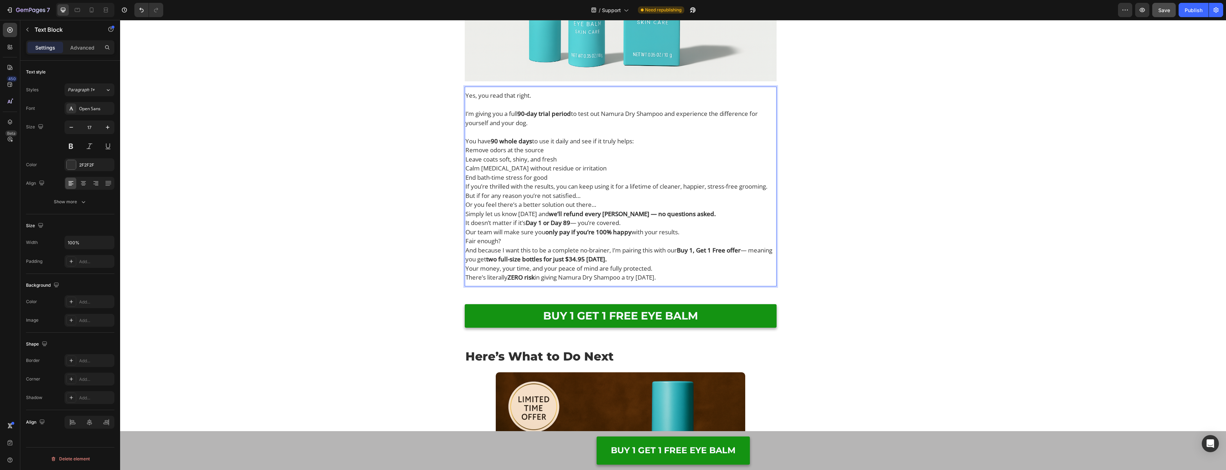
click at [652, 140] on p "You have 90 whole days to use it daily and see if it truly helps:" at bounding box center [621, 141] width 311 height 9
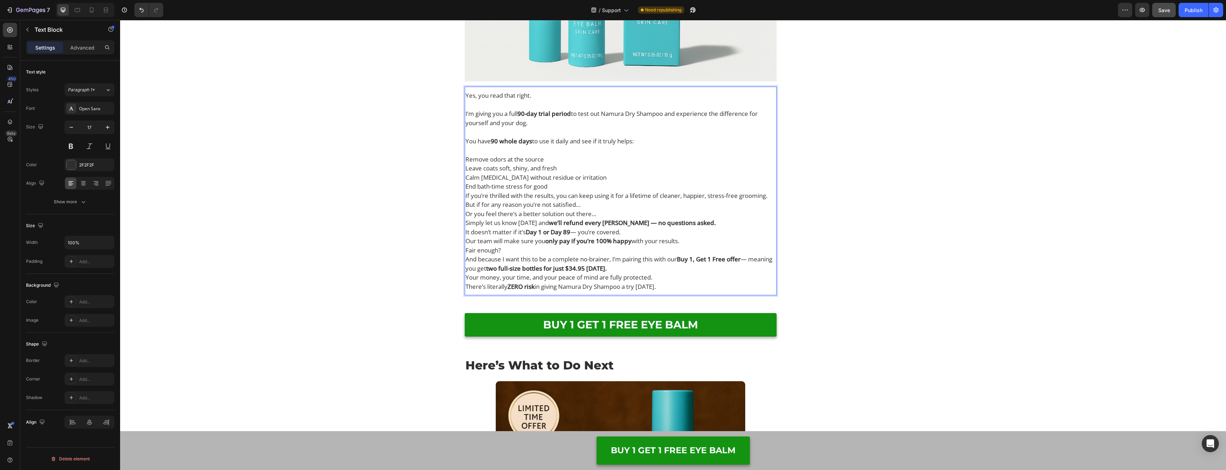
click at [612, 184] on p "End bath-time stress for good" at bounding box center [621, 186] width 311 height 9
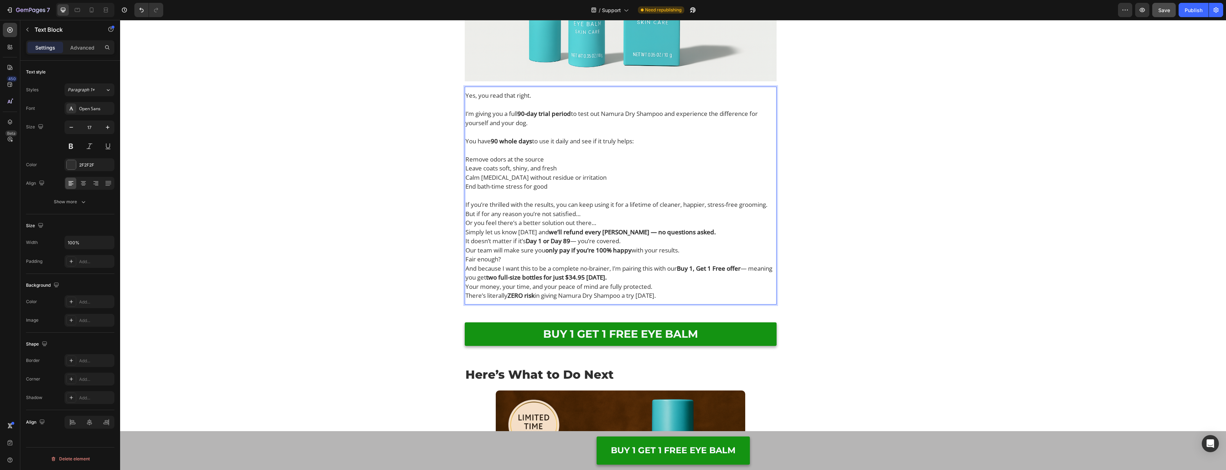
click at [613, 213] on p "But if for any reason you’re not satisfied…" at bounding box center [621, 213] width 311 height 9
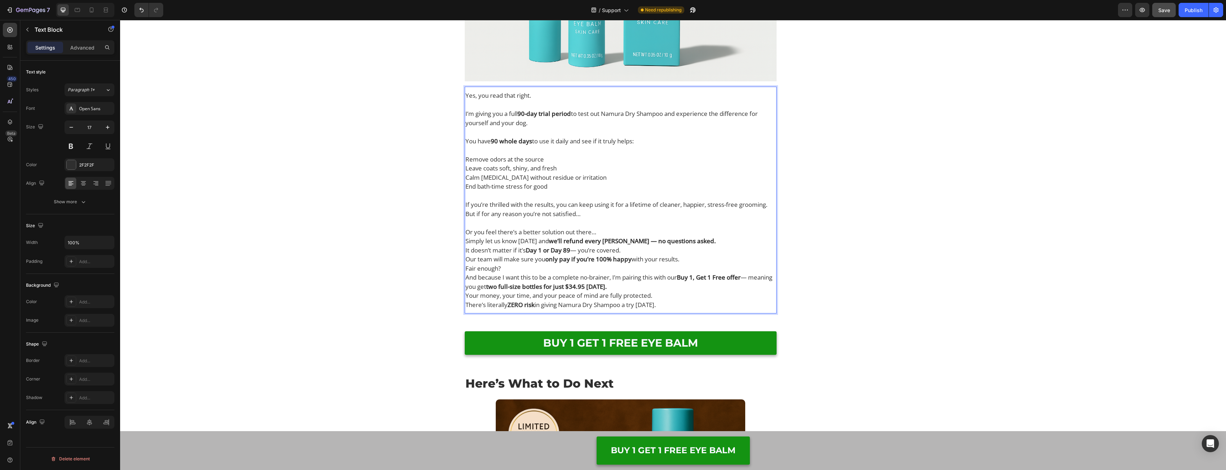
click at [622, 232] on p "Or you feel there’s a better solution out there…" at bounding box center [621, 231] width 311 height 9
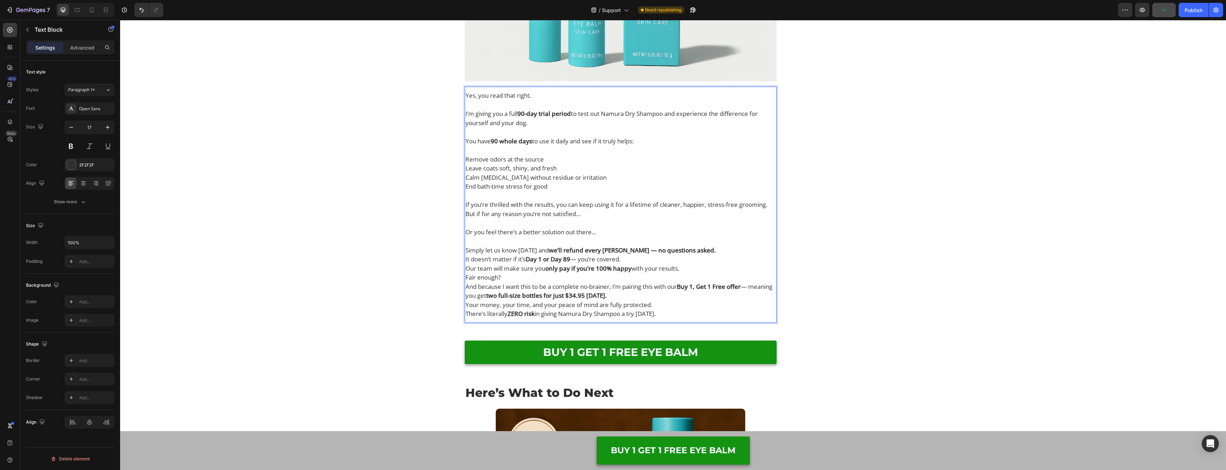
click at [740, 250] on p "Simply let us know [DATE] and we’ll refund every [PERSON_NAME] — no questions a…" at bounding box center [621, 250] width 311 height 9
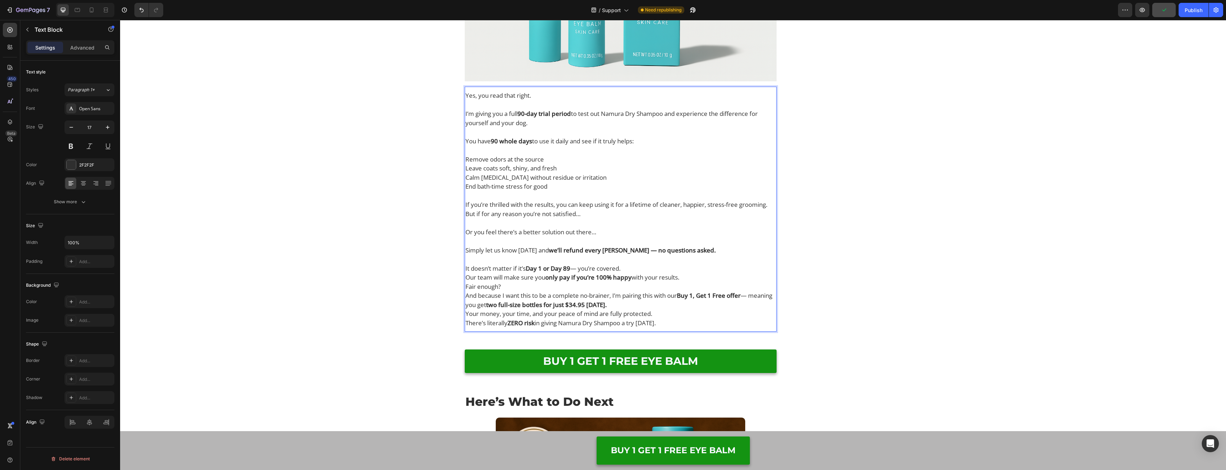
click at [660, 265] on p "It doesn’t matter if it’s Day 1 or Day 89 — you’re covered." at bounding box center [621, 268] width 311 height 9
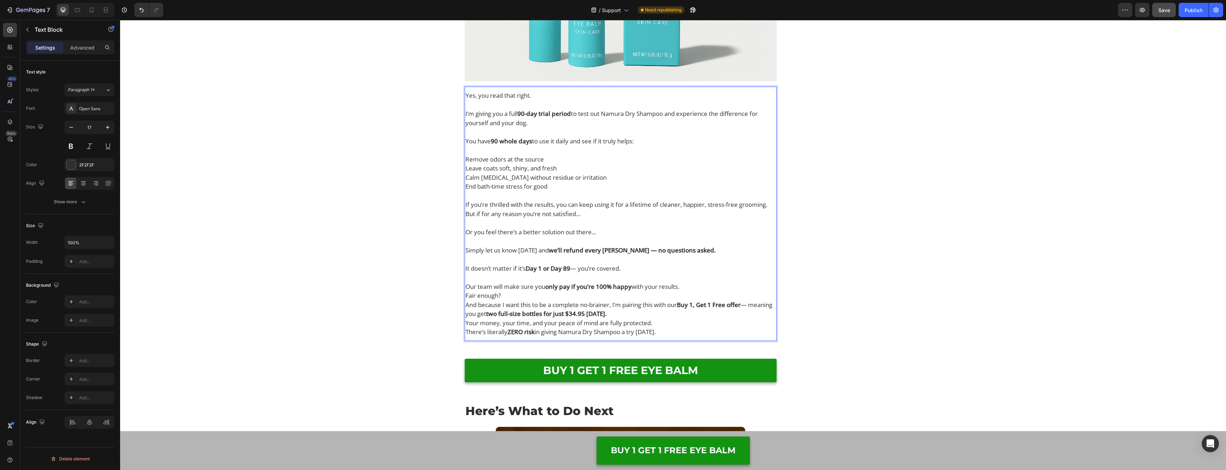
click at [698, 287] on p "Our team will make sure you only pay if you’re 100% happy with your results." at bounding box center [621, 286] width 311 height 9
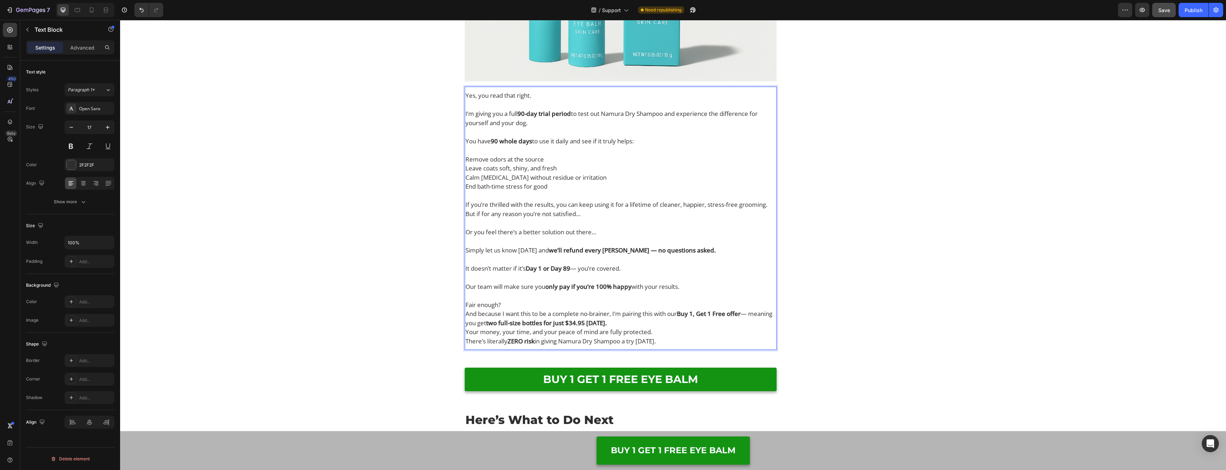
click at [510, 306] on p "Fair enough?" at bounding box center [621, 304] width 311 height 9
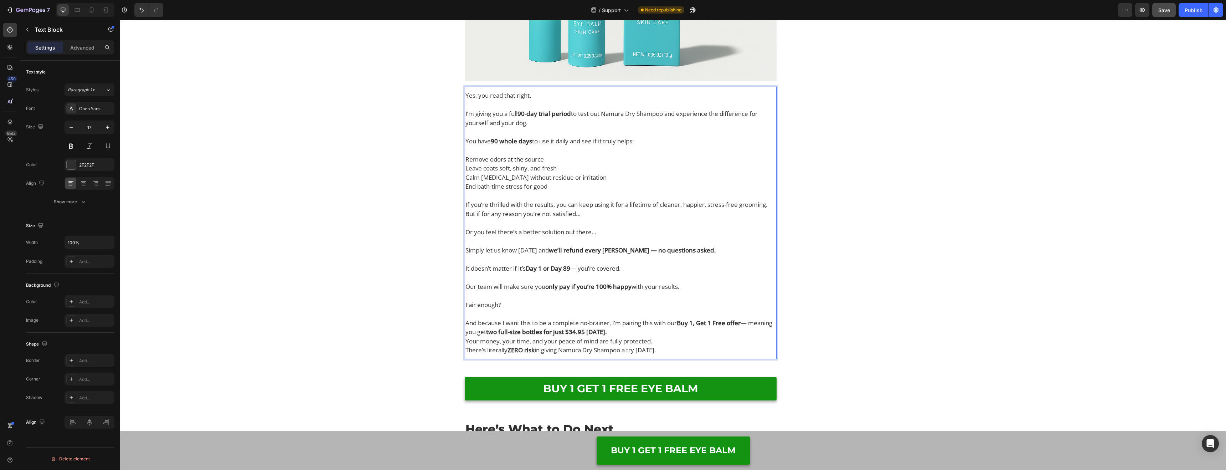
click at [653, 331] on p "And because I want this to be a complete no-brainer, I’m pairing this with our …" at bounding box center [621, 327] width 311 height 18
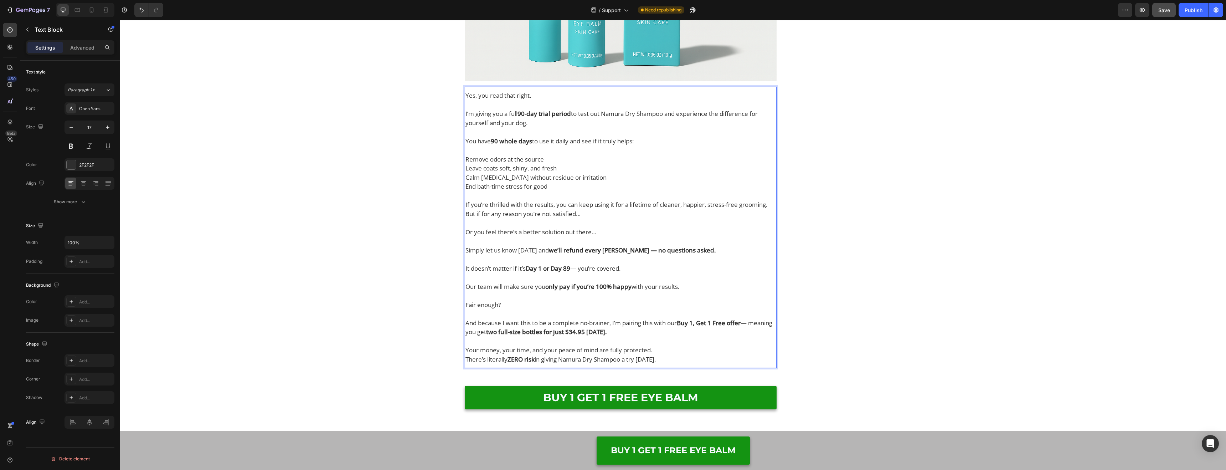
click at [675, 351] on p "Your money, your time, and your peace of mind are fully protected." at bounding box center [621, 349] width 311 height 9
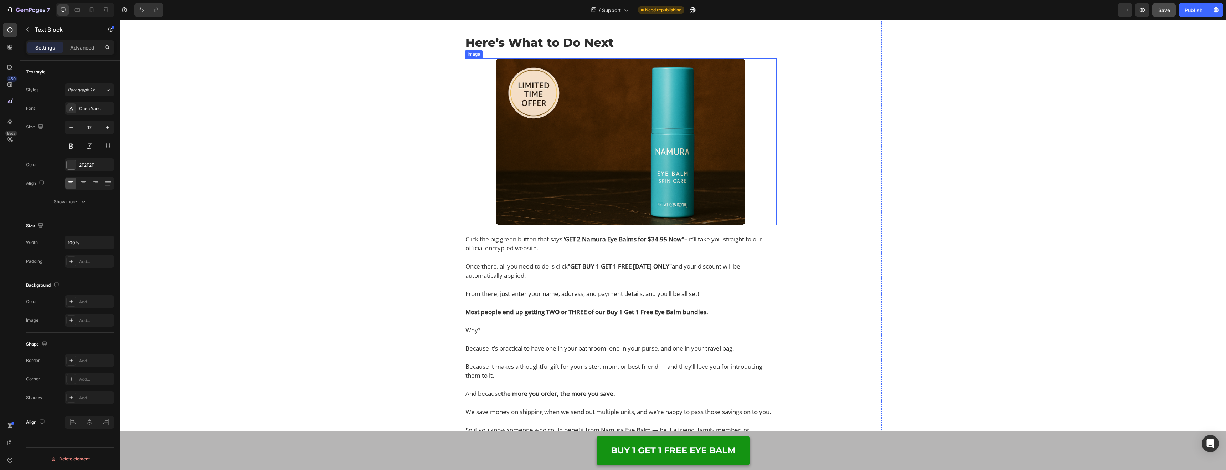
scroll to position [8051, 0]
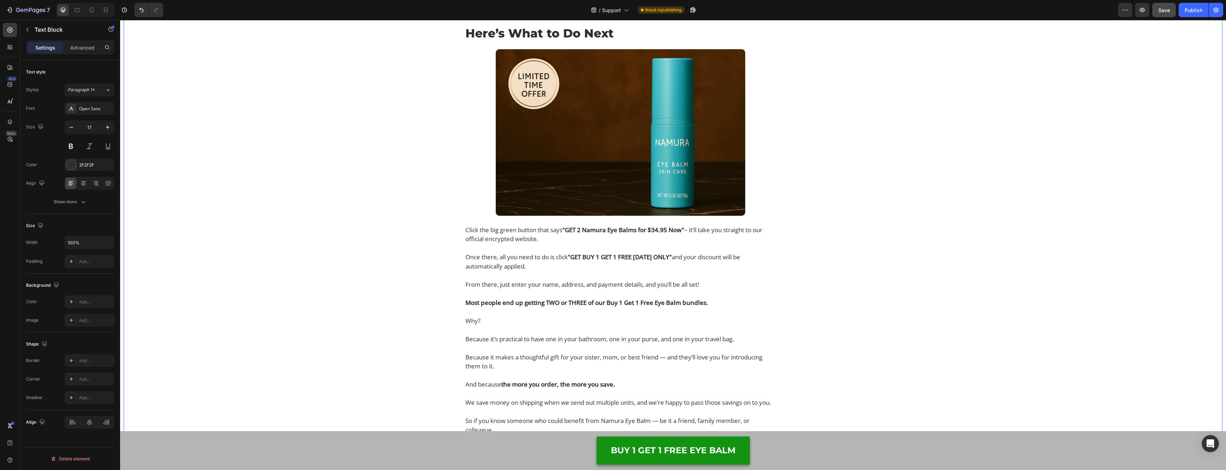
click at [386, 268] on div "You Have 90 Days to Try Namura Dry Shampoo With Zero Risk! Heading Image Yes, y…" at bounding box center [673, 387] width 1099 height 1966
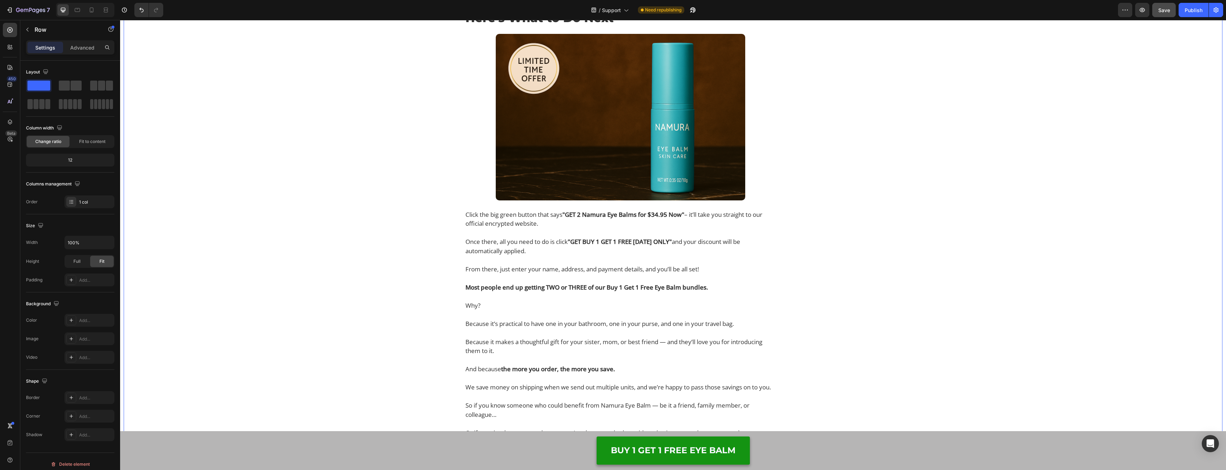
scroll to position [8188, 0]
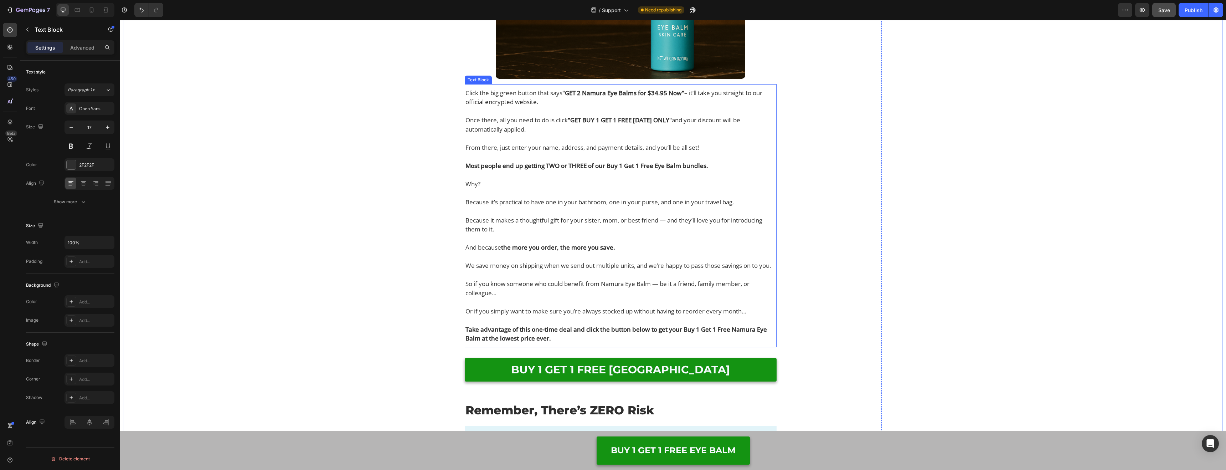
click at [508, 197] on p "Because it’s practical to have one in your bathroom, one in your purse, and one…" at bounding box center [621, 206] width 311 height 18
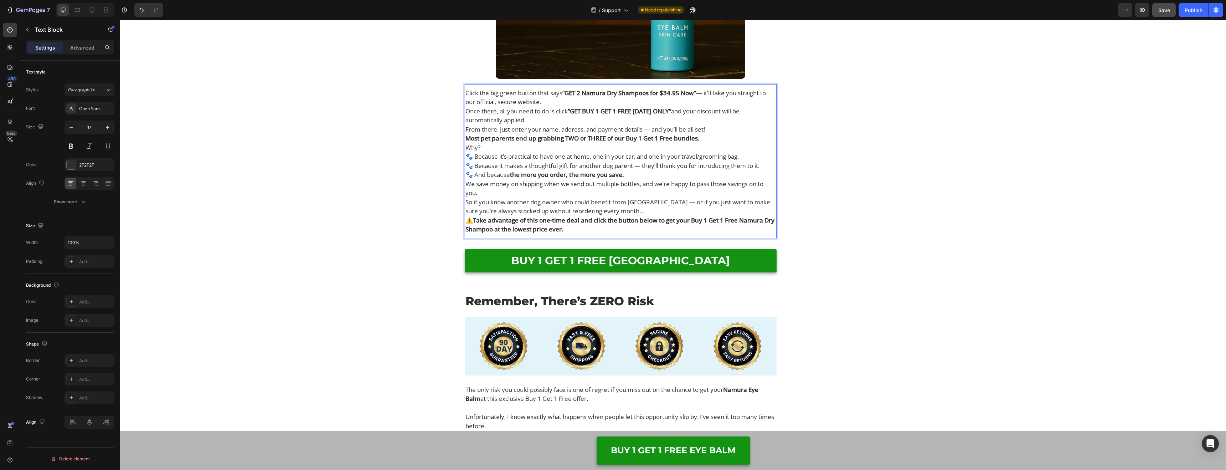
click at [657, 101] on p "Click the big green button that says “GET 2 Namura Dry Shampoos for $34.95 Now”…" at bounding box center [621, 97] width 311 height 18
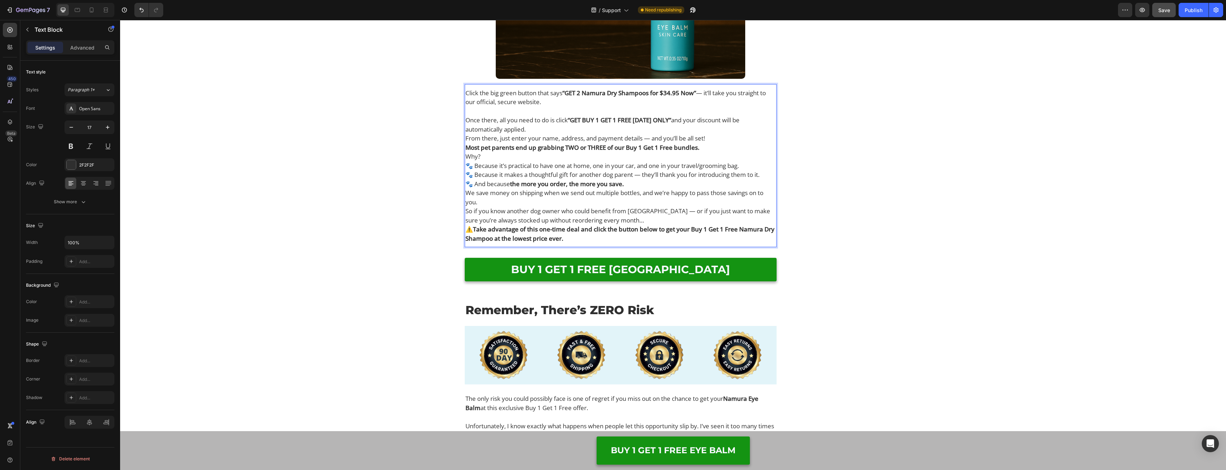
click at [606, 126] on p "Once there, all you need to do is click “GET BUY 1 GET 1 FREE [DATE] ONLY” and …" at bounding box center [621, 125] width 311 height 18
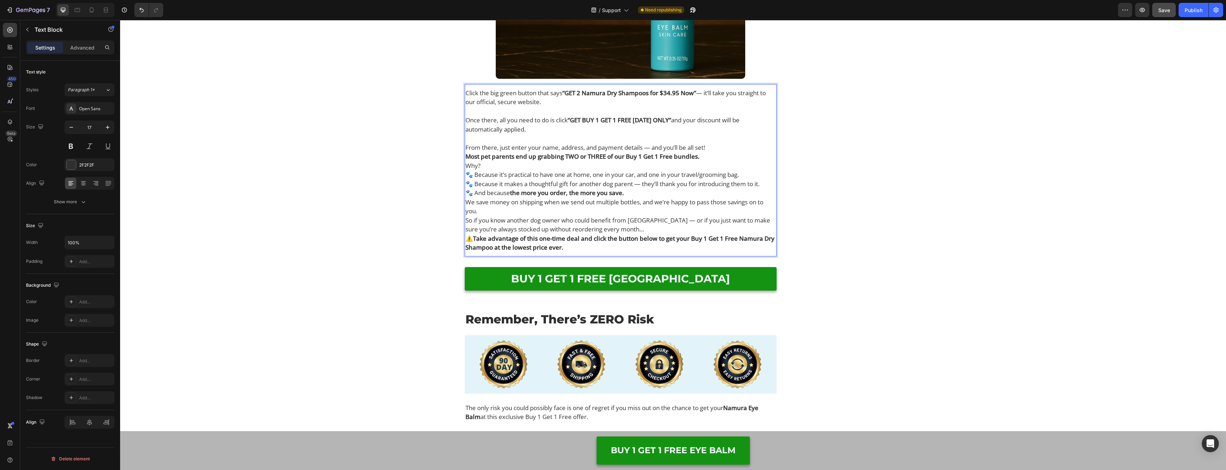
click at [725, 147] on p "From there, just enter your name, address, and payment details — and you’ll be …" at bounding box center [621, 147] width 311 height 9
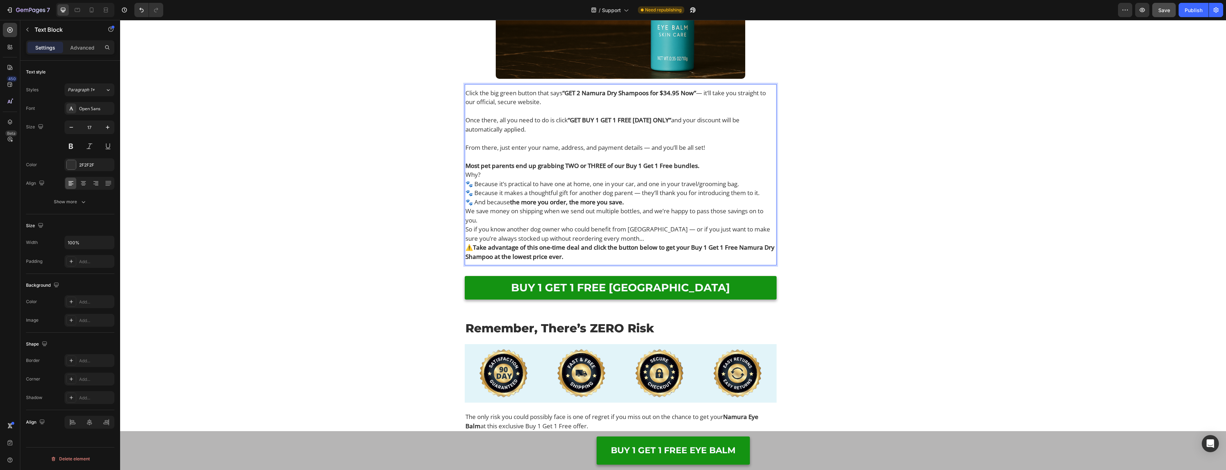
click at [715, 167] on p "Most pet parents end up grabbing TWO or THREE of our Buy 1 Get 1 Free bundles." at bounding box center [621, 165] width 311 height 9
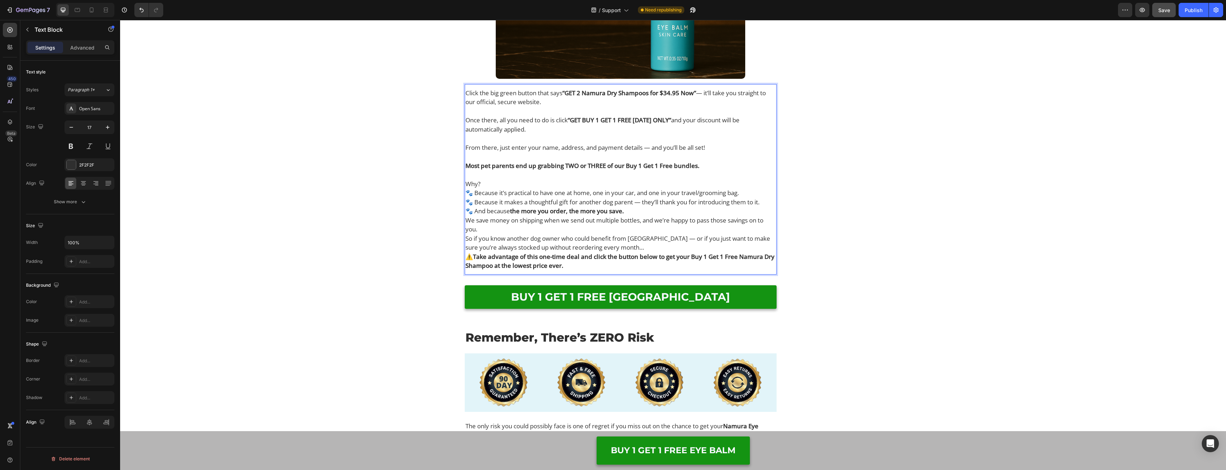
click at [615, 180] on p "Why?" at bounding box center [621, 183] width 311 height 9
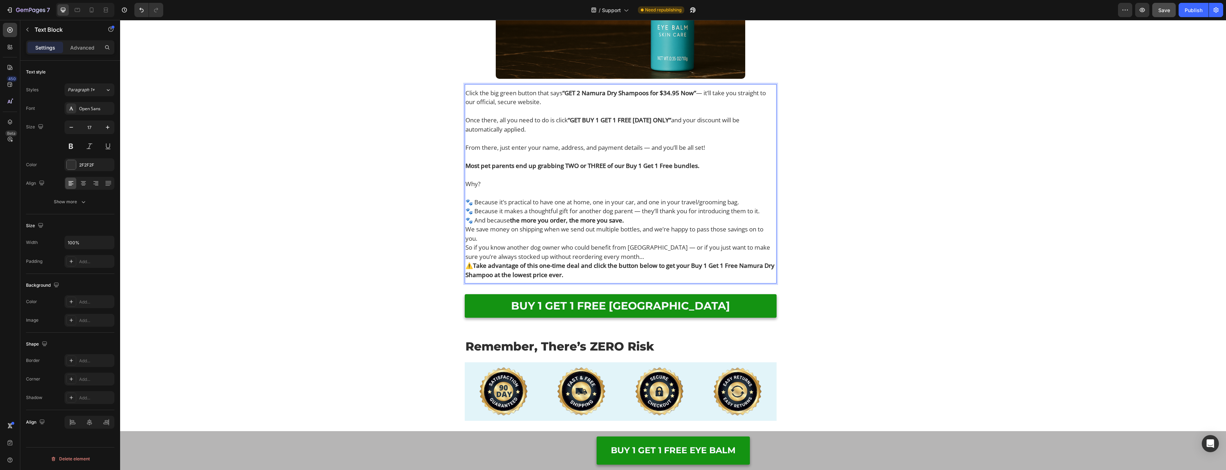
click at [640, 219] on p "🐾 Because it’s practical to have one at home, one in your car, and one in your …" at bounding box center [621, 210] width 311 height 27
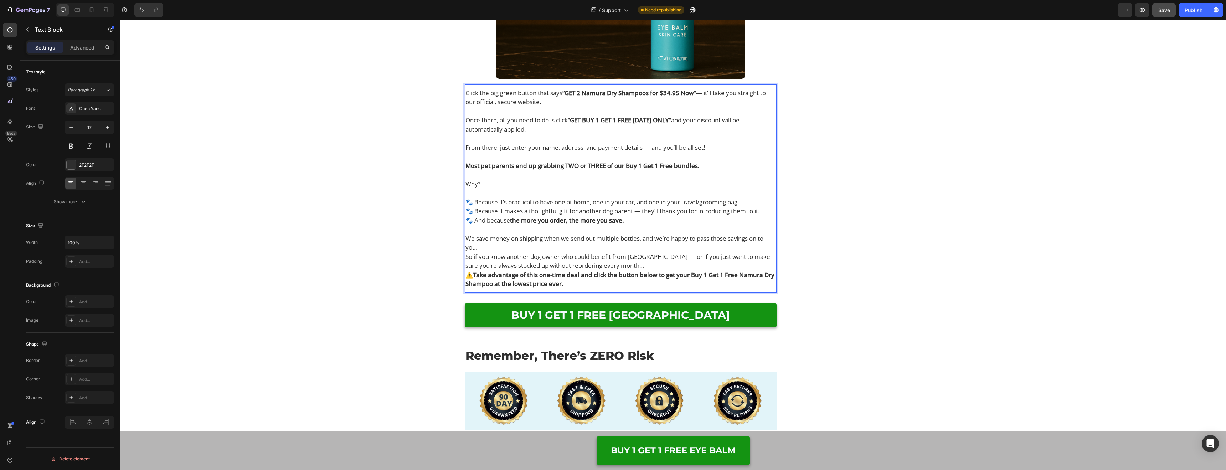
click at [519, 245] on p "We save money on shipping when we send out multiple bottles, and we’re happy to…" at bounding box center [621, 243] width 311 height 18
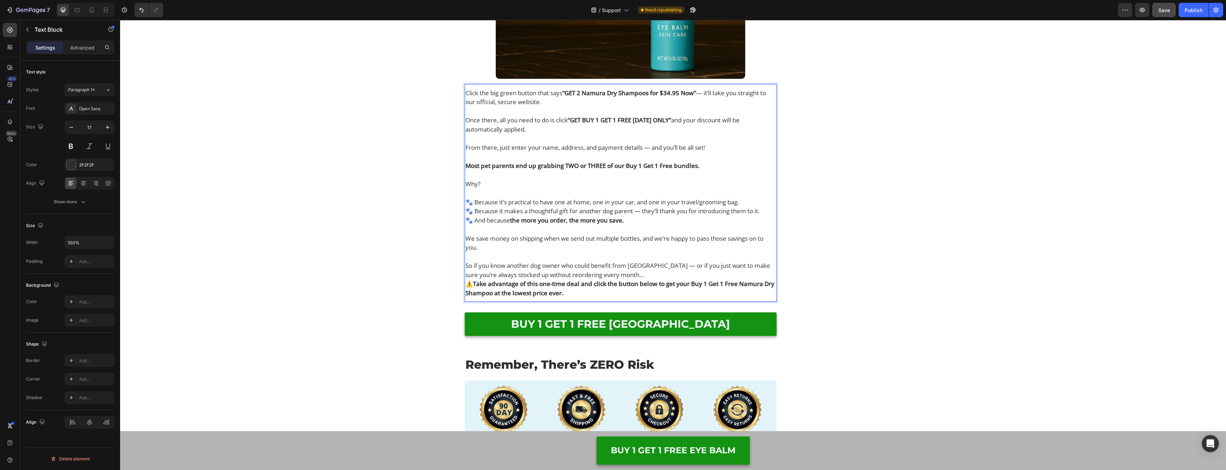
click at [623, 275] on p "So if you know another dog owner who could benefit from [GEOGRAPHIC_DATA] — or …" at bounding box center [621, 270] width 311 height 18
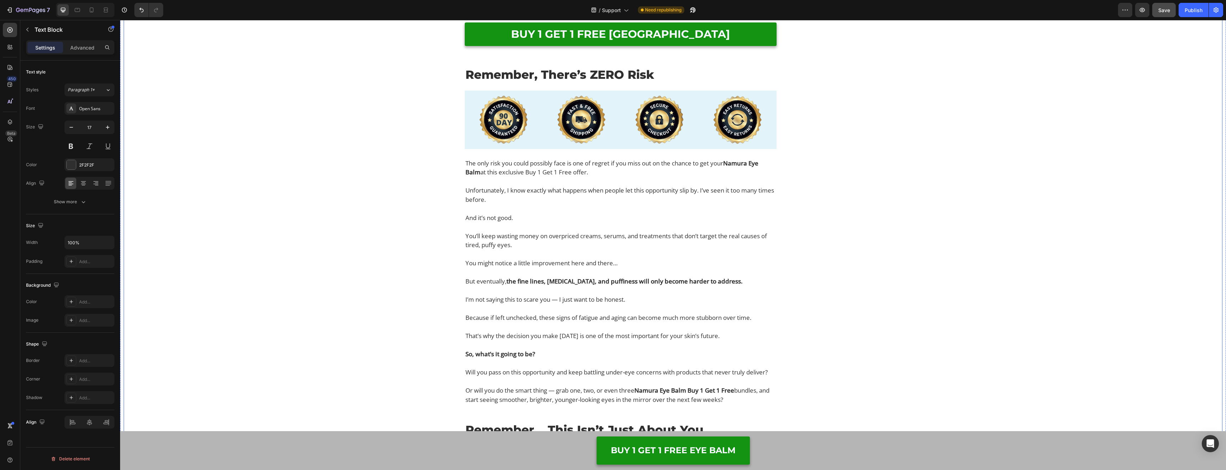
scroll to position [8483, 0]
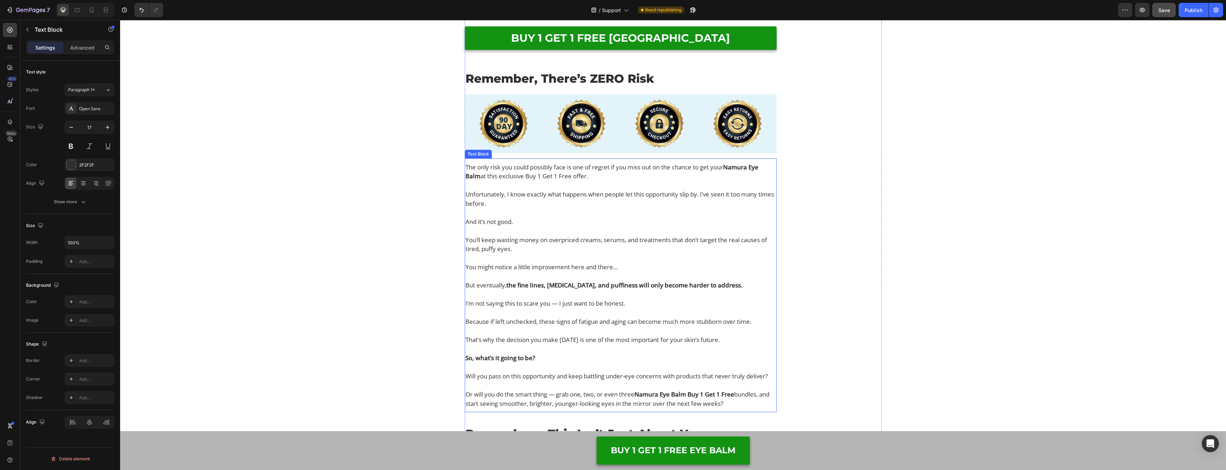
click at [607, 309] on p "I’m not saying this to scare you — I just want to be honest." at bounding box center [621, 308] width 311 height 18
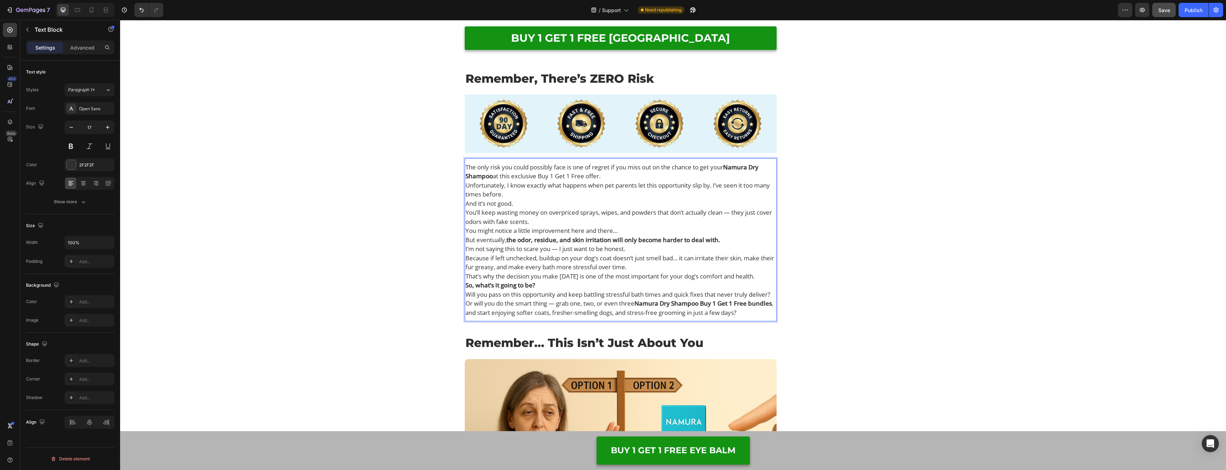
click at [619, 176] on p "The only risk you could possibly face is one of regret if you miss out on the c…" at bounding box center [621, 172] width 311 height 18
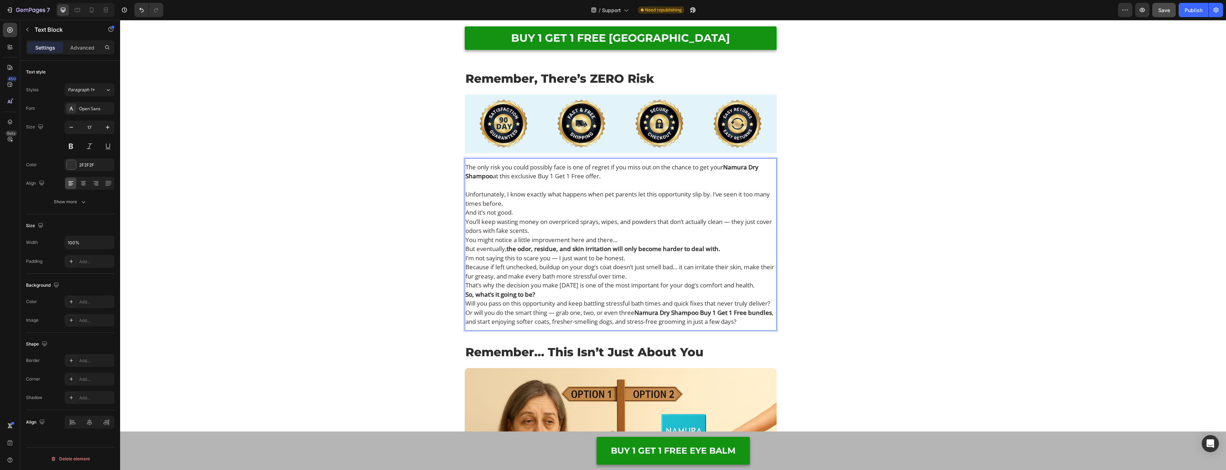
click at [579, 199] on p "Unfortunately, I know exactly what happens when pet parents let this opportunit…" at bounding box center [621, 199] width 311 height 18
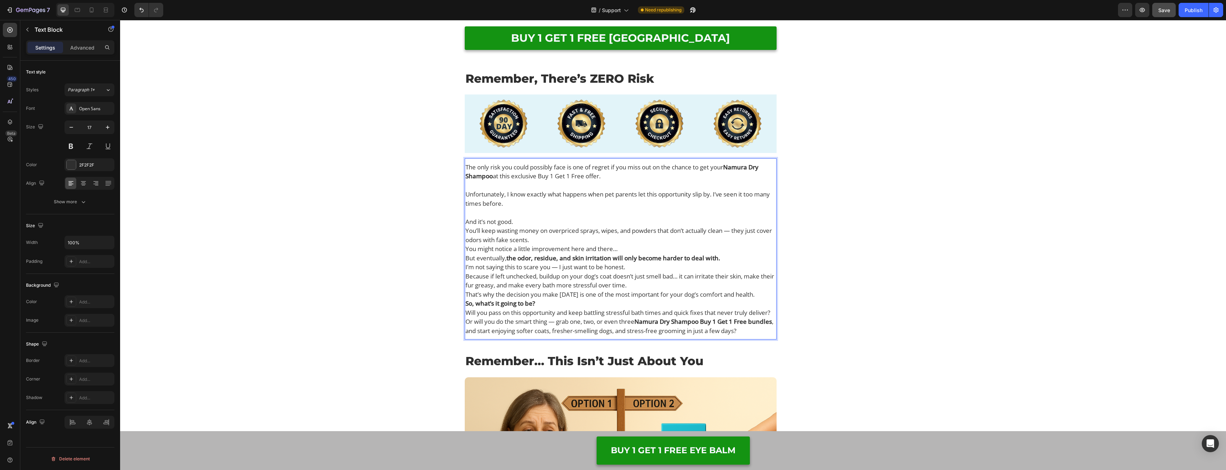
click at [560, 221] on p "And it’s not good." at bounding box center [621, 221] width 311 height 9
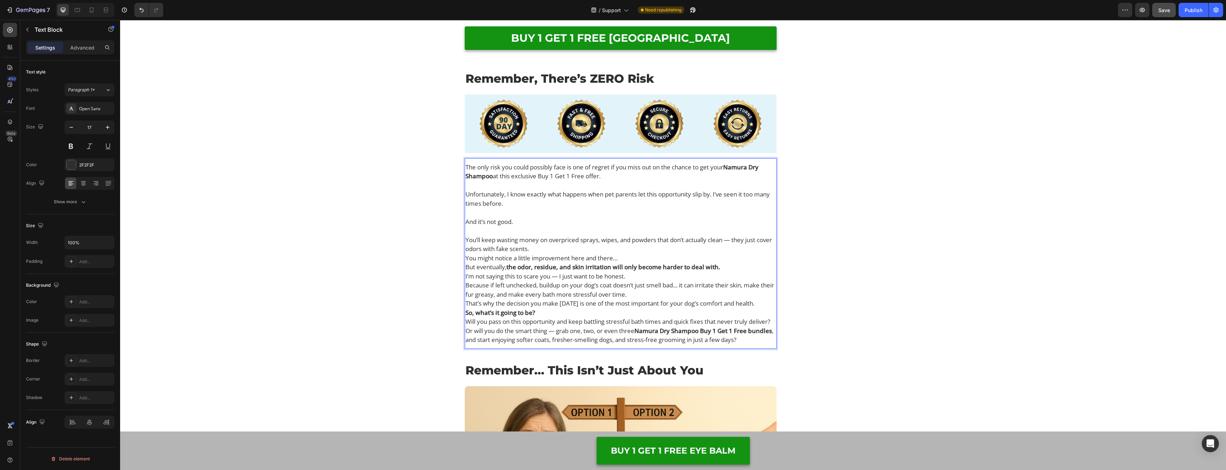
click at [563, 248] on p "You’ll keep wasting money on overpriced sprays, wipes, and powders that don’t a…" at bounding box center [621, 244] width 311 height 18
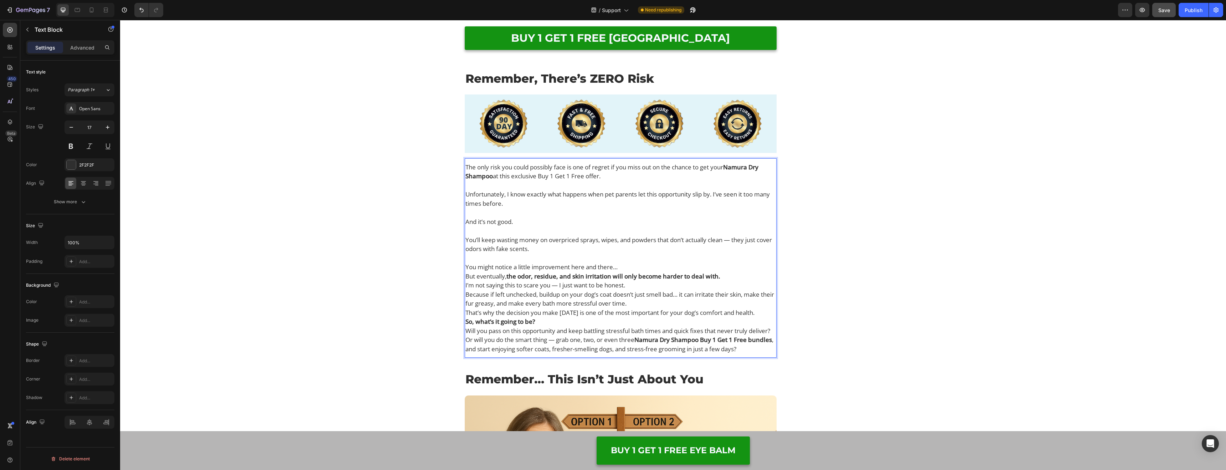
click at [627, 267] on p "You might notice a little improvement here and there…" at bounding box center [621, 266] width 311 height 9
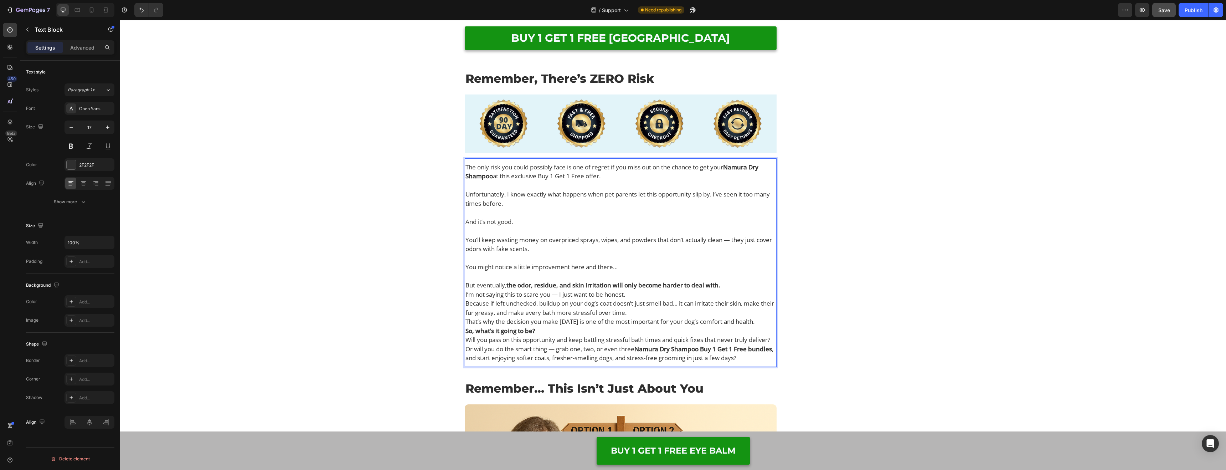
click at [753, 284] on p "But eventually, the odor, residue, and skin irritation will only become harder …" at bounding box center [621, 285] width 311 height 9
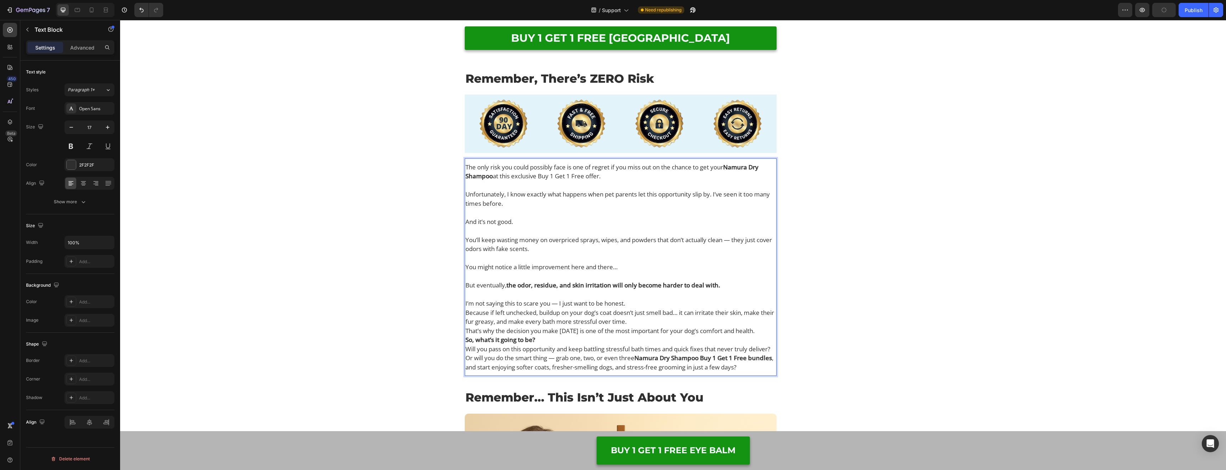
click at [676, 304] on p "I’m not saying this to scare you — I just want to be honest." at bounding box center [621, 303] width 311 height 9
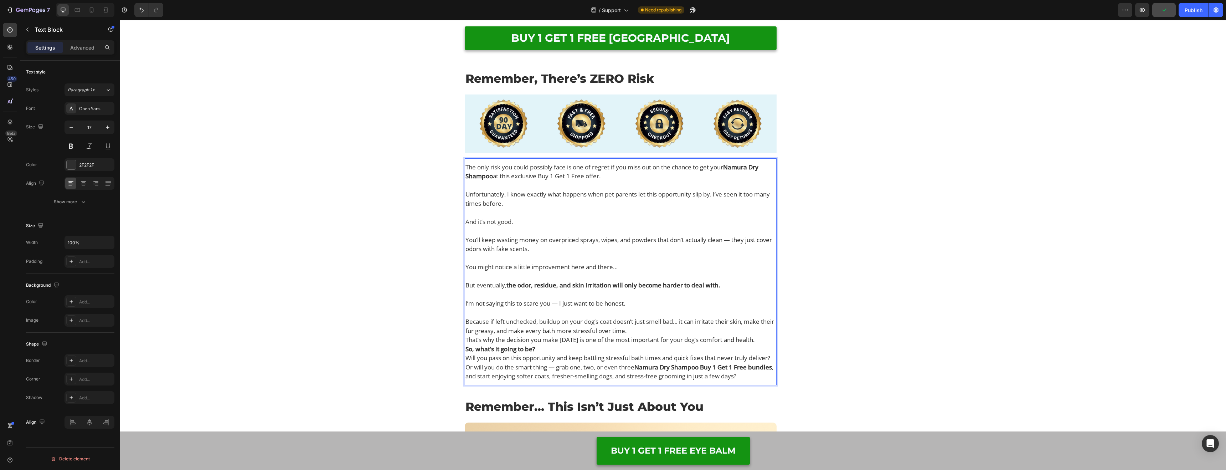
click at [673, 330] on p "Because if left unchecked, buildup on your dog’s coat doesn’t just smell bad… i…" at bounding box center [621, 326] width 311 height 18
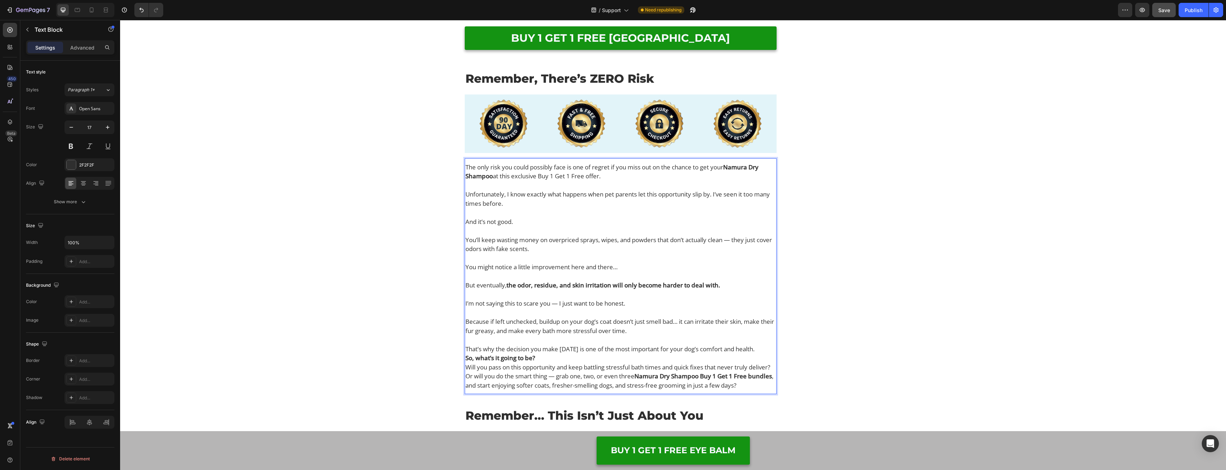
click at [583, 359] on p "So, what’s it going to be?" at bounding box center [621, 357] width 311 height 9
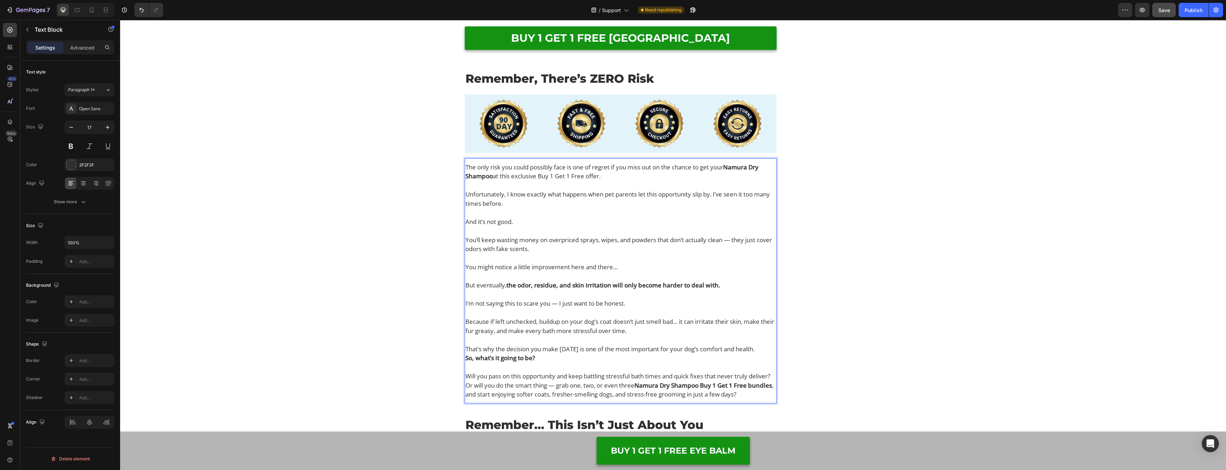
click at [586, 381] on p "Will you pass on this opportunity and keep battling stressful bath times and qu…" at bounding box center [621, 375] width 311 height 9
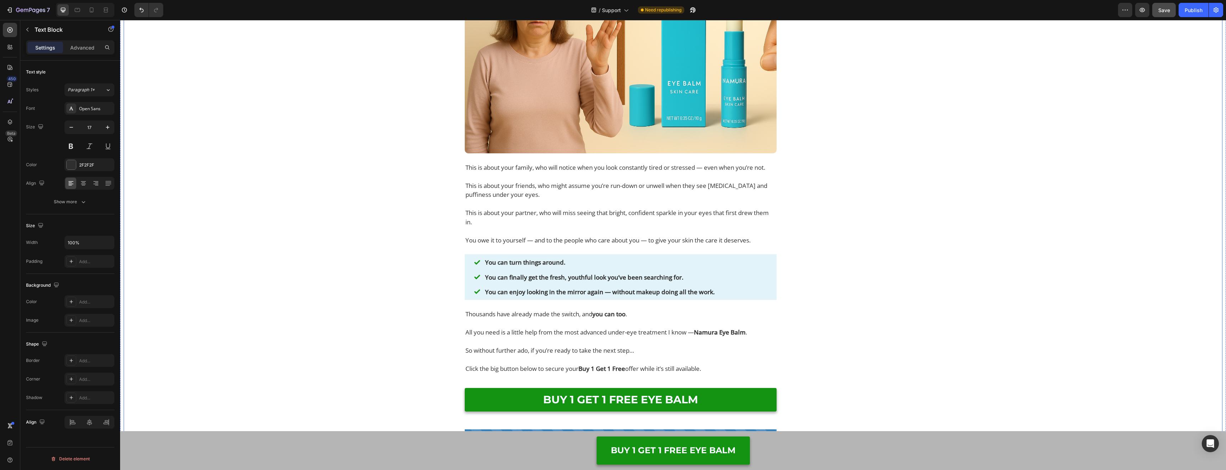
scroll to position [9005, 0]
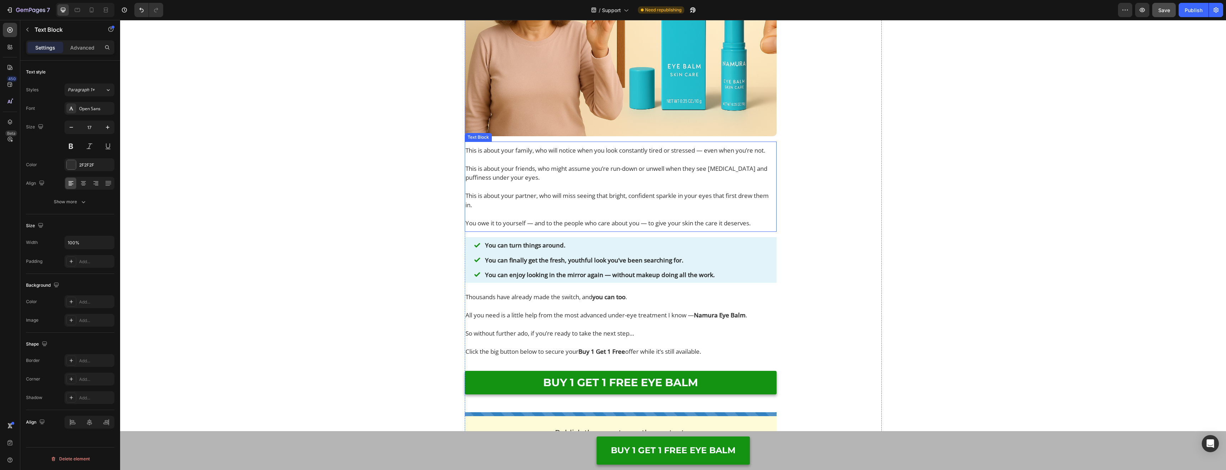
click at [547, 203] on p "This is about your partner, who will miss seeing that bright, confident sparkle…" at bounding box center [621, 204] width 311 height 27
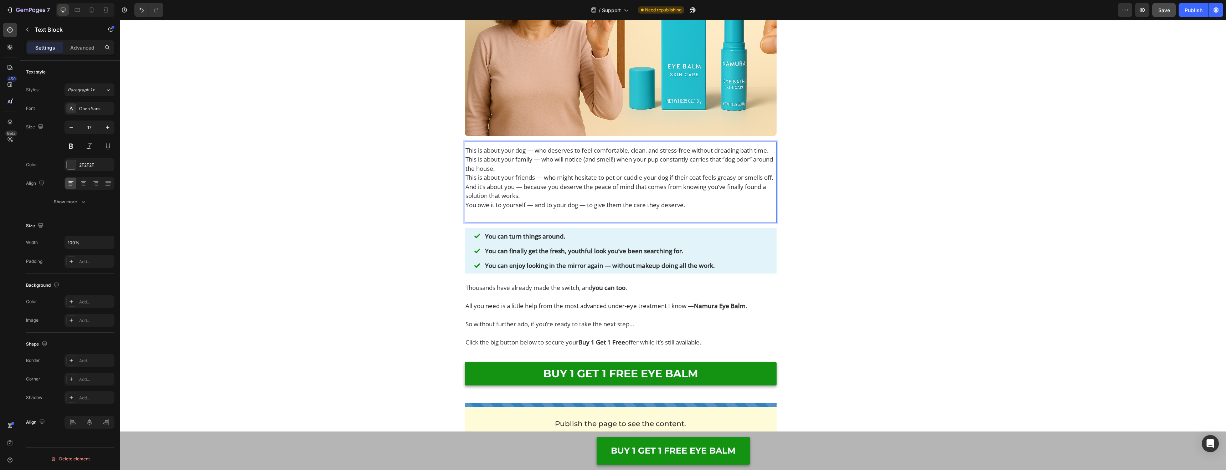
drag, startPoint x: 771, startPoint y: 159, endPoint x: 791, endPoint y: 163, distance: 20.3
click at [773, 155] on p "This is about your dog — who deserves to feel comfortable, clean, and stress-fr…" at bounding box center [621, 150] width 311 height 9
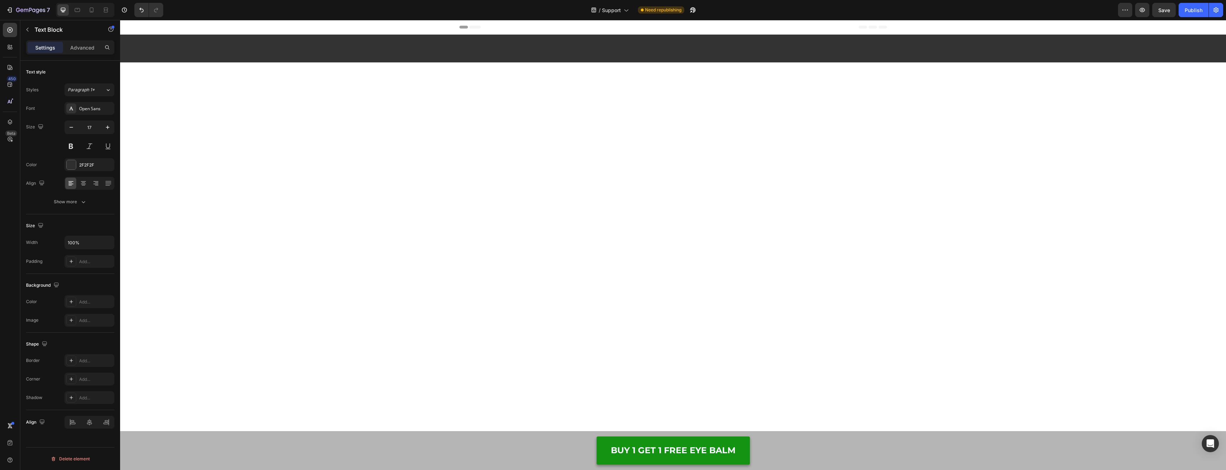
scroll to position [9005, 0]
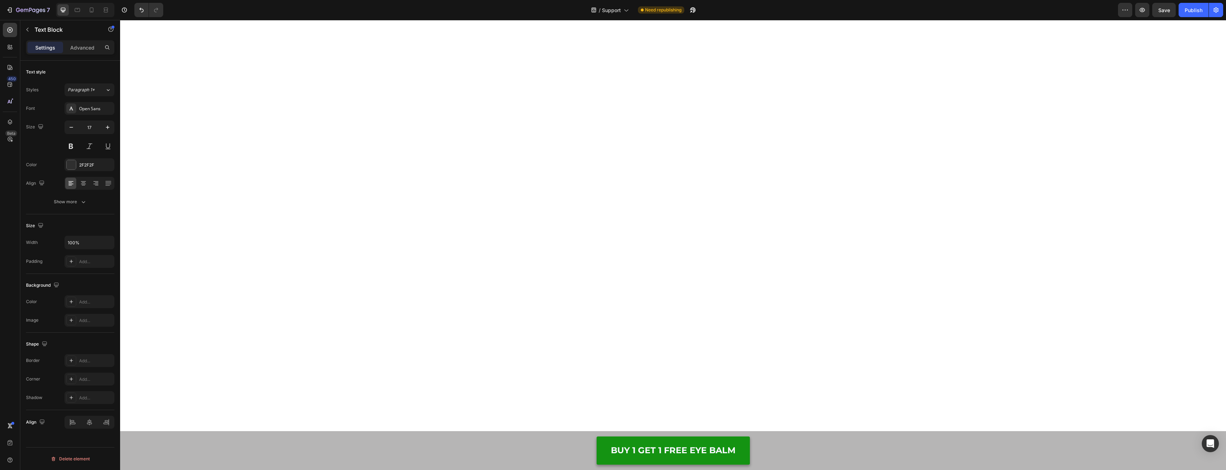
drag, startPoint x: 482, startPoint y: 281, endPoint x: 489, endPoint y: 282, distance: 7.9
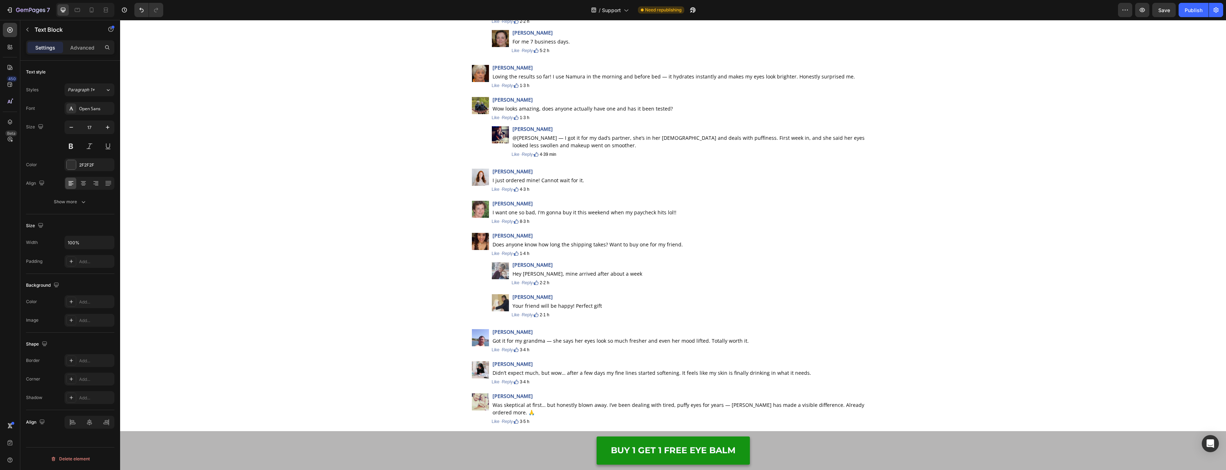
scroll to position [9354, 0]
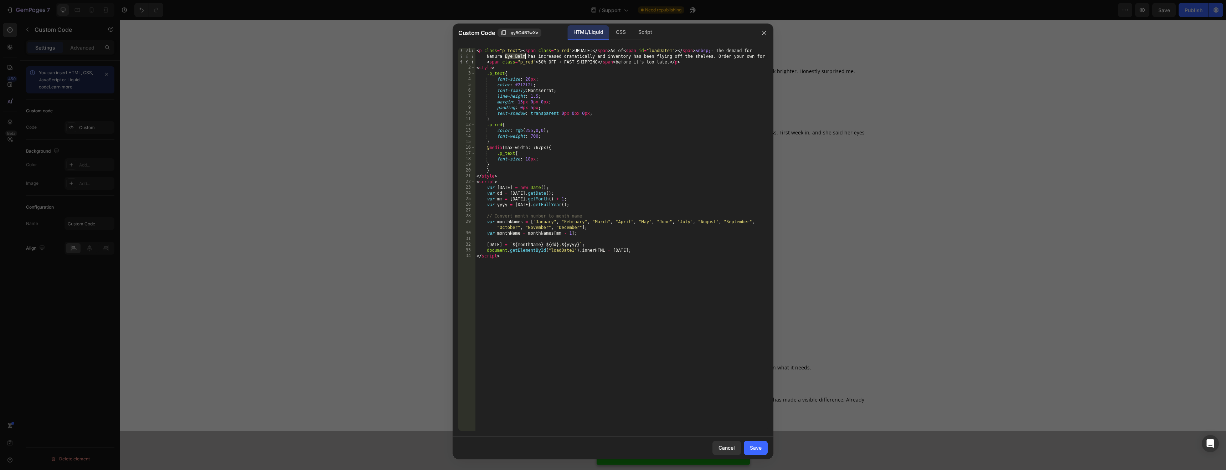
drag, startPoint x: 506, startPoint y: 55, endPoint x: 525, endPoint y: 54, distance: 19.6
click at [525, 54] on div "< p class = "p_text" > < span class = "p_red" > UPDATE: </ span > As of < span …" at bounding box center [621, 251] width 293 height 406
type textarea "<p class="p_text"><span class="p_red">UPDATE:</span> As of <span id="loadDate1"…"
click at [768, 447] on div "Cancel Save" at bounding box center [613, 447] width 321 height 23
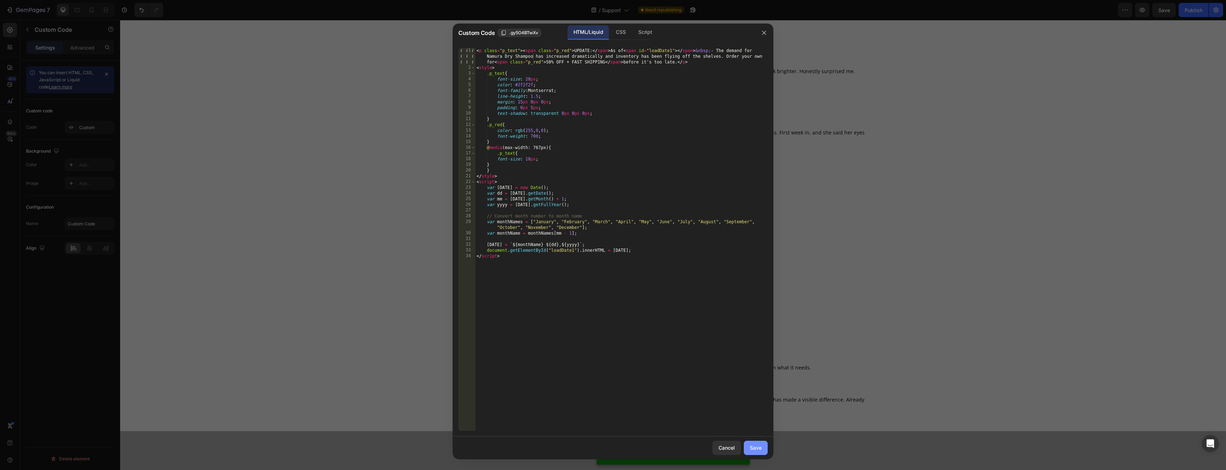
click at [766, 447] on button "Save" at bounding box center [756, 448] width 24 height 14
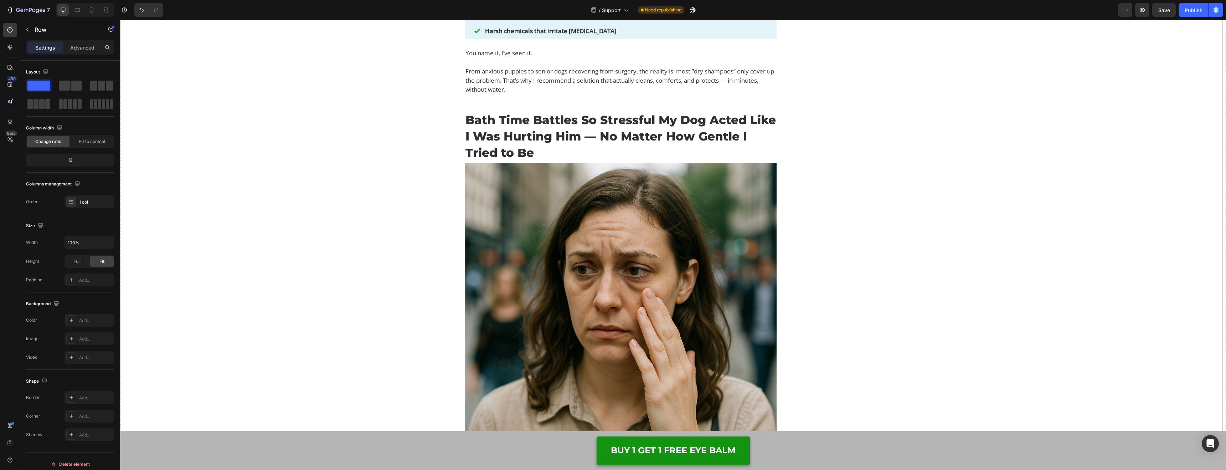
scroll to position [0, 0]
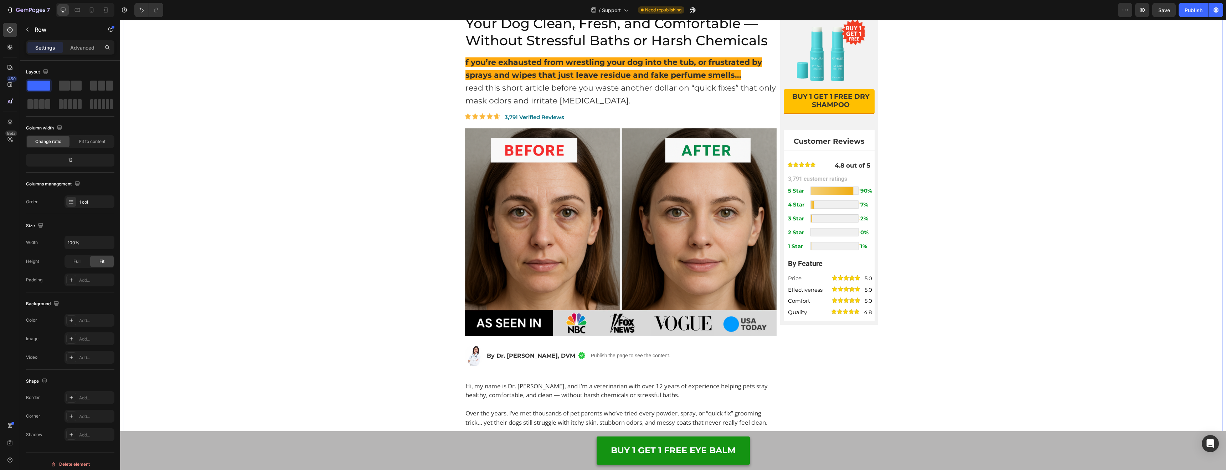
scroll to position [197, 0]
